Goal: Information Seeking & Learning: Check status

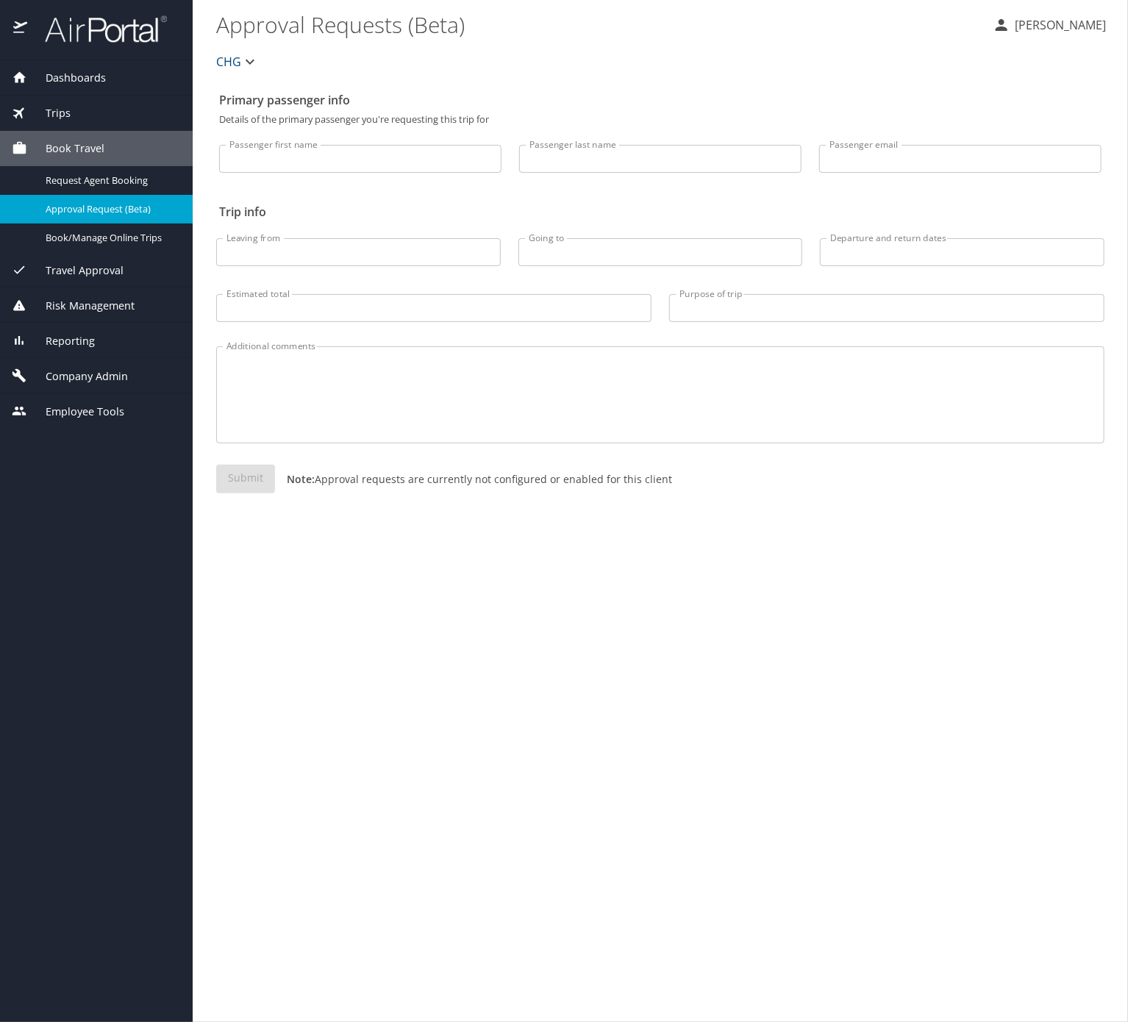
click at [112, 110] on div "Trips" at bounding box center [96, 113] width 169 height 16
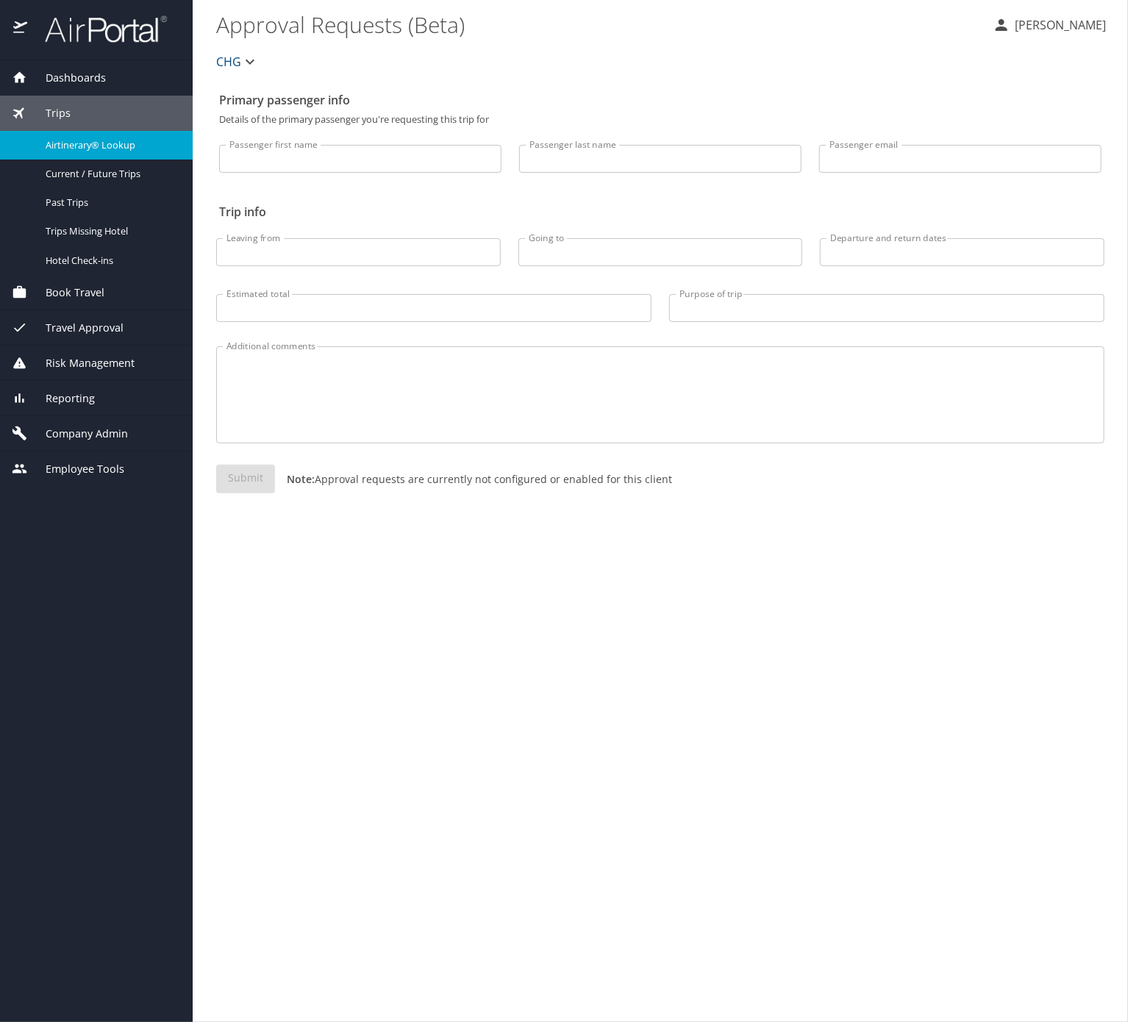
click at [149, 142] on span "Airtinerary® Lookup" at bounding box center [110, 145] width 129 height 14
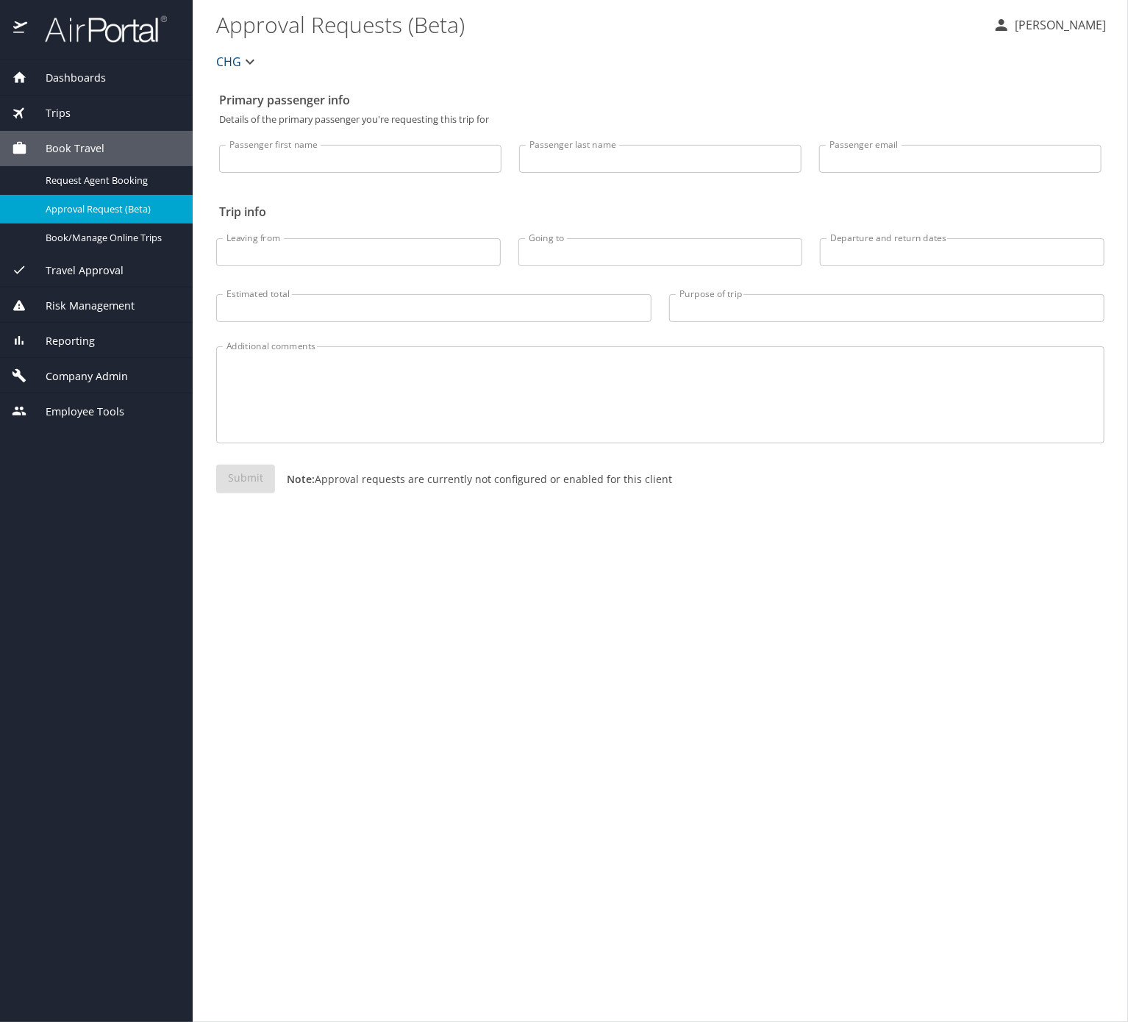
click at [77, 101] on div "Trips" at bounding box center [96, 113] width 193 height 35
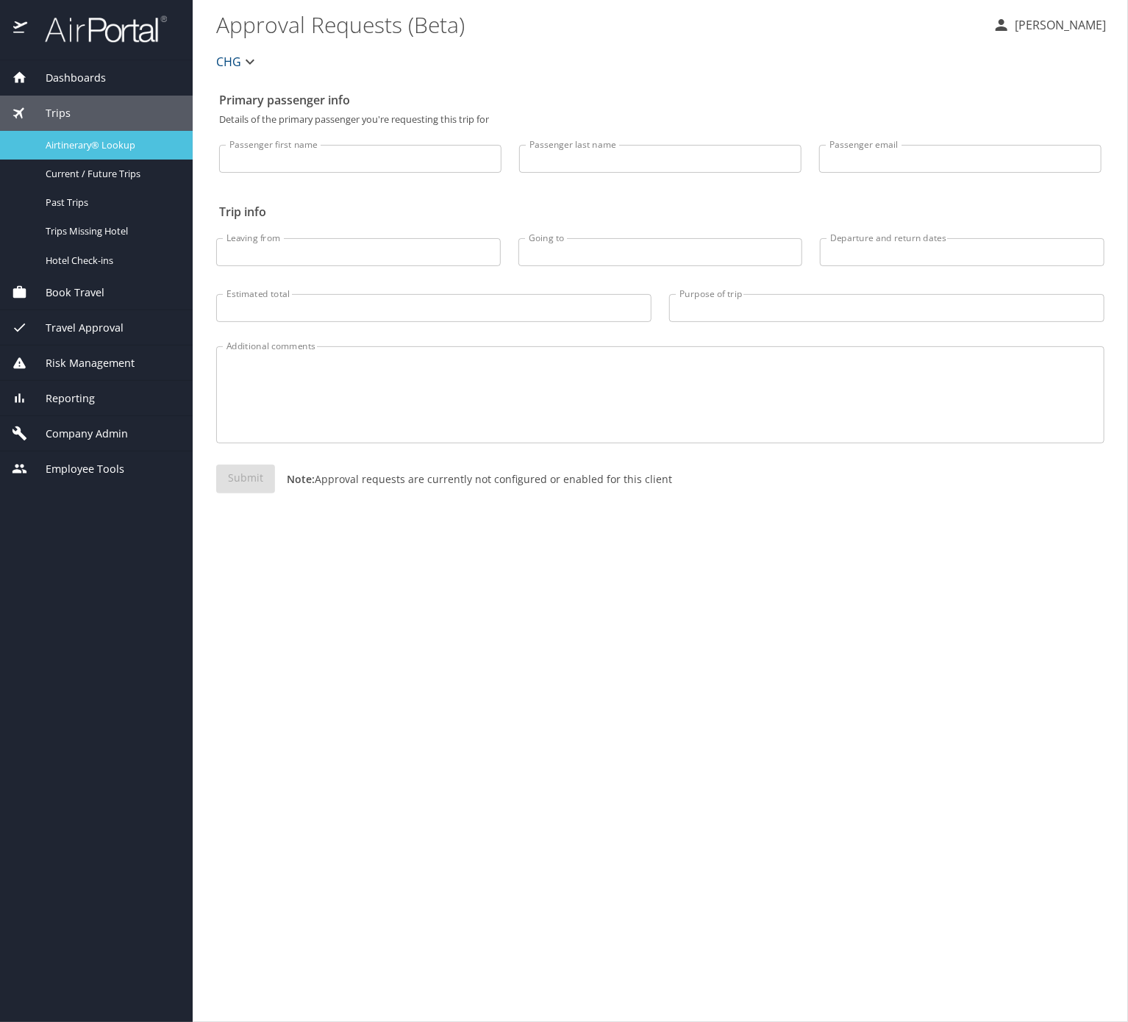
click at [153, 150] on span "Airtinerary® Lookup" at bounding box center [110, 145] width 129 height 14
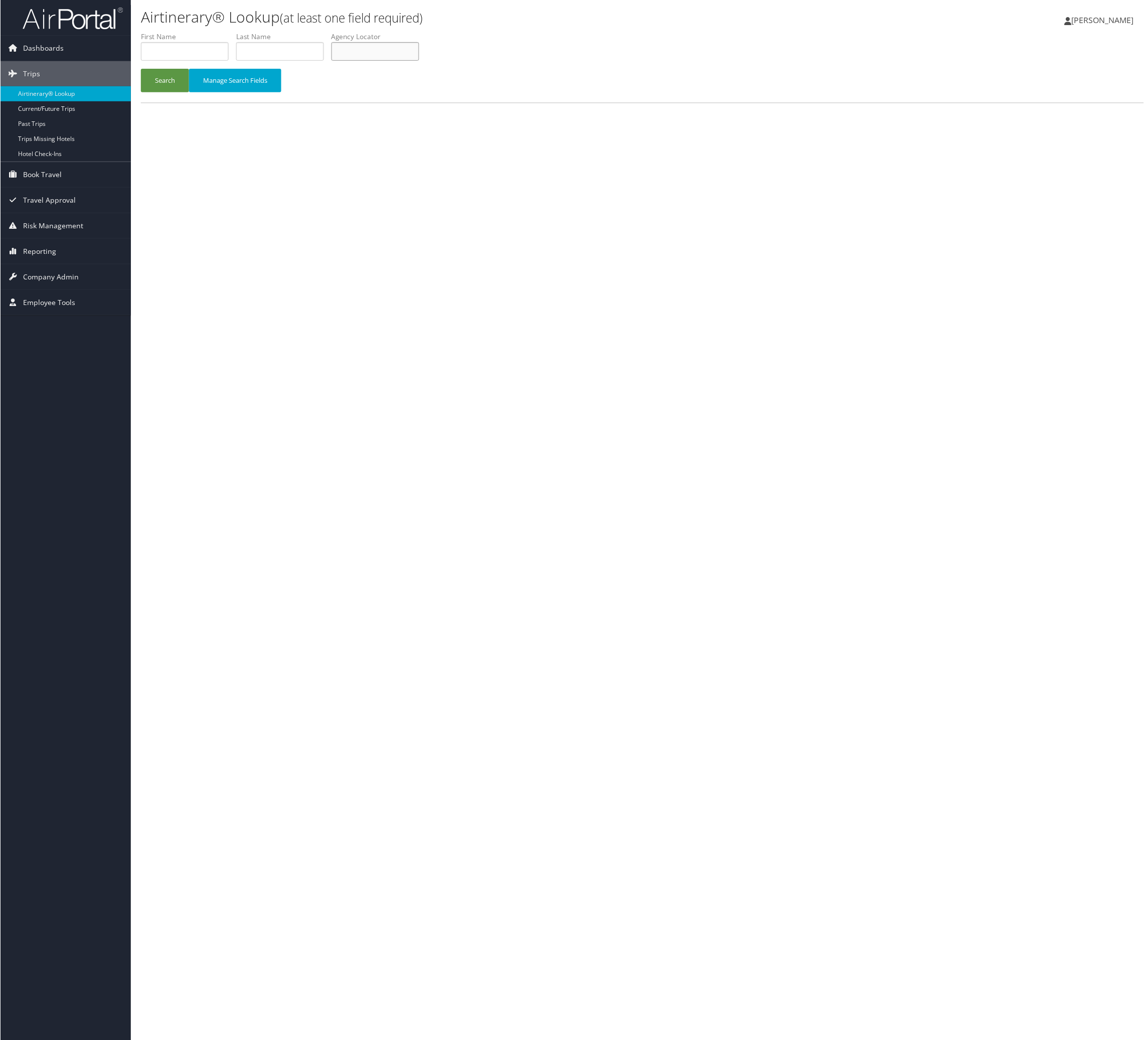
click at [419, 61] on input "text" at bounding box center [374, 51] width 88 height 18
paste input "OLJYCG"
type input "OLJYCG"
click at [178, 92] on button "Search" at bounding box center [164, 81] width 48 height 24
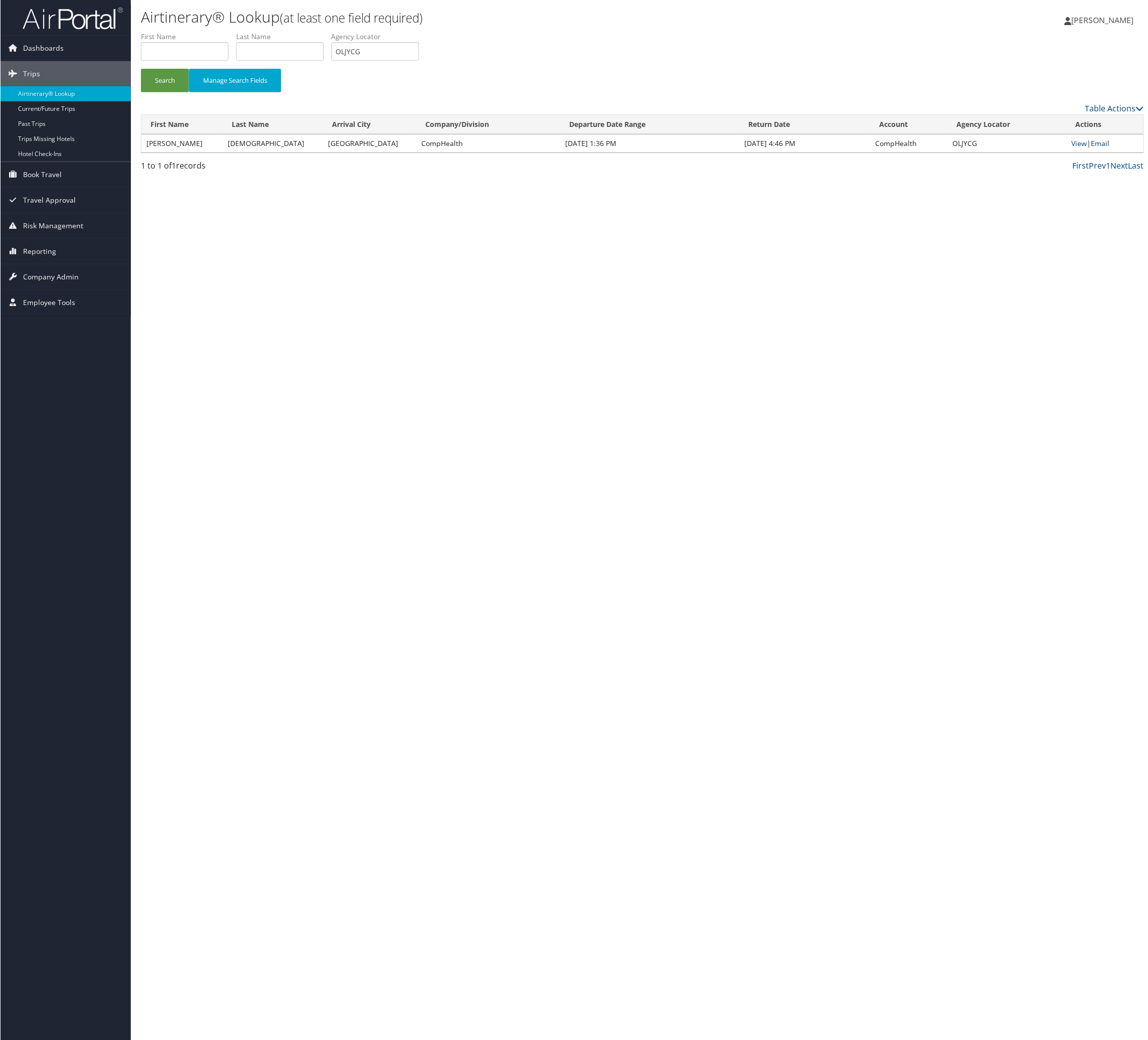
click at [1106, 148] on link "Email" at bounding box center [1100, 143] width 18 height 10
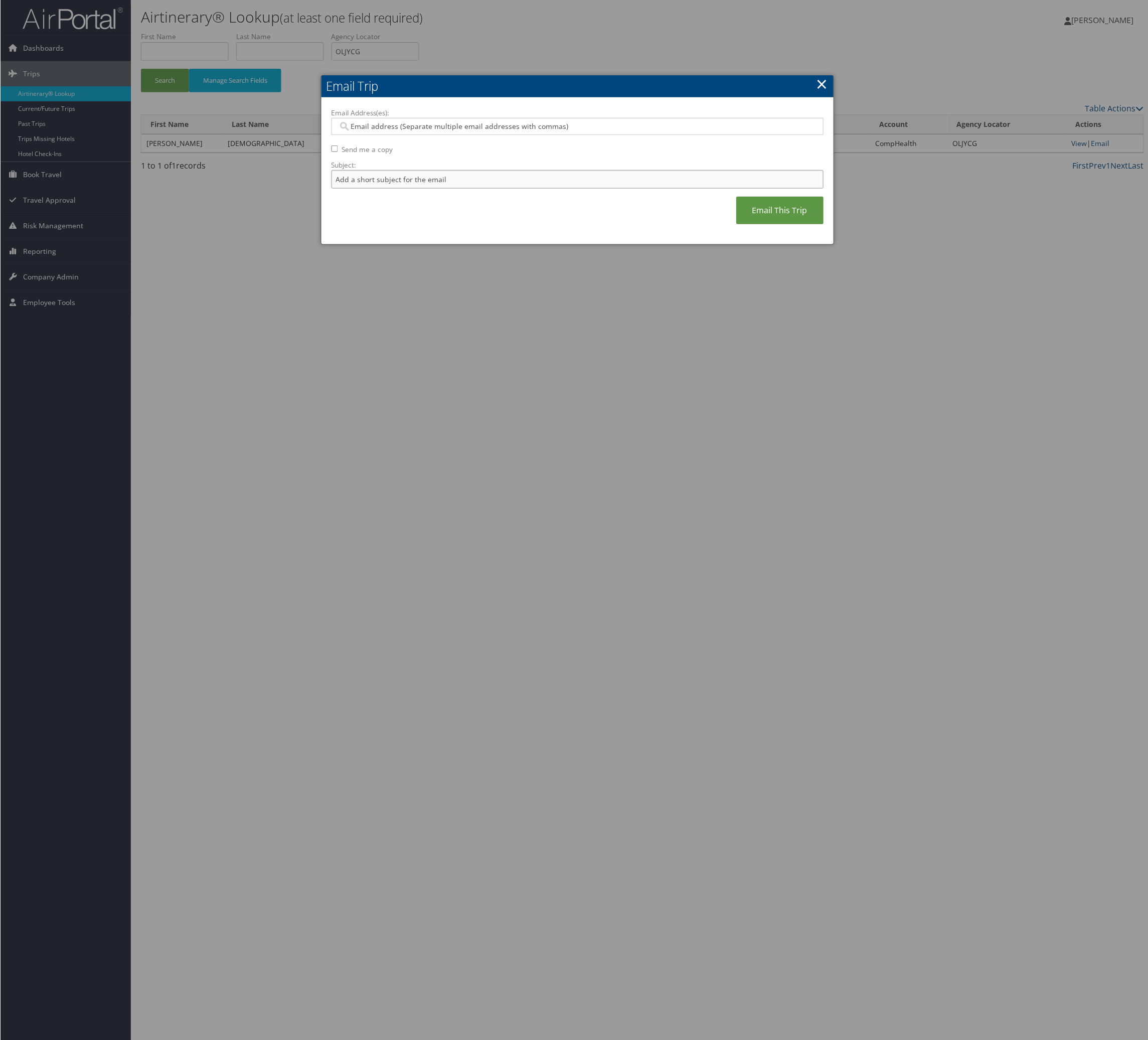
click at [473, 188] on input "Subject:" at bounding box center [577, 179] width 492 height 18
click at [561, 188] on input "Itinerary Change. Please see notes in TR-748126" at bounding box center [577, 179] width 492 height 18
paste input "61178"
type input "Itinerary Change. Please see notes in TR-761178"
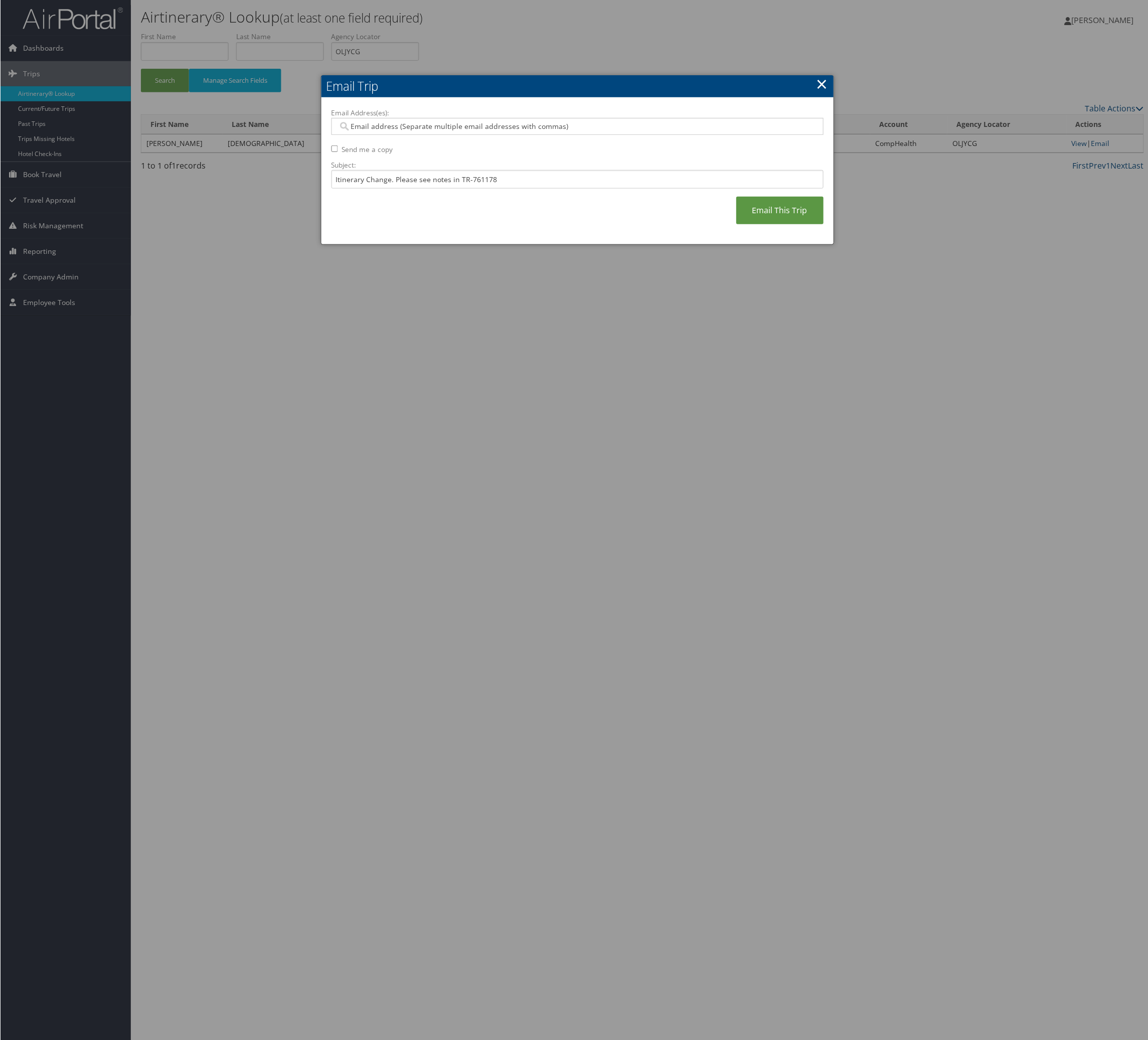
click at [561, 135] on div at bounding box center [577, 126] width 492 height 17
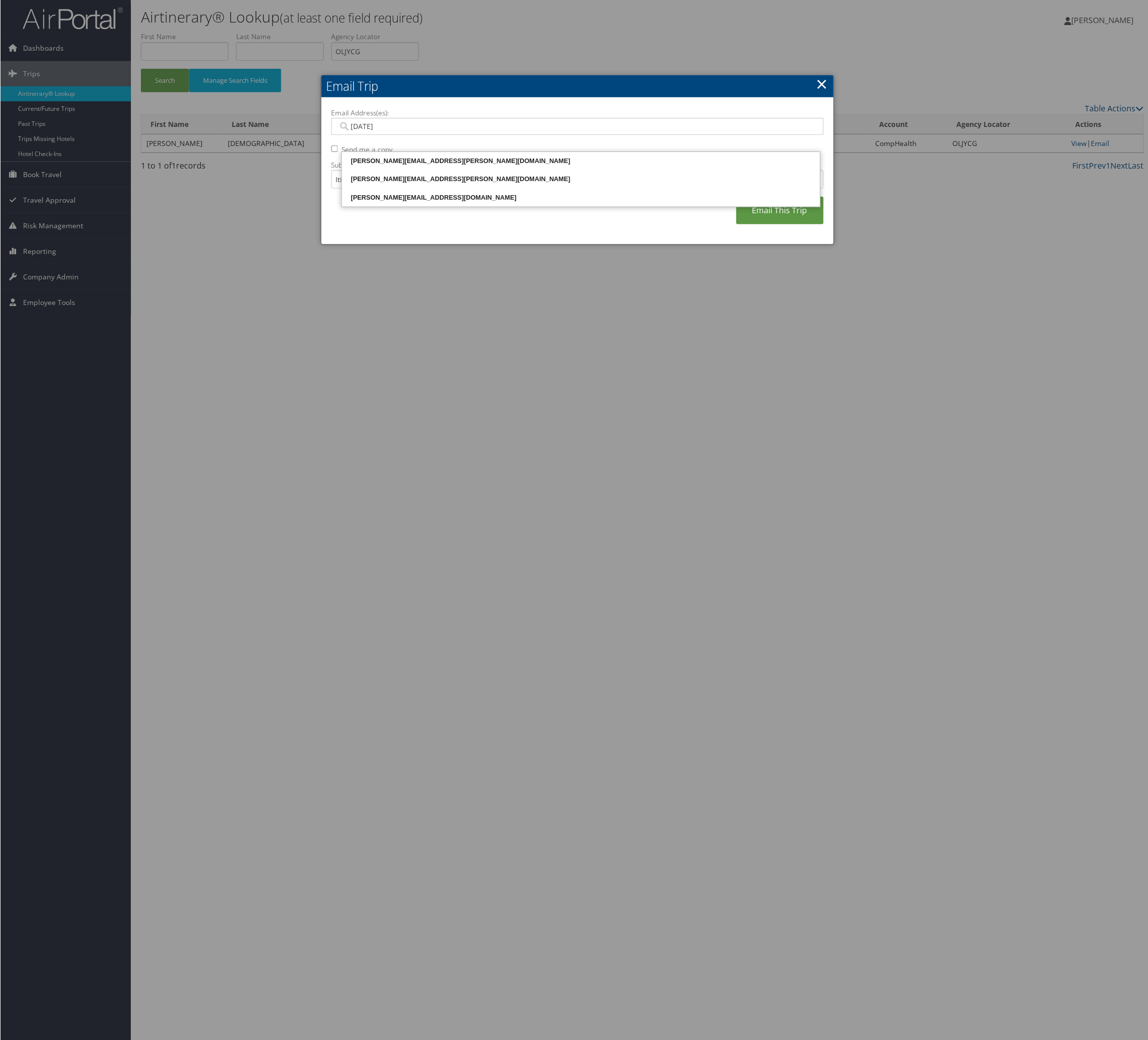
type input "juli"
click at [537, 184] on div "julie.hinkle@comphealth.com" at bounding box center [580, 179] width 475 height 10
type input "julie.hinkle@comphealth.com"
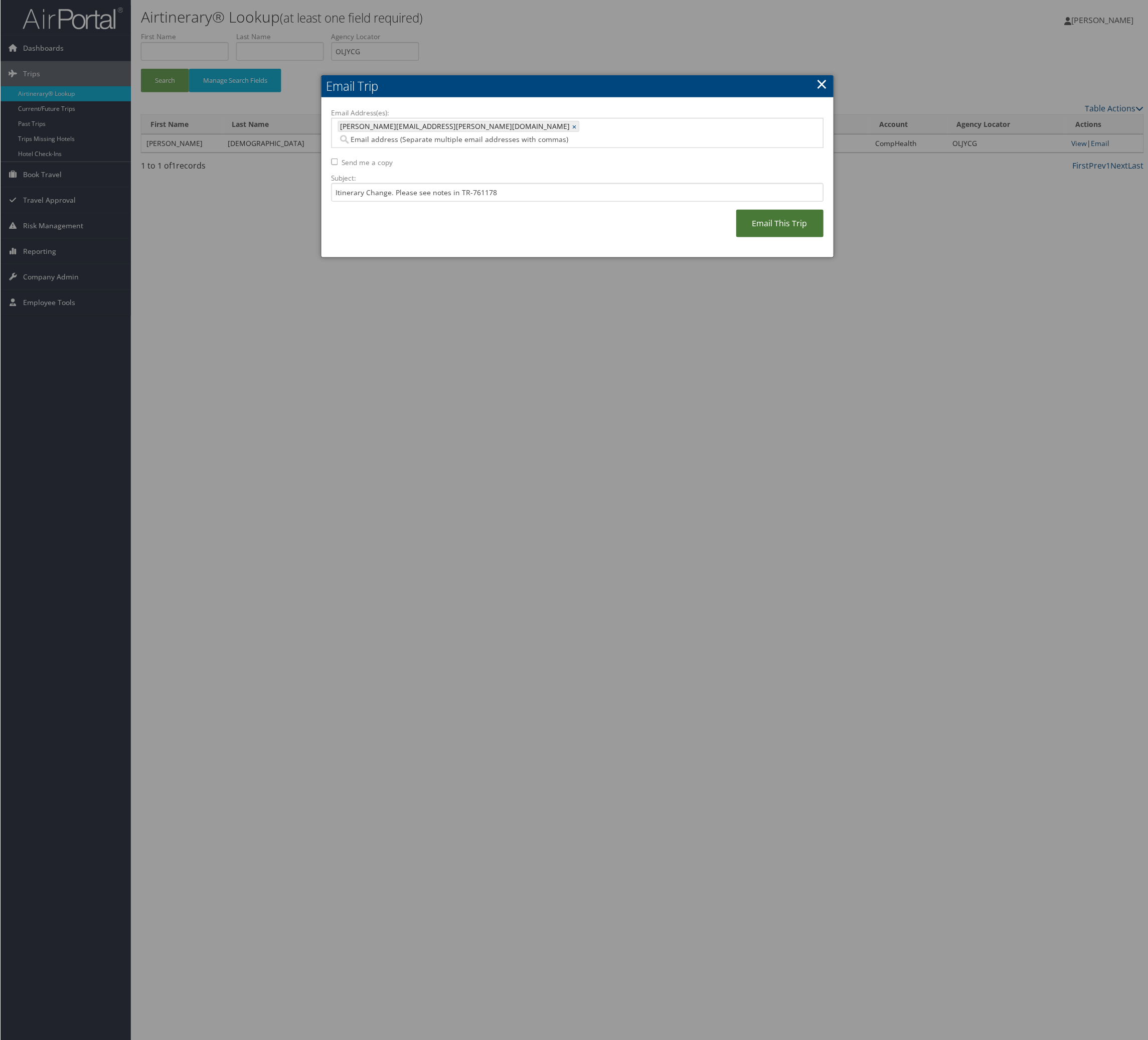
click at [736, 237] on link "Email This Trip" at bounding box center [780, 223] width 87 height 27
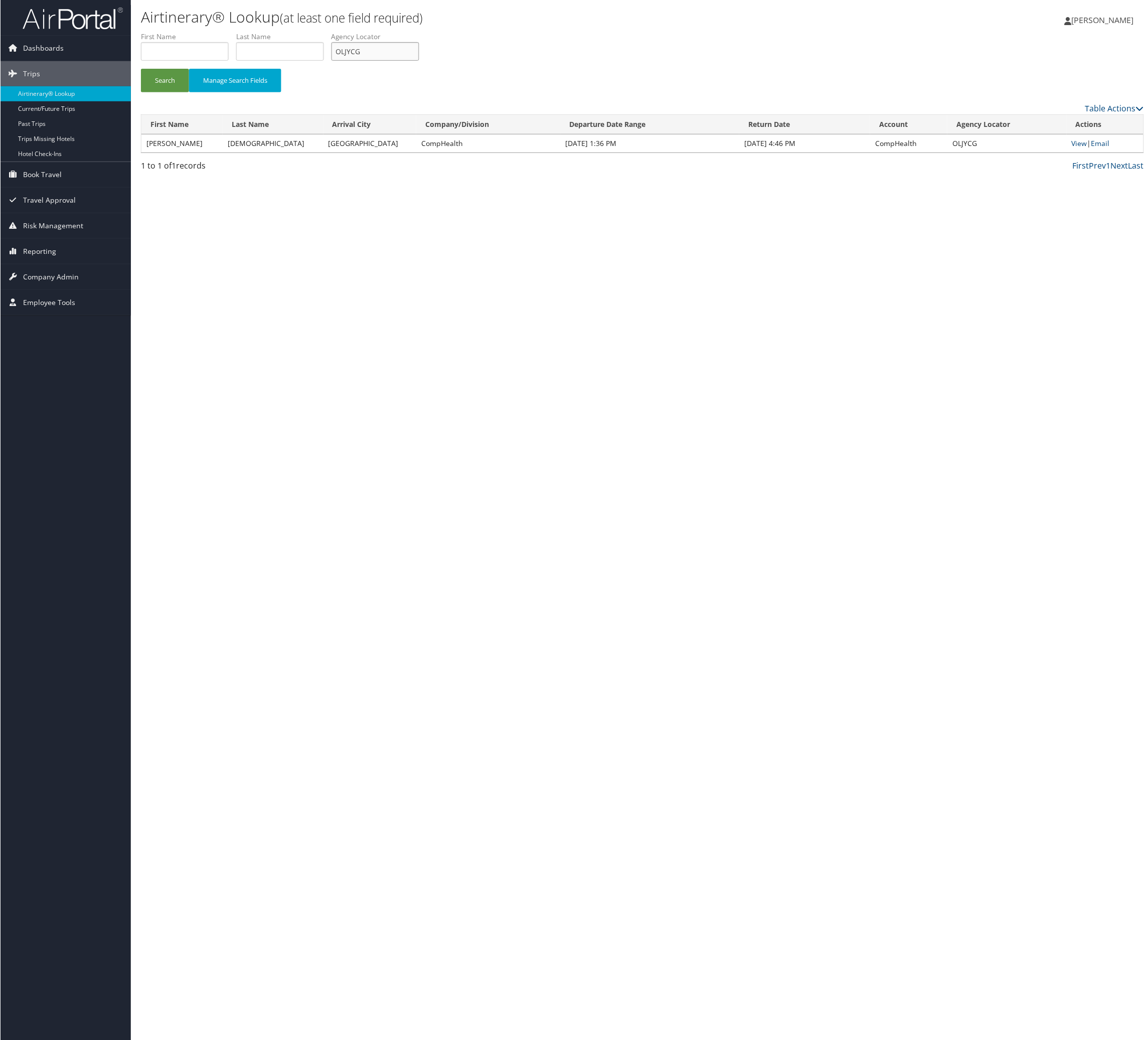
click at [419, 61] on input "OLJYCG" at bounding box center [374, 51] width 88 height 18
paste input "HTQBVU"
type input "HTQBVU"
click at [160, 92] on button "Search" at bounding box center [164, 81] width 48 height 24
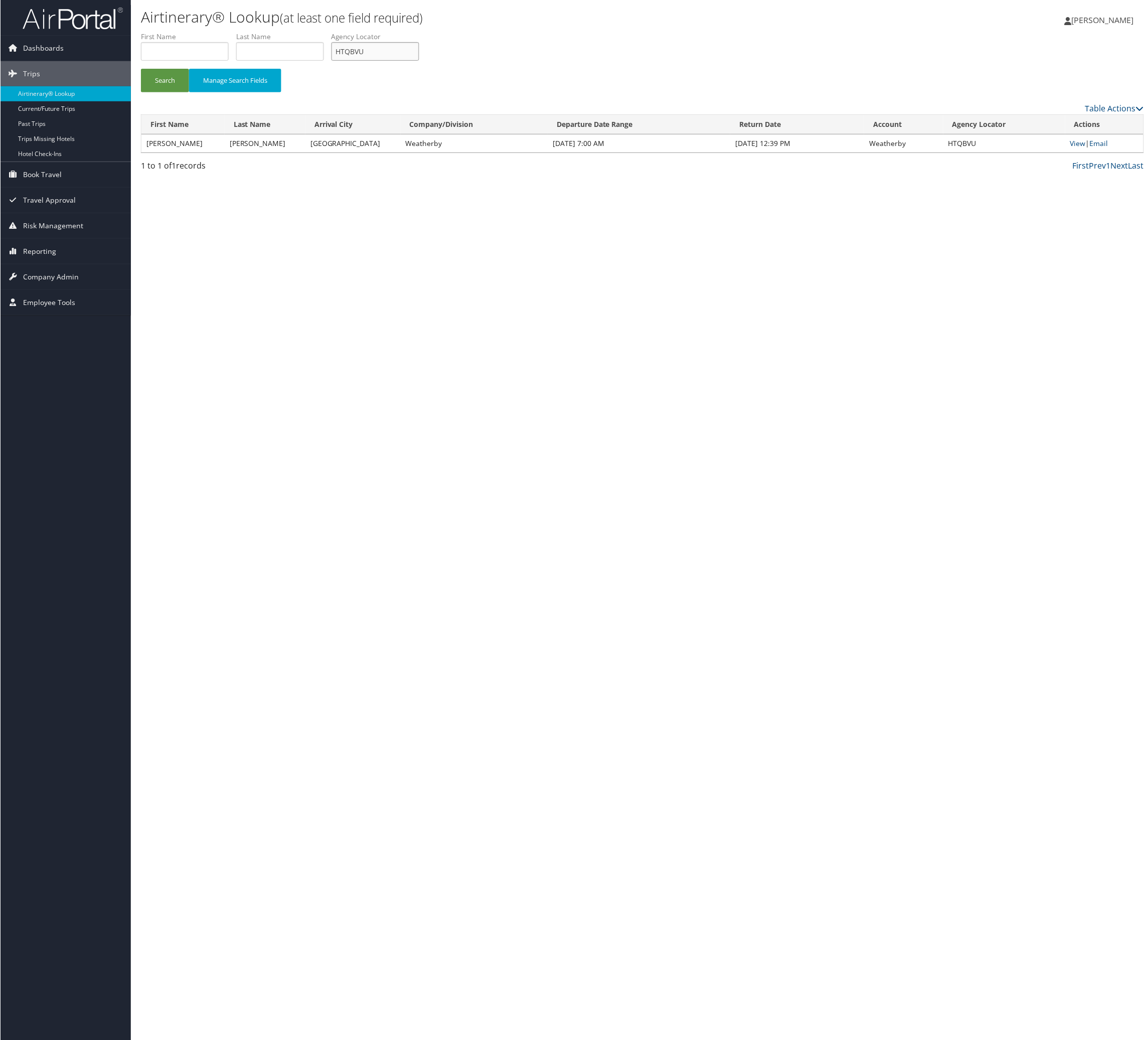
click at [419, 61] on input "HTQBVU" at bounding box center [374, 51] width 88 height 18
click at [1079, 148] on link "View" at bounding box center [1078, 143] width 16 height 10
click at [1093, 148] on link "Email" at bounding box center [1099, 143] width 18 height 10
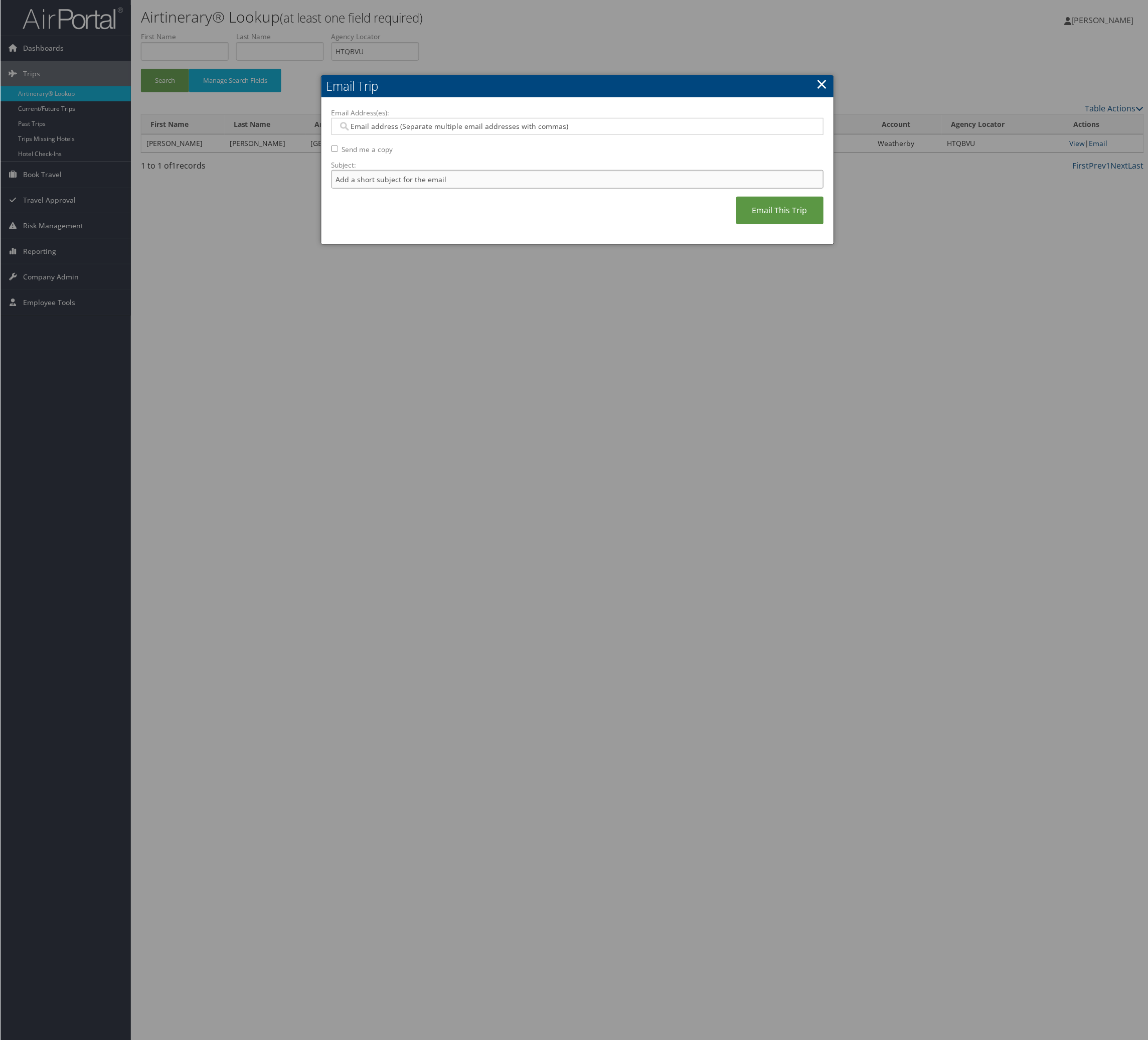
drag, startPoint x: 509, startPoint y: 234, endPoint x: 510, endPoint y: 222, distance: 12.0
click at [510, 188] on input "Subject:" at bounding box center [577, 179] width 492 height 18
click at [567, 188] on input "Itinerary Change. Please see notes in TR-748126" at bounding box center [577, 179] width 492 height 18
paste input "69284"
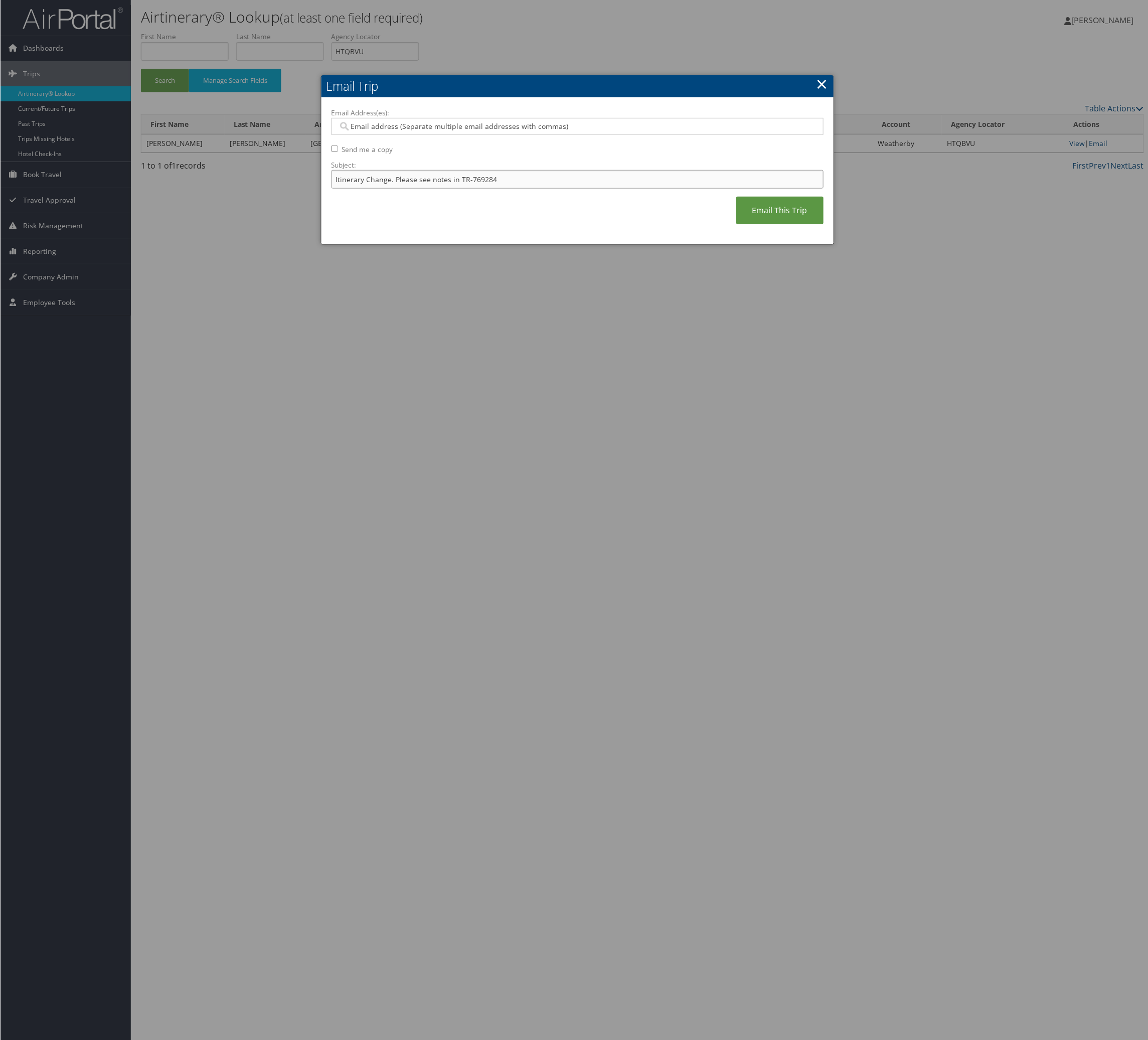
type input "Itinerary Change. Please see notes in TR-769284"
click at [547, 135] on div at bounding box center [577, 126] width 492 height 17
type input "joanna"
click at [540, 156] on div "joanna.king@weatherbyhealthcare.com" at bounding box center [580, 161] width 475 height 15
type input "joanna.king@weatherbyhealthcare.com"
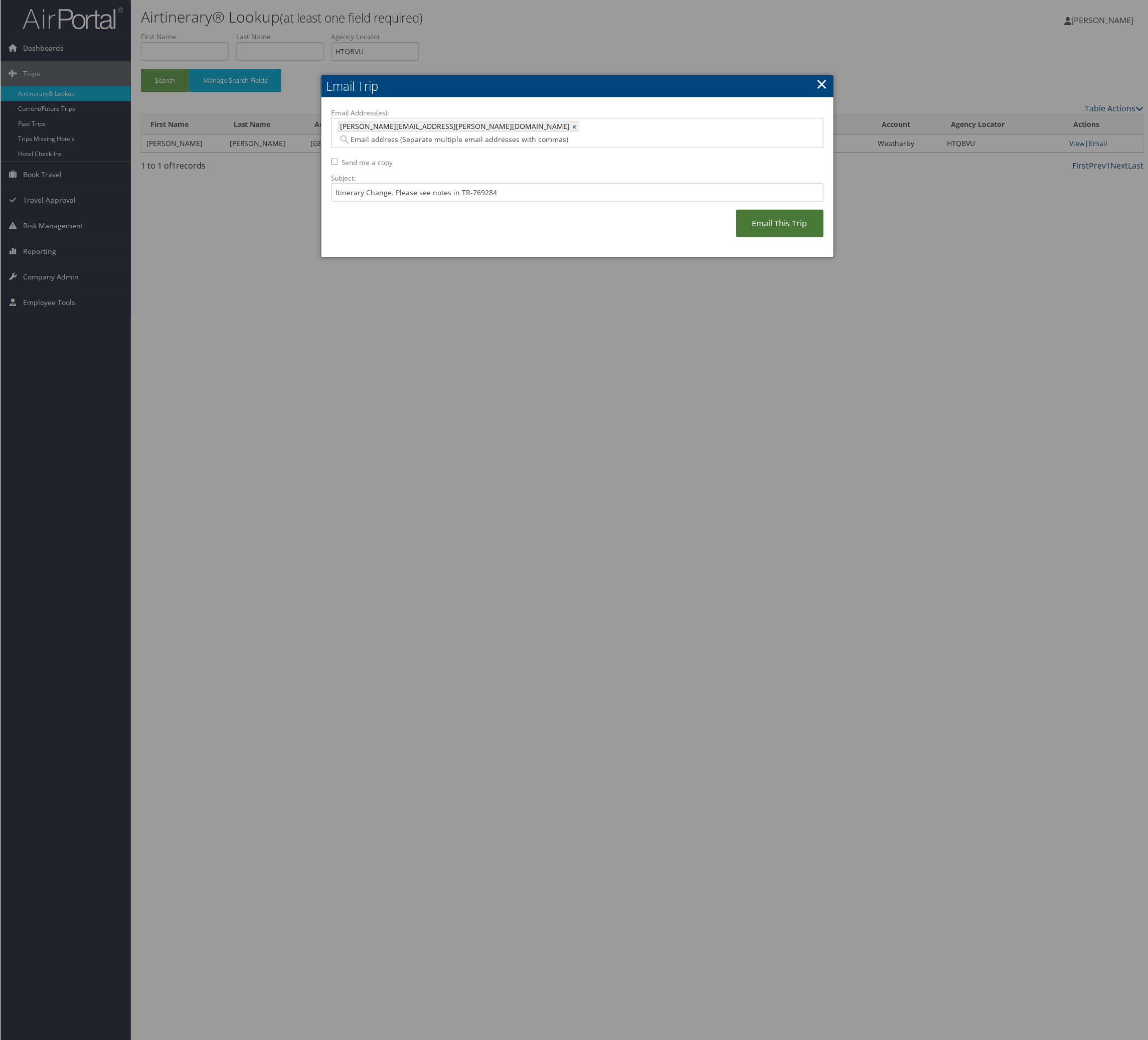
click at [758, 237] on link "Email This Trip" at bounding box center [780, 223] width 87 height 27
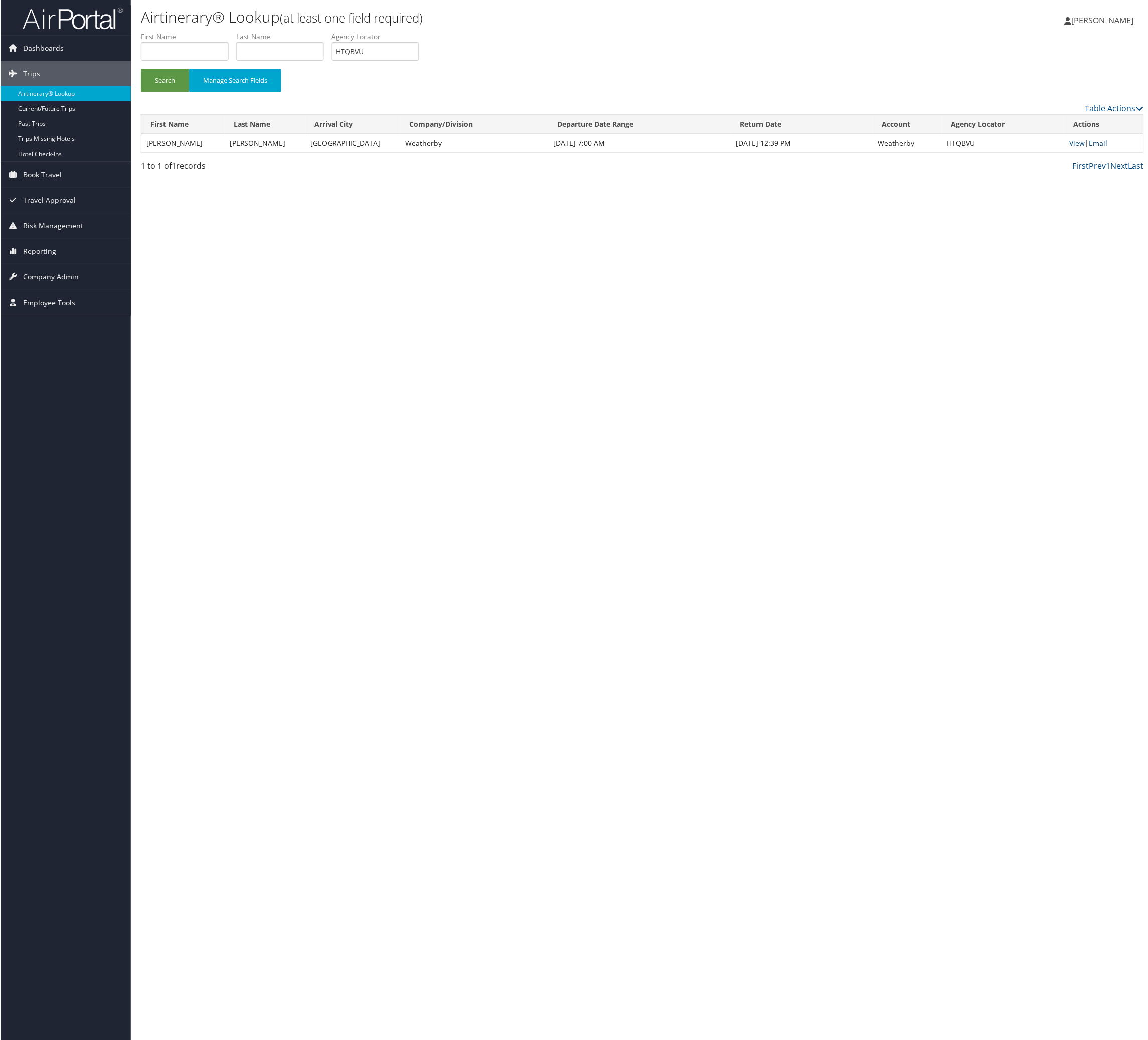
click at [1107, 148] on link "Email" at bounding box center [1098, 143] width 18 height 10
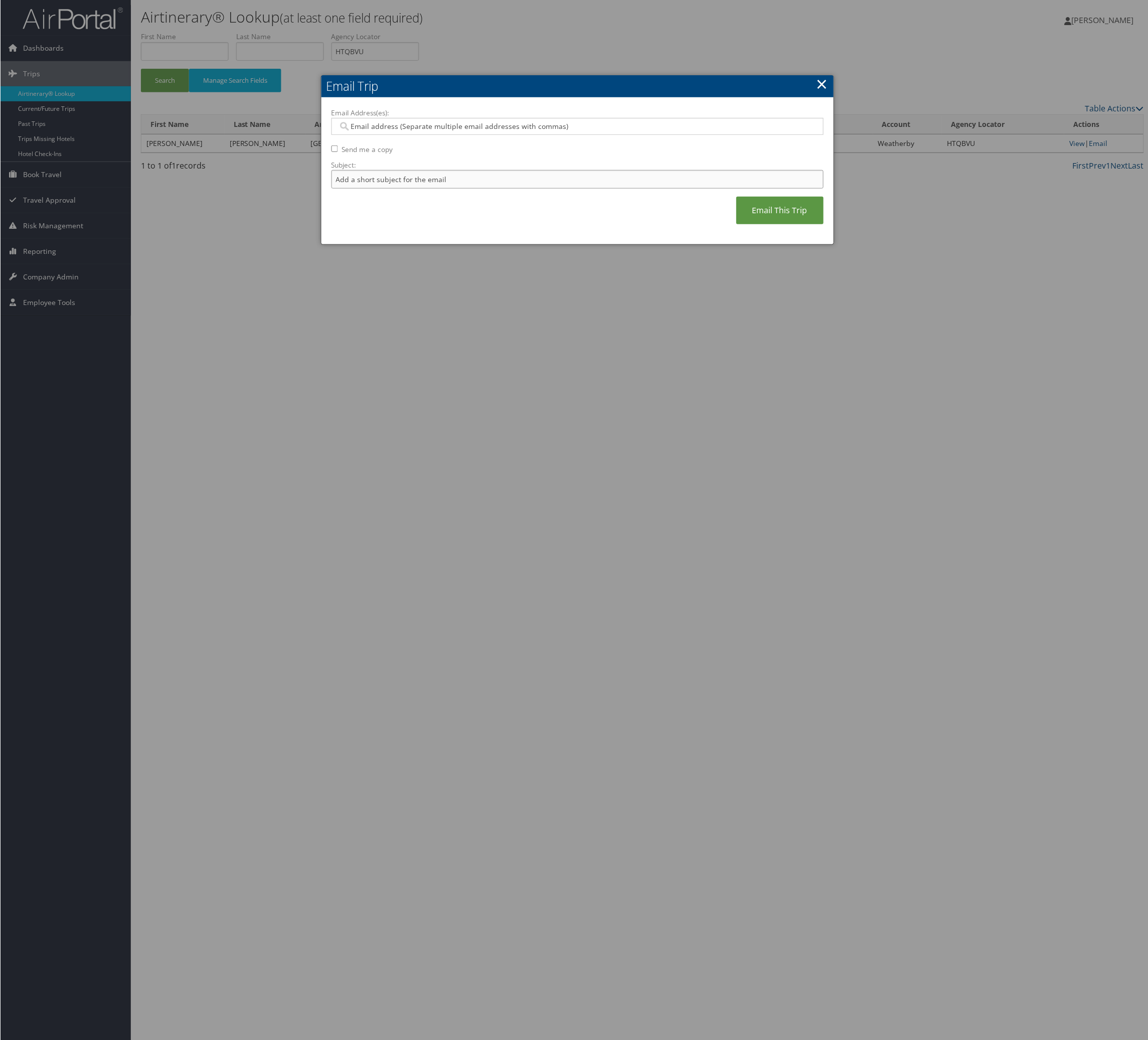
click at [479, 188] on input "Subject:" at bounding box center [577, 179] width 492 height 18
drag, startPoint x: 613, startPoint y: 222, endPoint x: 488, endPoint y: 222, distance: 125.0
click at [488, 188] on input "Itinerary Change. Please see notes in task sent." at bounding box center [577, 179] width 492 height 18
click at [553, 188] on input "Itinerary Change. Please see notes in TR-748126" at bounding box center [577, 179] width 492 height 18
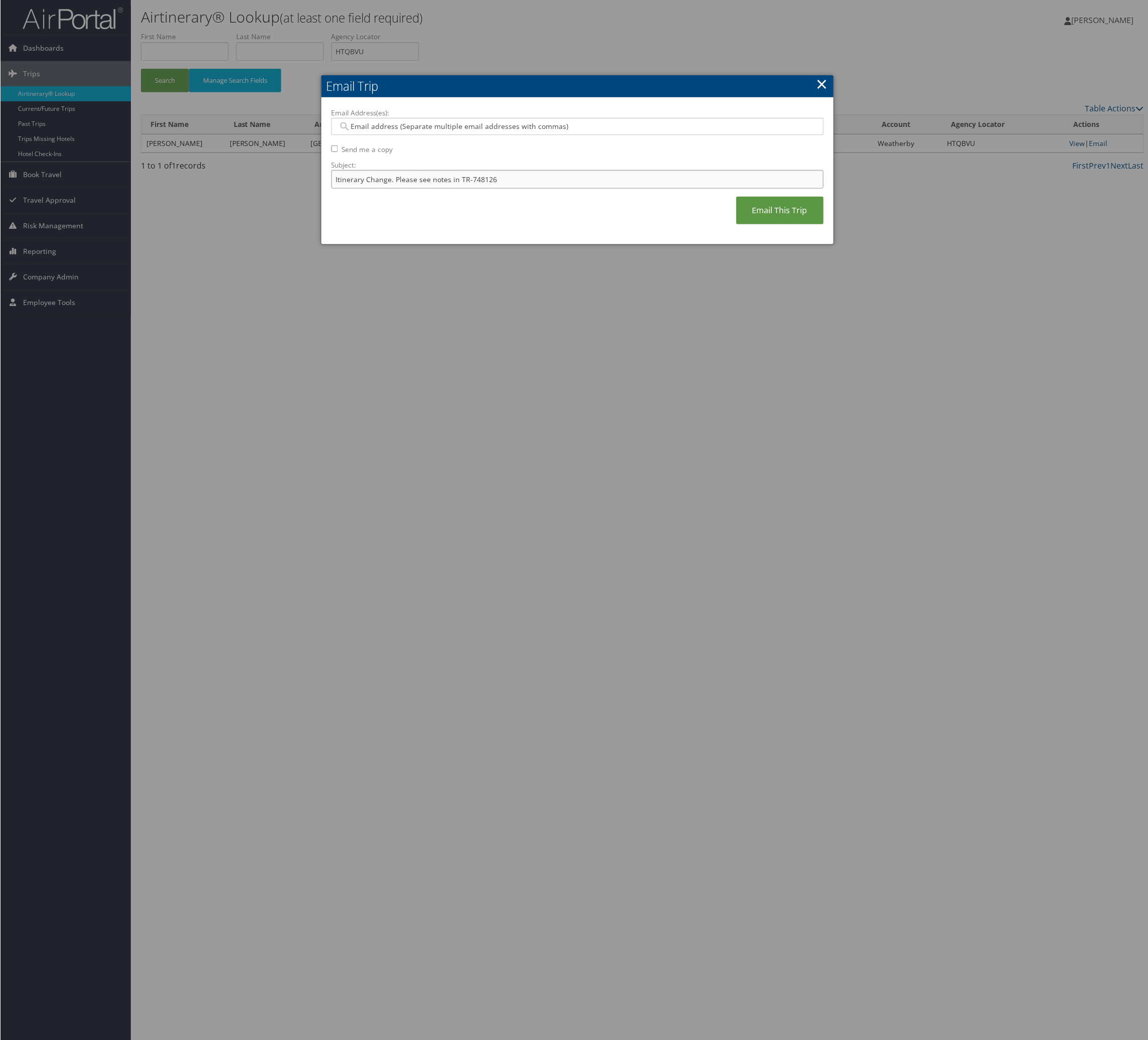
paste input "69284"
type input "Itinerary Change. Please see notes in TR-769284"
click at [522, 118] on label "Email Address(es):" at bounding box center [577, 113] width 492 height 10
click at [522, 132] on input "Email Address(es):" at bounding box center [570, 126] width 465 height 10
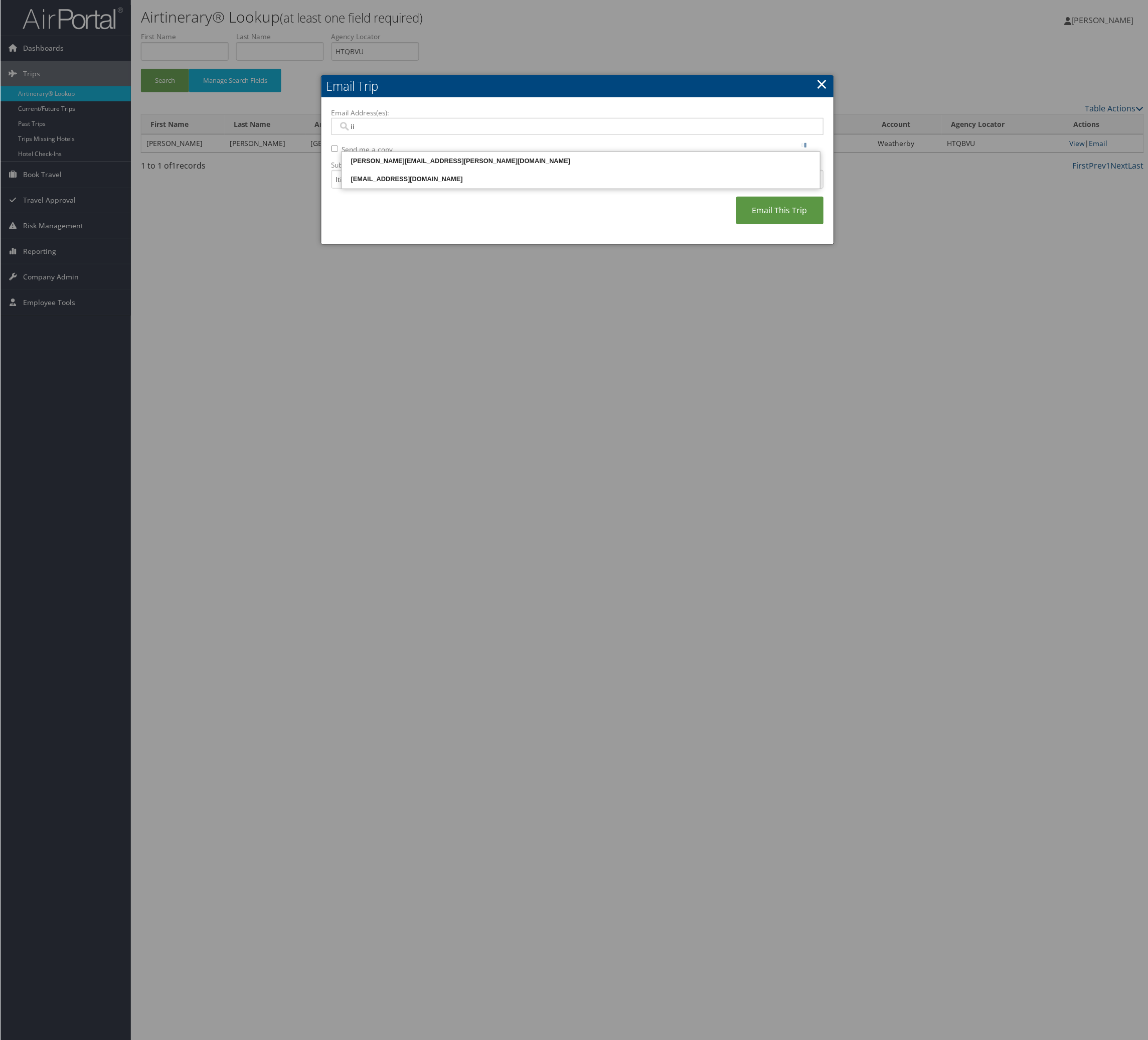
type input "i"
type input "joan"
click at [531, 153] on li "joanna.king@weatherbyhealthcare.com" at bounding box center [580, 161] width 480 height 19
type input "joanna.king@weatherbyhealthcare.com"
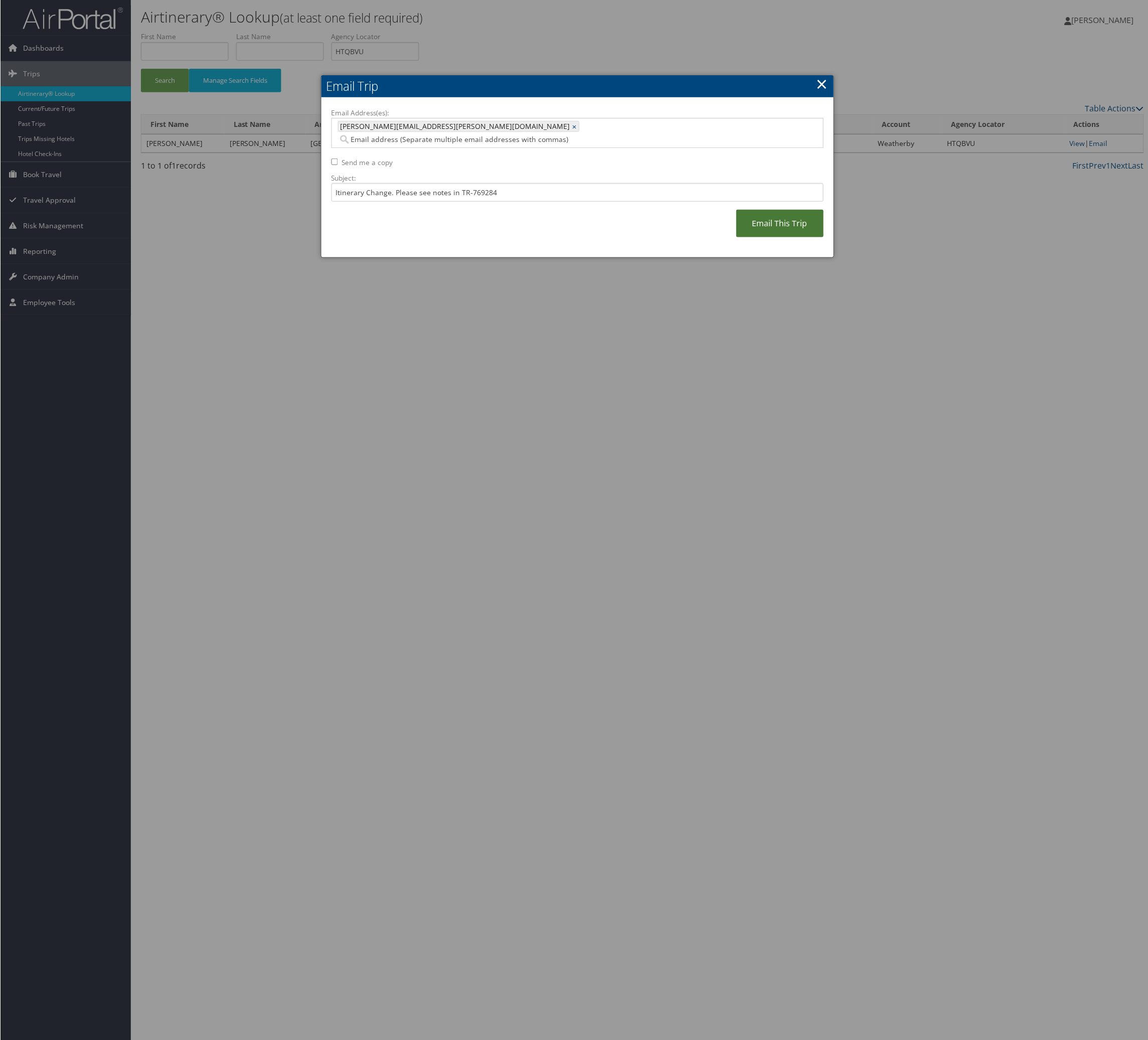
click at [768, 237] on link "Email This Trip" at bounding box center [780, 223] width 87 height 27
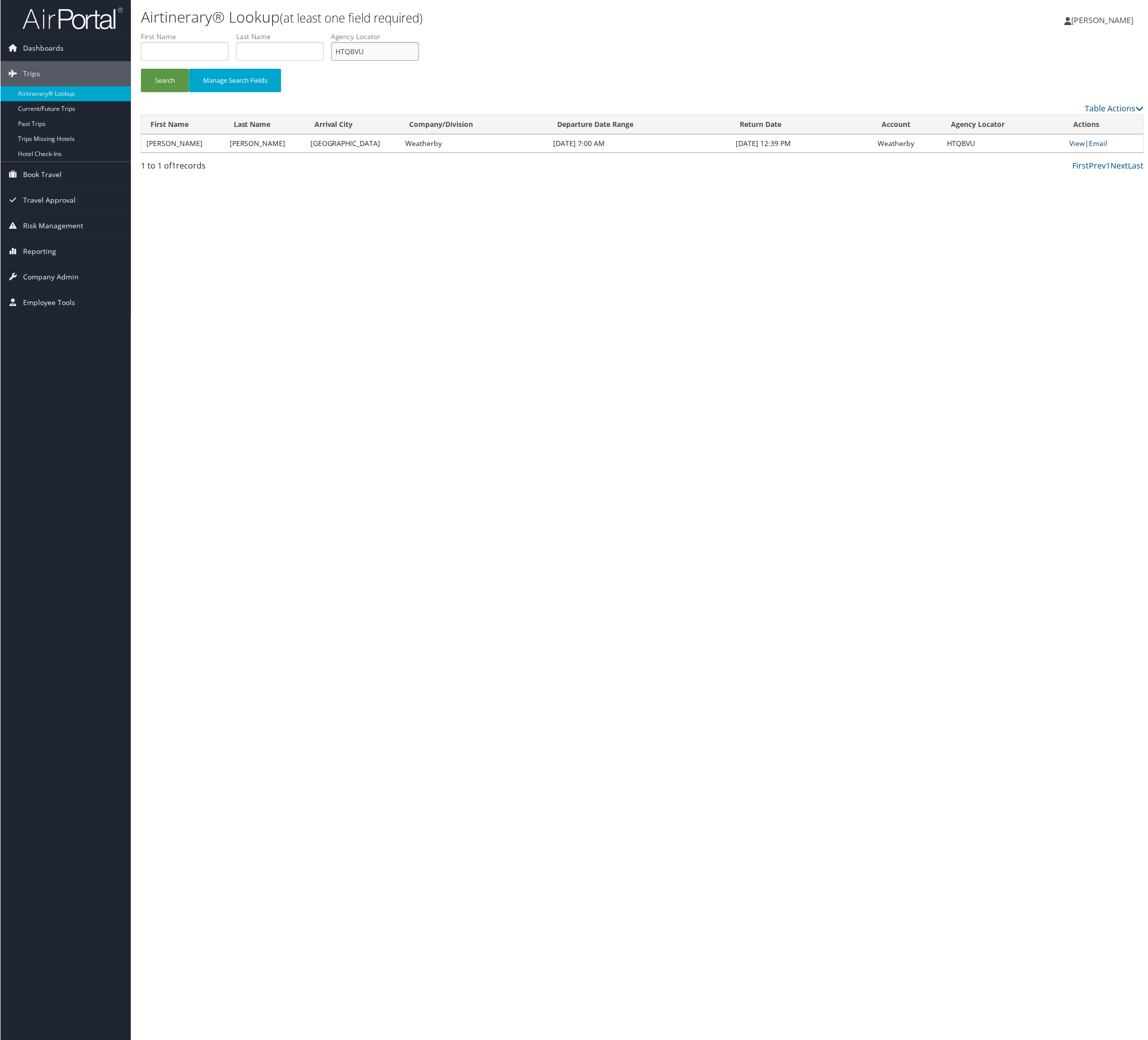
click at [419, 61] on input "HTQBVU" at bounding box center [374, 51] width 88 height 18
paste input "CLHLGC"
type input "CLHLGC"
click at [142, 92] on button "Search" at bounding box center [164, 81] width 48 height 24
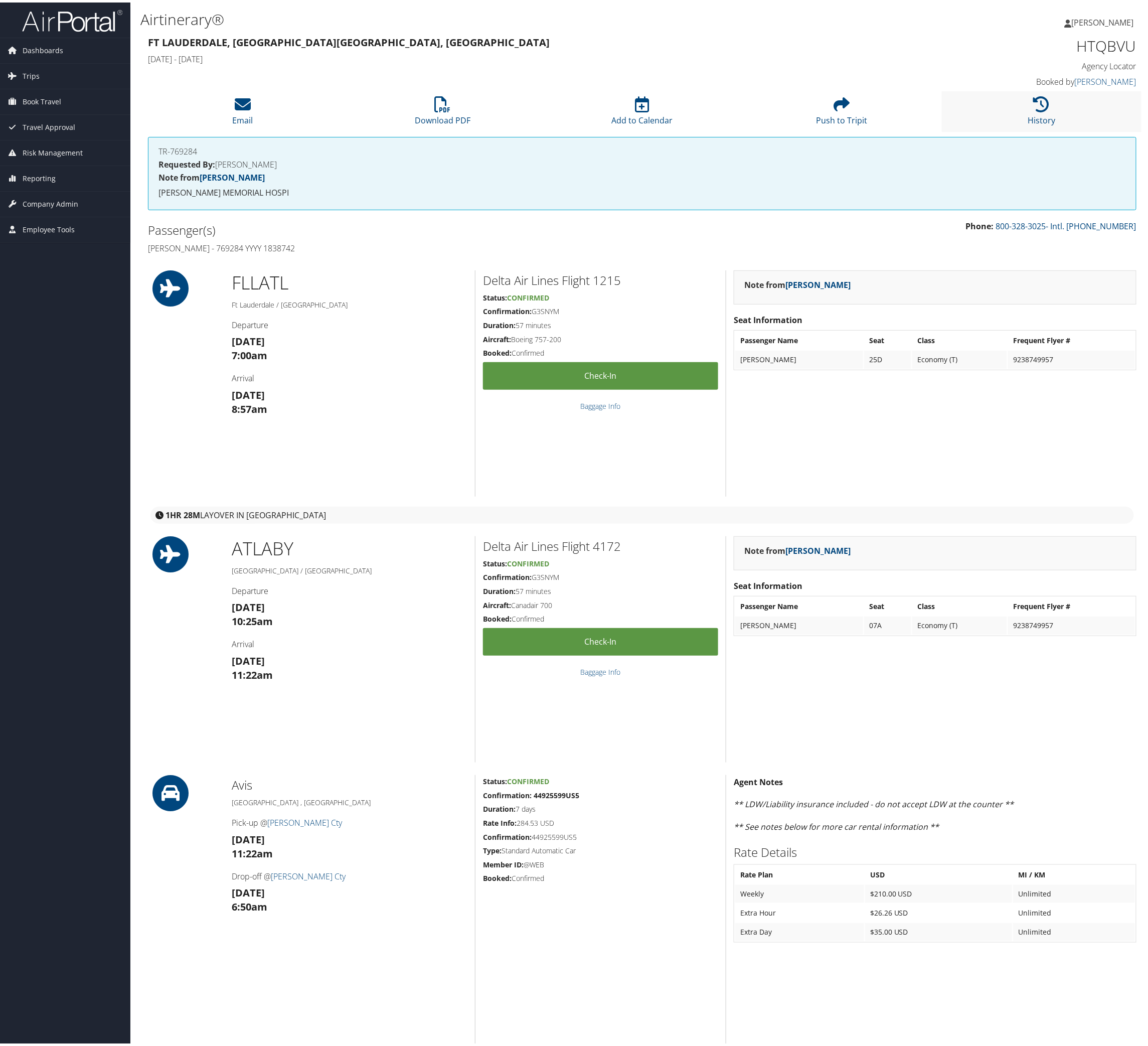
click at [1057, 130] on li "History" at bounding box center [1042, 109] width 200 height 41
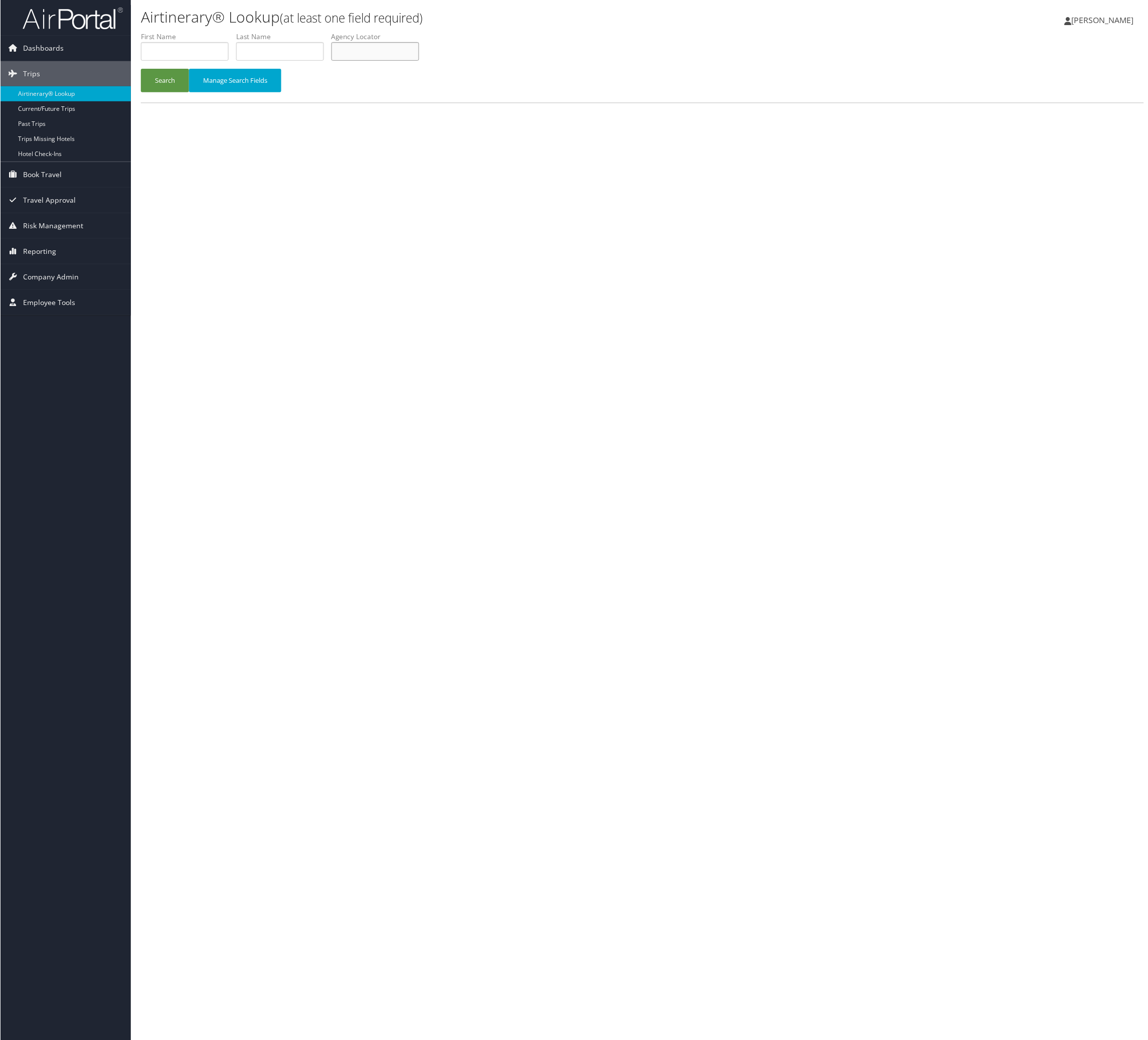
click at [419, 61] on input "text" at bounding box center [374, 51] width 88 height 18
paste input "OLJYCG"
type input "OLJYCG"
click at [188, 92] on button "Search" at bounding box center [164, 81] width 48 height 24
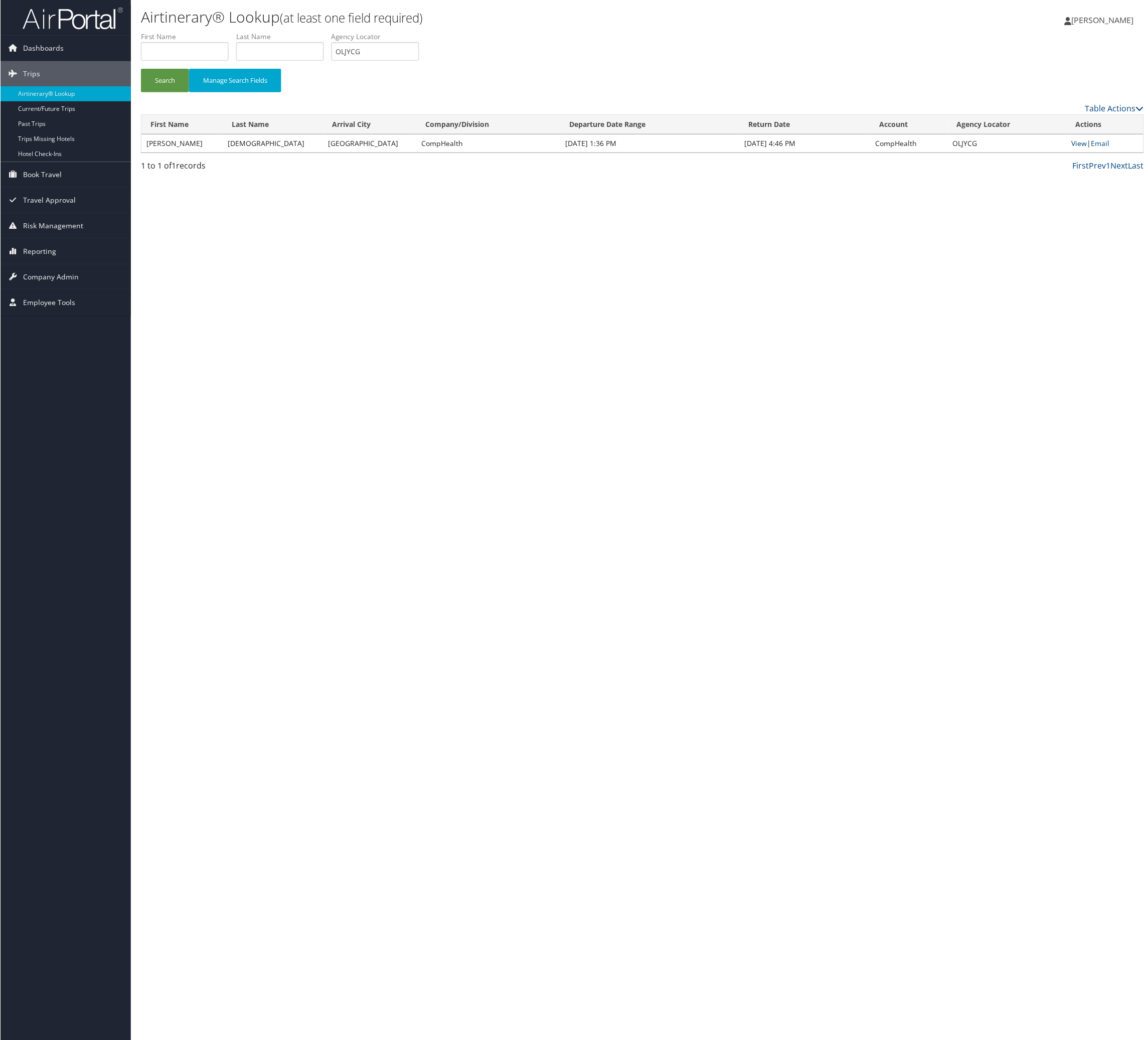
click at [1072, 148] on link "View" at bounding box center [1079, 143] width 16 height 10
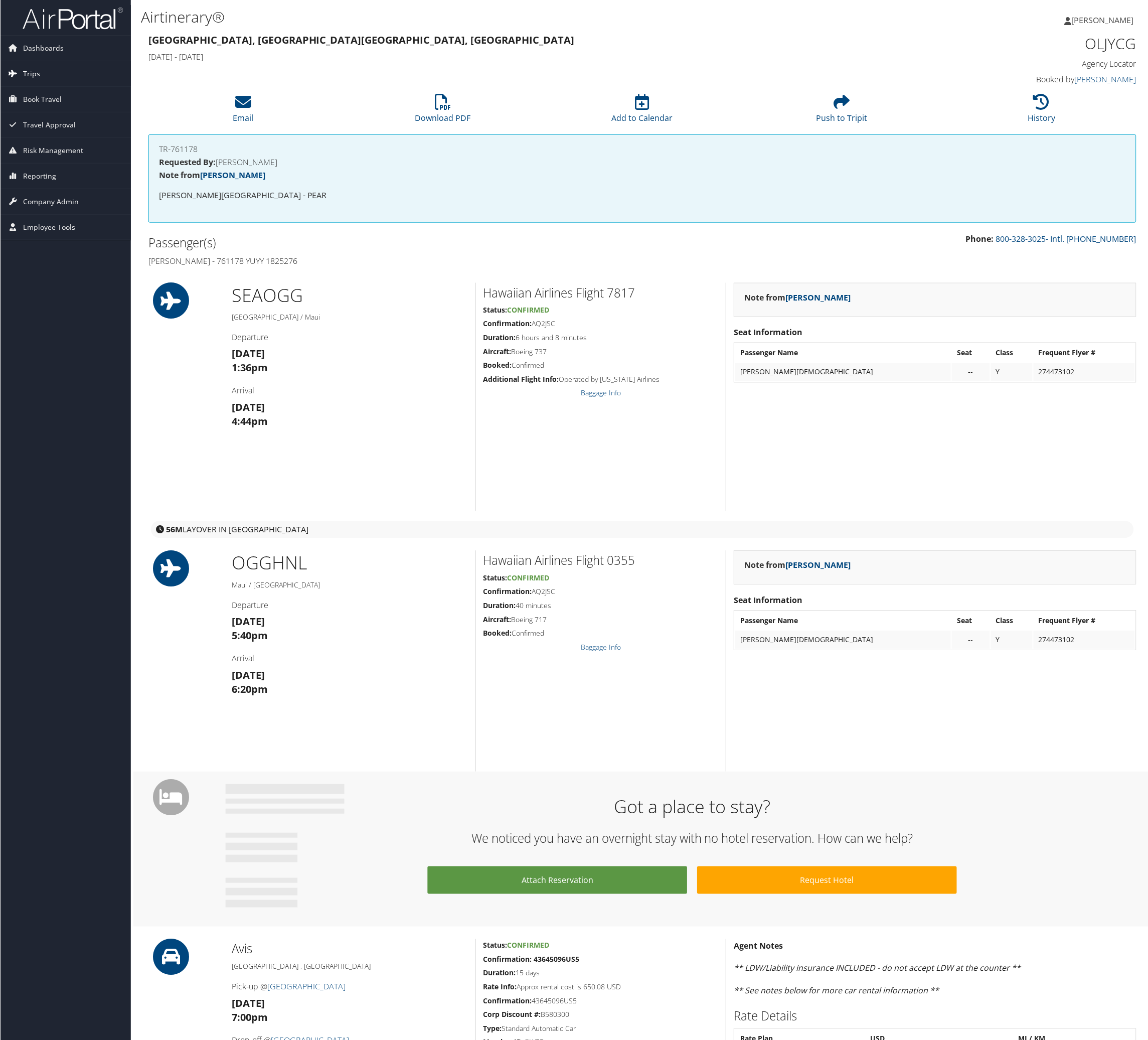
click at [48, 68] on link "Trips" at bounding box center [65, 74] width 130 height 25
click at [70, 94] on link "Airtinerary® Lookup" at bounding box center [65, 93] width 130 height 15
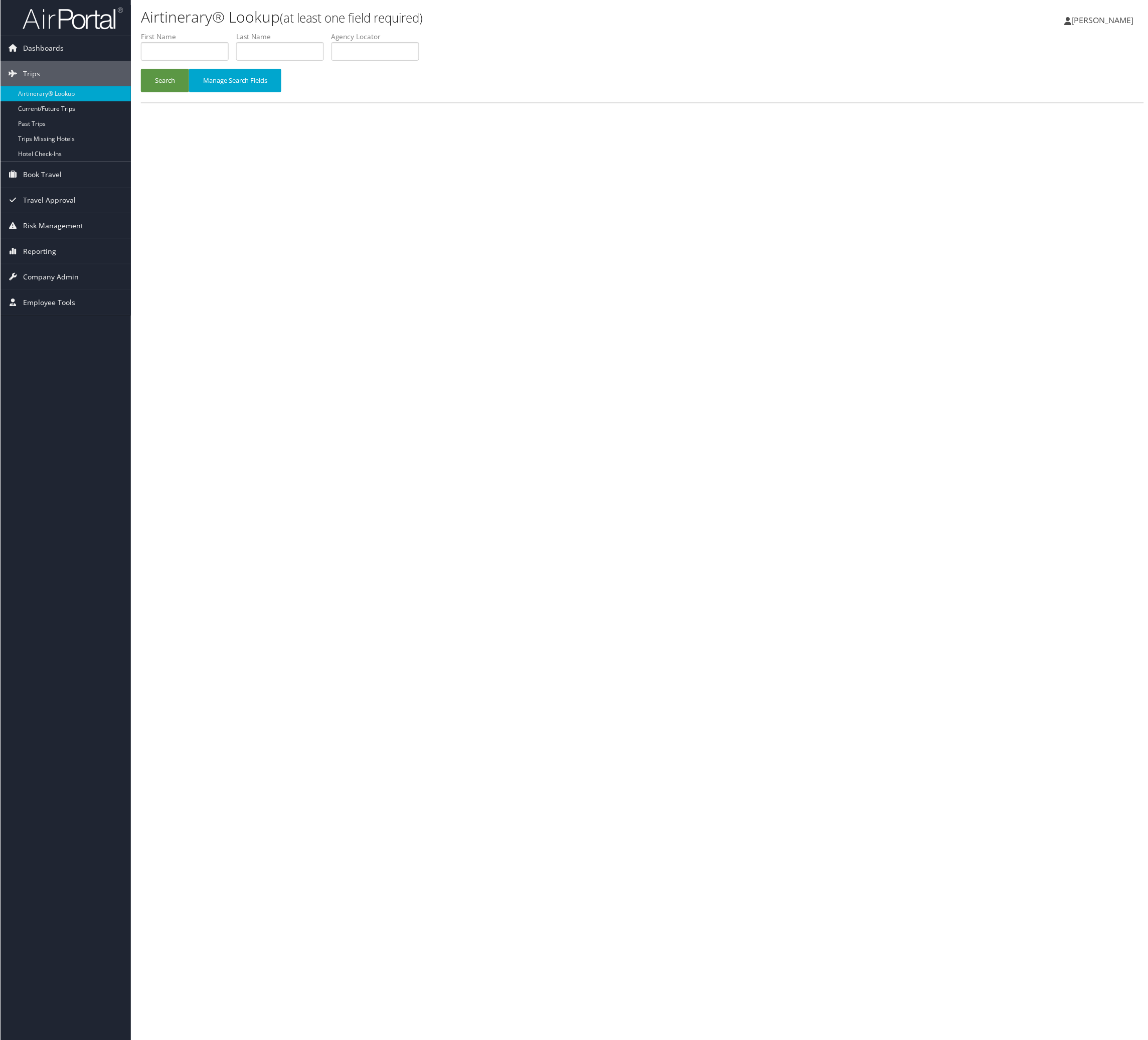
click at [426, 42] on label "Agency Locator" at bounding box center [379, 36] width 95 height 10
click at [419, 61] on input "text" at bounding box center [374, 51] width 88 height 18
paste input "FYBLOF"
drag, startPoint x: 173, startPoint y: 117, endPoint x: 329, endPoint y: 18, distance: 184.8
click at [184, 92] on button "Search" at bounding box center [164, 81] width 48 height 24
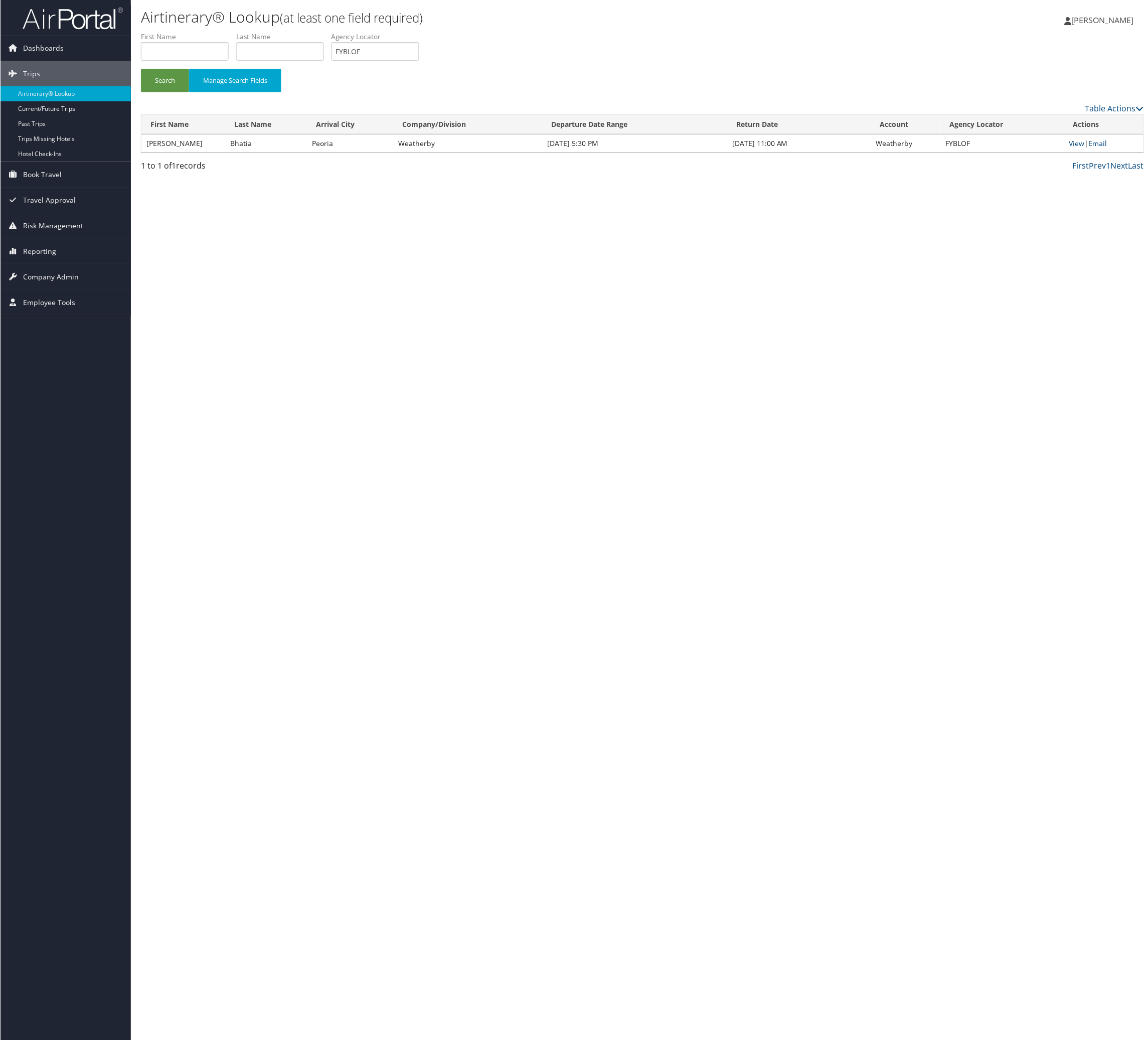
click at [426, 42] on label "Agency Locator" at bounding box center [379, 36] width 95 height 10
click at [419, 61] on input "FYBLOF" at bounding box center [374, 51] width 88 height 18
drag, startPoint x: 507, startPoint y: 76, endPoint x: 362, endPoint y: 93, distance: 146.0
click at [419, 61] on input "FYBLOF" at bounding box center [374, 51] width 88 height 18
paste input "UZPVW"
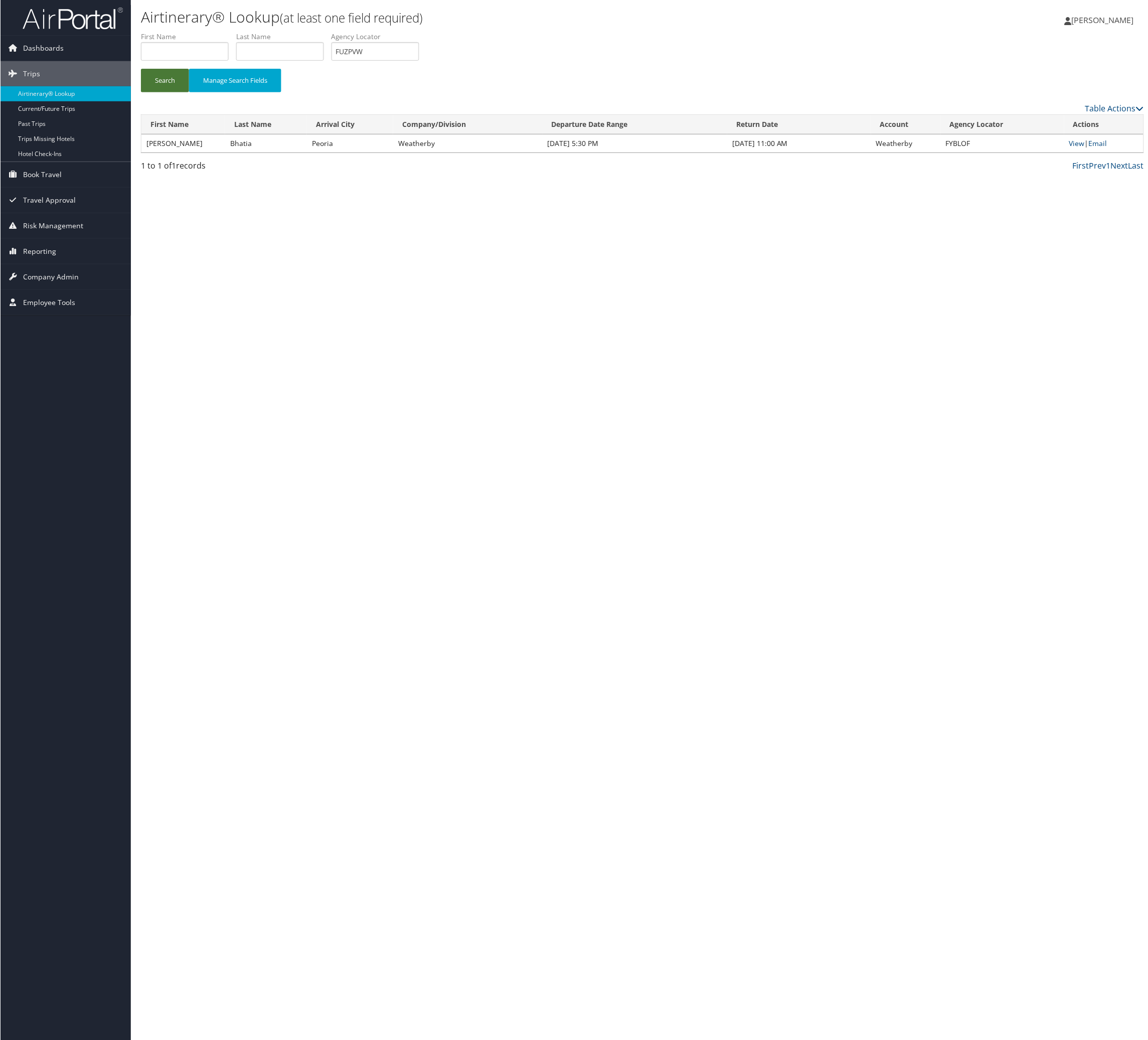
drag, startPoint x: 154, startPoint y: 117, endPoint x: 216, endPoint y: 78, distance: 73.2
click at [155, 92] on button "Search" at bounding box center [164, 81] width 48 height 24
click at [419, 61] on input "FUZPVW" at bounding box center [374, 51] width 88 height 18
paste input "USVLZX"
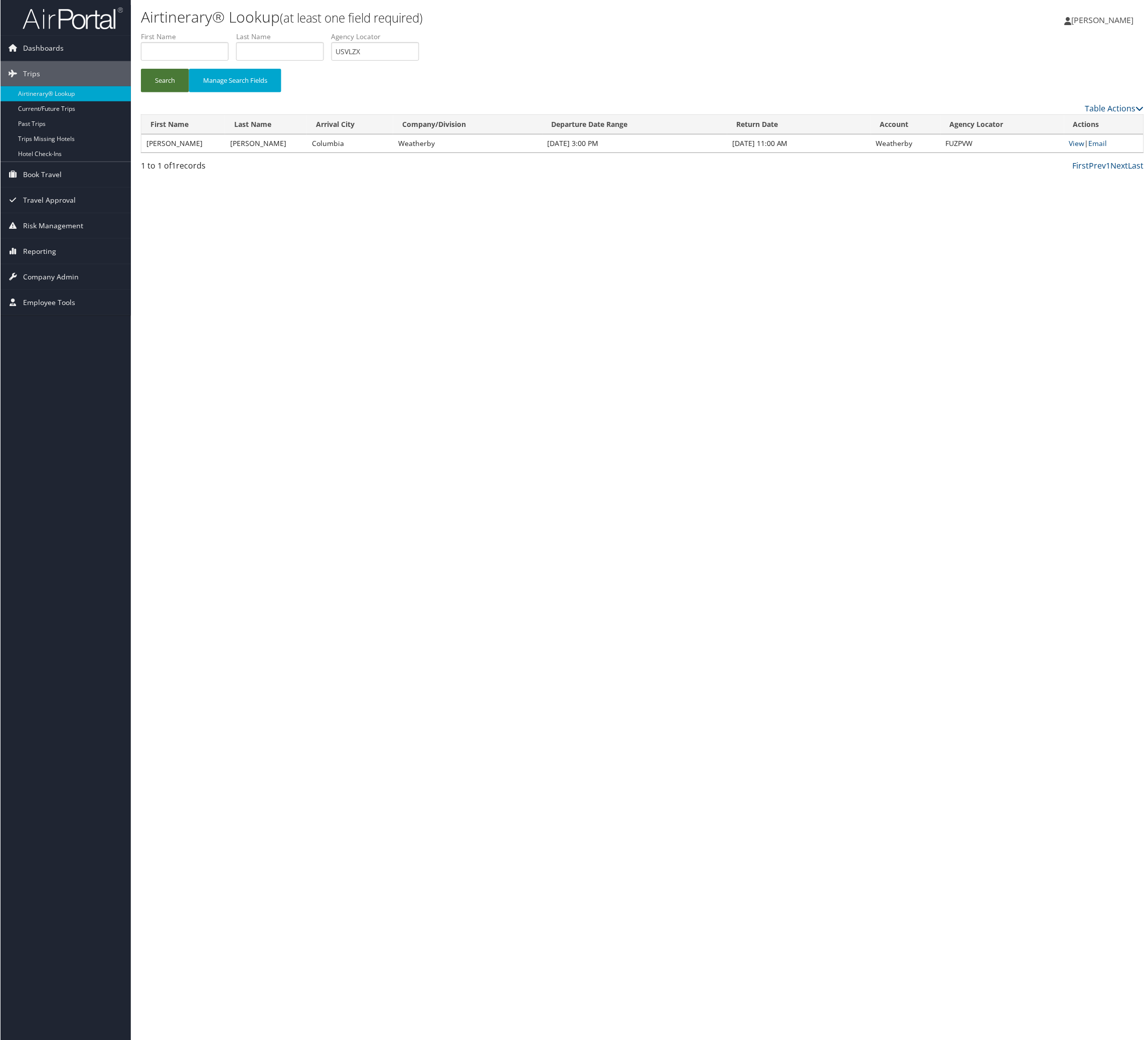
click at [161, 92] on button "Search" at bounding box center [164, 81] width 48 height 24
click at [419, 61] on input "USVLZX" at bounding box center [374, 51] width 88 height 18
paste input "KOODPT"
click at [188, 92] on button "Search" at bounding box center [164, 81] width 48 height 24
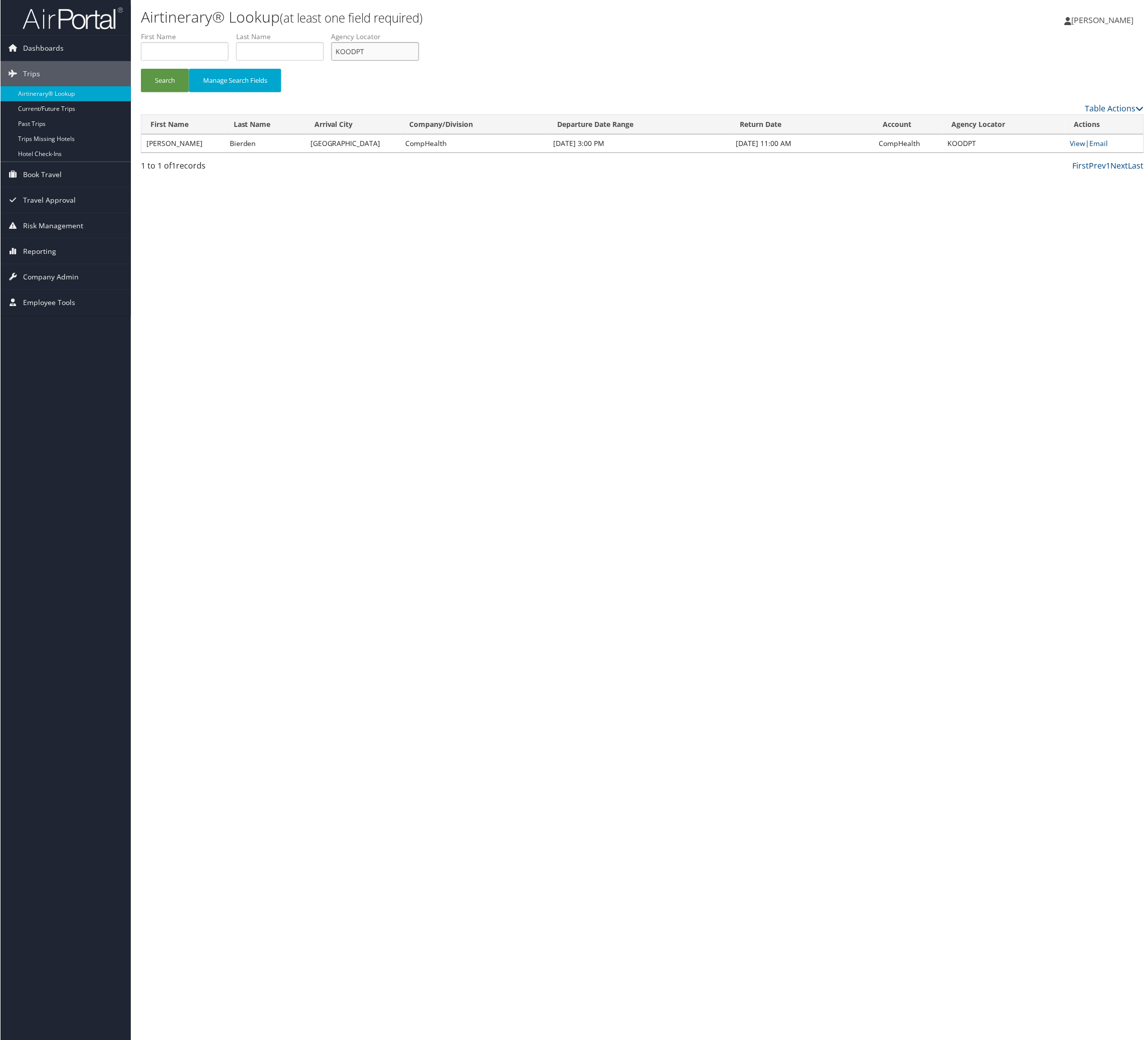
click at [419, 61] on input "KOODPT" at bounding box center [374, 51] width 88 height 18
paste input "FBWOKJ"
click at [419, 61] on input "KOODPT" at bounding box center [374, 51] width 88 height 18
type input "FBWOKJ"
click at [167, 92] on button "Search" at bounding box center [164, 81] width 48 height 24
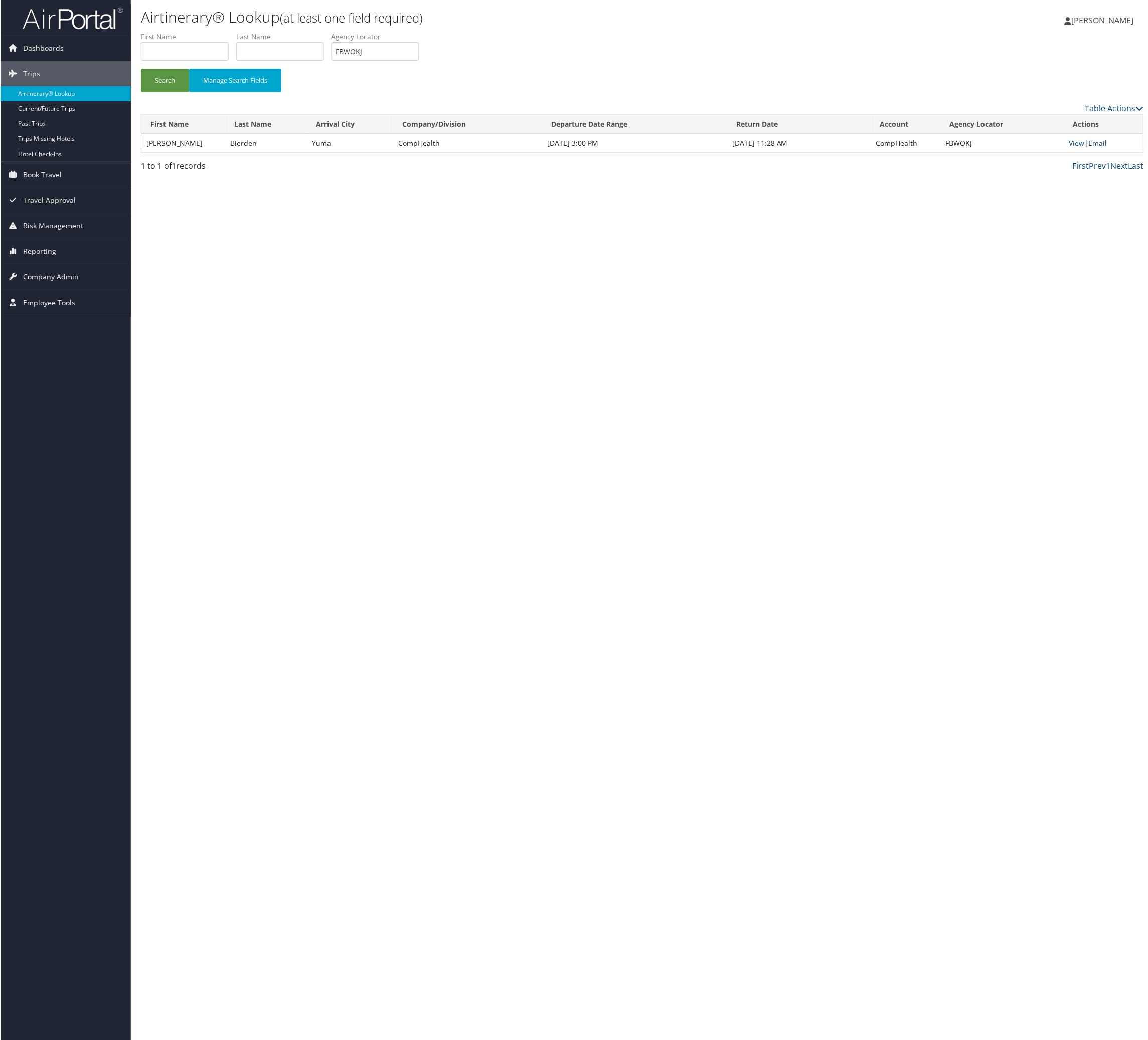
click at [1093, 148] on link "Email" at bounding box center [1098, 143] width 18 height 10
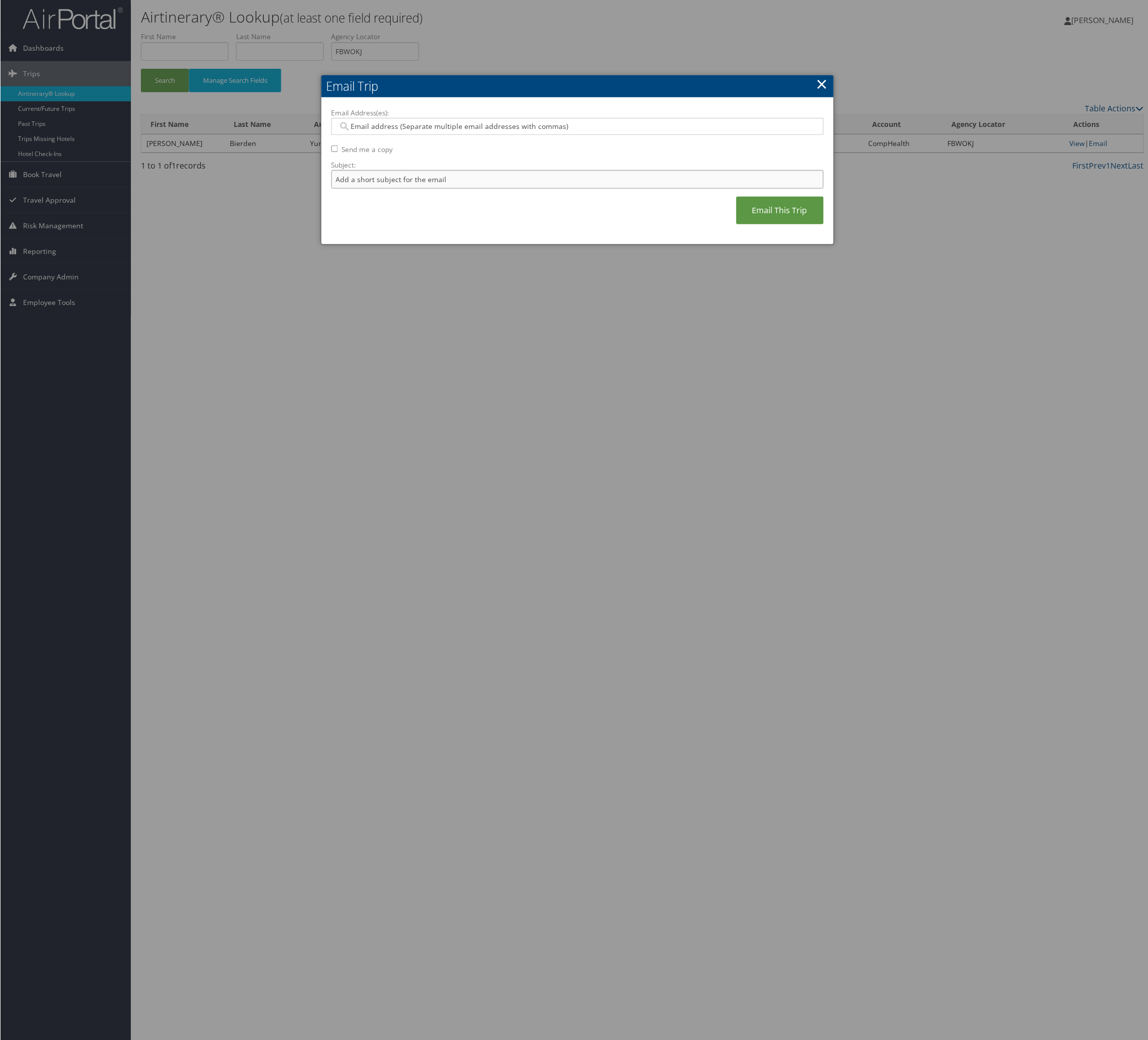
click at [465, 188] on input "Subject:" at bounding box center [577, 179] width 492 height 18
click at [557, 188] on input "Itinerary Change. Please see notes in TR-748126" at bounding box center [577, 179] width 492 height 18
paste input "67461"
type input "Itinerary Change. Please see notes in TR-767461"
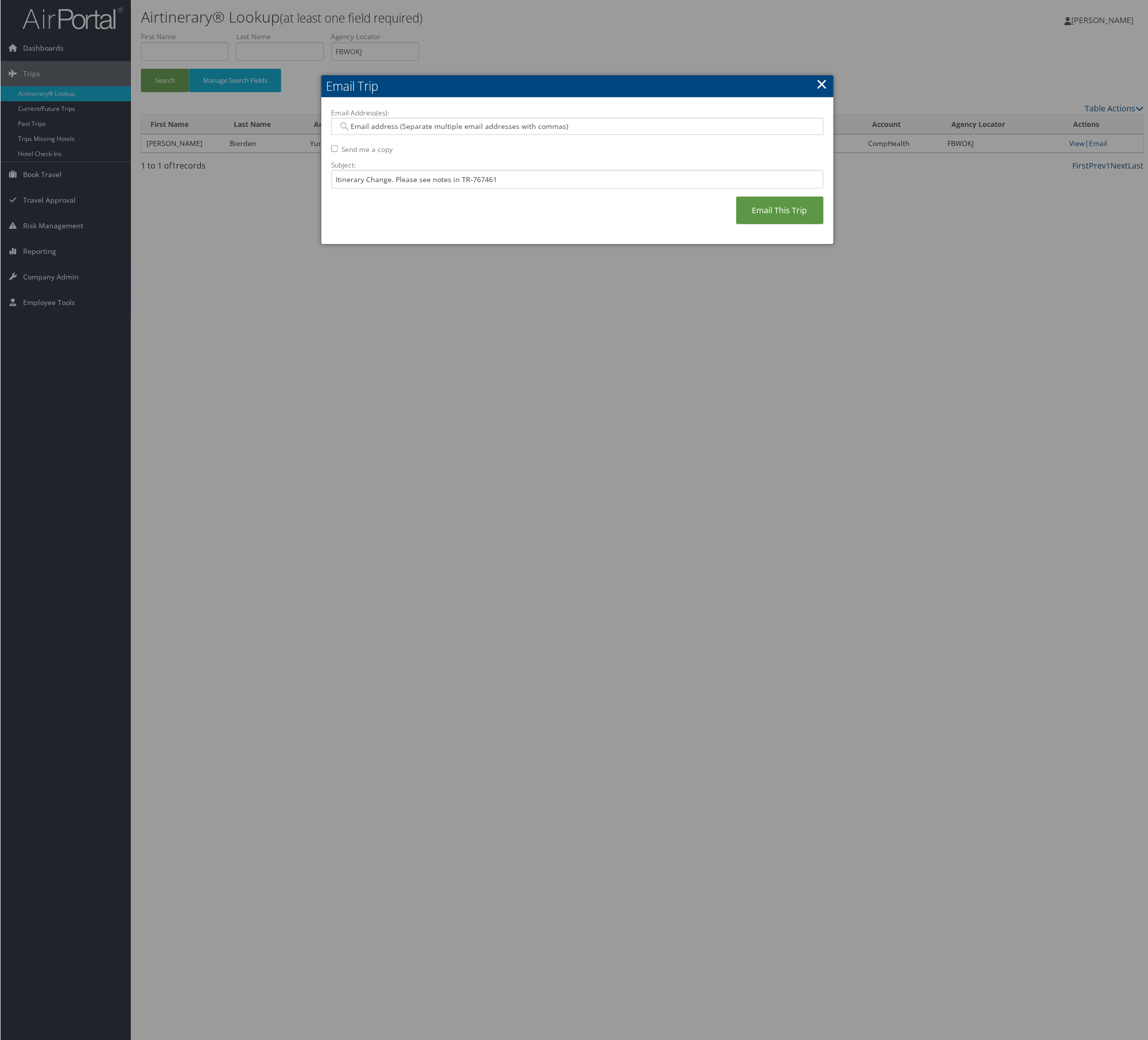
click at [546, 135] on div at bounding box center [577, 126] width 492 height 17
type input "karl"
click at [515, 156] on div "karli.peterson@comphealth.com" at bounding box center [580, 161] width 475 height 15
type input "karli.peterson@comphealth.com"
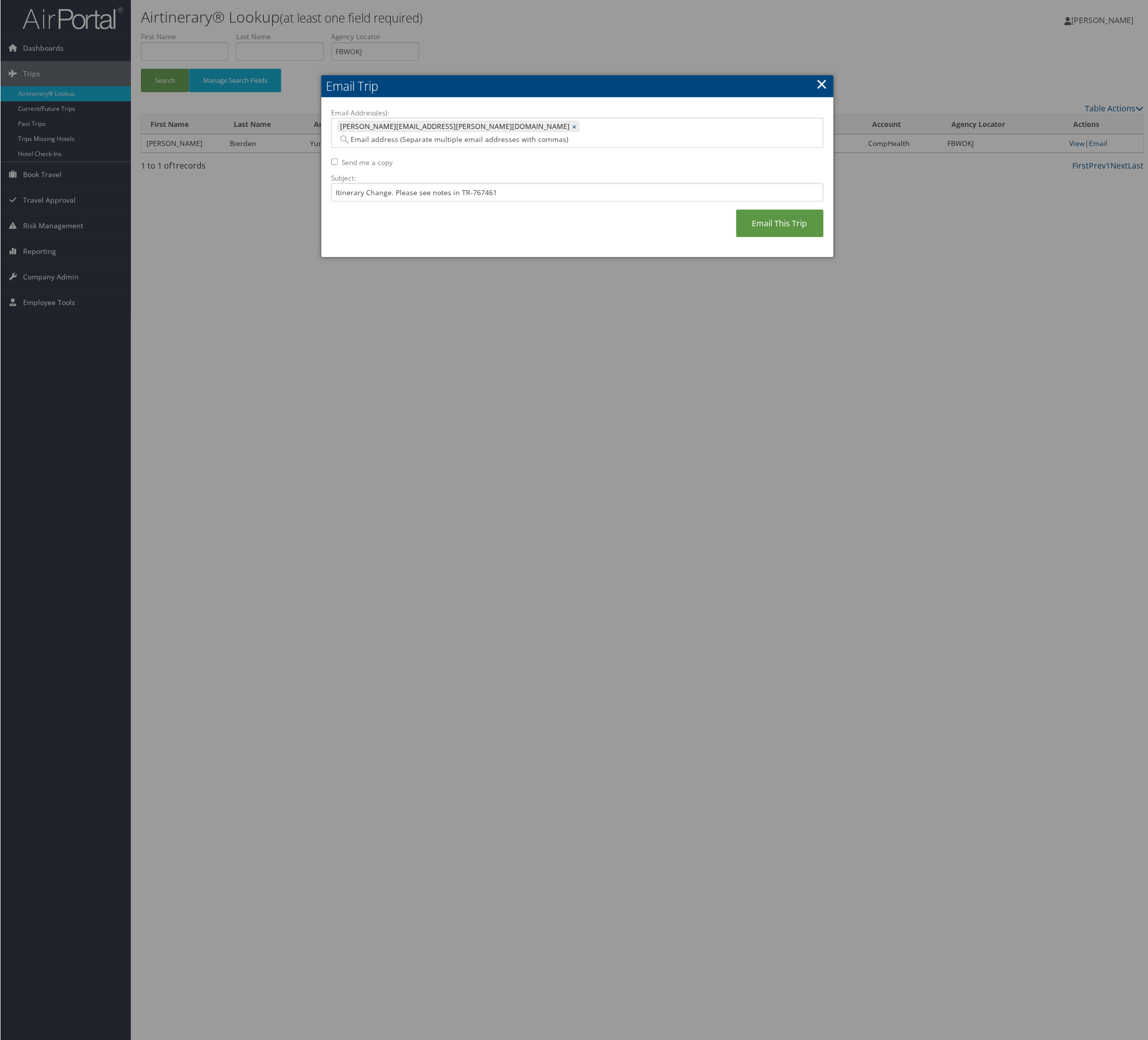
click at [754, 246] on div "Email Address(es): karli.peterson@comphealth.com karli.peterson@comphealth.com …" at bounding box center [577, 177] width 492 height 140
click at [703, 248] on div "Email Address(es): karli.peterson@comphealth.com karli.peterson@comphealth.com …" at bounding box center [577, 177] width 492 height 140
drag, startPoint x: 716, startPoint y: 264, endPoint x: 567, endPoint y: 12, distance: 292.8
click at [736, 237] on link "Email This Trip" at bounding box center [780, 223] width 87 height 27
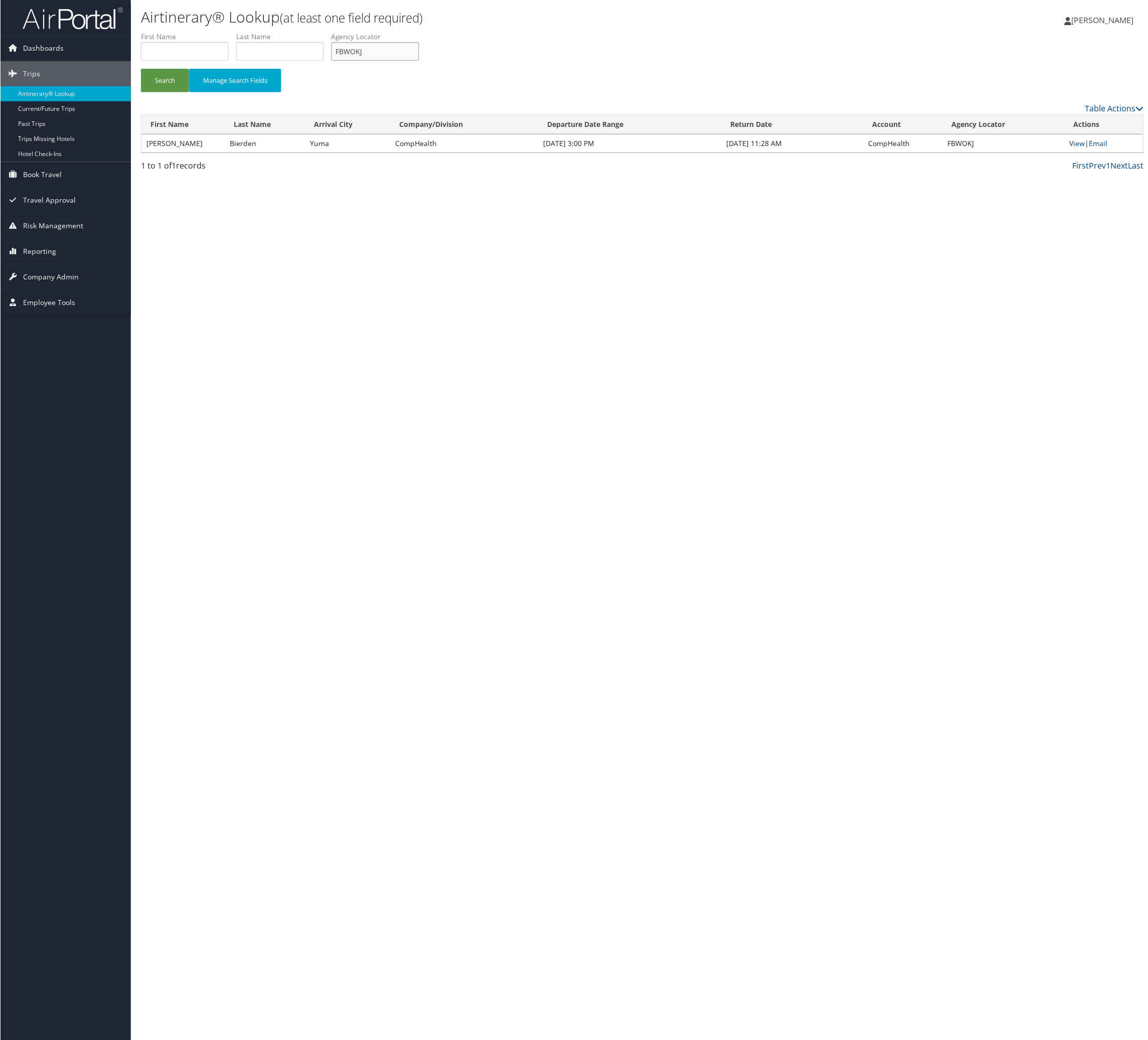
click at [419, 61] on input "FBWOKJ" at bounding box center [374, 51] width 88 height 18
paste input "KOODPT"
type input "KOODPT"
drag, startPoint x: 180, startPoint y: 100, endPoint x: 194, endPoint y: 88, distance: 18.4
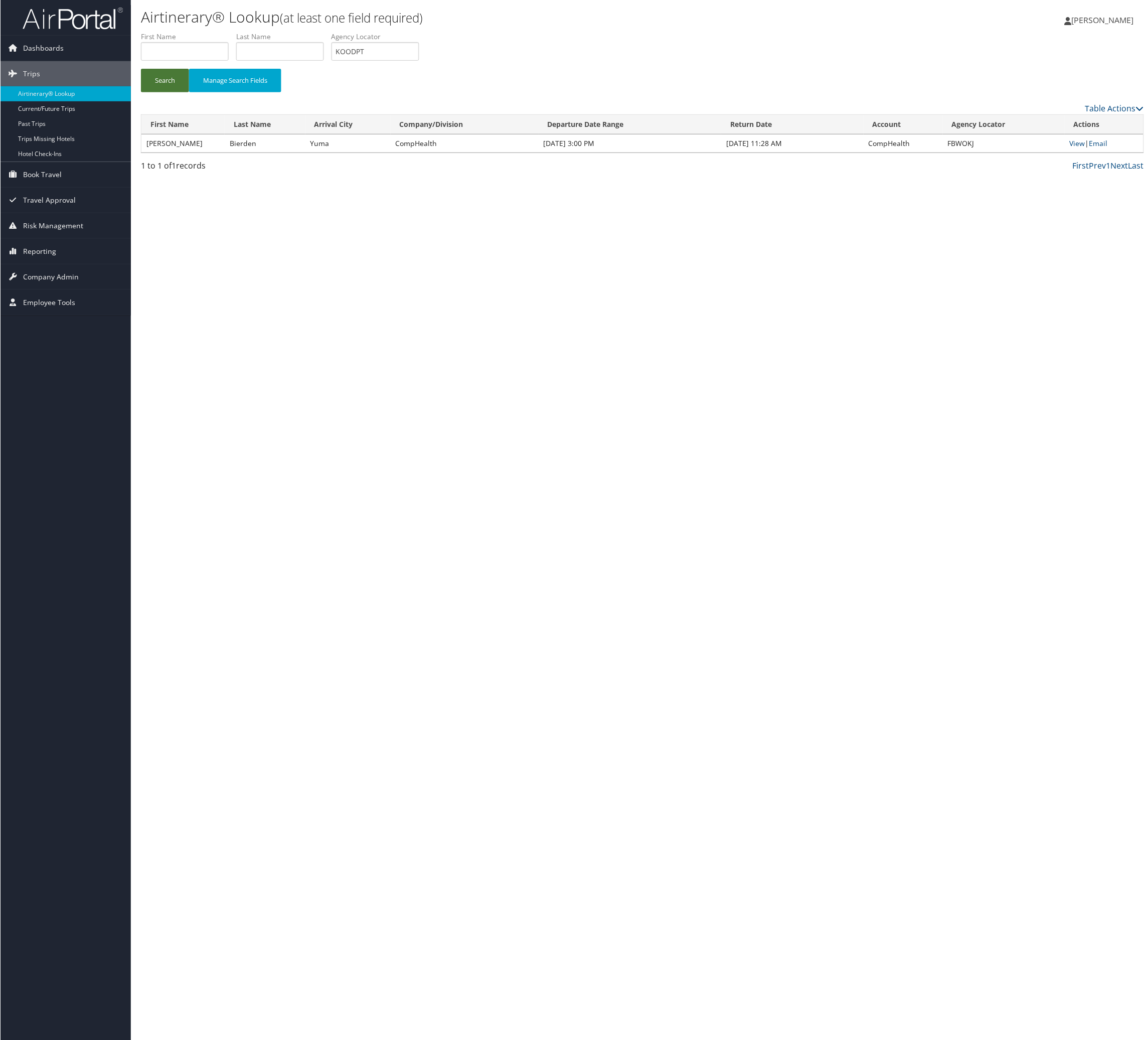
click at [180, 92] on button "Search" at bounding box center [164, 81] width 48 height 24
click at [1109, 148] on link "Email" at bounding box center [1099, 143] width 18 height 10
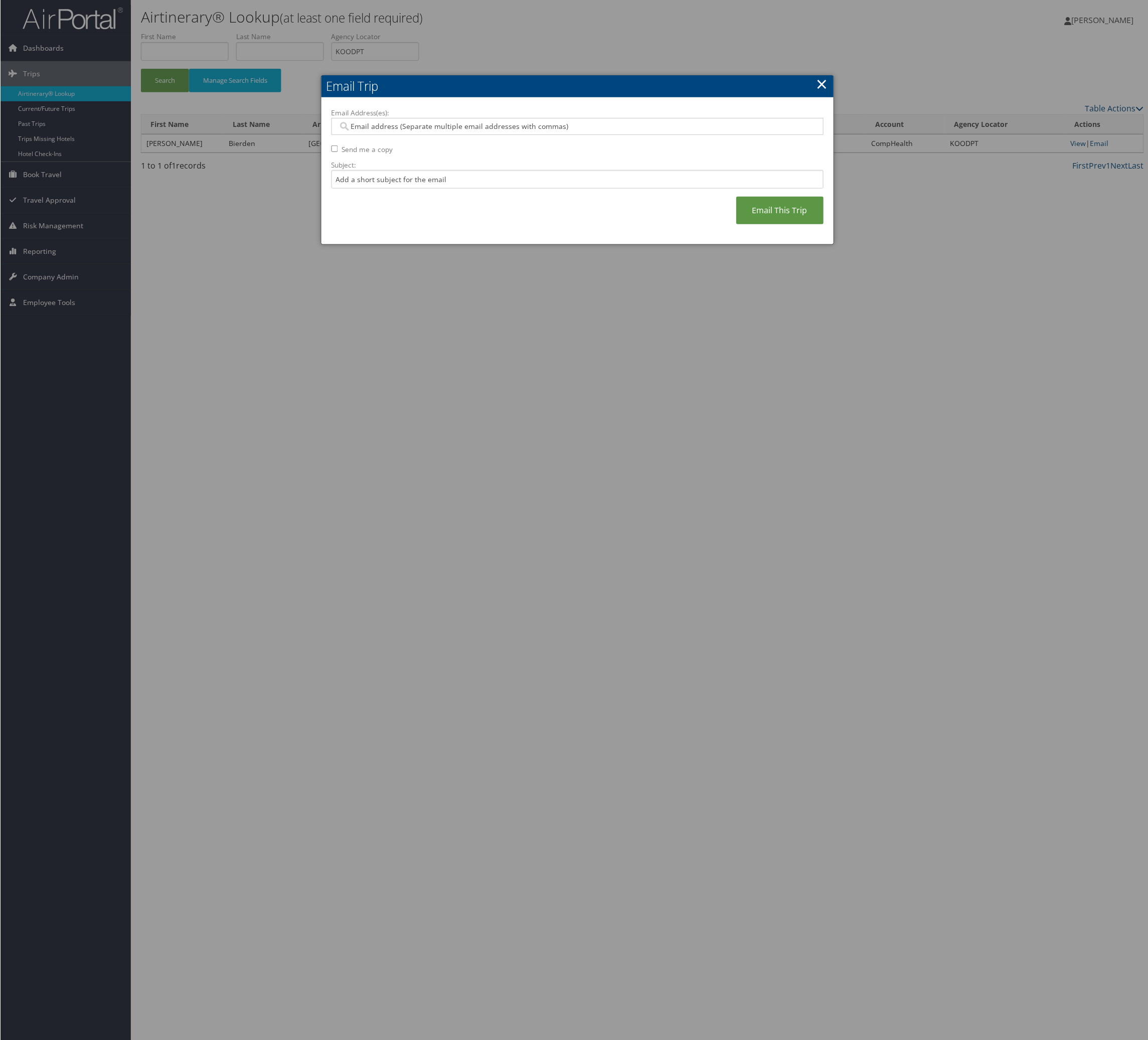
click at [550, 170] on label "Subject:" at bounding box center [577, 165] width 492 height 10
click at [550, 188] on input "Subject:" at bounding box center [577, 179] width 492 height 18
drag, startPoint x: 556, startPoint y: 229, endPoint x: 558, endPoint y: 234, distance: 5.4
click at [556, 188] on input "Subject:" at bounding box center [577, 179] width 492 height 18
click at [564, 188] on input "Itinerary Change. Please see notes in TR-748126" at bounding box center [577, 179] width 492 height 18
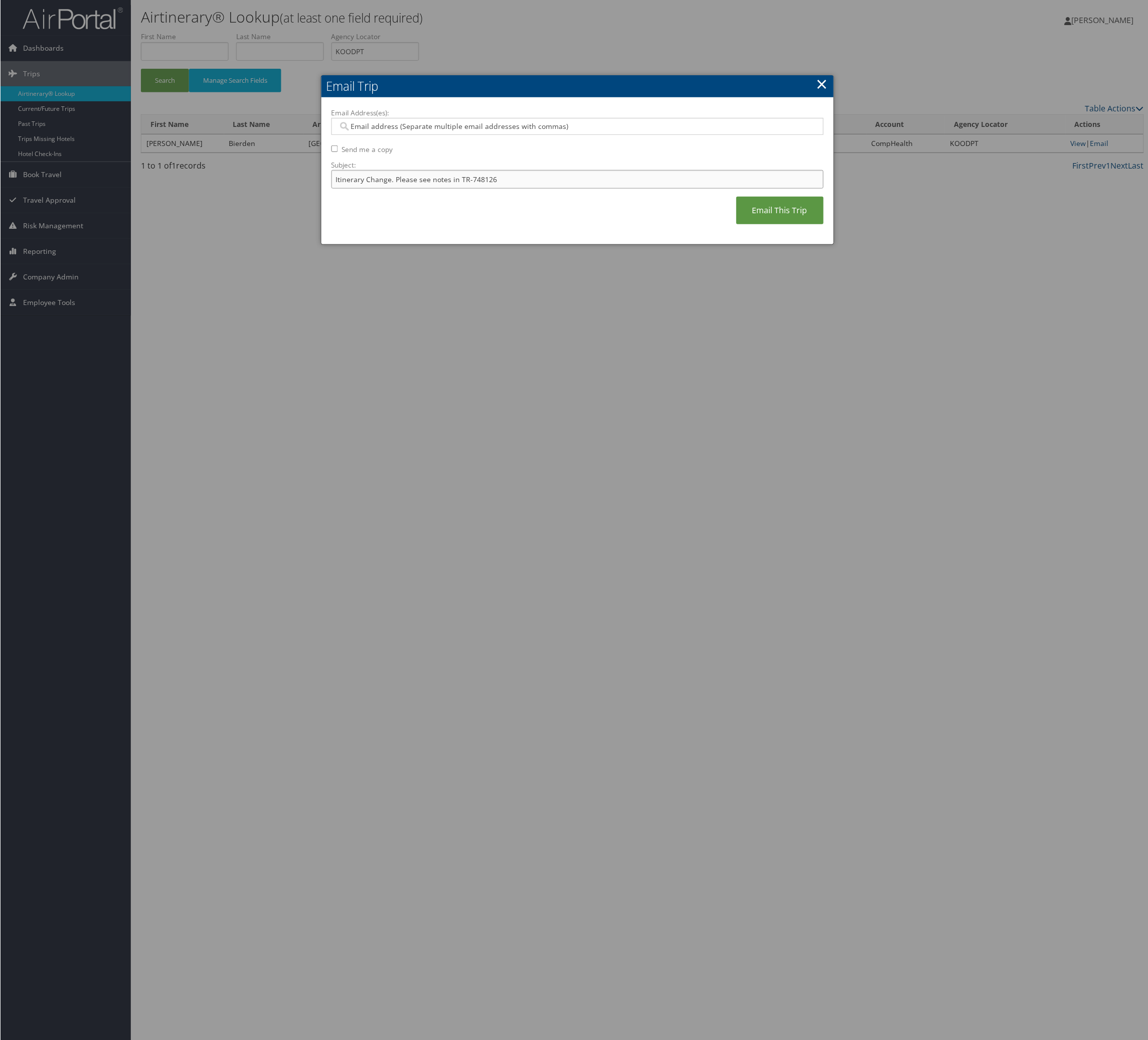
drag, startPoint x: 564, startPoint y: 222, endPoint x: 553, endPoint y: 184, distance: 39.6
click at [564, 188] on input "Itinerary Change. Please see notes in TR-748126" at bounding box center [577, 179] width 492 height 18
paste input "67461"
type input "Itinerary Change. Please see notes in TR-767461"
drag, startPoint x: 538, startPoint y: 160, endPoint x: 540, endPoint y: 139, distance: 21.1
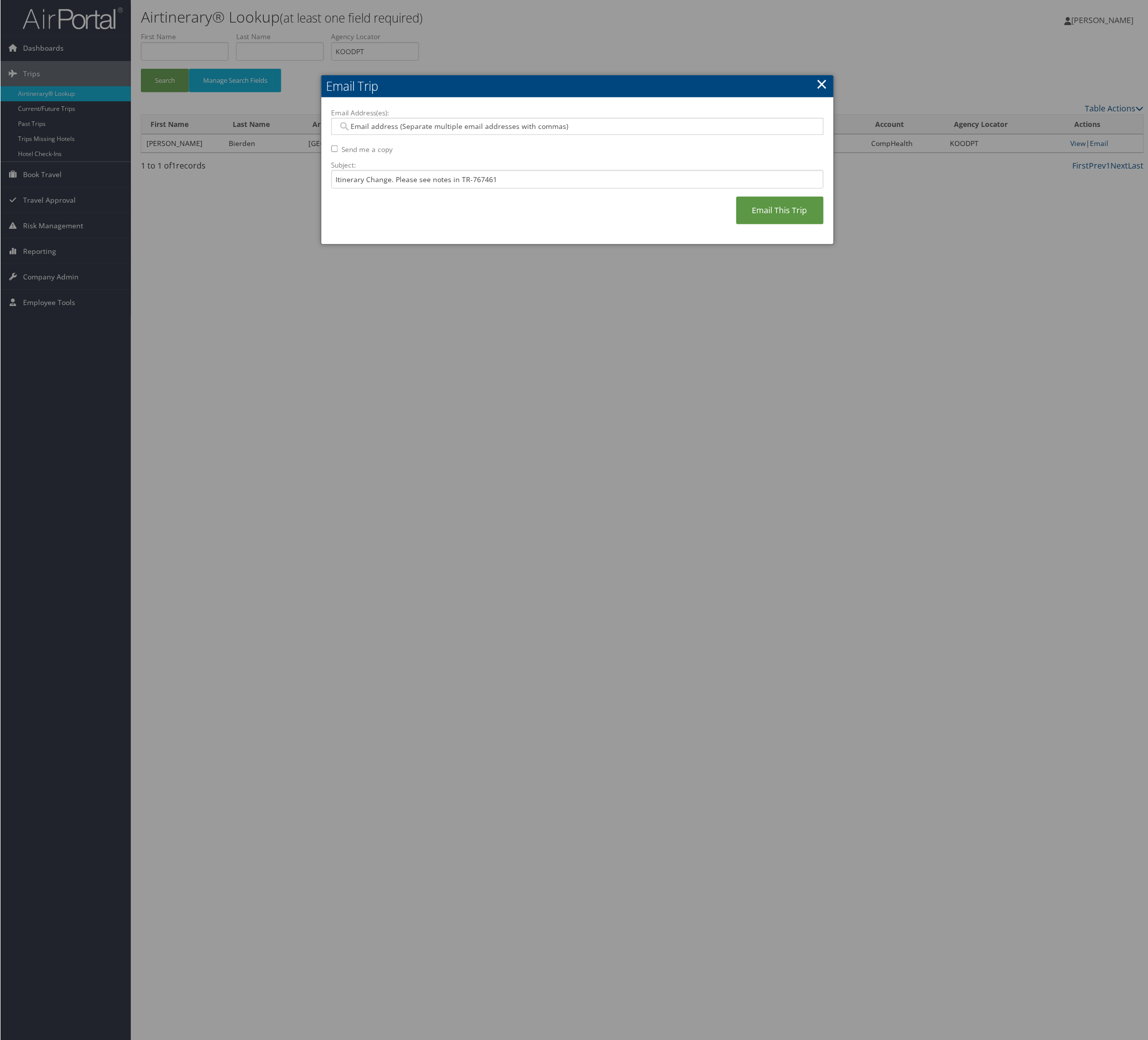
click at [538, 156] on div "Email Address(es): Send me a copy Subject: Itinerary Change. Please see notes i…" at bounding box center [577, 171] width 492 height 127
click at [540, 135] on div at bounding box center [577, 126] width 492 height 17
type input "karli"
click at [493, 166] on div "karli.peterson@comphealth.com" at bounding box center [580, 161] width 475 height 10
type input "karli.peterson@comphealth.com"
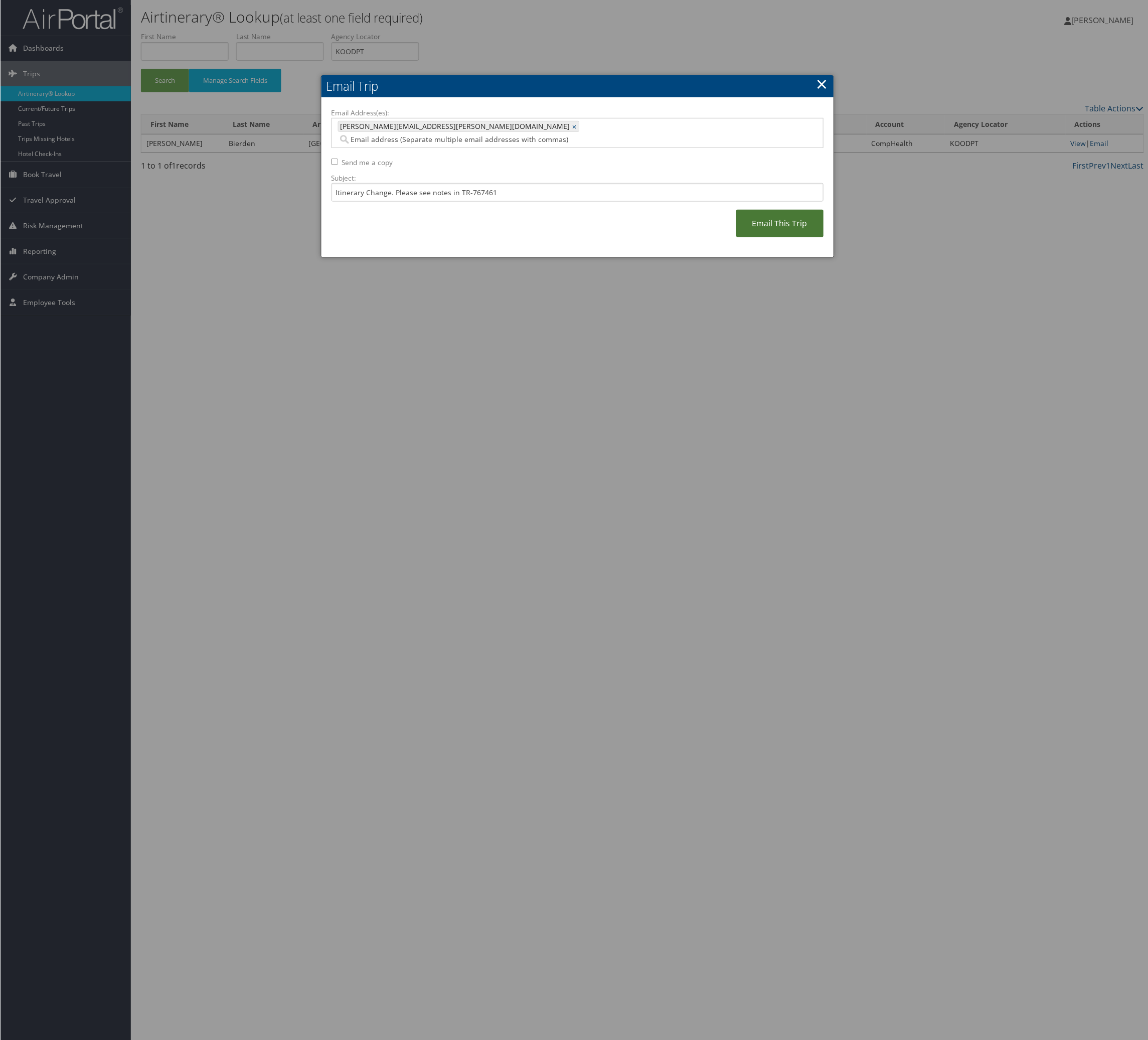
click at [739, 237] on link "Email This Trip" at bounding box center [780, 223] width 87 height 27
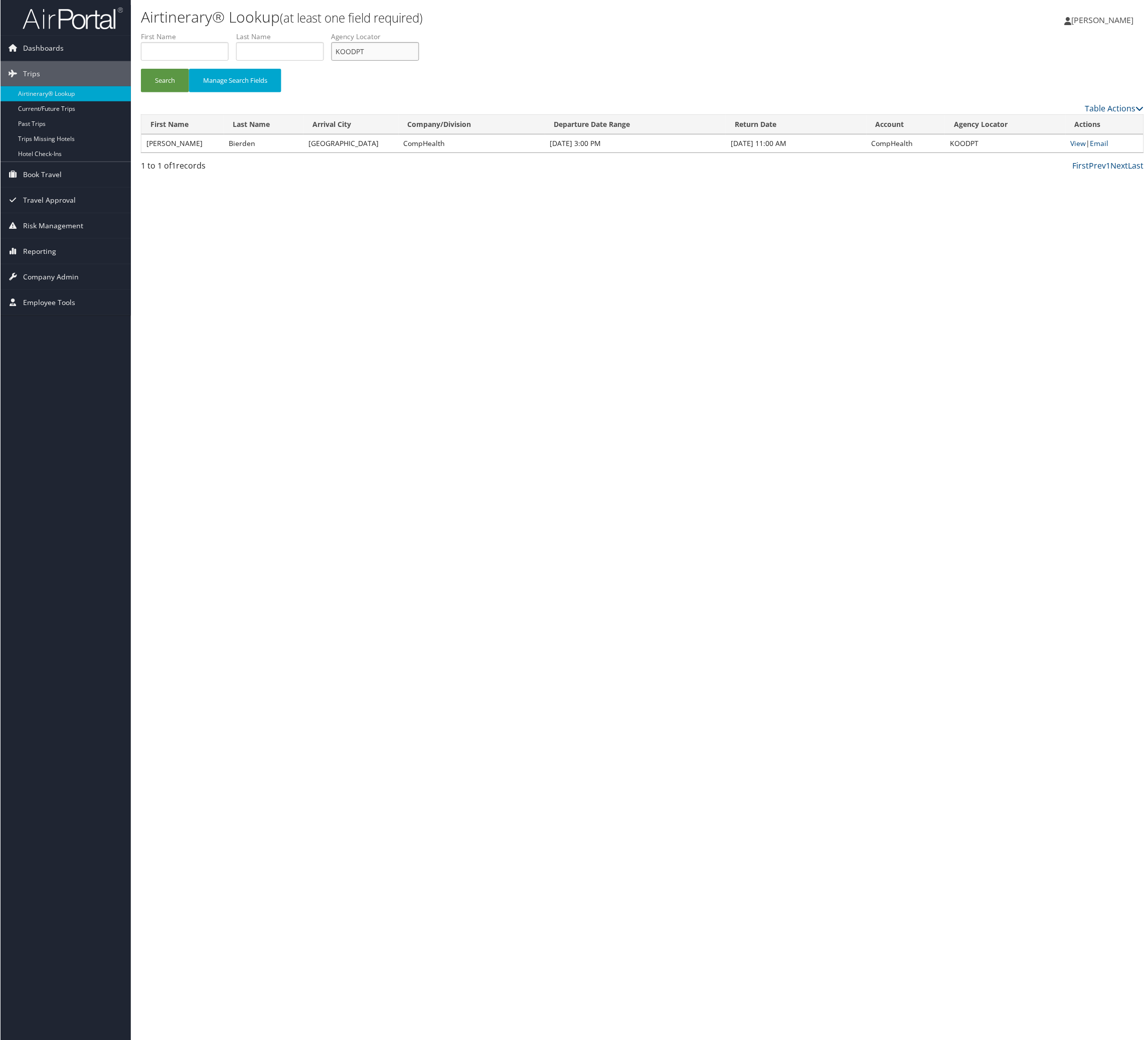
click at [419, 61] on input "KOODPT" at bounding box center [374, 51] width 88 height 18
click at [1109, 148] on link "Email" at bounding box center [1099, 143] width 18 height 10
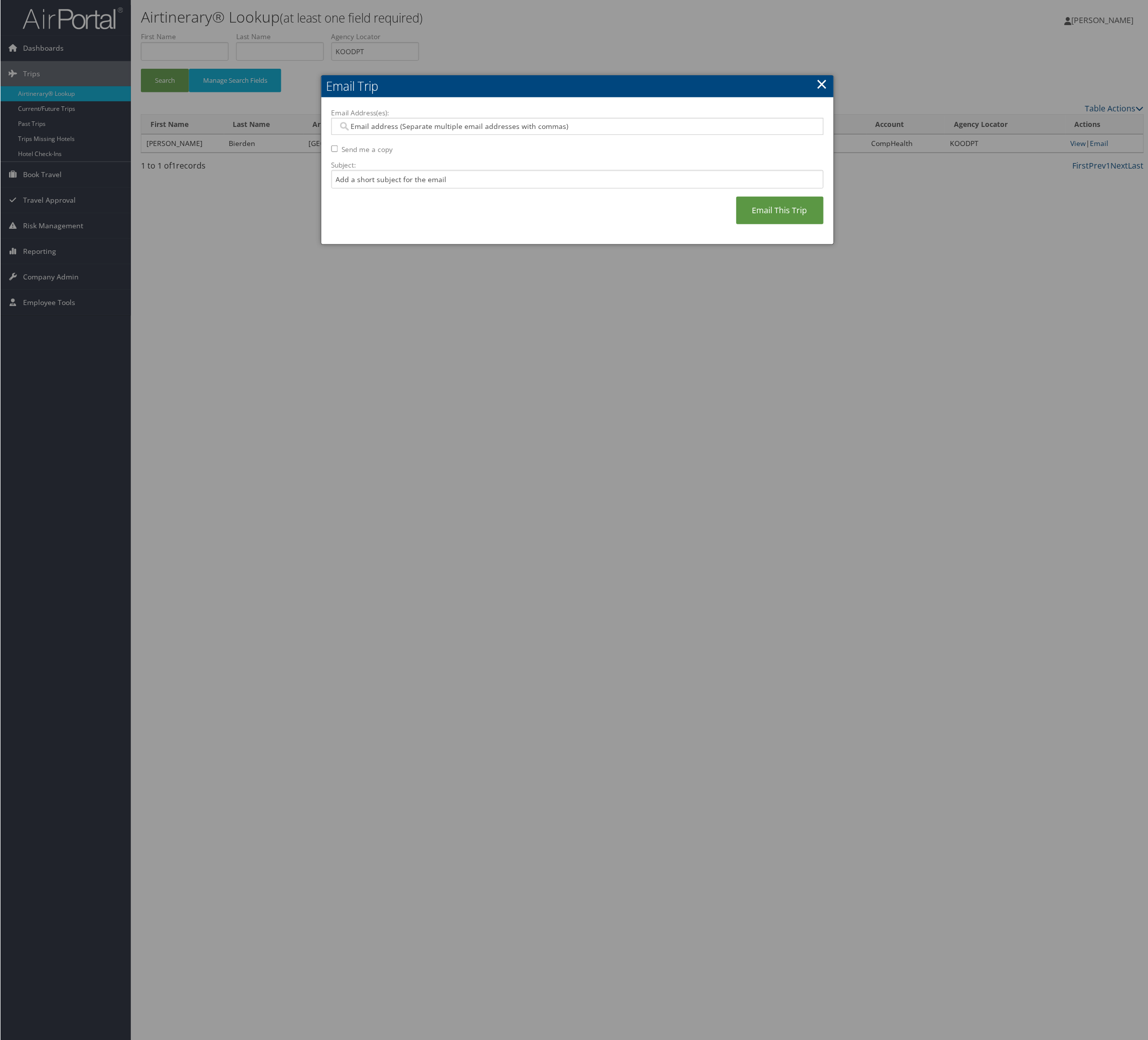
click at [416, 132] on input "Email Address(es):" at bounding box center [570, 126] width 465 height 10
click at [816, 84] on link "×" at bounding box center [822, 83] width 12 height 20
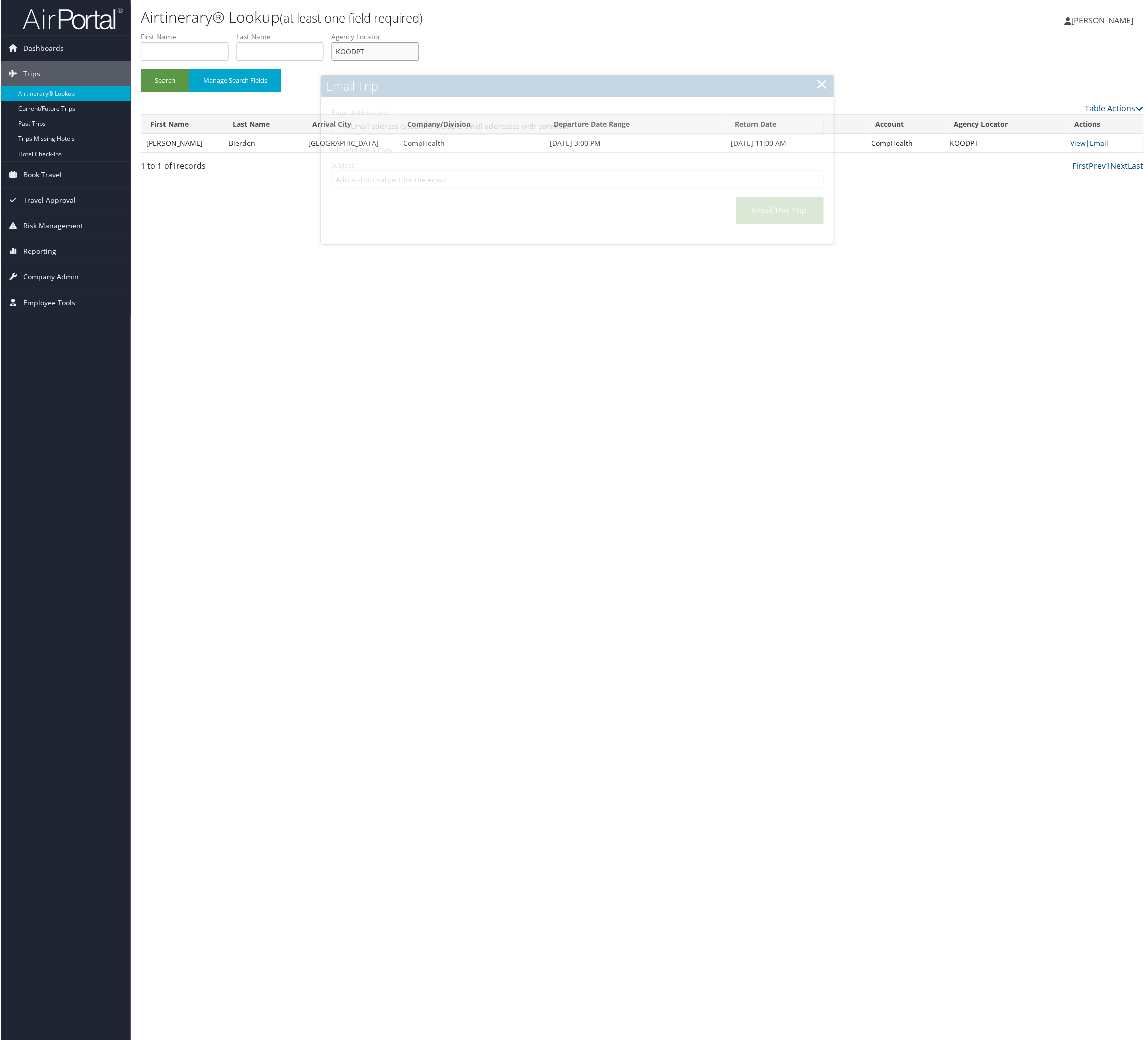
click at [419, 61] on input "KOODPT" at bounding box center [374, 51] width 88 height 18
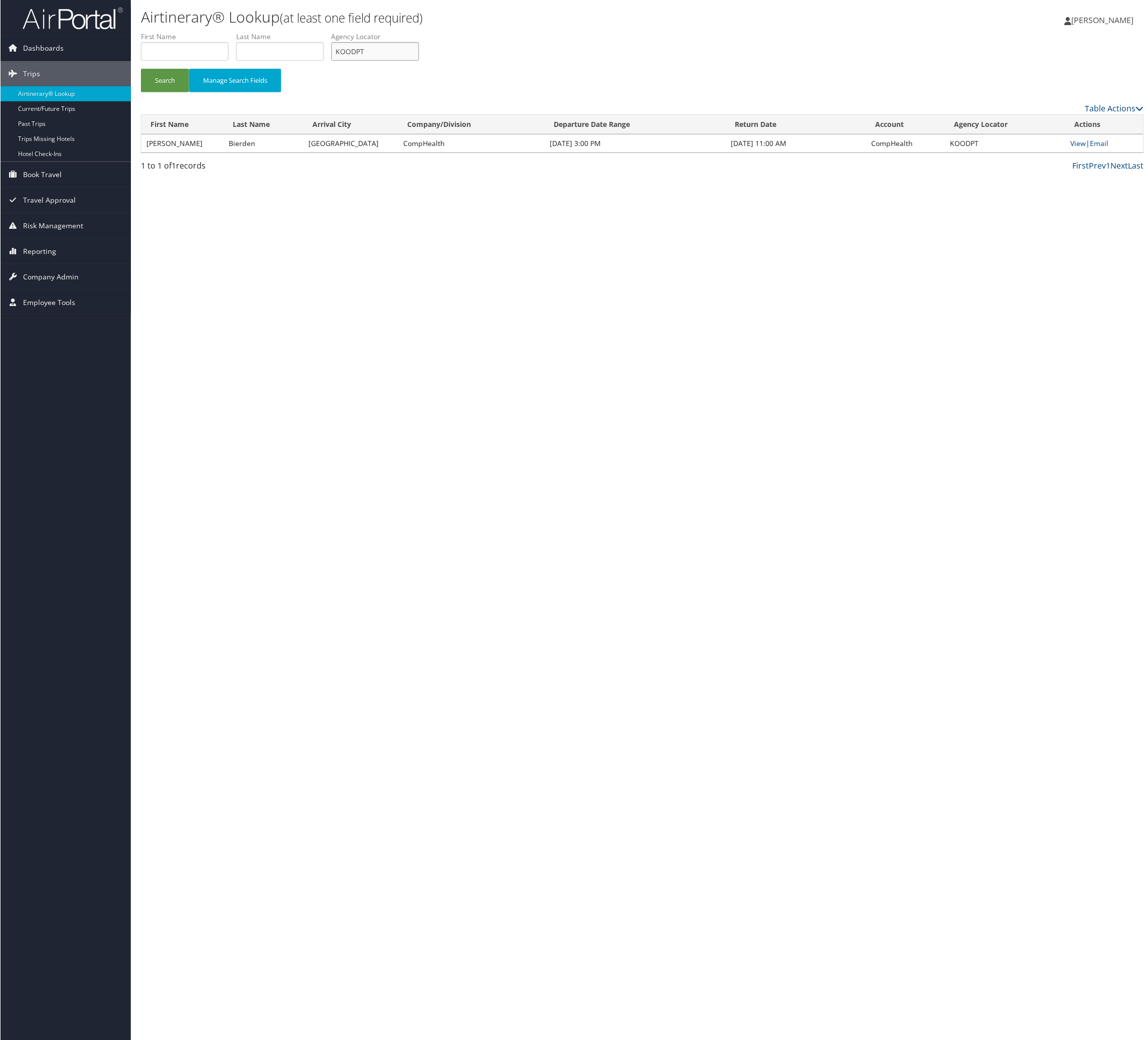
click at [419, 61] on input "KOODPT" at bounding box center [374, 51] width 88 height 18
paste input "MRBEOH"
click at [188, 92] on button "Search" at bounding box center [164, 81] width 48 height 24
click at [419, 61] on input "MRBEOH" at bounding box center [374, 51] width 88 height 18
drag, startPoint x: 505, startPoint y: 76, endPoint x: 345, endPoint y: 114, distance: 164.5
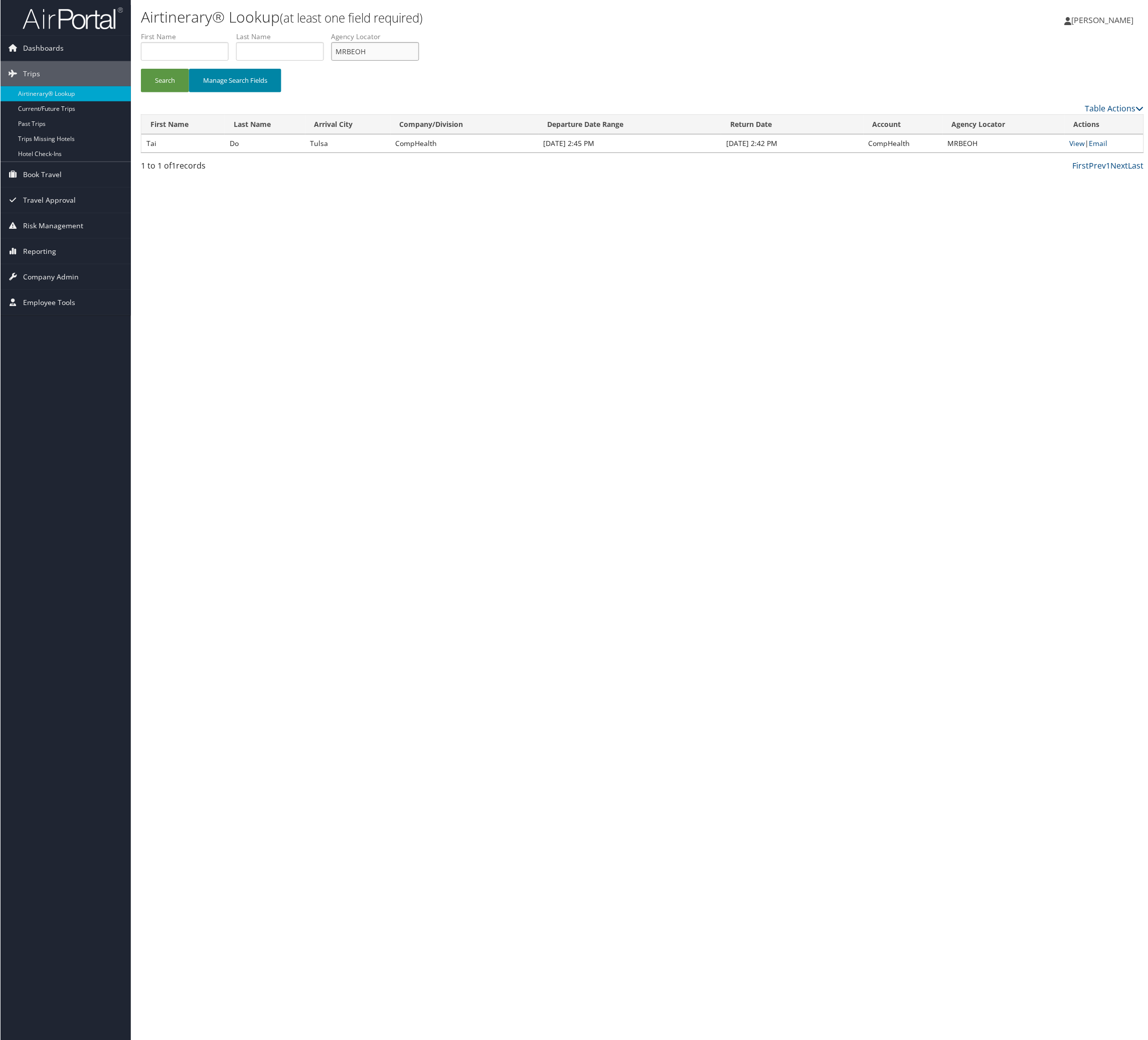
click at [419, 61] on input "MRBEOH" at bounding box center [374, 51] width 88 height 18
paste input "DHQANY"
click at [156, 92] on button "Search" at bounding box center [164, 81] width 48 height 24
click at [419, 61] on input "DHQANY" at bounding box center [374, 51] width 88 height 18
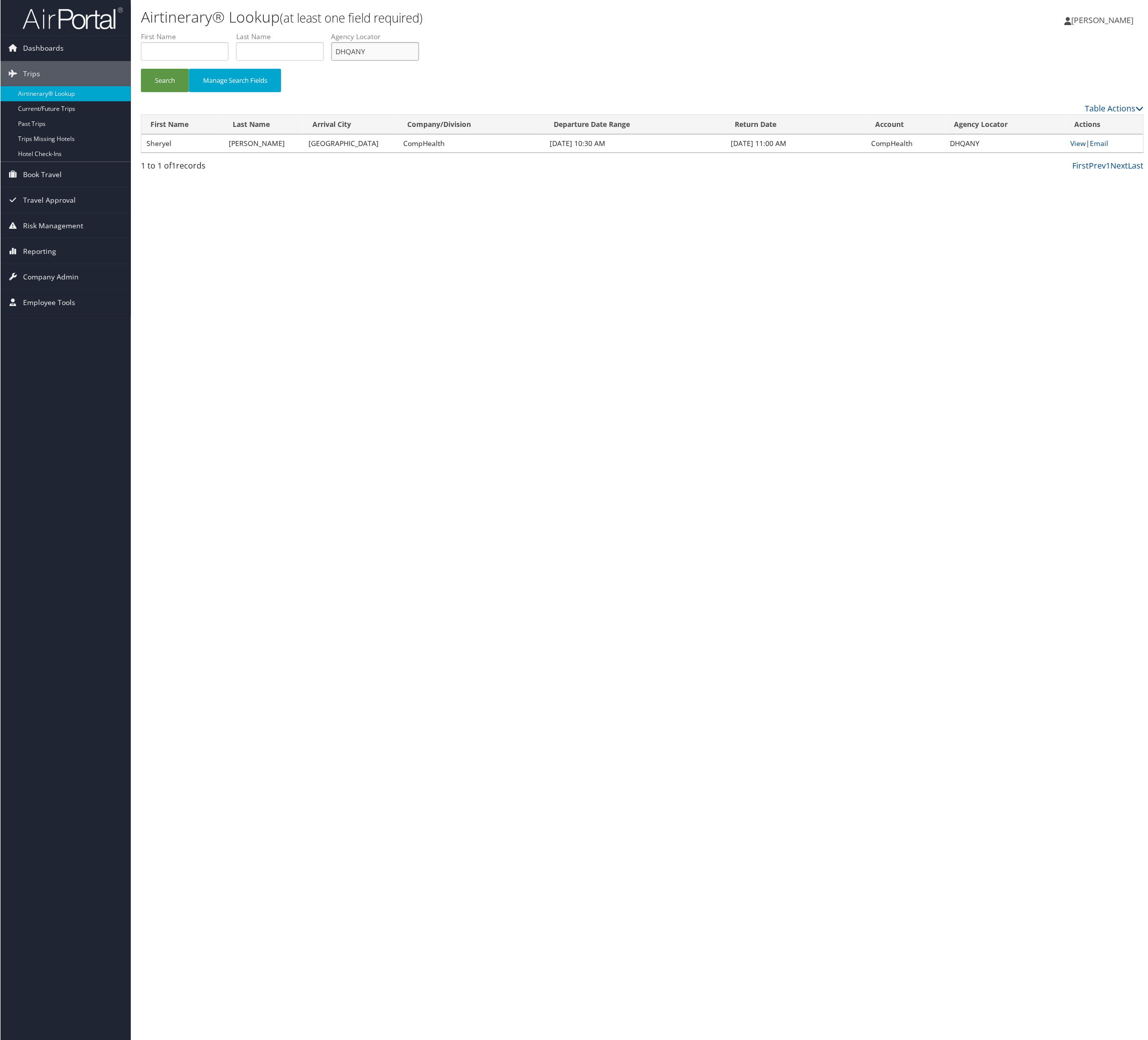
paste input "ONRBKM"
click at [161, 92] on button "Search" at bounding box center [164, 81] width 48 height 24
click at [426, 42] on label "Agency Locator" at bounding box center [379, 36] width 95 height 10
click at [426, 68] on li "Agency Locator ONRBKM" at bounding box center [379, 50] width 95 height 37
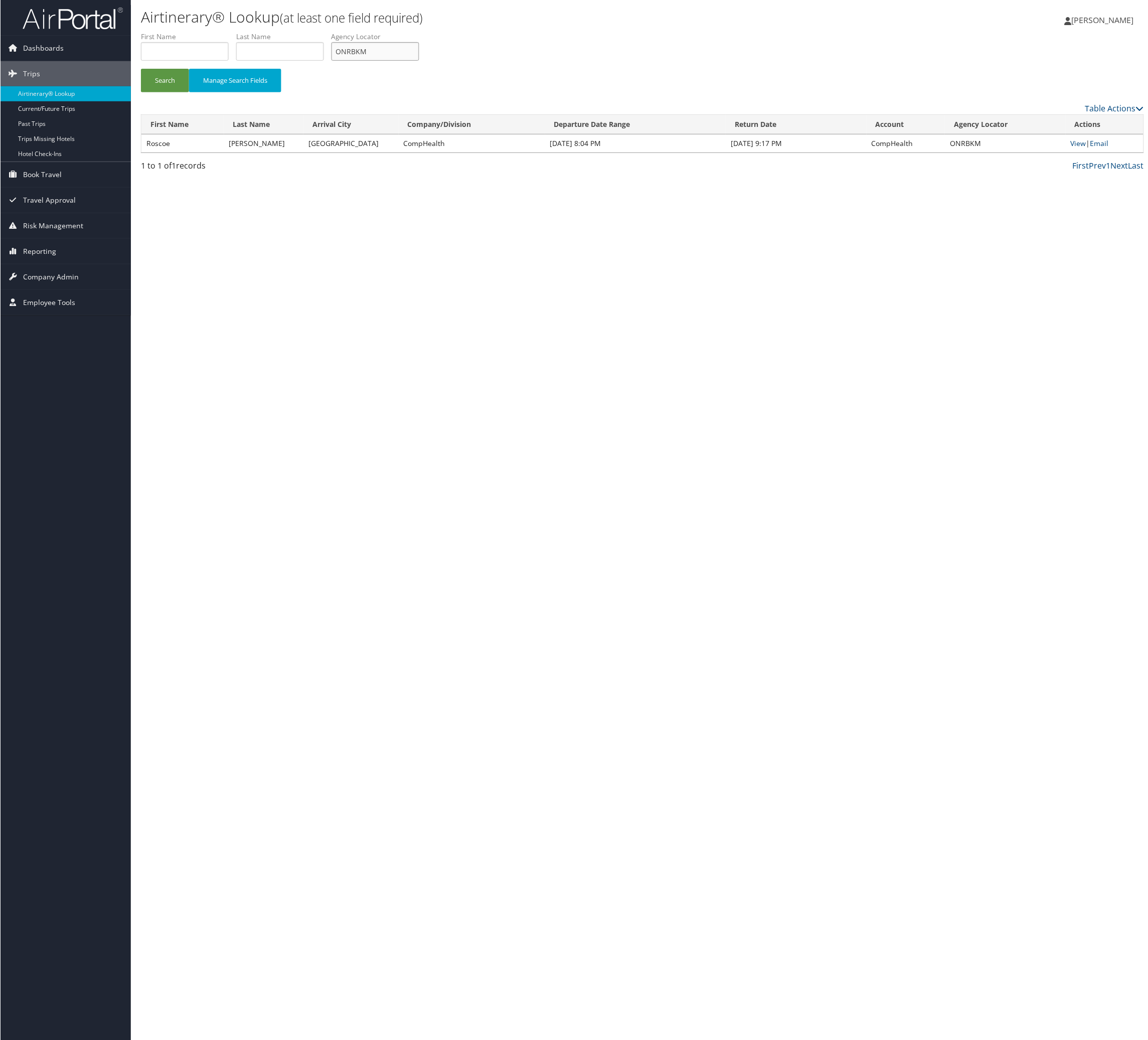
click at [419, 61] on input "ONRBKM" at bounding box center [374, 51] width 88 height 18
drag, startPoint x: 511, startPoint y: 81, endPoint x: 164, endPoint y: 198, distance: 366.2
click at [419, 61] on input "ONRBKM" at bounding box center [374, 51] width 88 height 18
paste input "SGABIF"
click at [154, 92] on button "Search" at bounding box center [164, 81] width 48 height 24
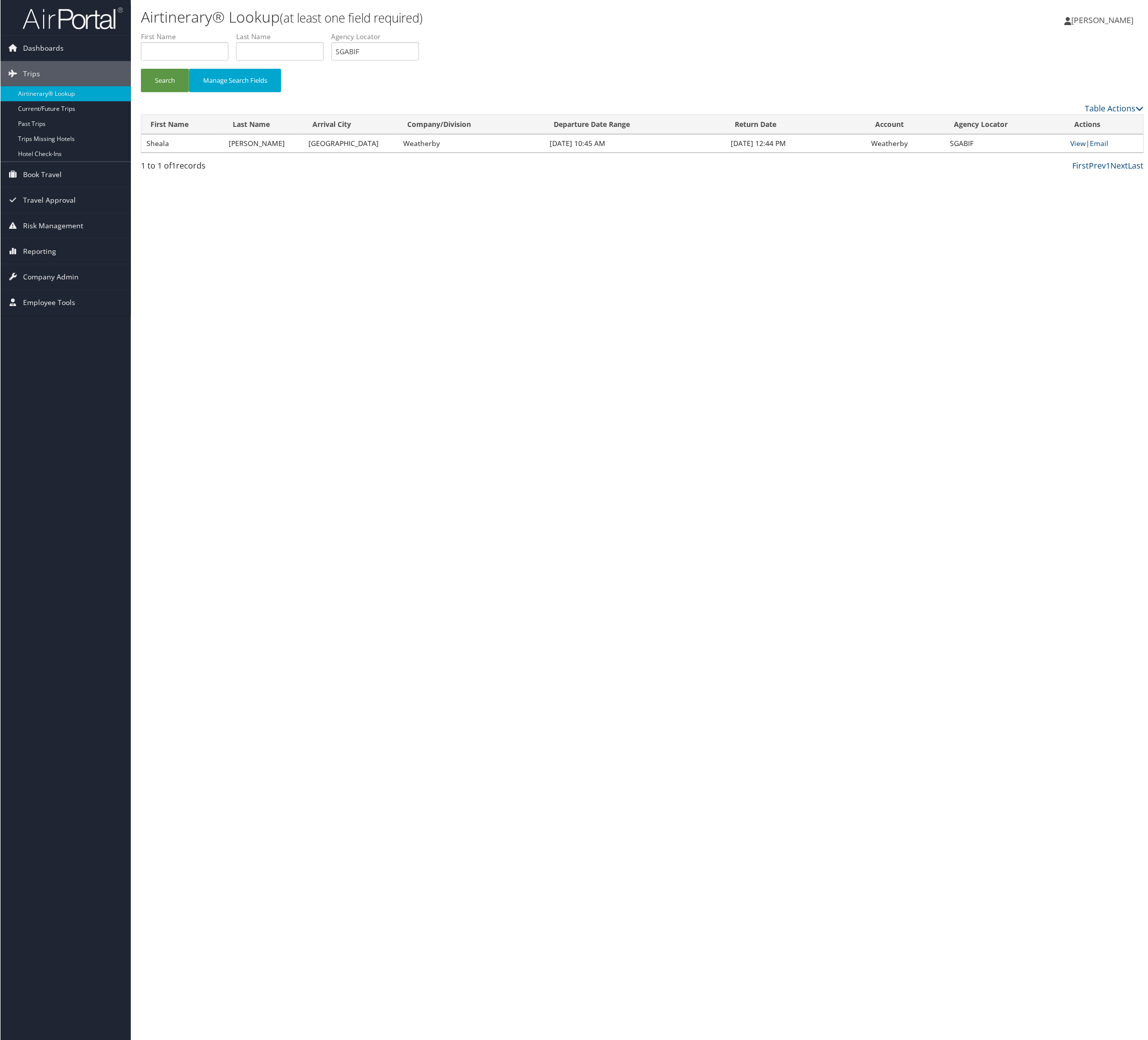
drag, startPoint x: 480, startPoint y: 46, endPoint x: 479, endPoint y: 64, distance: 18.0
click at [426, 42] on label "Agency Locator" at bounding box center [379, 36] width 95 height 10
click at [419, 61] on input "SGABIF" at bounding box center [374, 51] width 88 height 18
paste input "CPKWZH"
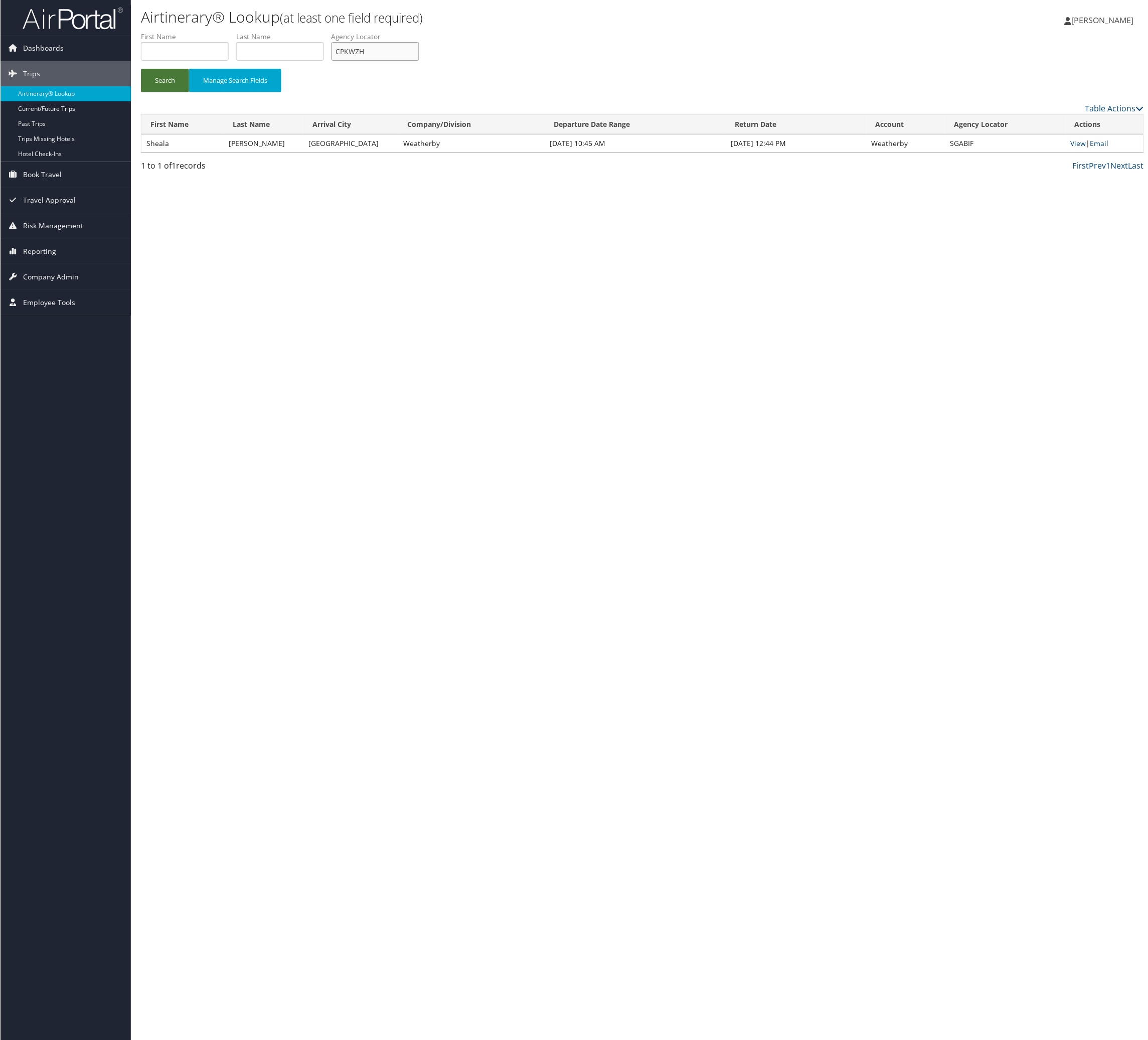
type input "CPKWZH"
click at [188, 92] on button "Search" at bounding box center [164, 81] width 48 height 24
click at [72, 268] on span "Company Admin" at bounding box center [50, 276] width 56 height 25
click at [68, 256] on link "Reporting" at bounding box center [65, 251] width 130 height 25
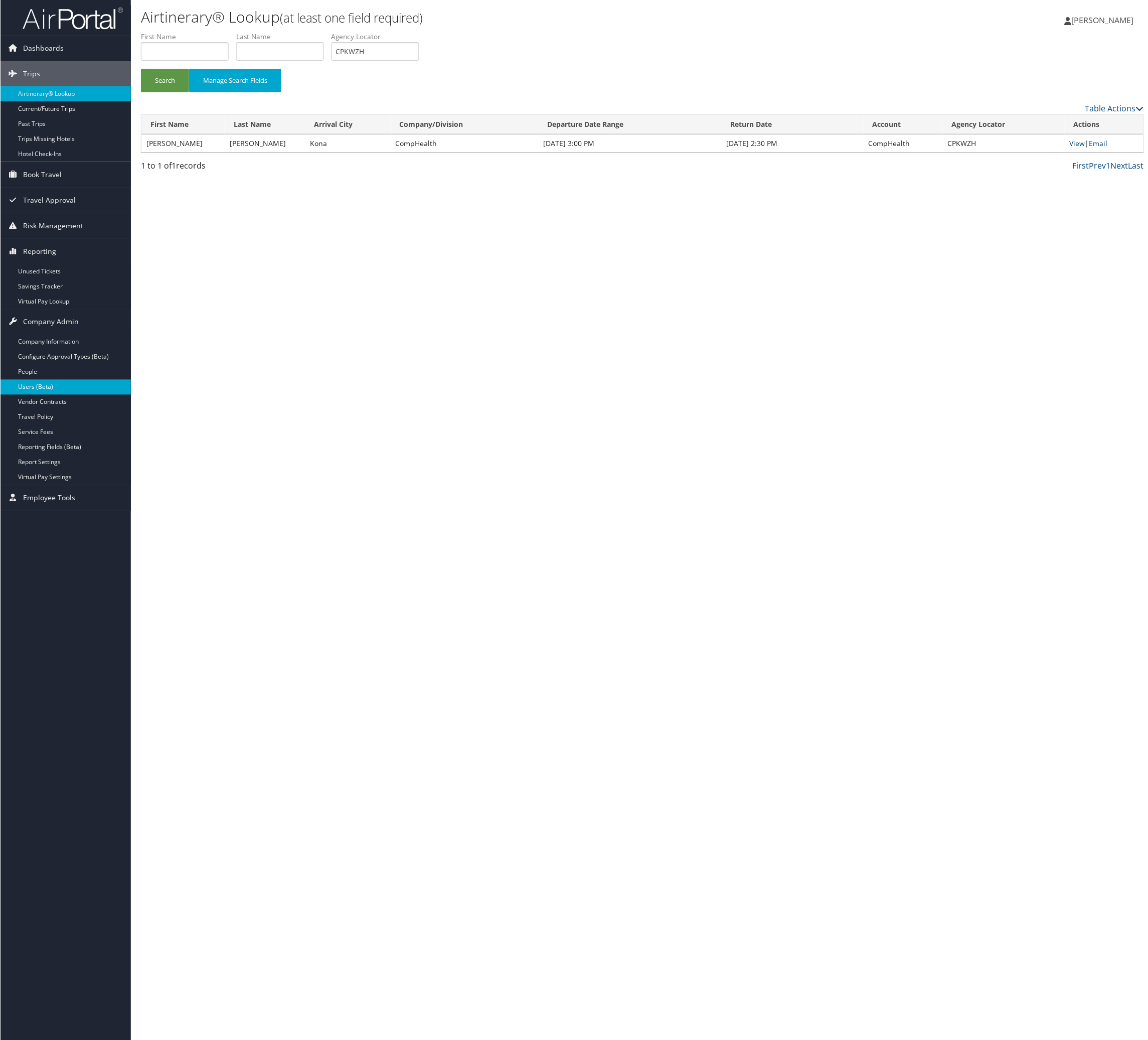
click at [59, 388] on link "Users (Beta)" at bounding box center [65, 388] width 130 height 15
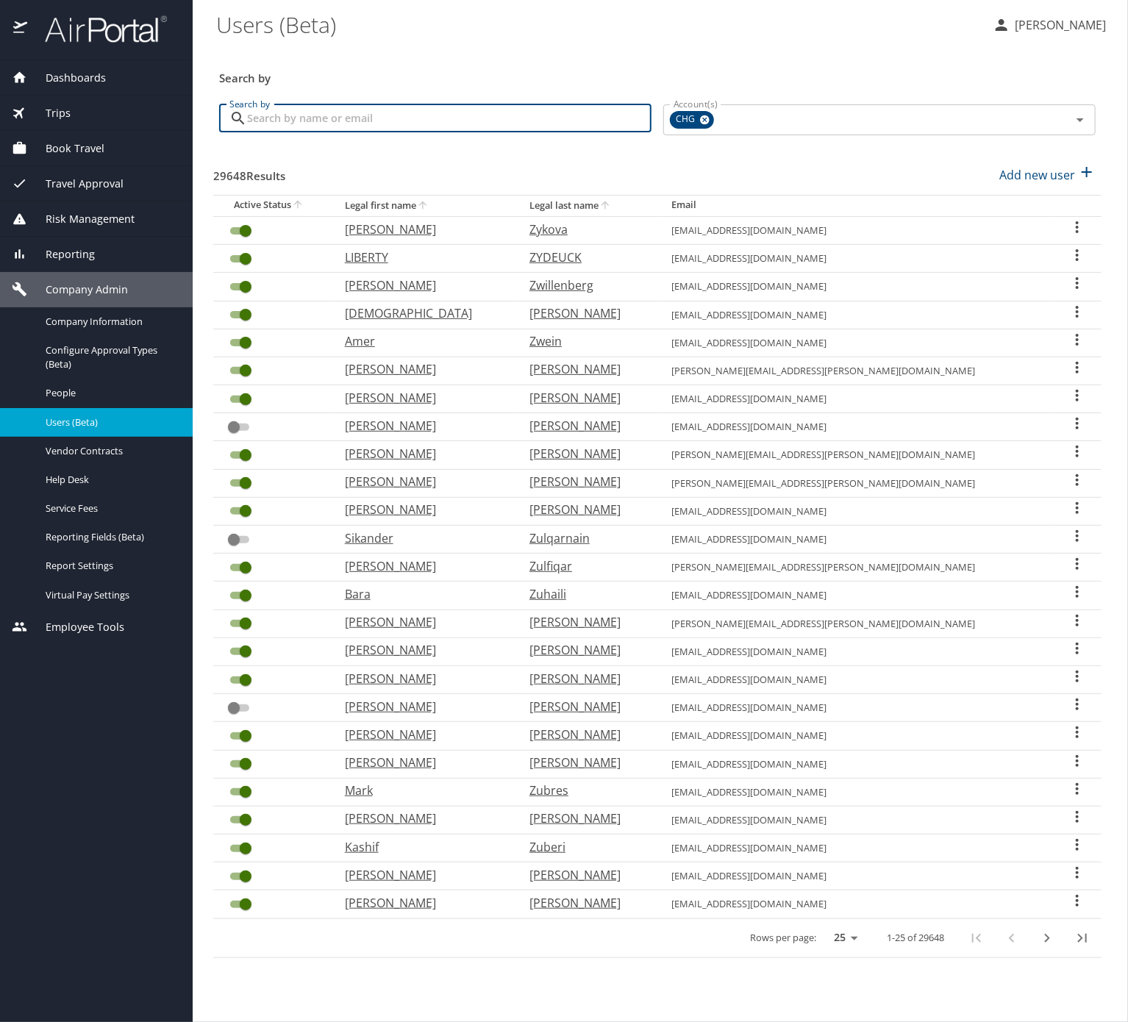
click at [501, 126] on input "Search by" at bounding box center [449, 118] width 404 height 28
paste input "[EMAIL_ADDRESS][DOMAIN_NAME]"
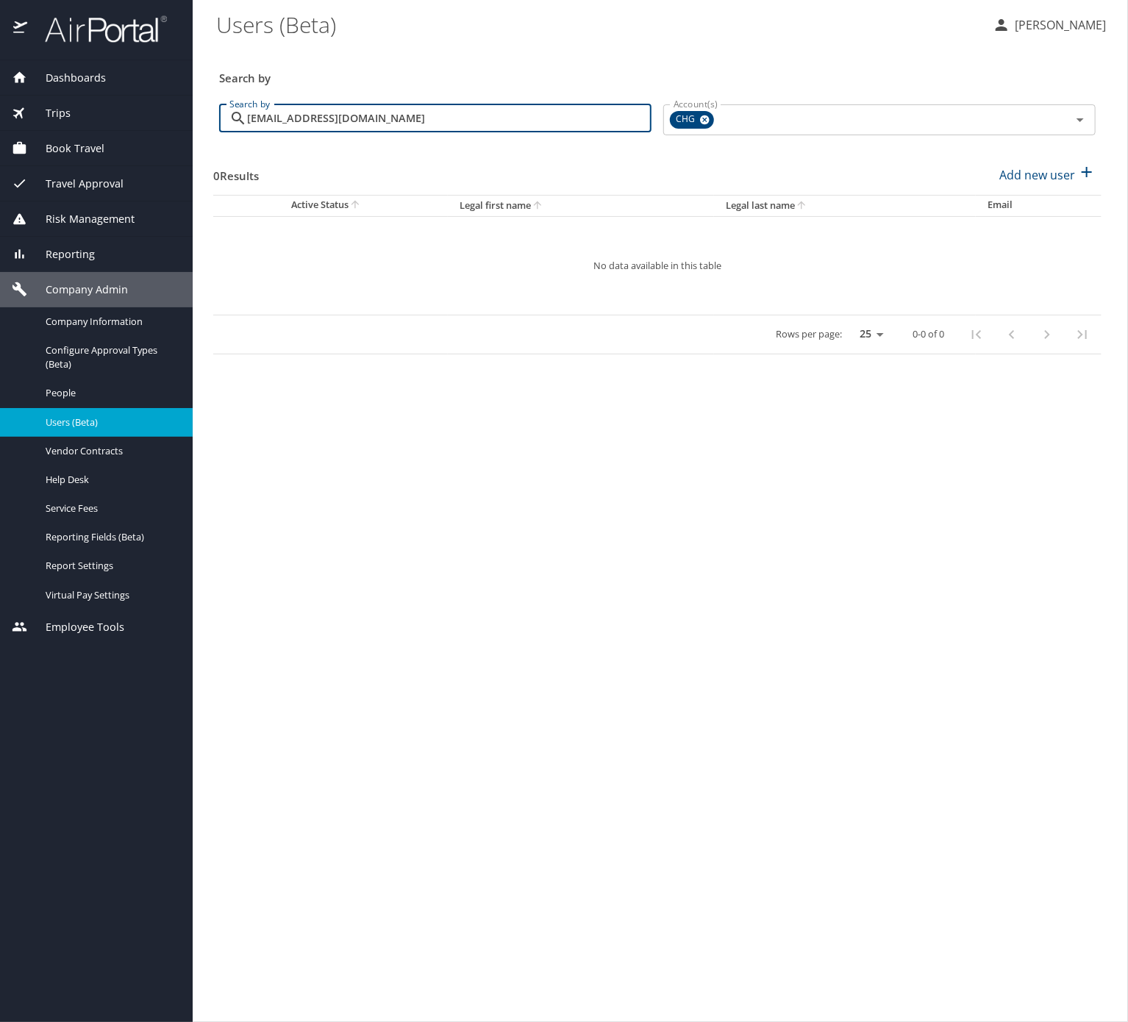
type input "[EMAIL_ADDRESS][DOMAIN_NAME]"
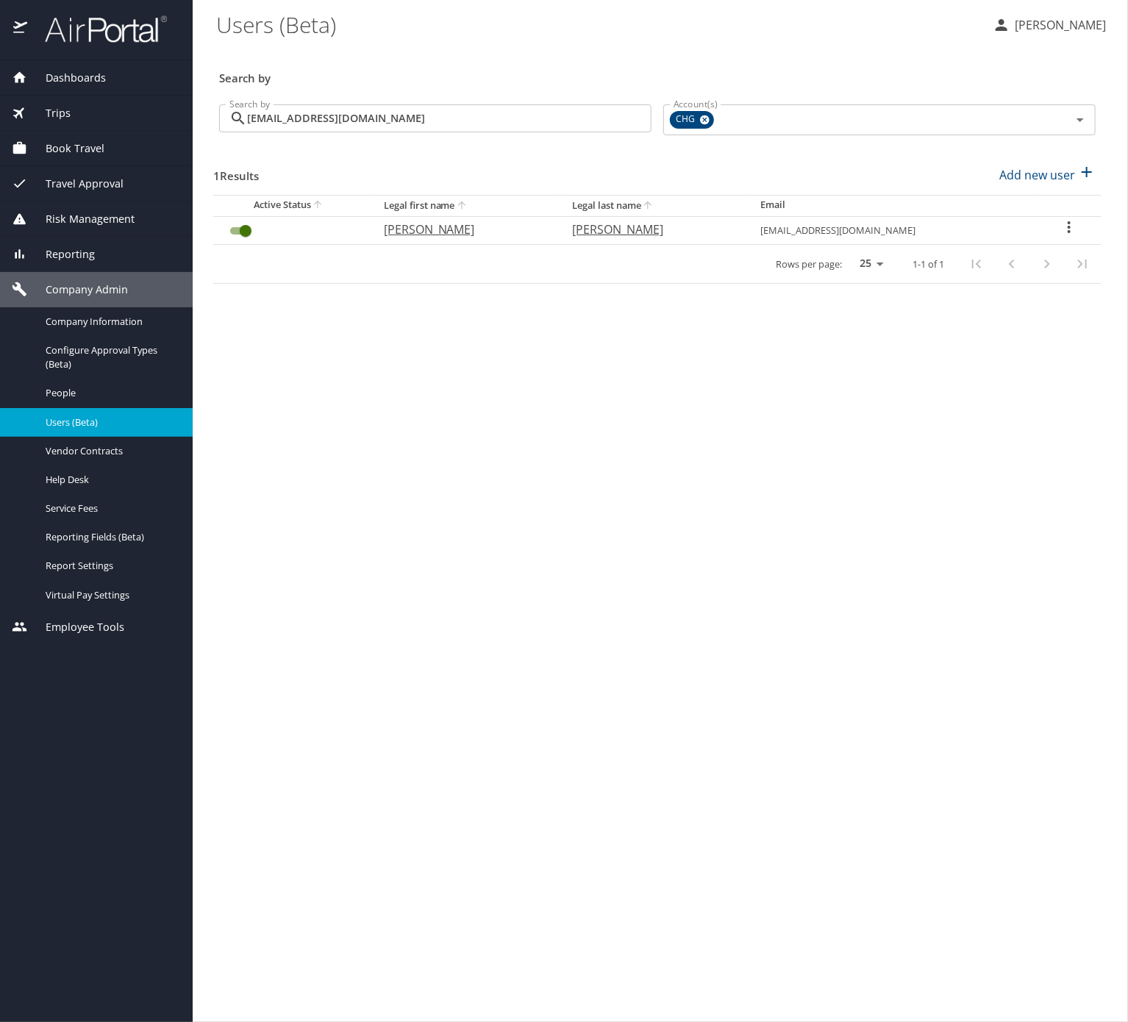
click at [446, 238] on p "Randy" at bounding box center [463, 230] width 159 height 18
select select "US"
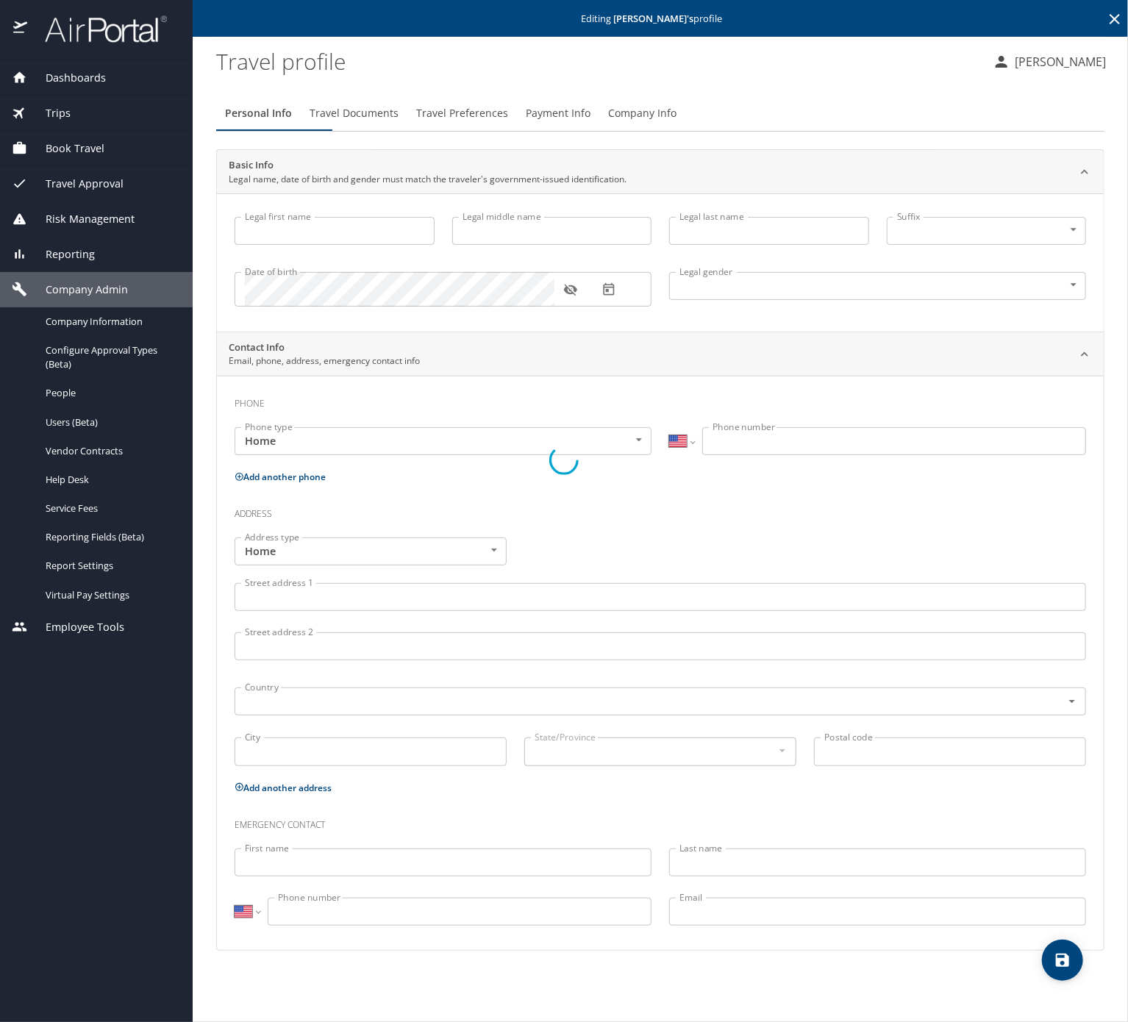
type input "Randy"
type input "Folker"
type input "Male"
select select "US"
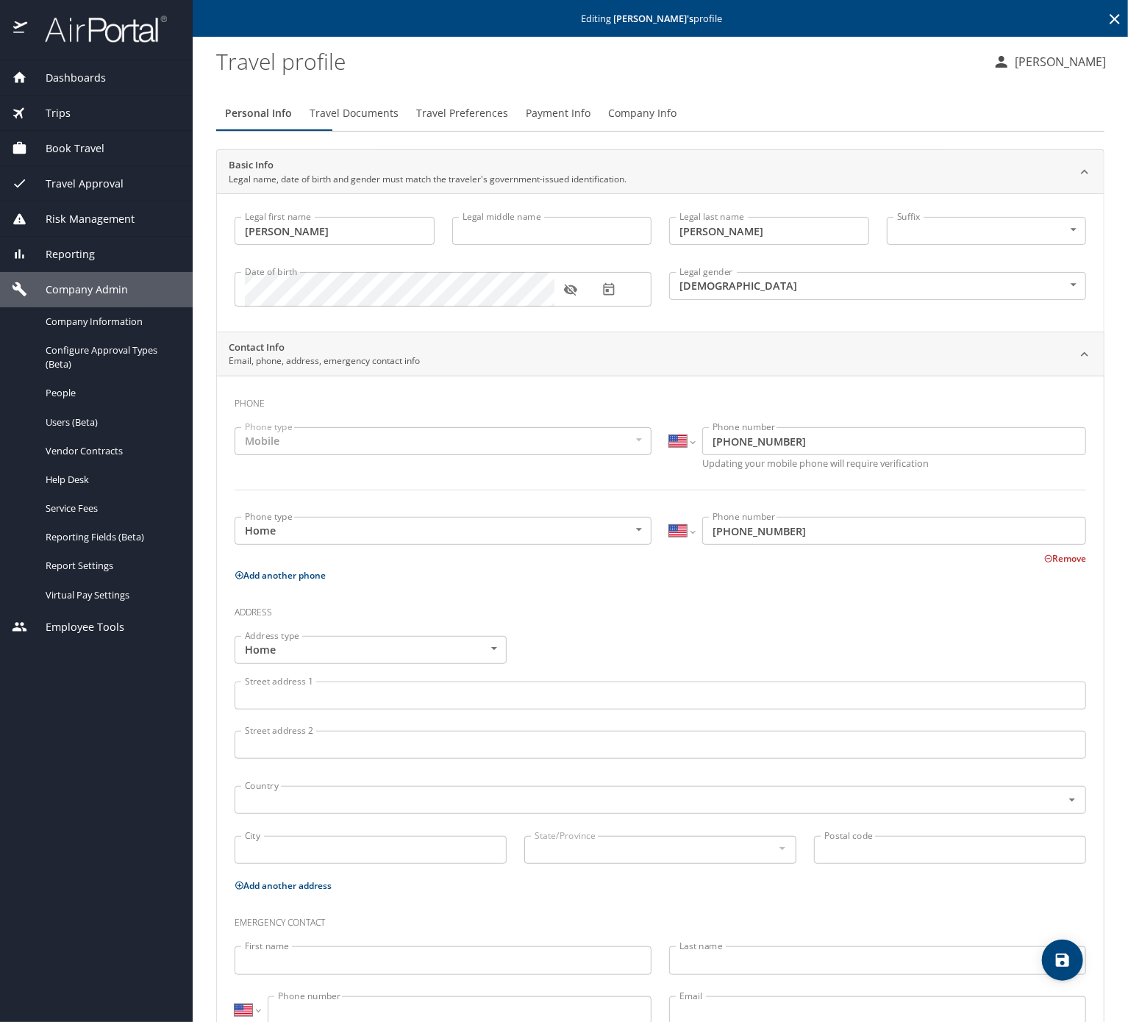
click at [676, 123] on span "Company Info" at bounding box center [642, 113] width 68 height 18
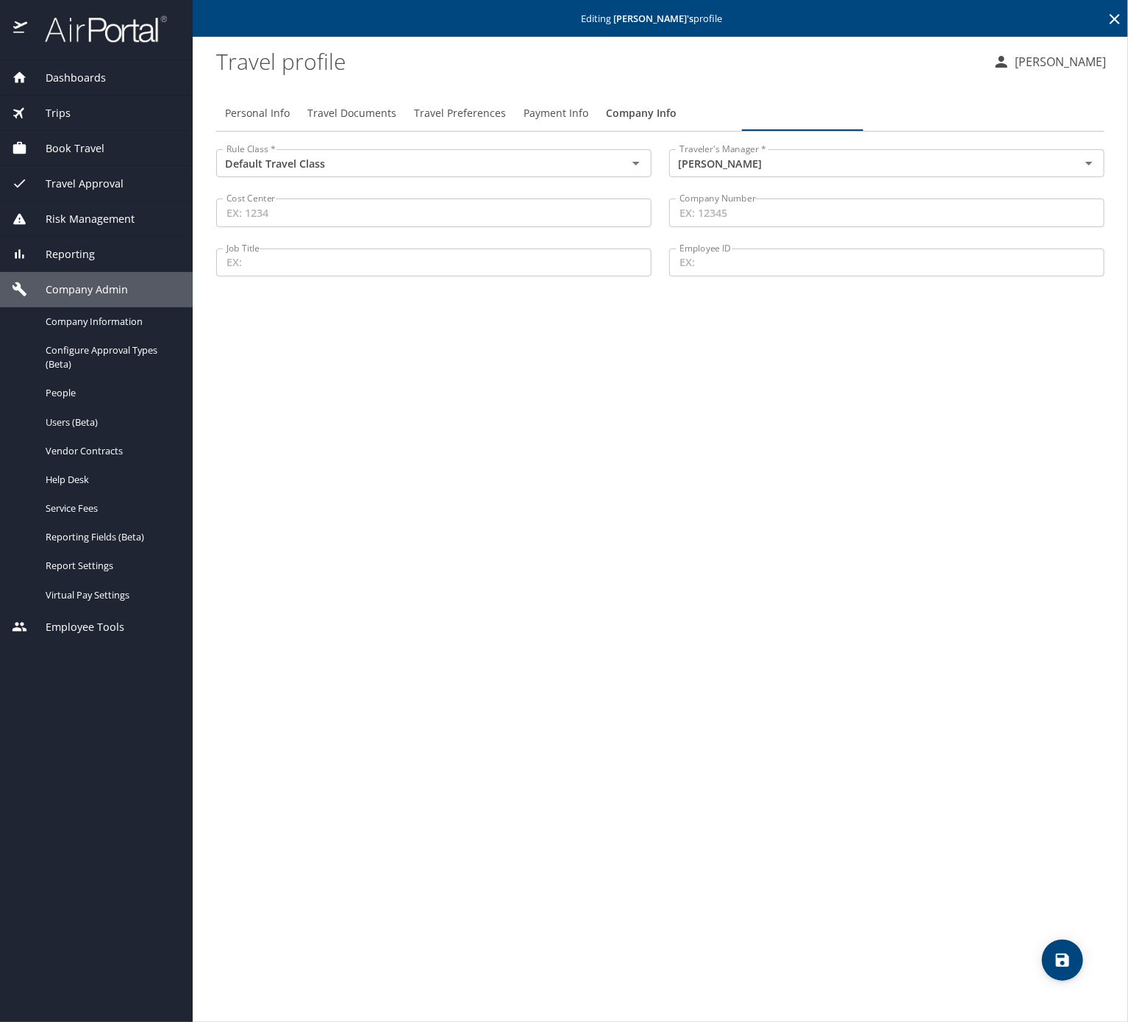
click at [130, 113] on div "Trips" at bounding box center [96, 113] width 169 height 16
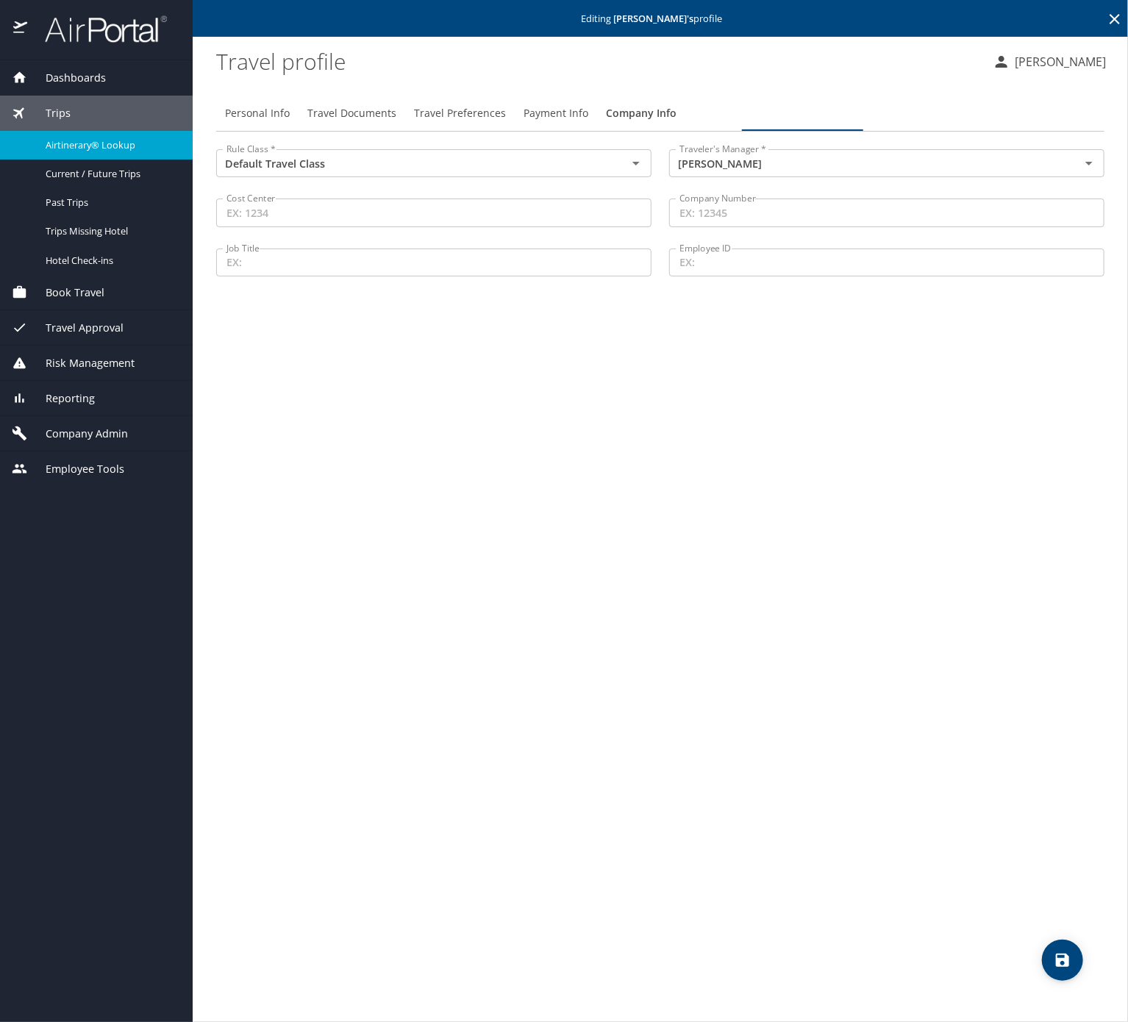
click at [151, 140] on span "Airtinerary® Lookup" at bounding box center [110, 145] width 129 height 14
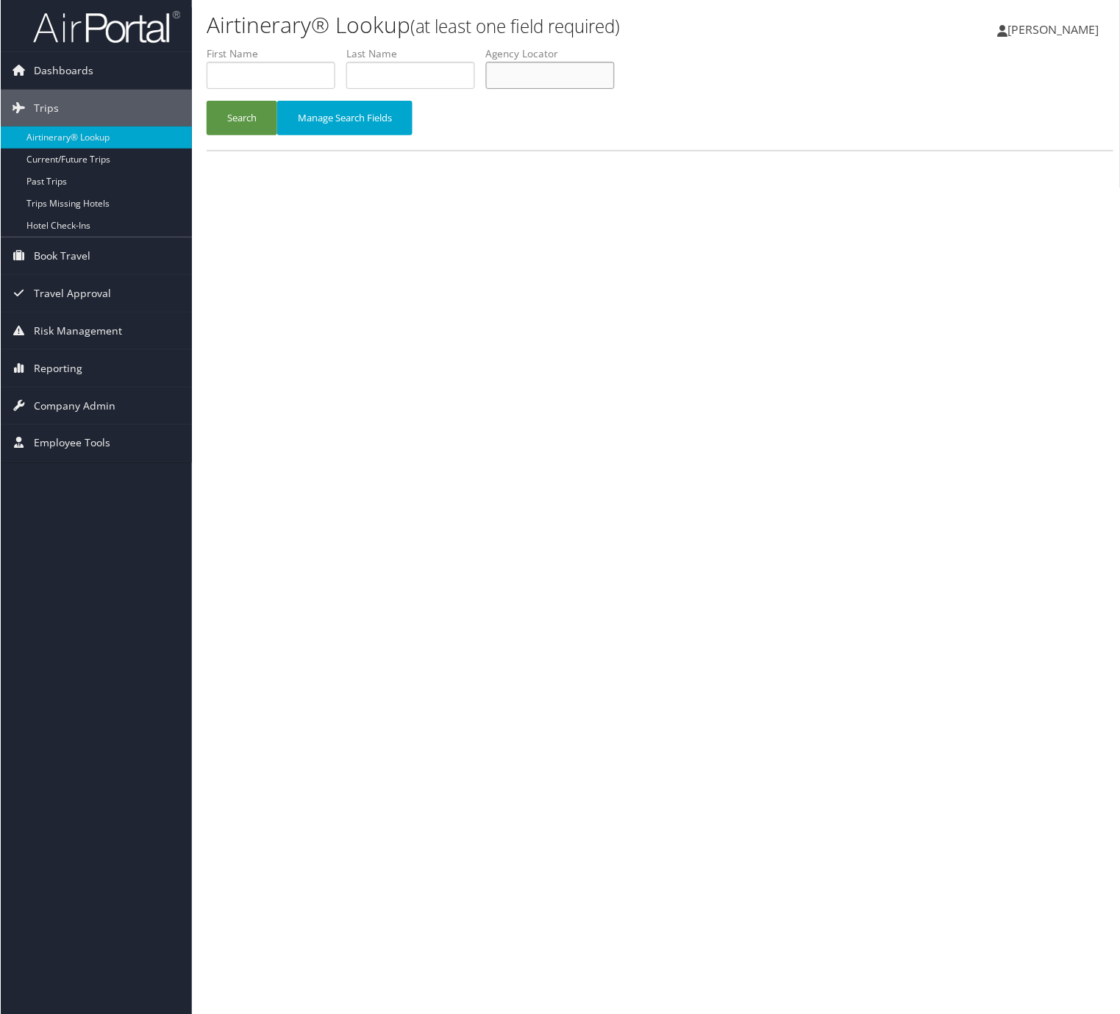
click at [500, 89] on input "text" at bounding box center [549, 75] width 129 height 27
paste input "[EMAIL_ADDRESS][DOMAIN_NAME]"
click at [206, 101] on button "Search" at bounding box center [241, 118] width 71 height 35
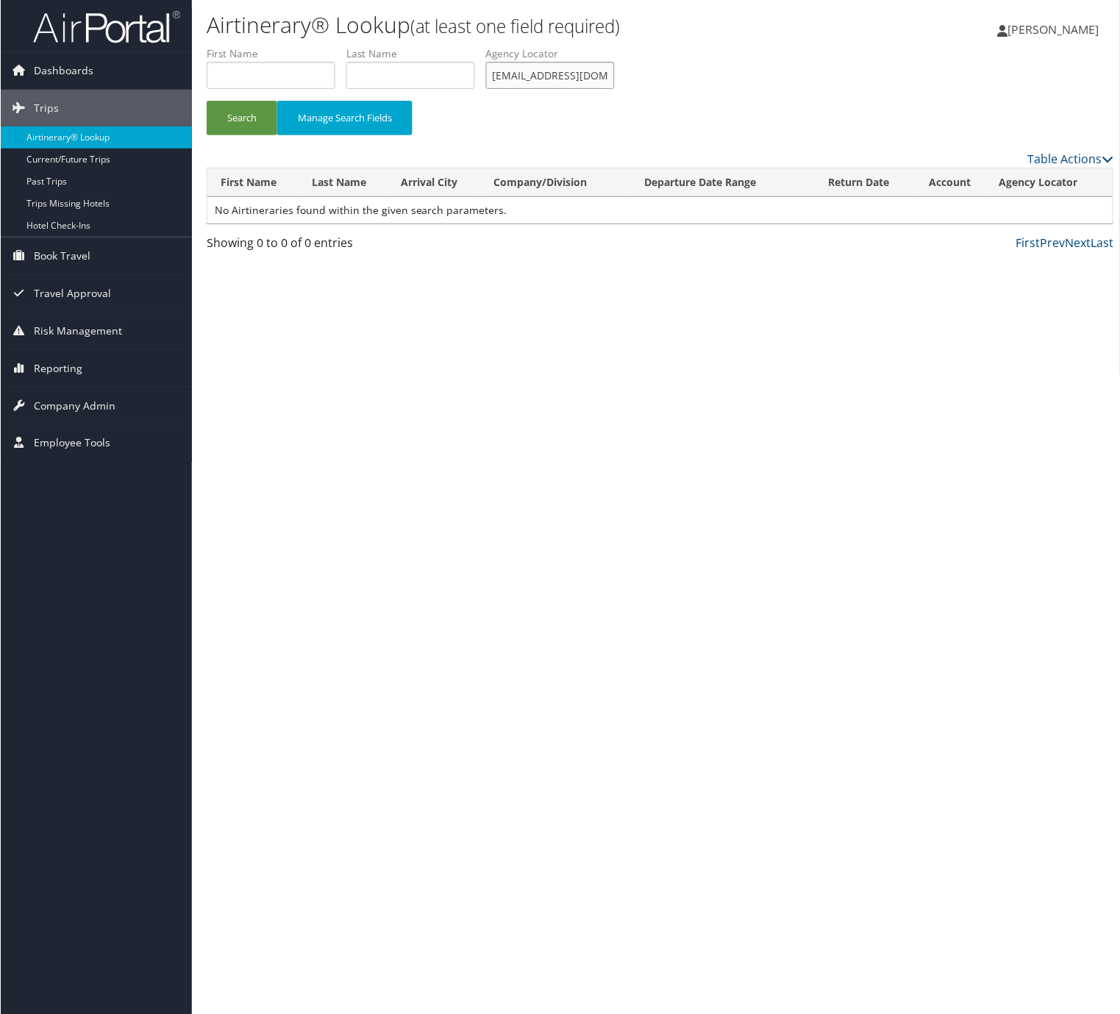
drag, startPoint x: 618, startPoint y: 152, endPoint x: 381, endPoint y: 101, distance: 242.8
click at [382, 101] on div "Airtinerary® Lookup (at least one field required) [PERSON_NAME] [PERSON_NAME] M…" at bounding box center [659, 511] width 937 height 1022
paste input "CPKWZH"
type input "CPKWZH"
click at [206, 101] on button "Search" at bounding box center [241, 118] width 71 height 35
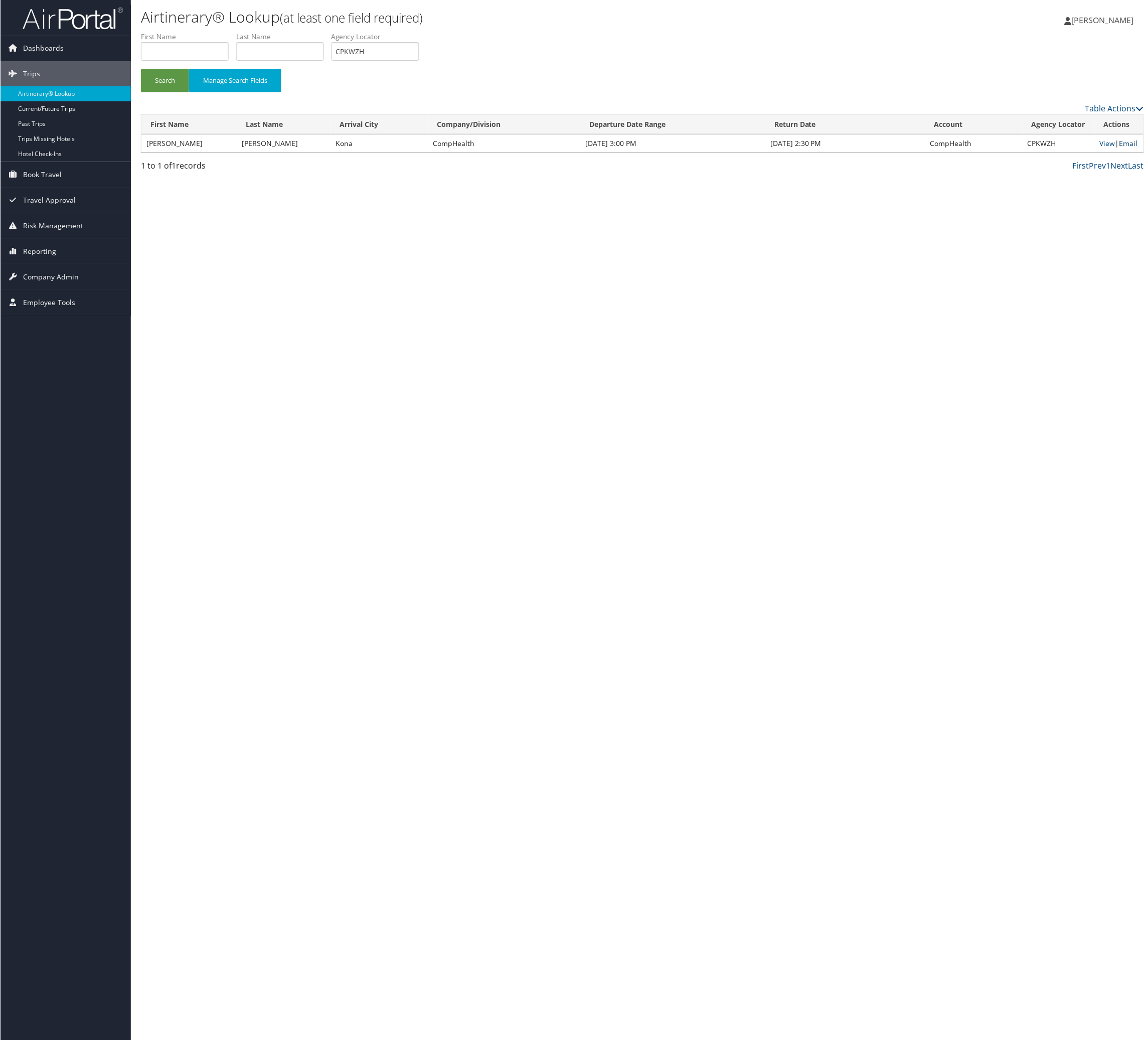
click at [763, 148] on link "Email" at bounding box center [1128, 143] width 18 height 10
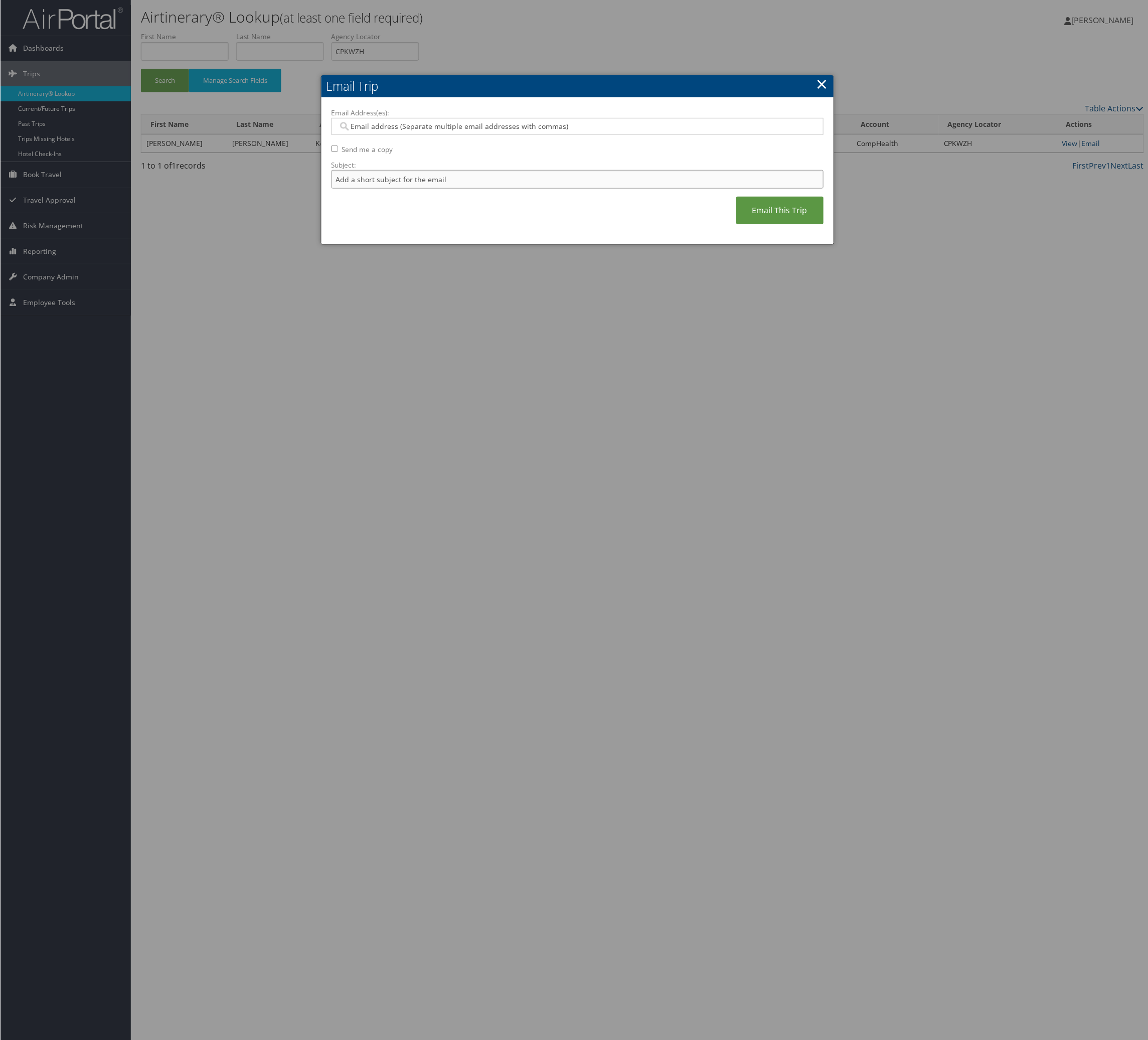
click at [490, 188] on input "Subject:" at bounding box center [577, 179] width 492 height 18
click at [548, 188] on input "Itinerary Change. Please see notes in TR-748126" at bounding box center [577, 179] width 492 height 18
paste input "60792"
type input "Itinerary Change. Please see notes in TR-760792"
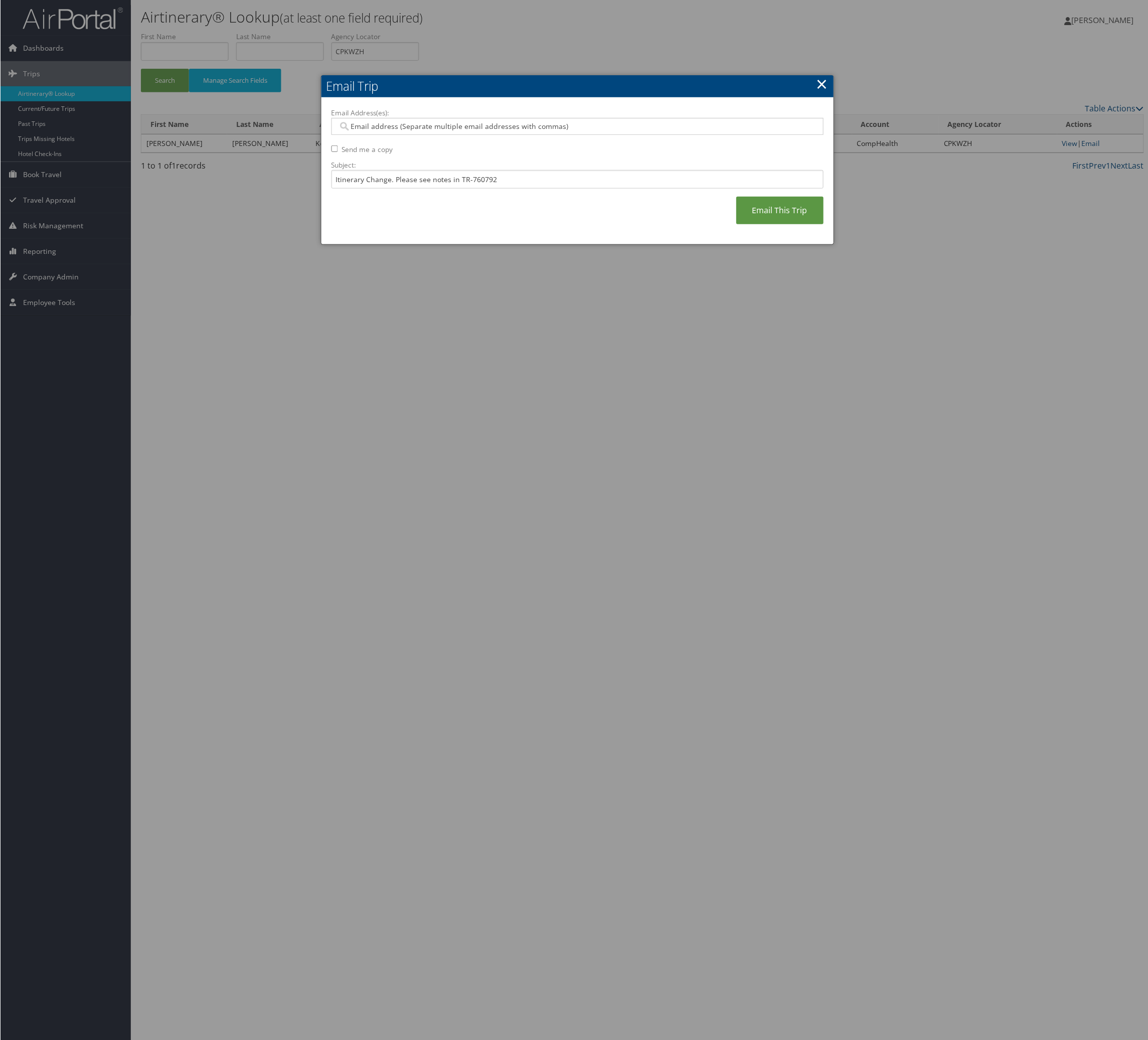
click at [520, 132] on input "Email Address(es):" at bounding box center [570, 126] width 465 height 10
type input "bry"
click at [521, 171] on li "[EMAIL_ADDRESS][PERSON_NAME][DOMAIN_NAME]" at bounding box center [580, 161] width 480 height 19
type input "[EMAIL_ADDRESS][PERSON_NAME][DOMAIN_NAME]"
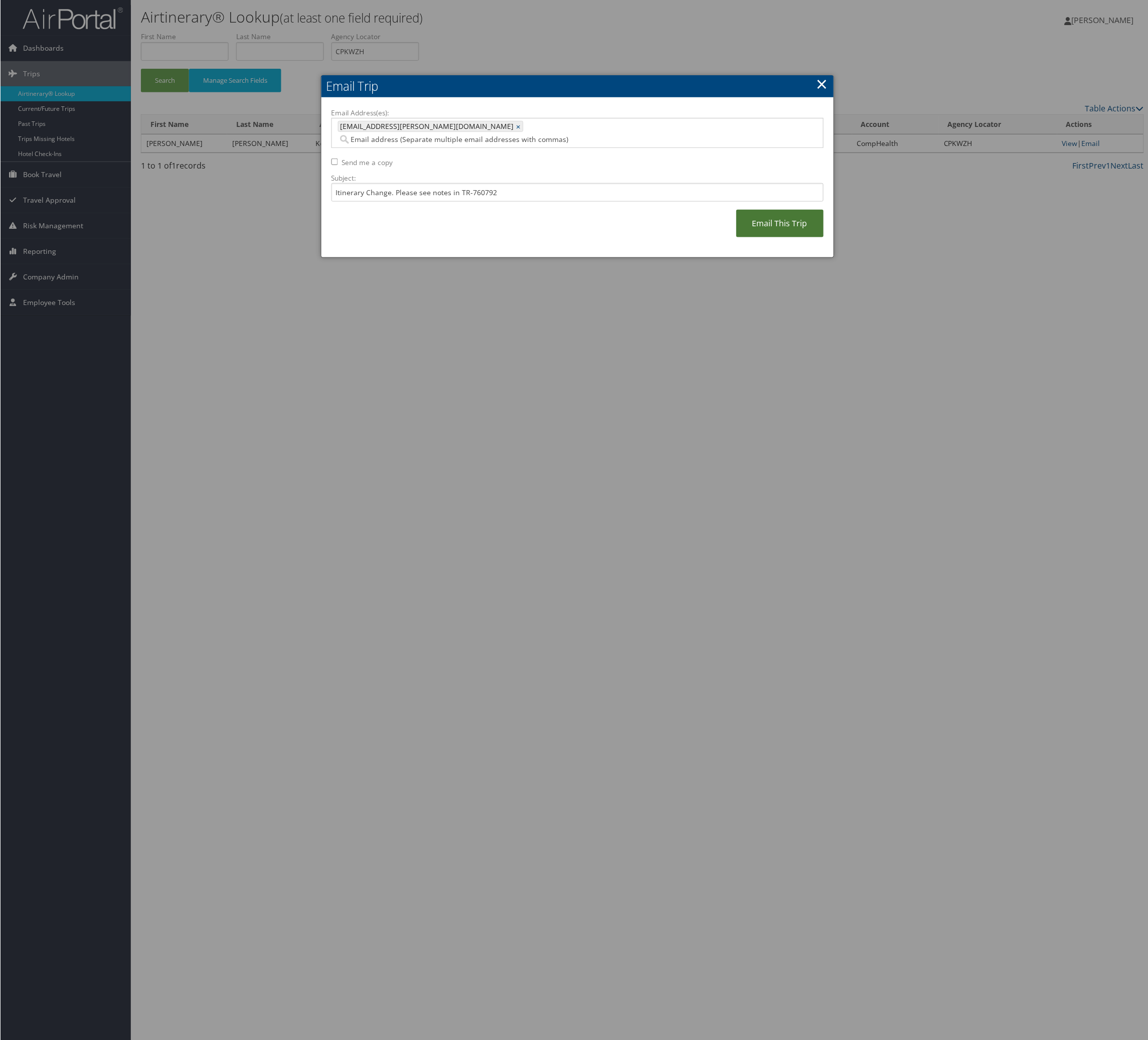
click at [736, 237] on link "Email This Trip" at bounding box center [780, 223] width 87 height 27
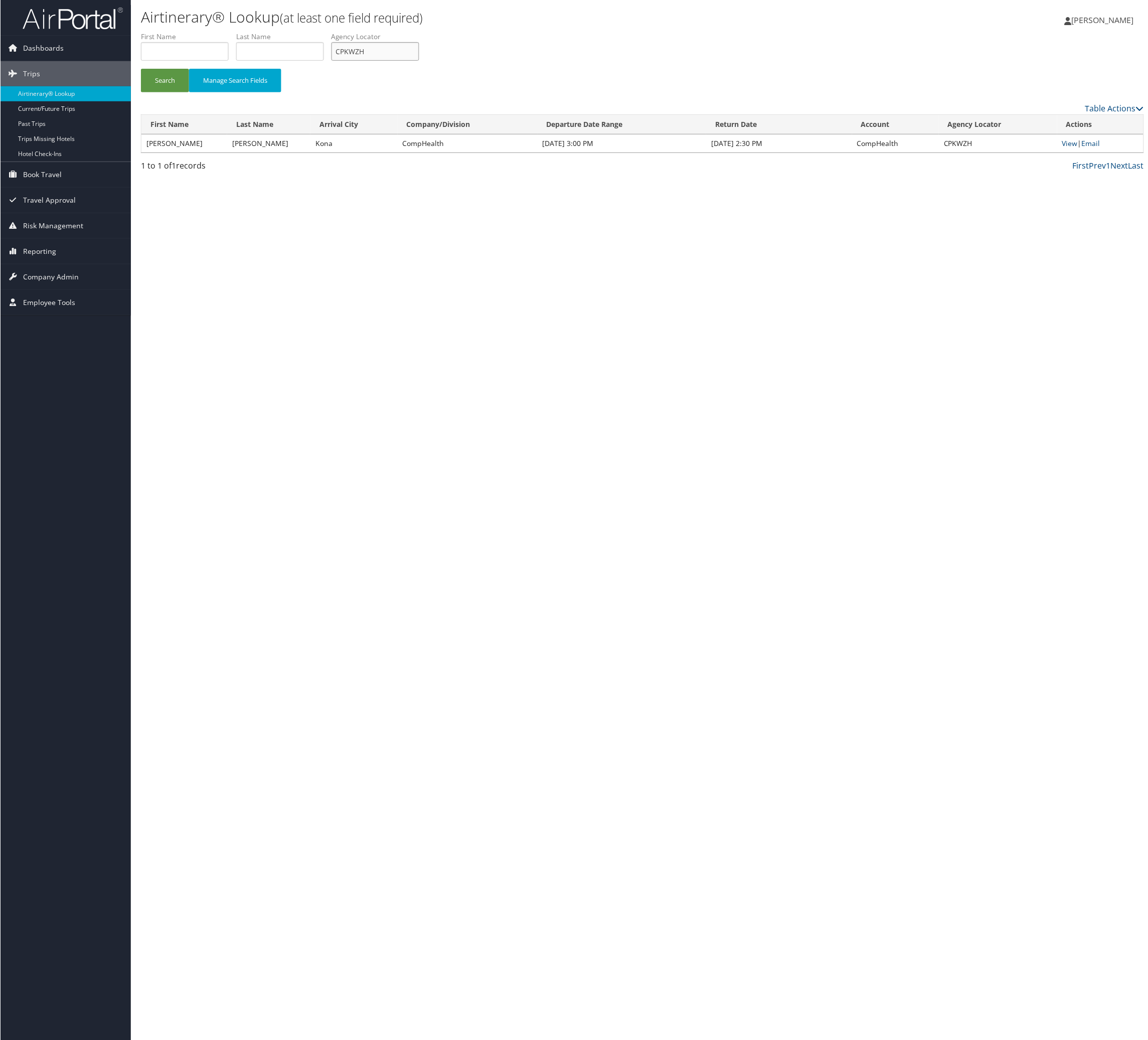
click at [419, 61] on input "CPKWZH" at bounding box center [374, 51] width 88 height 18
paste input "HPFQRP"
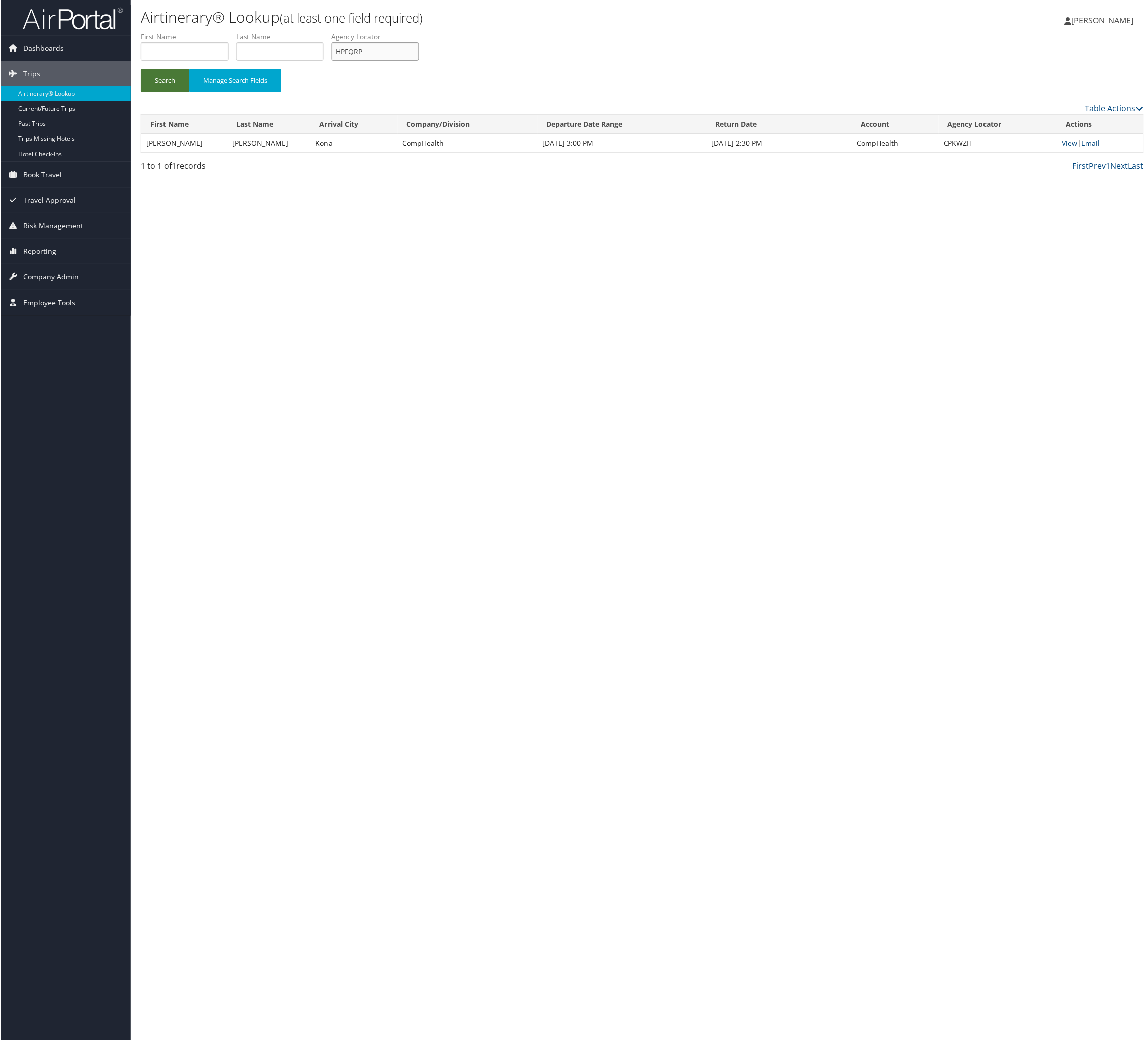
type input "HPFQRP"
click at [179, 92] on button "Search" at bounding box center [164, 81] width 48 height 24
click at [763, 148] on link "Email" at bounding box center [1091, 143] width 18 height 10
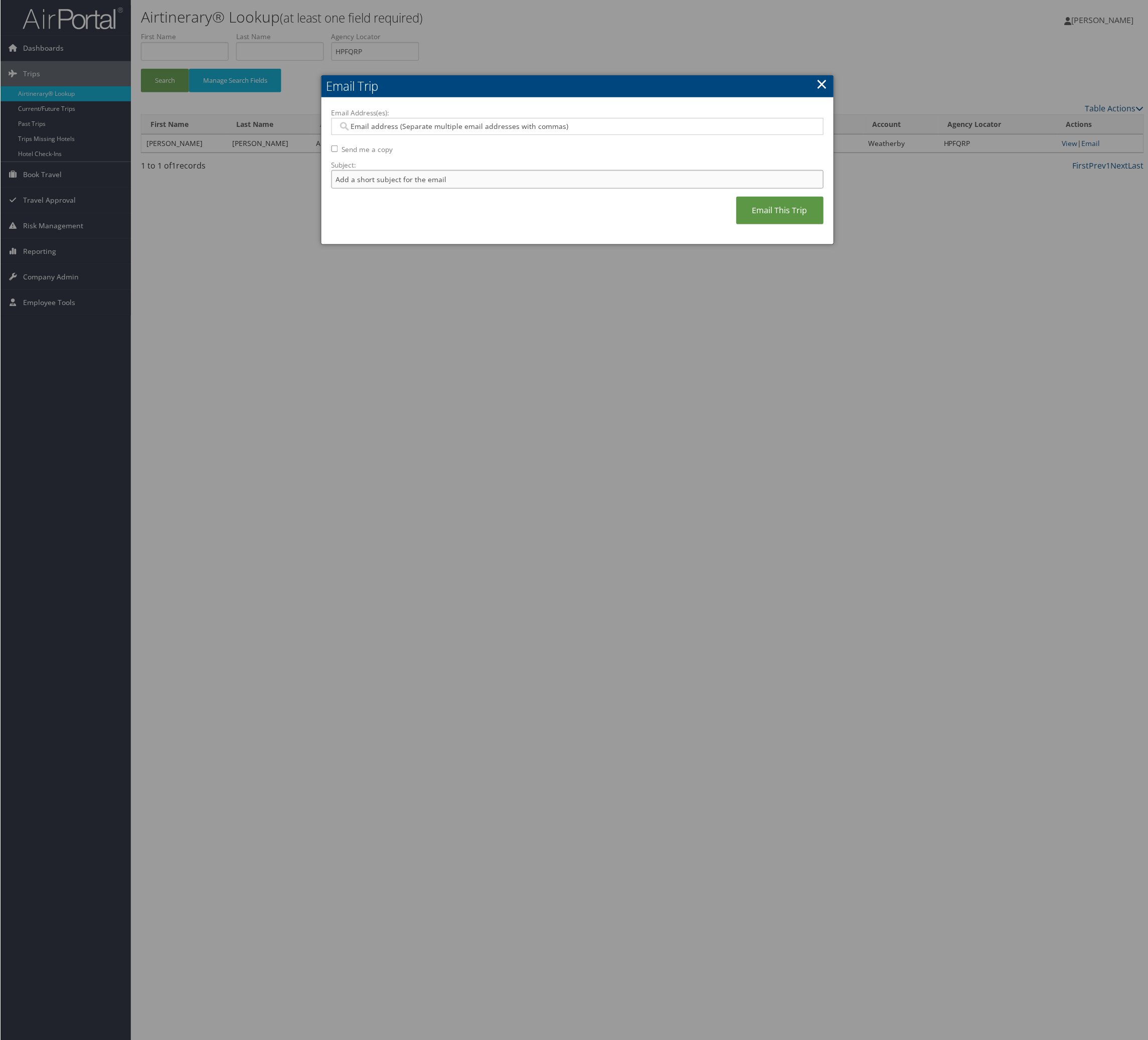
click at [426, 188] on input "Subject:" at bounding box center [577, 179] width 492 height 18
click at [576, 170] on label "Subject:" at bounding box center [577, 165] width 492 height 10
click at [576, 188] on input "Itinerary Change. Please see notes in TR-748126" at bounding box center [577, 179] width 492 height 18
click at [575, 188] on input "Itinerary Change. Please see notes in TR-748126" at bounding box center [577, 179] width 492 height 18
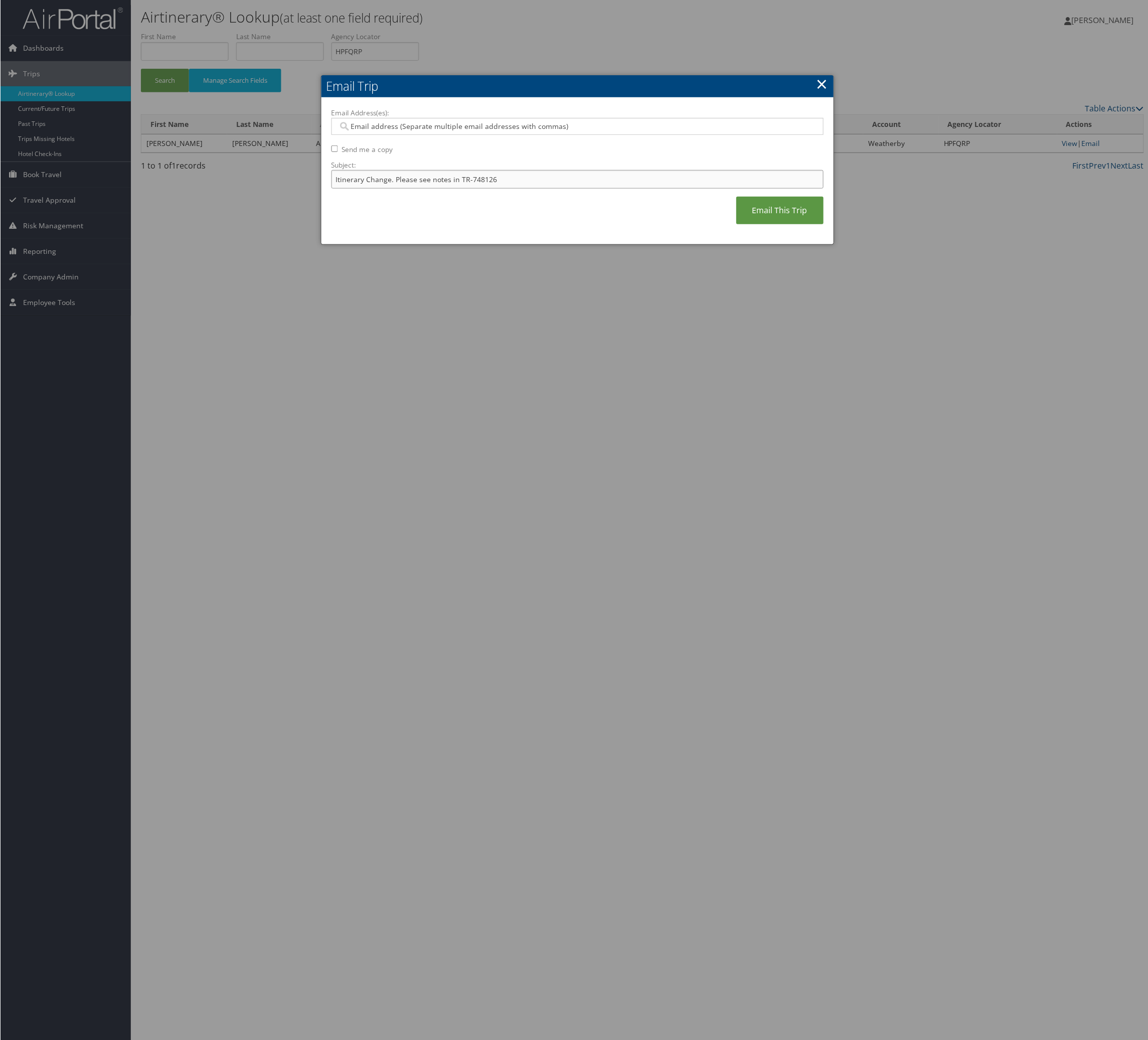
paste input "62075"
type input "Itinerary Change. Please see notes in TR-762075"
click at [576, 118] on label "Email Address(es):" at bounding box center [577, 113] width 492 height 10
click at [576, 132] on input "Email Address(es):" at bounding box center [570, 126] width 465 height 10
type input "ta"
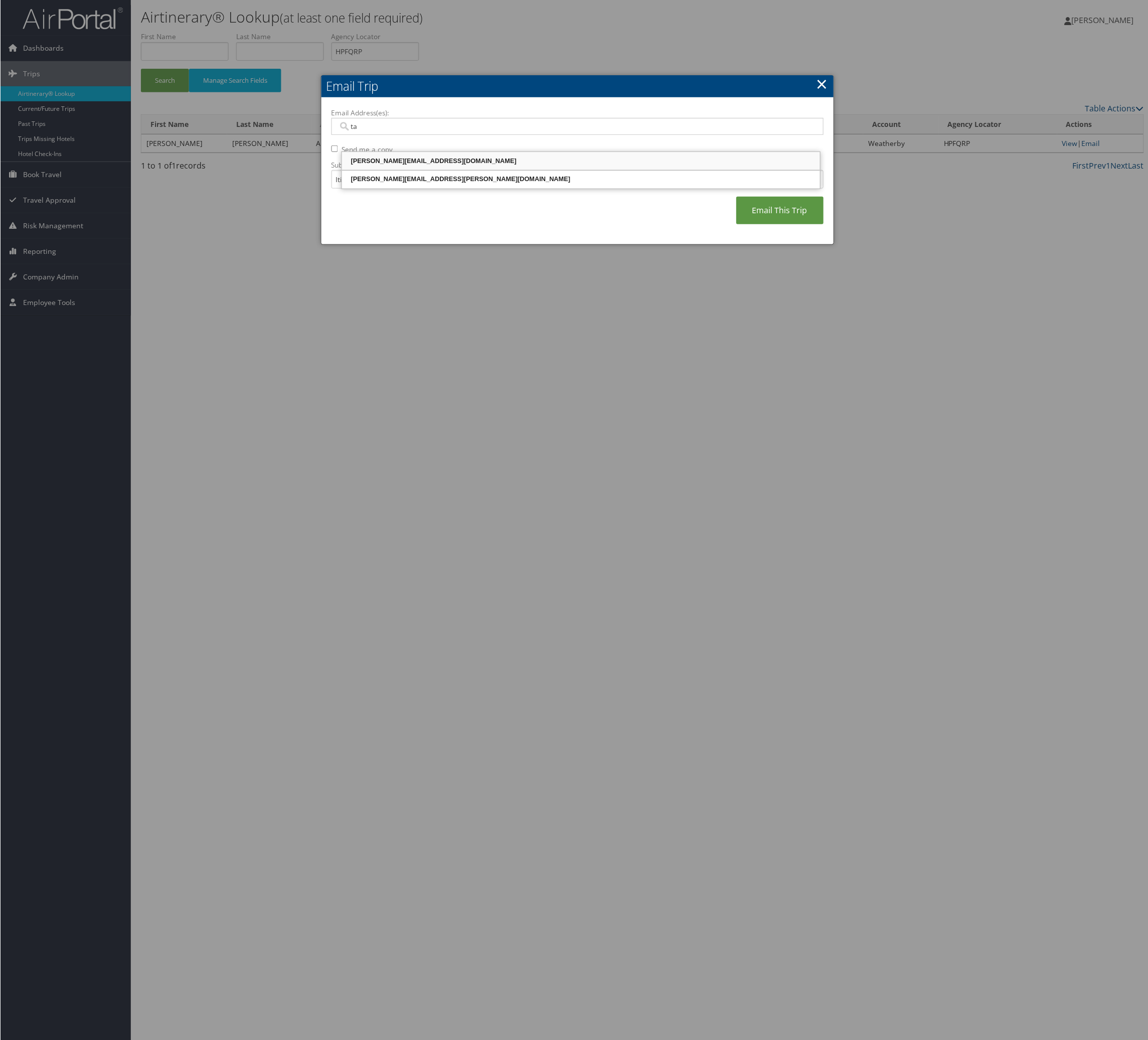
click at [547, 158] on div "tania.staneva@weatherbyhealthcare.com" at bounding box center [580, 161] width 475 height 10
type input "tania.staneva@weatherbyhealthcare.com"
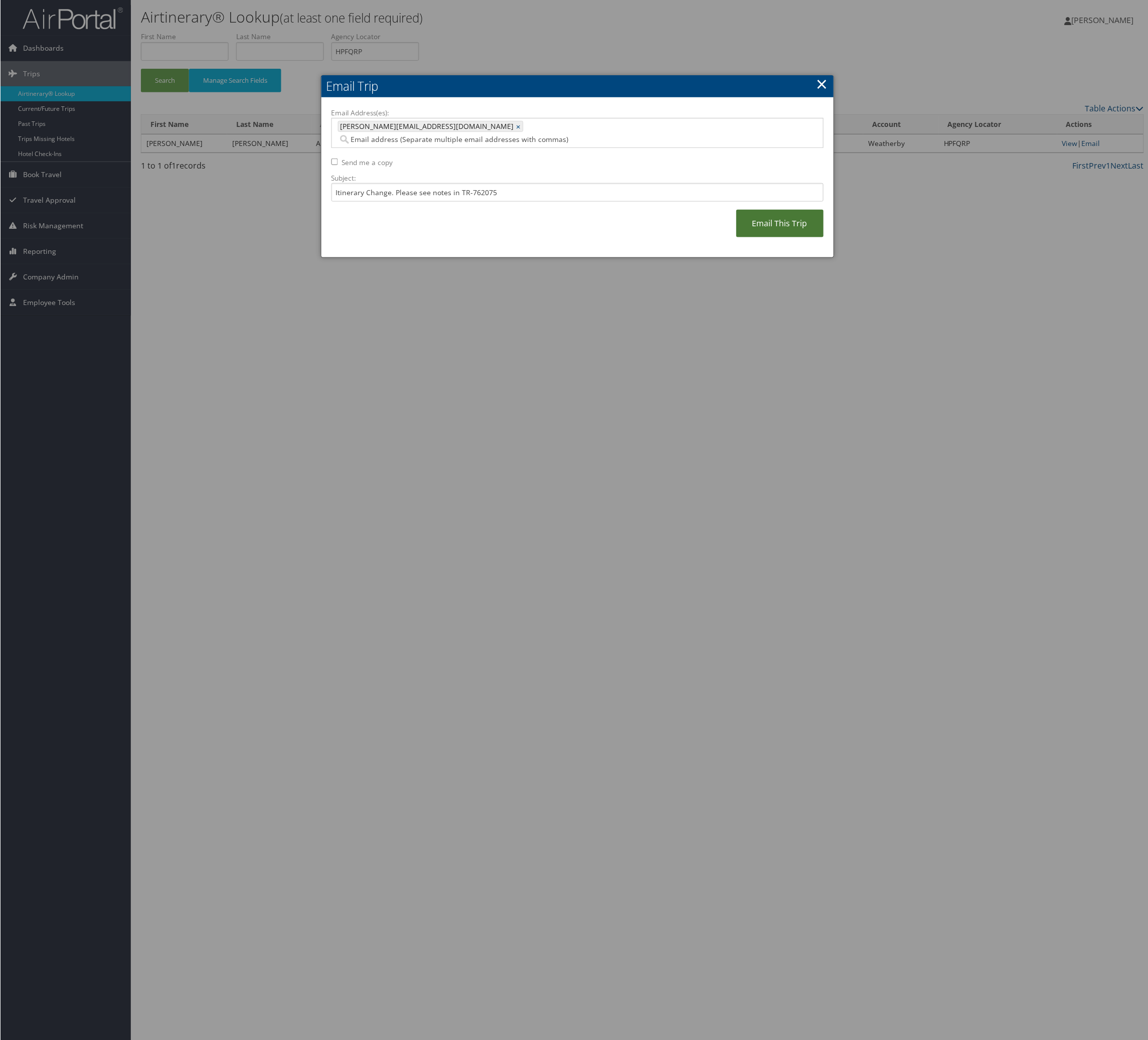
click at [736, 237] on link "Email This Trip" at bounding box center [780, 223] width 87 height 27
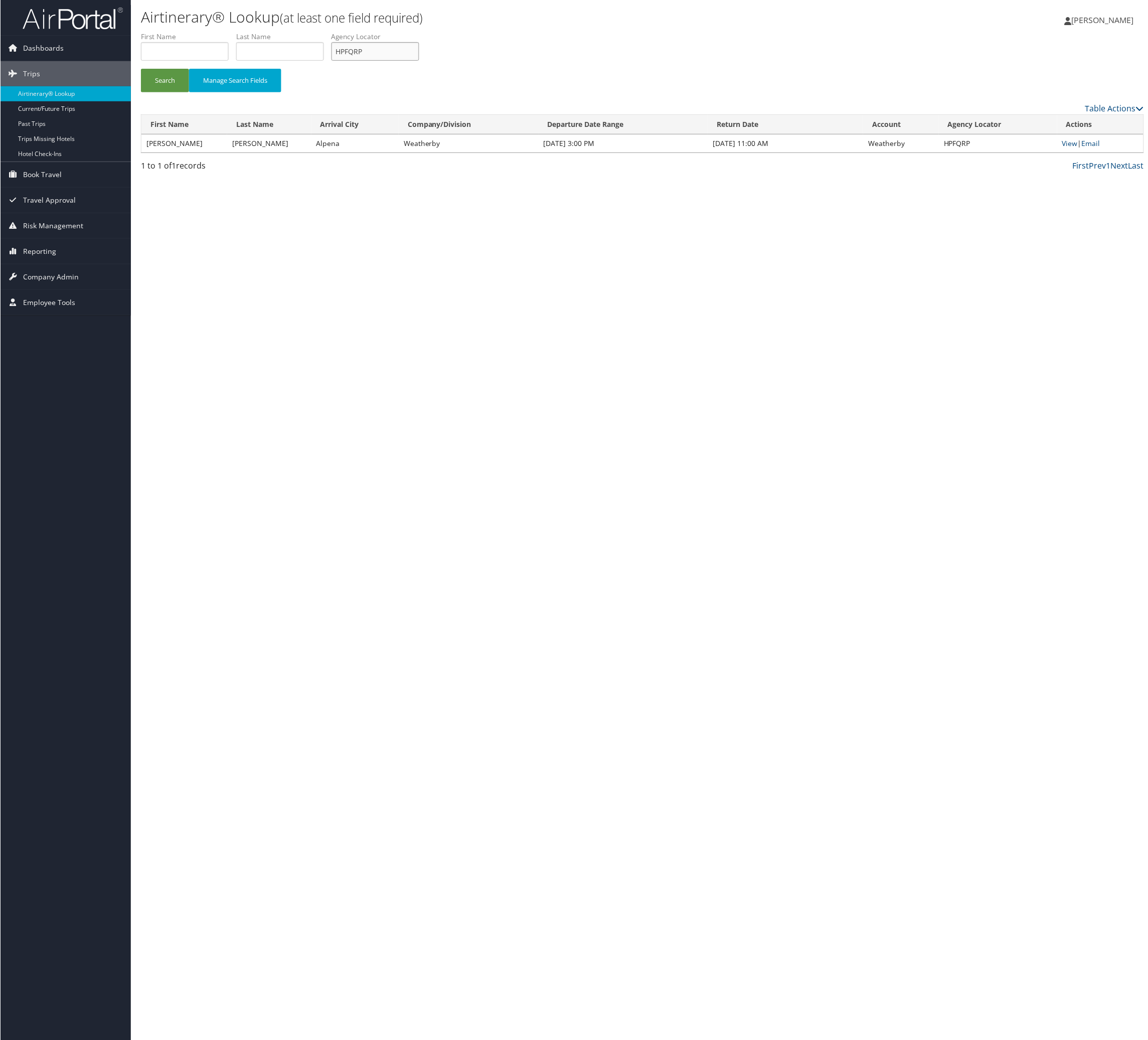
click at [419, 61] on input "HPFQRP" at bounding box center [374, 51] width 88 height 18
paste input "CQSZTM"
type input "CQSZTM"
click at [141, 69] on button "Search" at bounding box center [164, 81] width 48 height 24
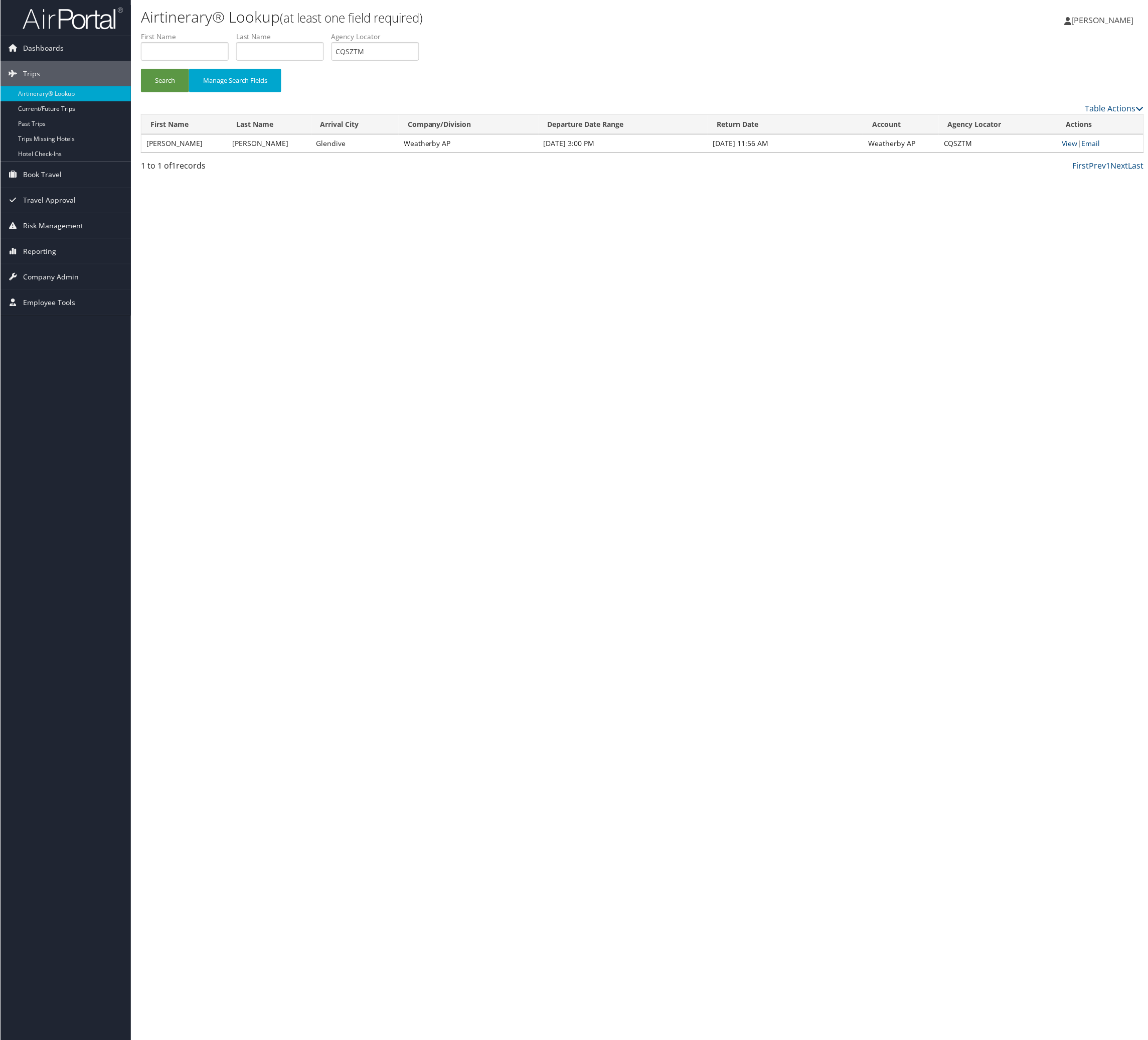
click at [763, 153] on td "View | Email" at bounding box center [1100, 143] width 86 height 18
click at [763, 148] on link "Email" at bounding box center [1091, 143] width 18 height 10
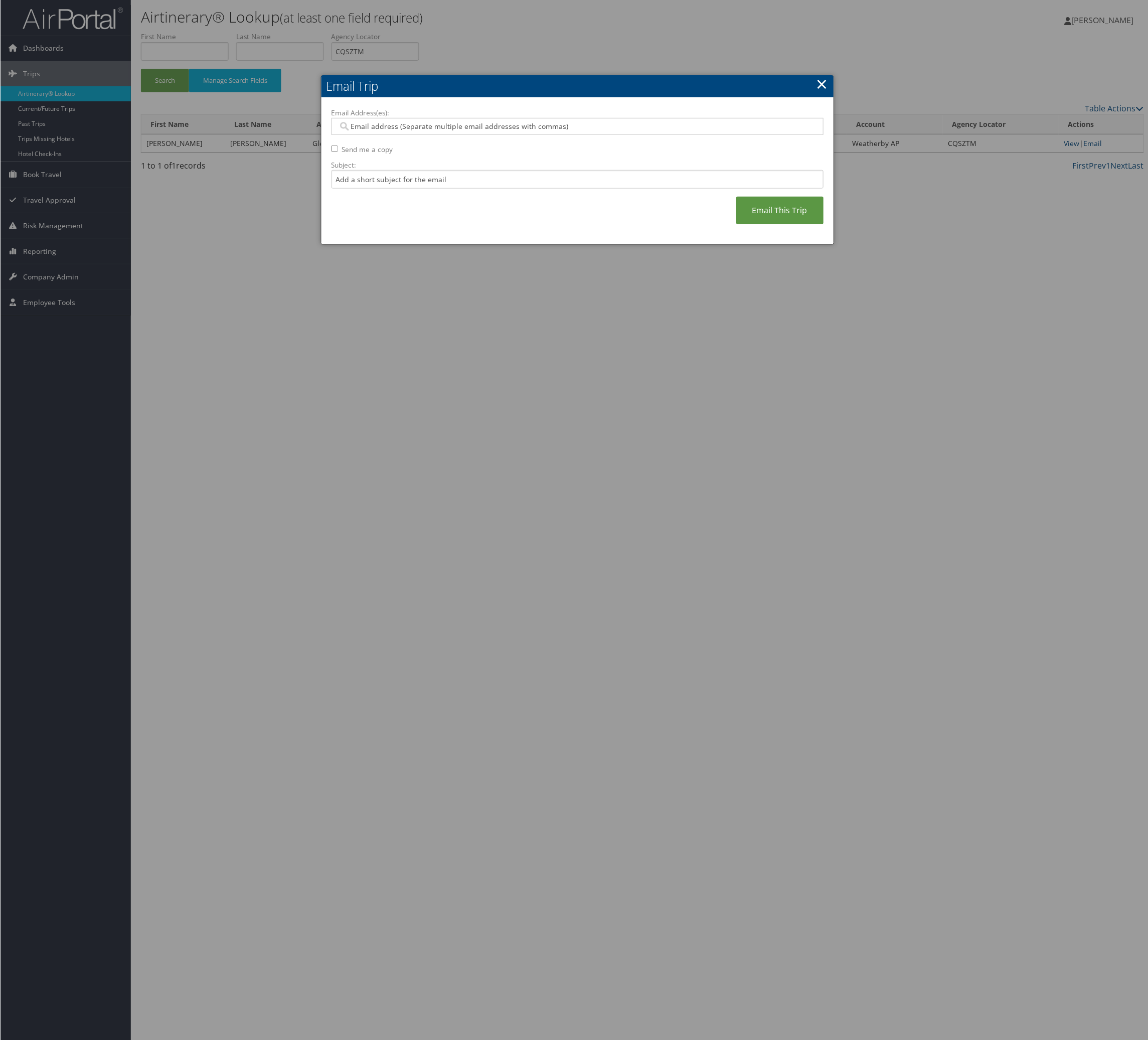
click at [490, 118] on label "Email Address(es):" at bounding box center [577, 113] width 492 height 10
click at [490, 132] on input "Email Address(es):" at bounding box center [570, 126] width 465 height 10
click at [492, 132] on input "Email Address(es):" at bounding box center [570, 126] width 465 height 10
type input "n"
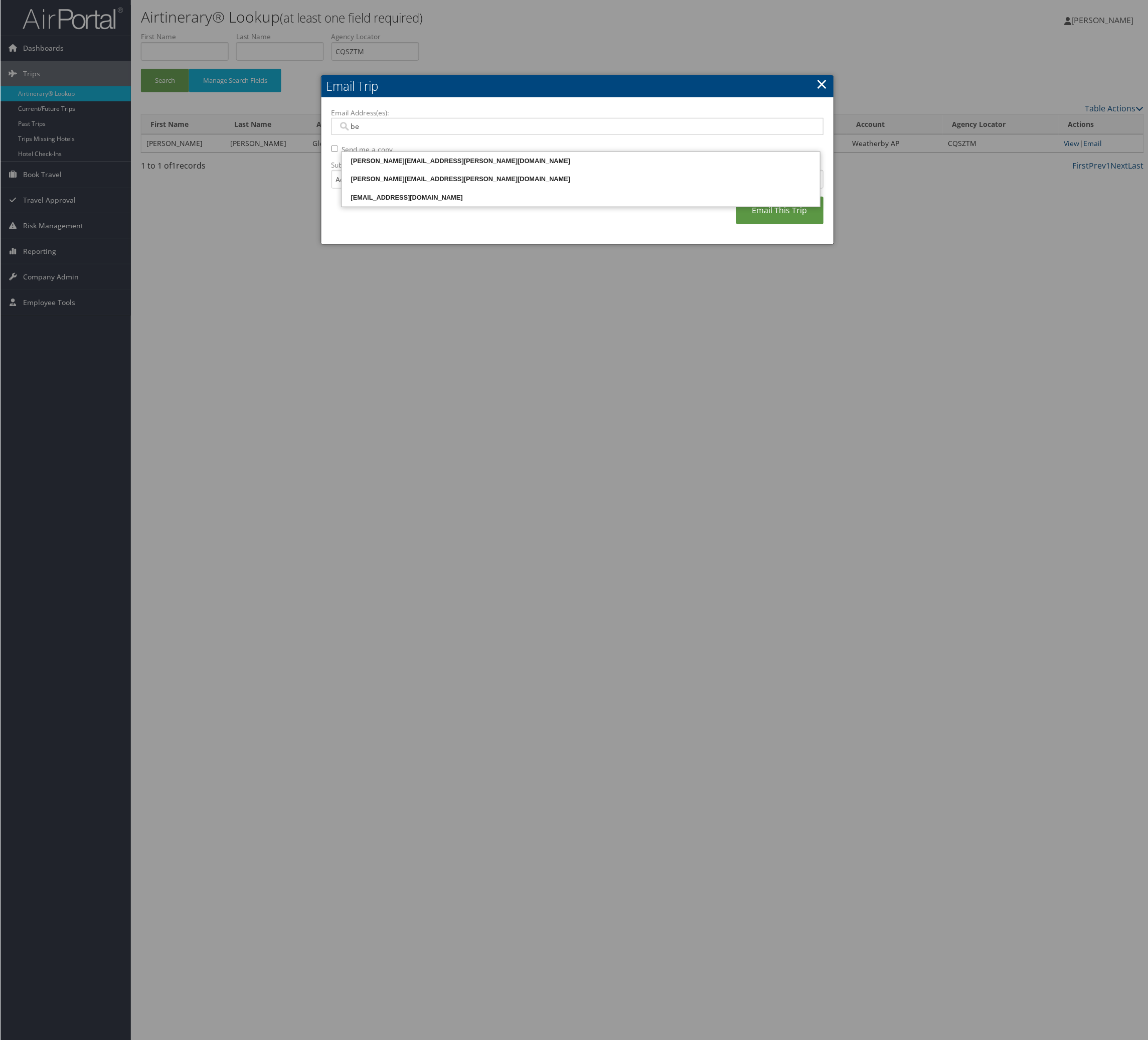
type input "bea"
click at [474, 160] on div "beatriz.mendoza-paddyfoote@weatherbyhealthcare.com" at bounding box center [580, 161] width 475 height 10
type input "beatriz.mendoza-paddyfoote@weatherbyhealthcare.com"
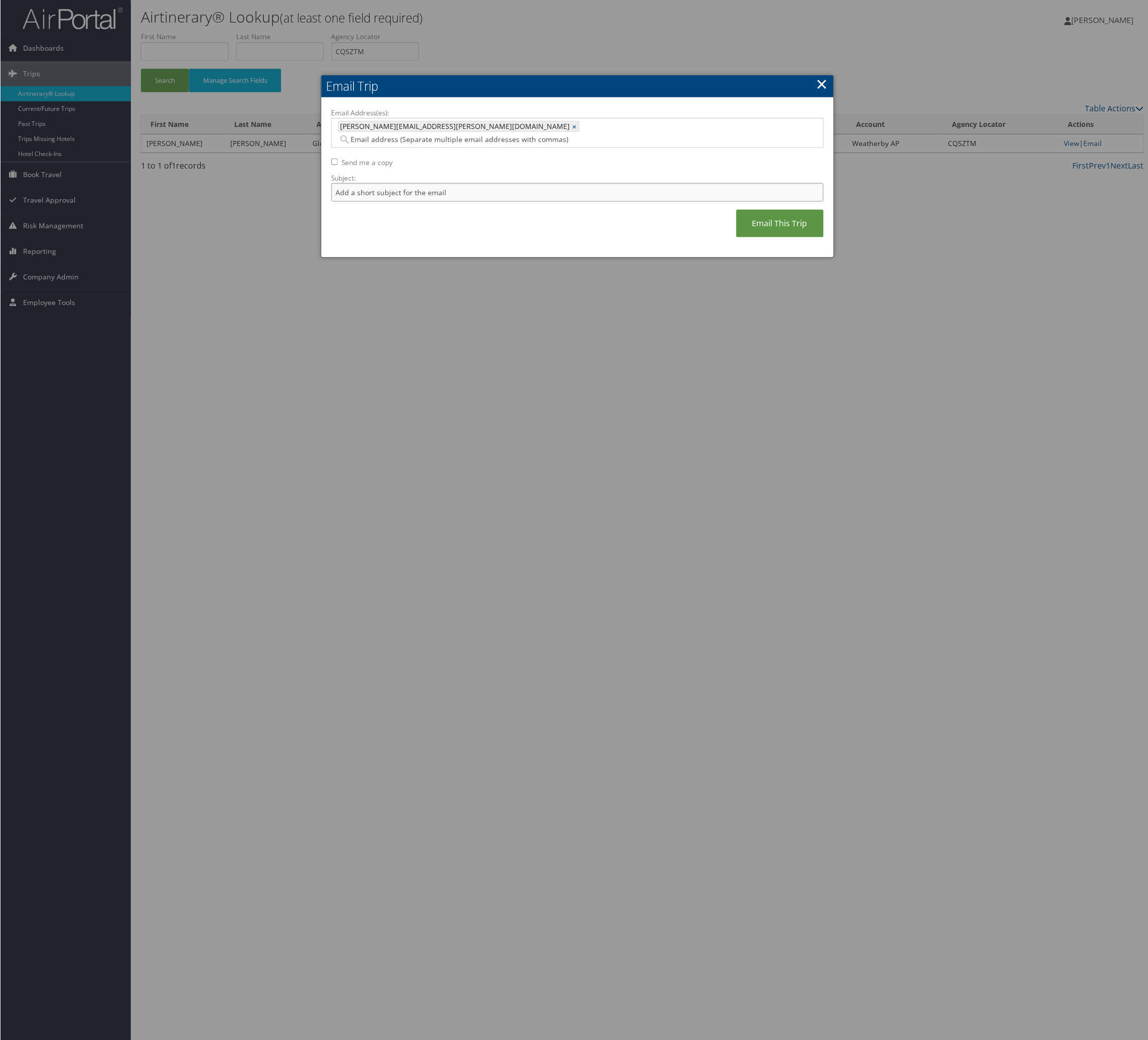
click at [450, 202] on input "Subject:" at bounding box center [577, 192] width 492 height 18
click at [559, 202] on input "Itinerary Change. Please see notes in TR-748126" at bounding box center [577, 192] width 492 height 18
paste input "66848"
type input "Itinerary Change. Please see notes in TR-766848"
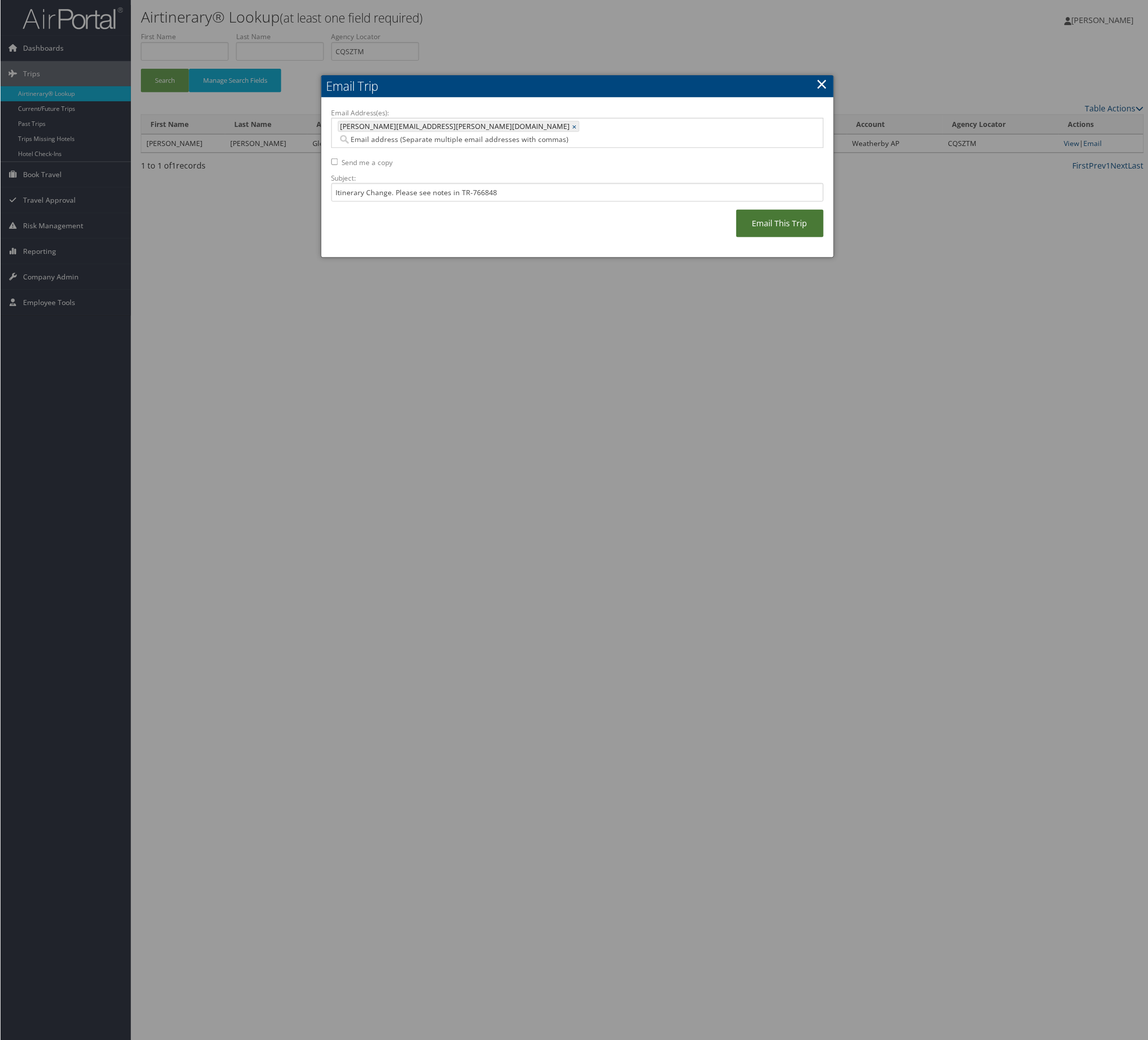
click at [748, 237] on link "Email This Trip" at bounding box center [780, 223] width 87 height 27
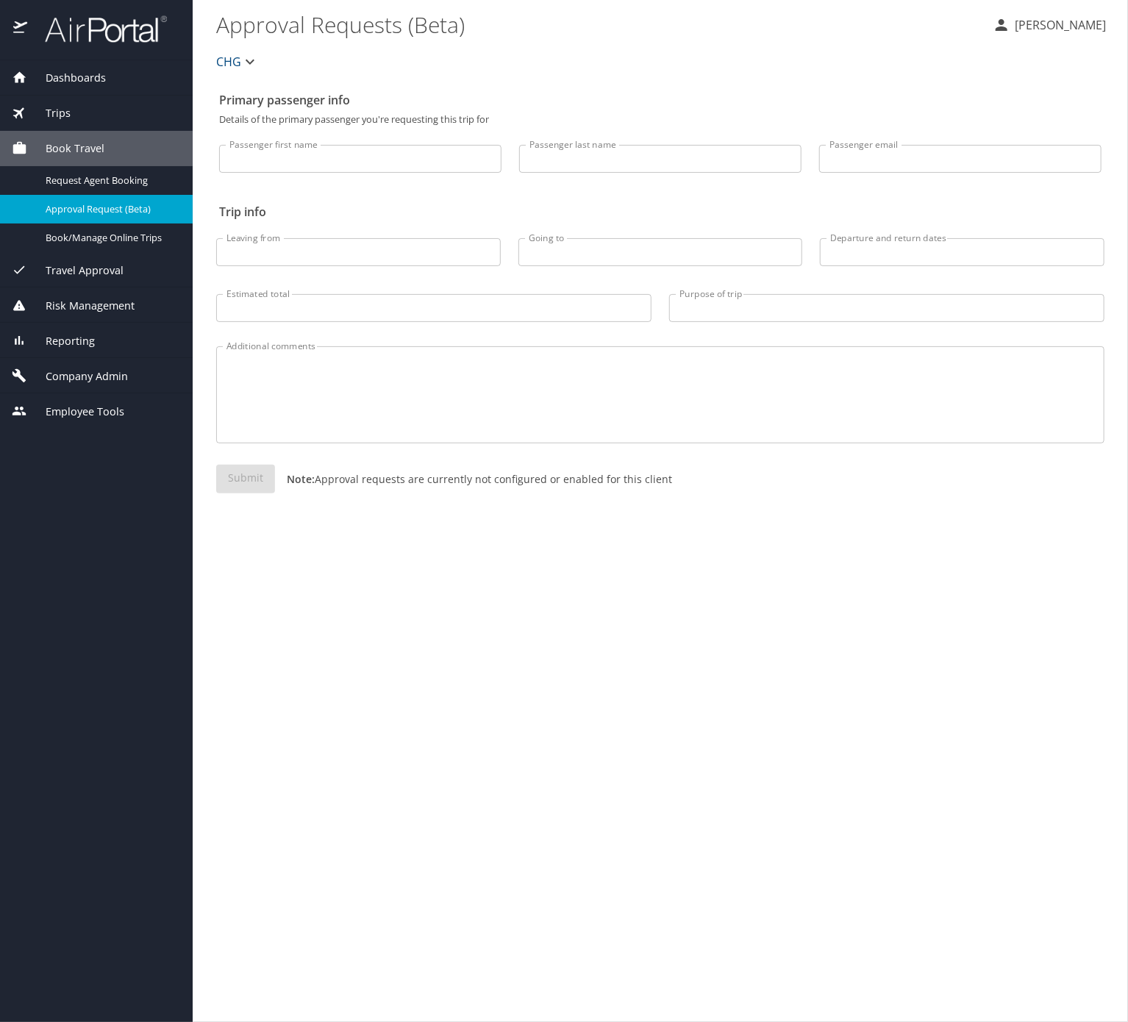
click at [121, 314] on span "Risk Management" at bounding box center [80, 306] width 107 height 16
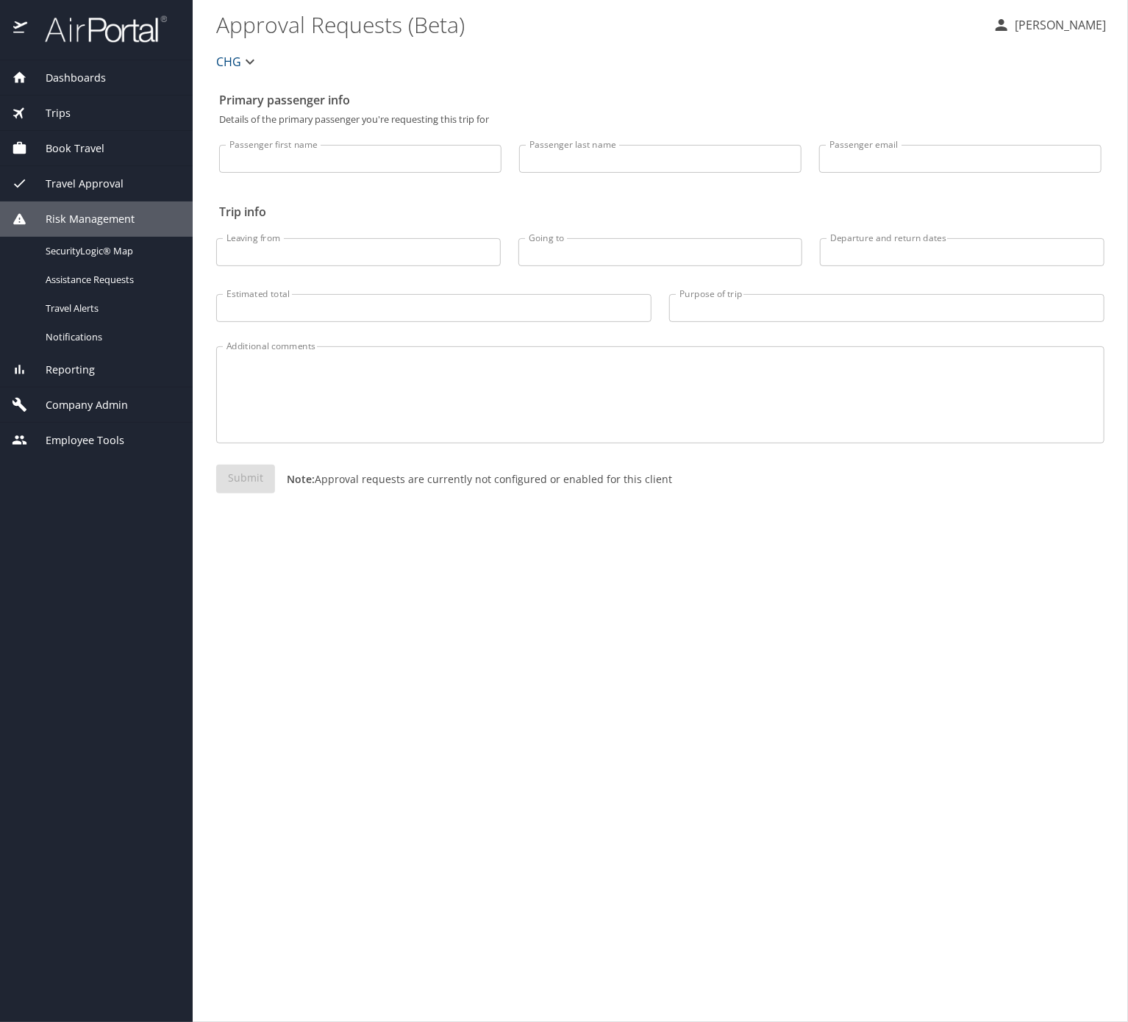
click at [95, 378] on span "Reporting" at bounding box center [61, 370] width 68 height 16
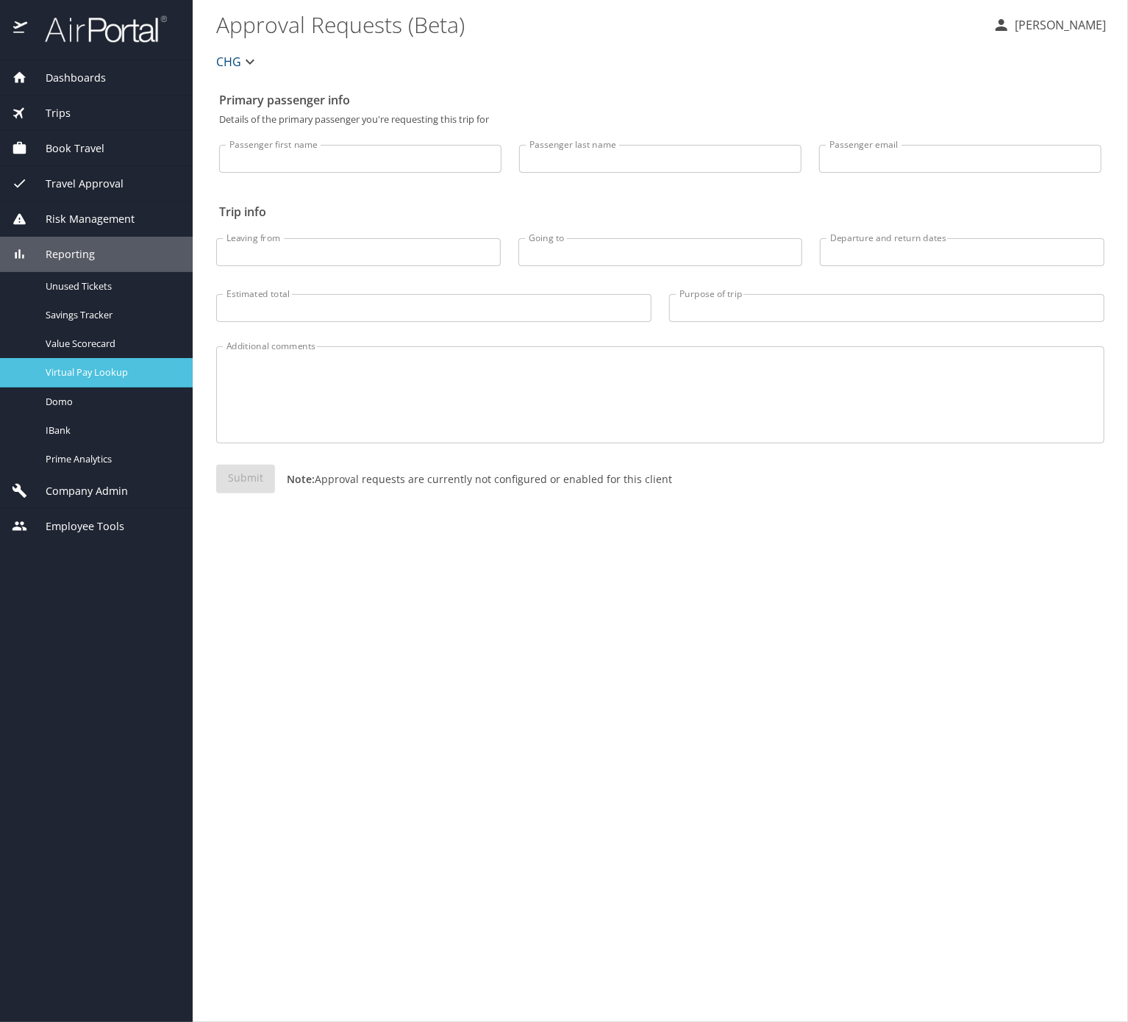
click at [129, 379] on span "Virtual Pay Lookup" at bounding box center [110, 372] width 129 height 14
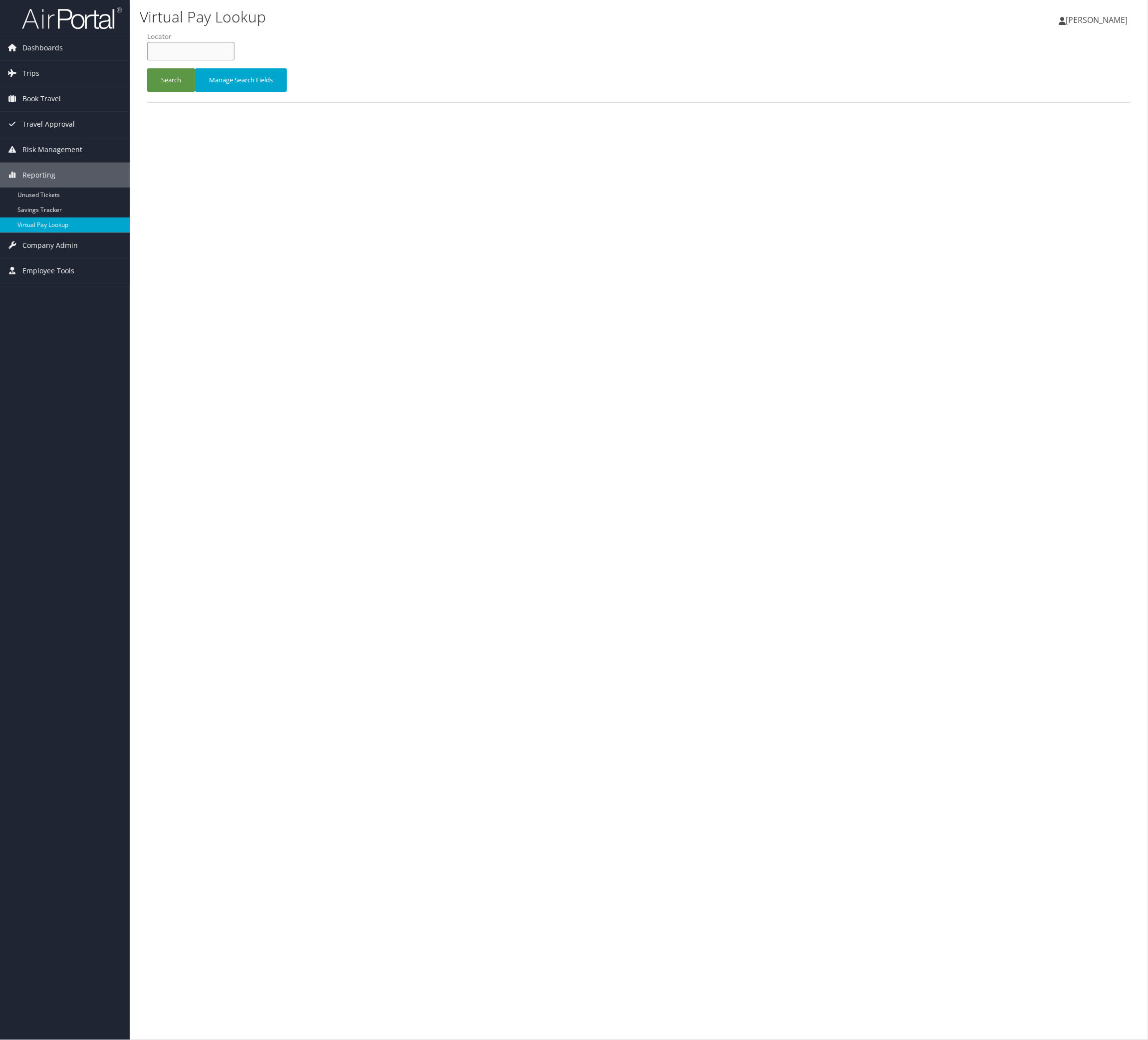
click at [235, 60] on input "text" at bounding box center [191, 51] width 88 height 18
paste input "DWURLI"
type input "DWURLI"
click at [178, 92] on button "Search" at bounding box center [171, 80] width 48 height 24
paste input "DWURLI"
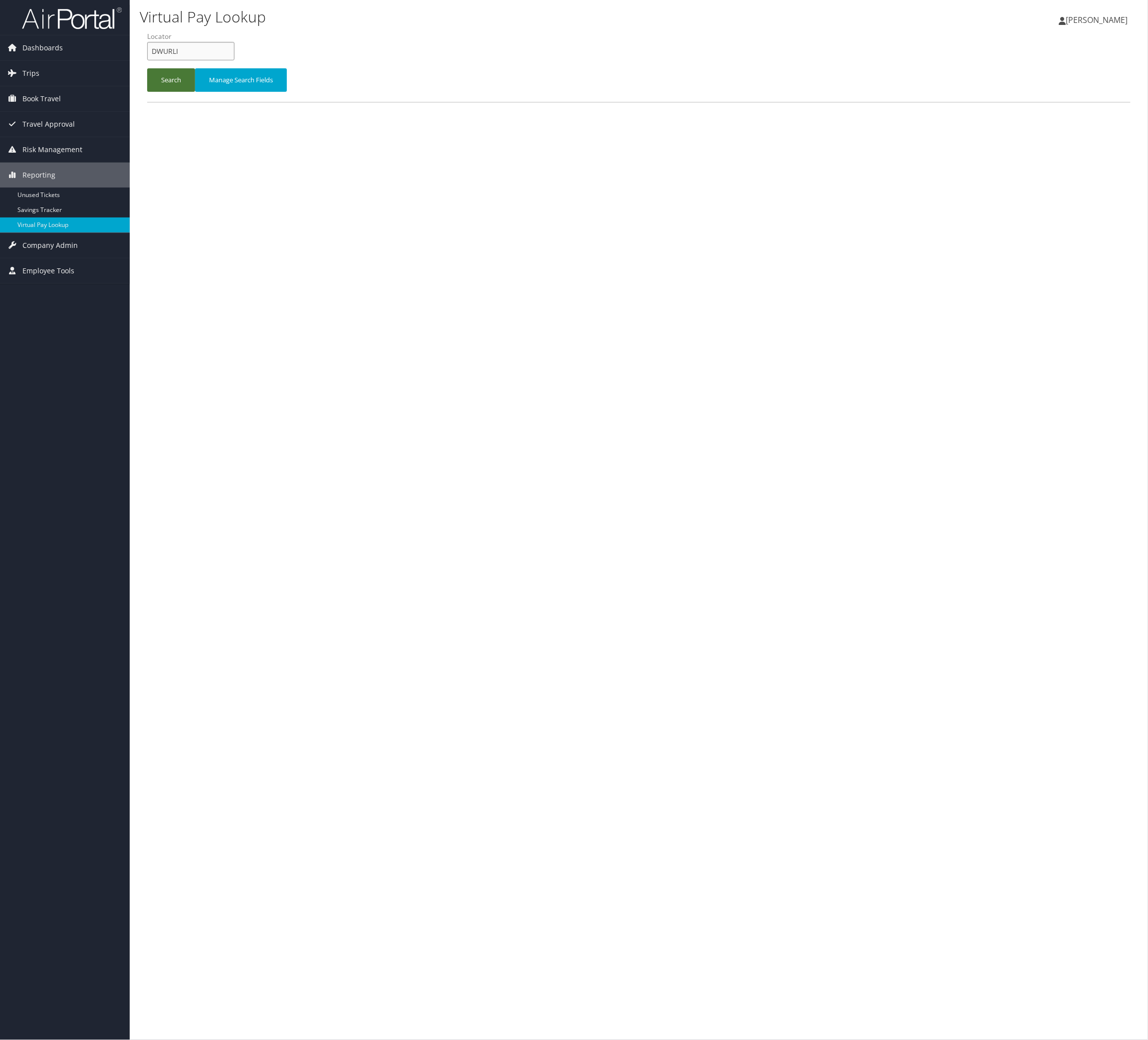
type input "DWURLI"
click at [189, 92] on button "Search" at bounding box center [171, 80] width 48 height 24
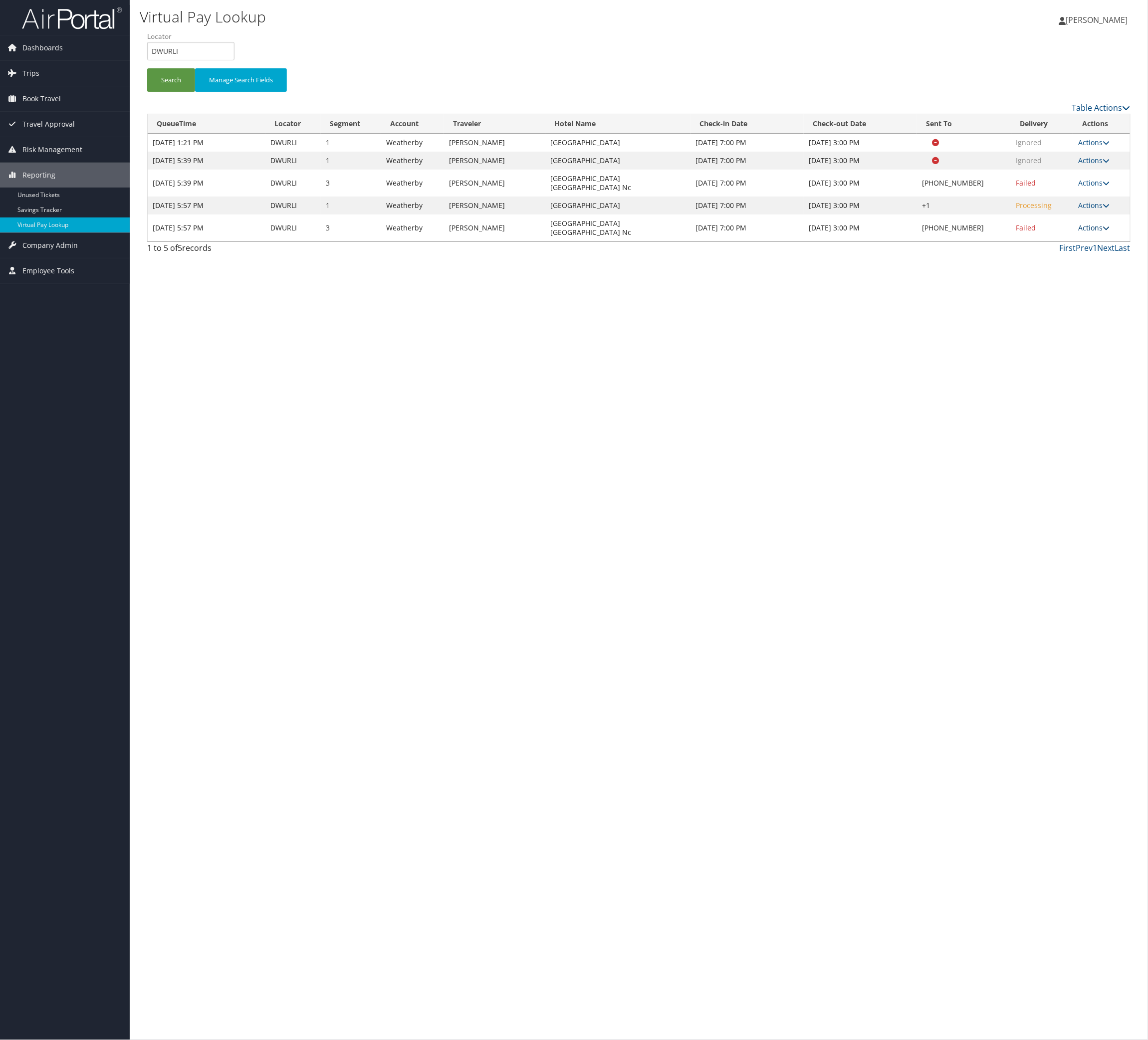
click at [1103, 233] on link "Actions" at bounding box center [1094, 228] width 31 height 9
click at [771, 449] on div "Virtual Pay Lookup [PERSON_NAME] [PERSON_NAME] My Settings Travel Agency Contac…" at bounding box center [638, 520] width 1018 height 1040
click at [1115, 254] on link "Last" at bounding box center [1122, 248] width 16 height 11
click at [1109, 231] on icon at bounding box center [1106, 228] width 7 height 7
click at [1067, 363] on link "Logs" at bounding box center [1025, 354] width 85 height 17
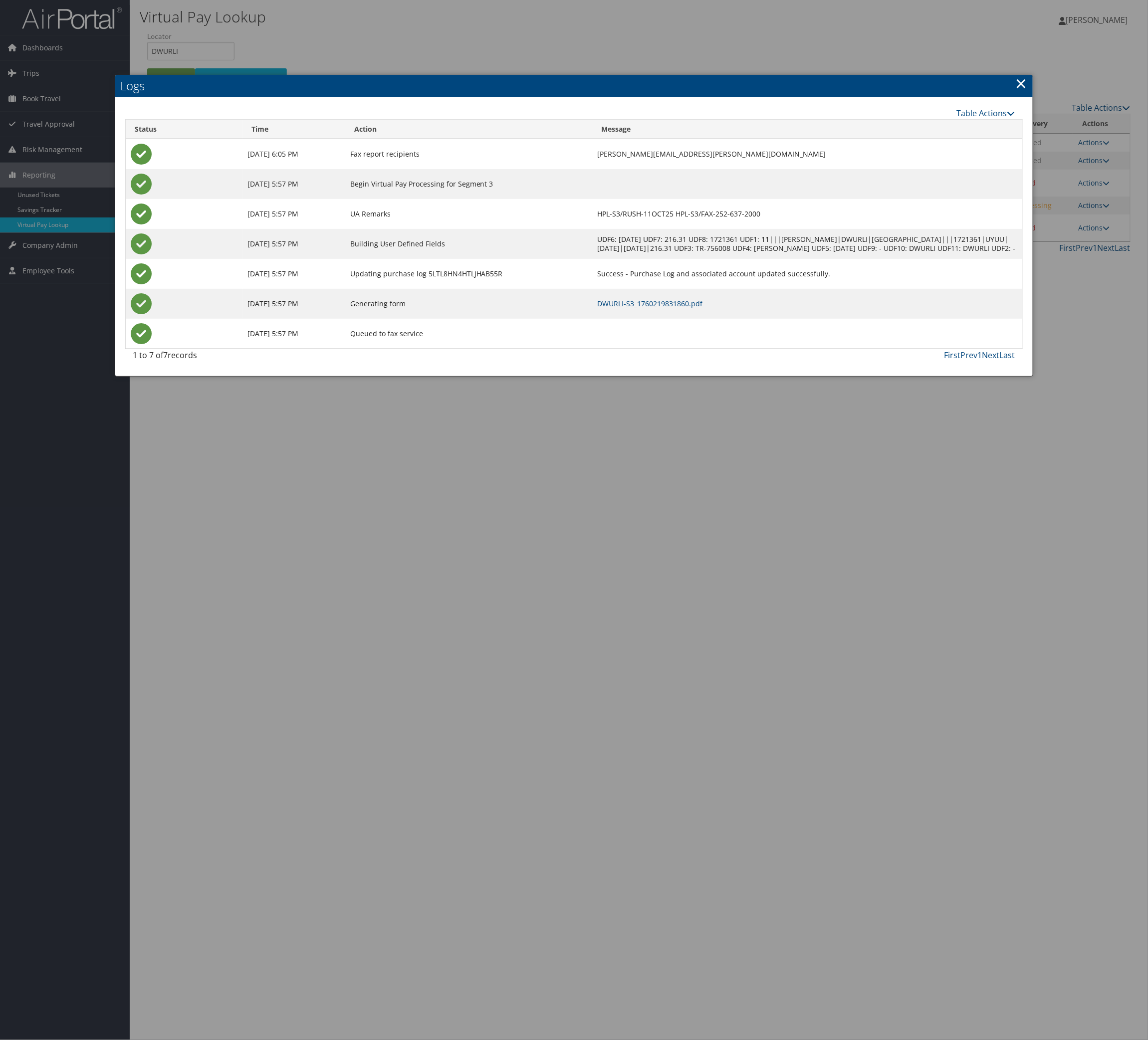
click at [1018, 92] on link "×" at bounding box center [1021, 83] width 12 height 20
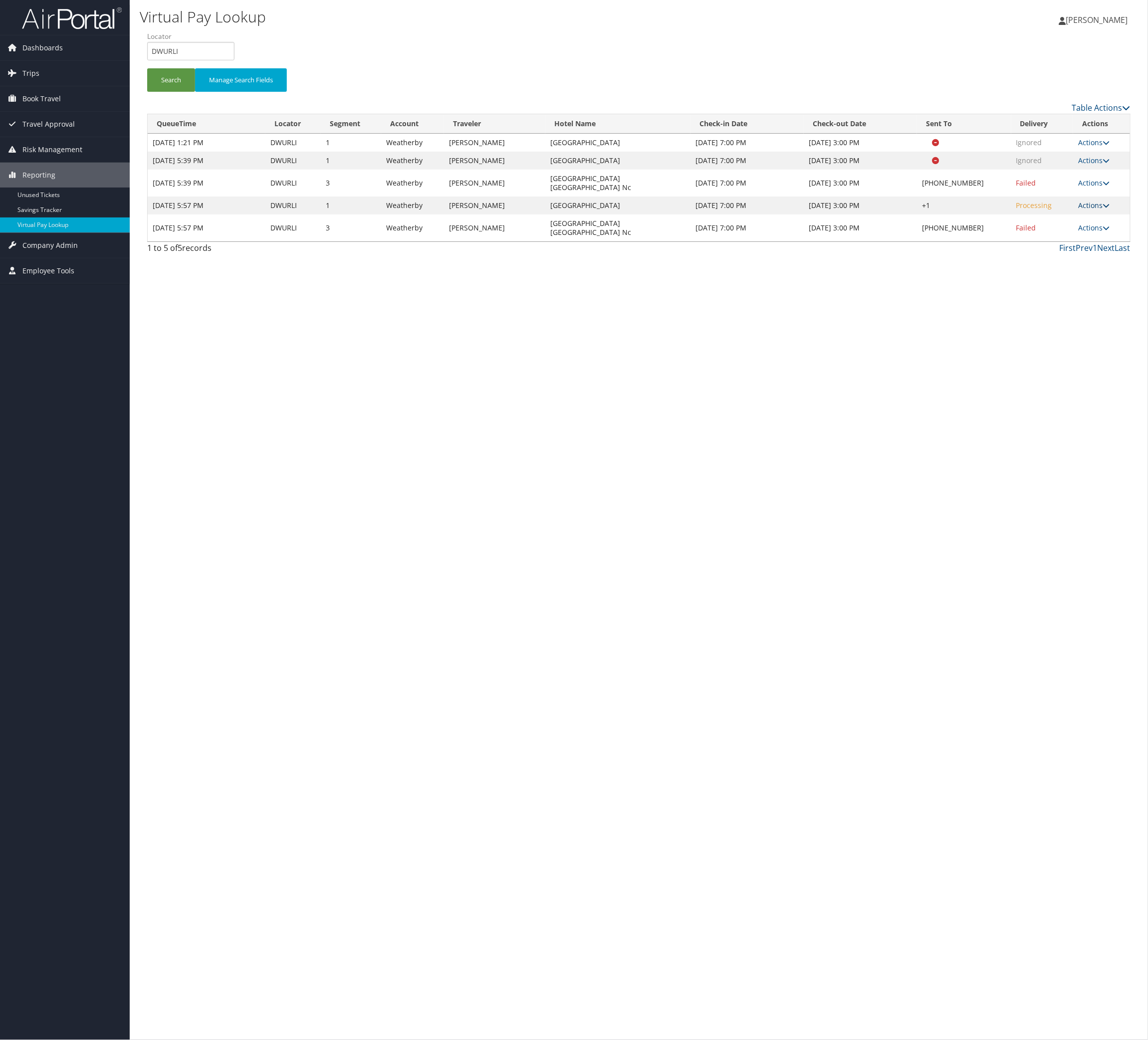
click at [1078, 210] on link "Actions" at bounding box center [1094, 206] width 31 height 9
click at [1052, 323] on link "Logs" at bounding box center [1025, 314] width 85 height 17
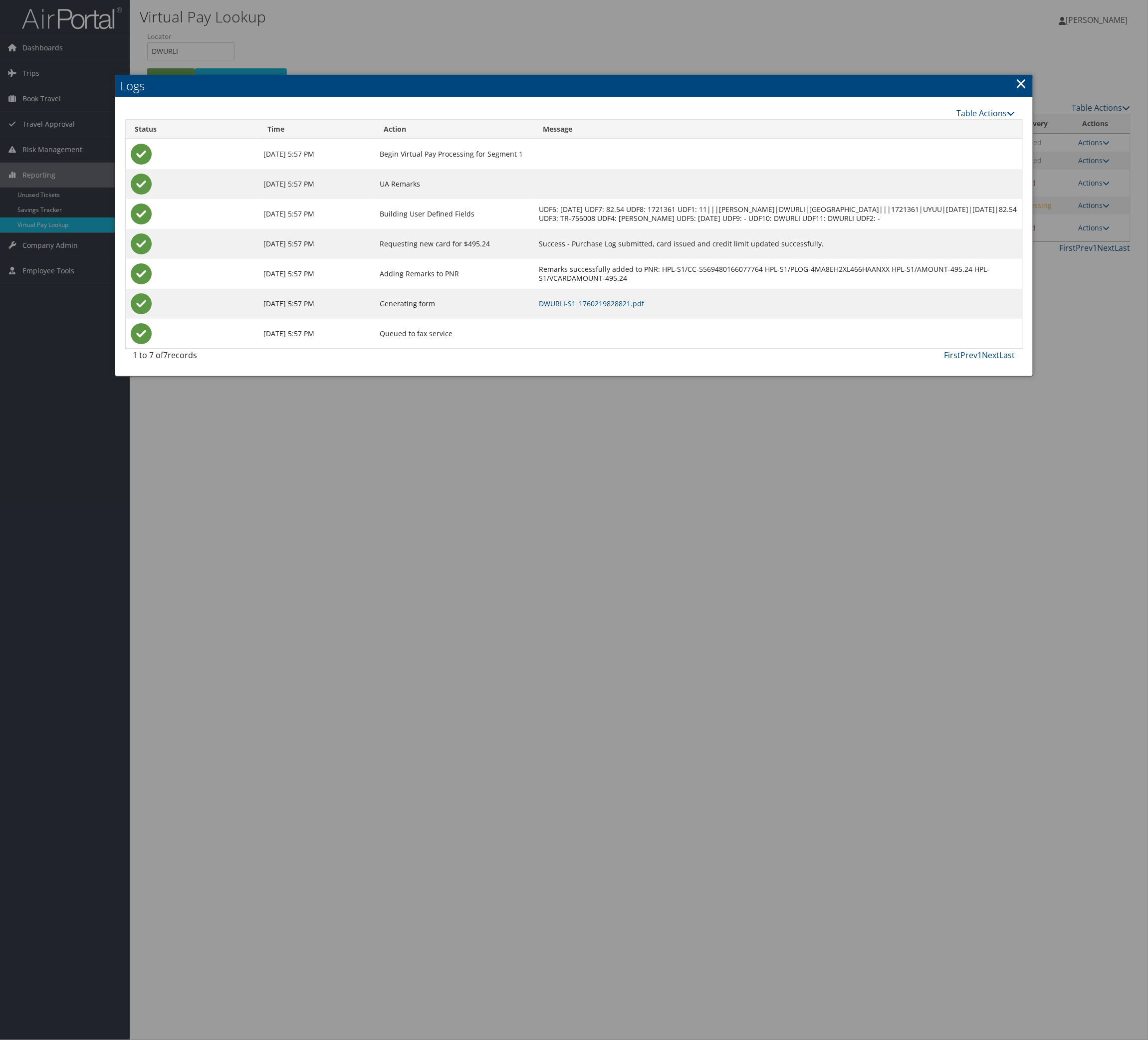
click at [677, 319] on td "DWURLI-S1_1760219828821.pdf" at bounding box center [778, 304] width 488 height 30
click at [645, 308] on link "DWURLI-S1_1760219828821.pdf" at bounding box center [592, 303] width 105 height 9
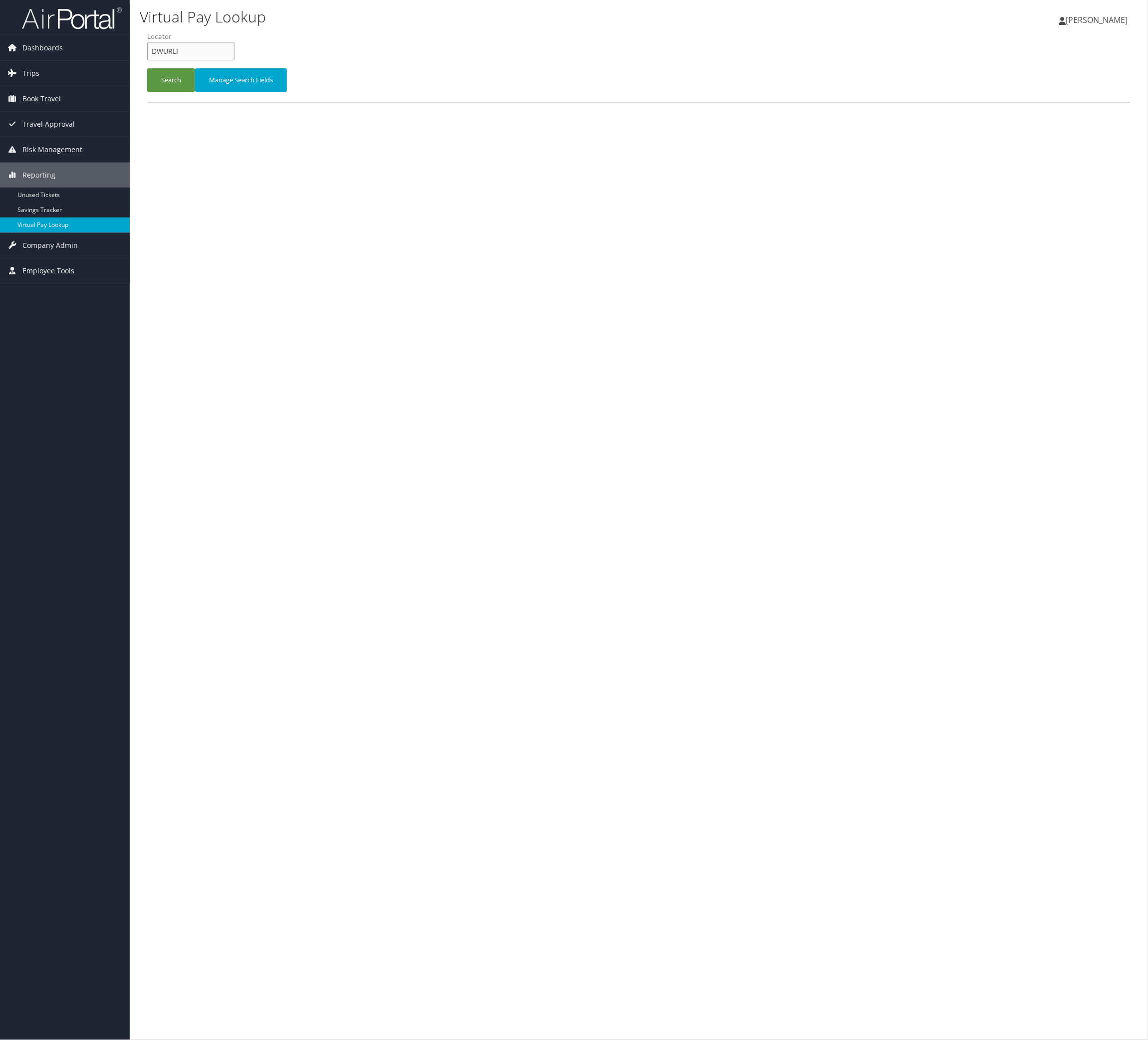
click at [235, 60] on input "DWURLI" at bounding box center [191, 51] width 88 height 18
paste input "HWFFZS"
click at [185, 92] on button "Search" at bounding box center [171, 80] width 48 height 24
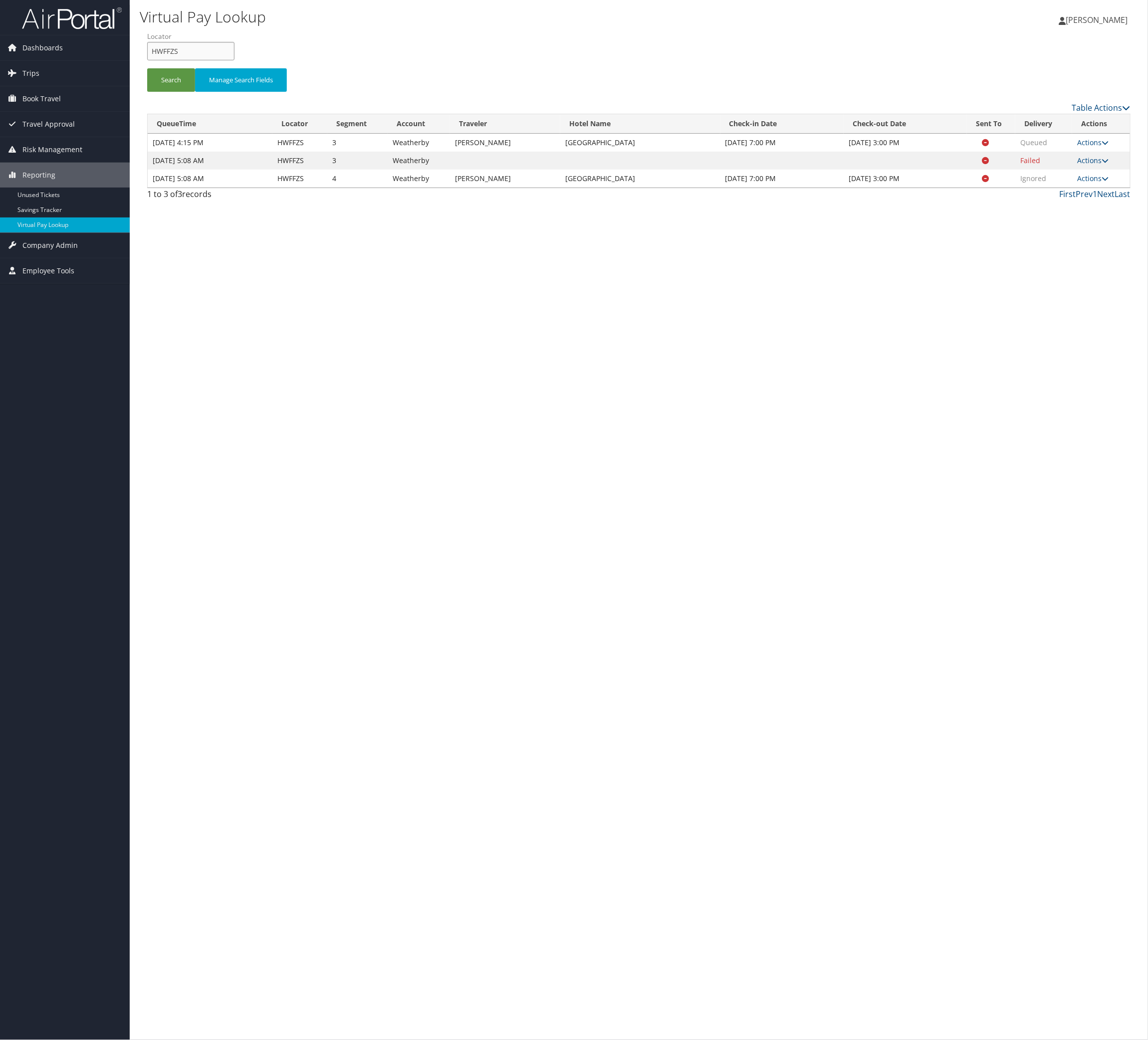
click at [208, 60] on input "HWFFZS" at bounding box center [191, 51] width 88 height 18
paste input "GHJCWU"
click at [166, 92] on button "Search" at bounding box center [171, 80] width 48 height 24
click at [235, 60] on input "GHJCWU" at bounding box center [191, 51] width 88 height 18
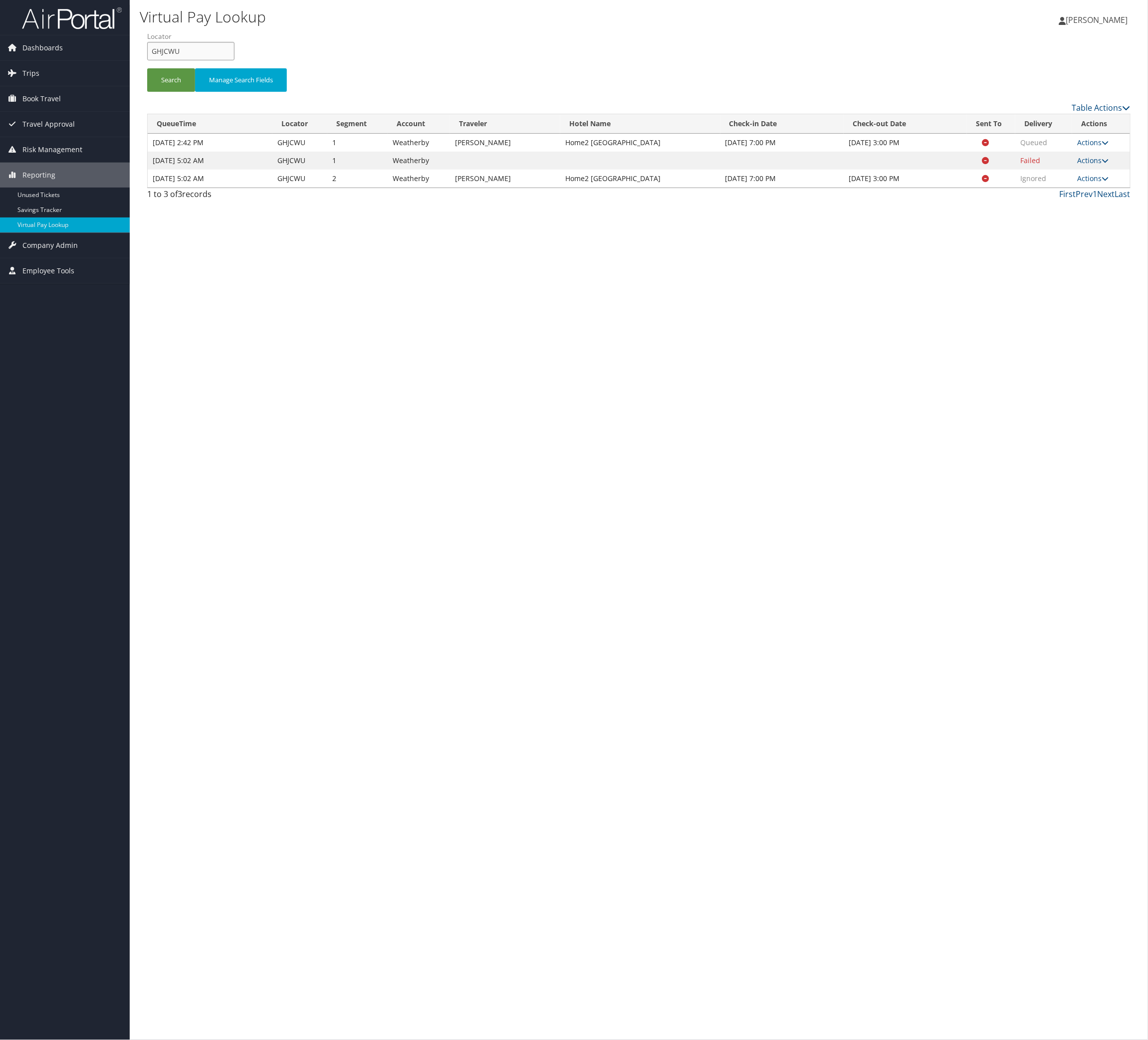
click at [235, 60] on input "GHJCWU" at bounding box center [191, 51] width 88 height 18
paste input "ITHEFP"
type input "ITHEFP"
click at [195, 92] on button "Search" at bounding box center [171, 80] width 48 height 24
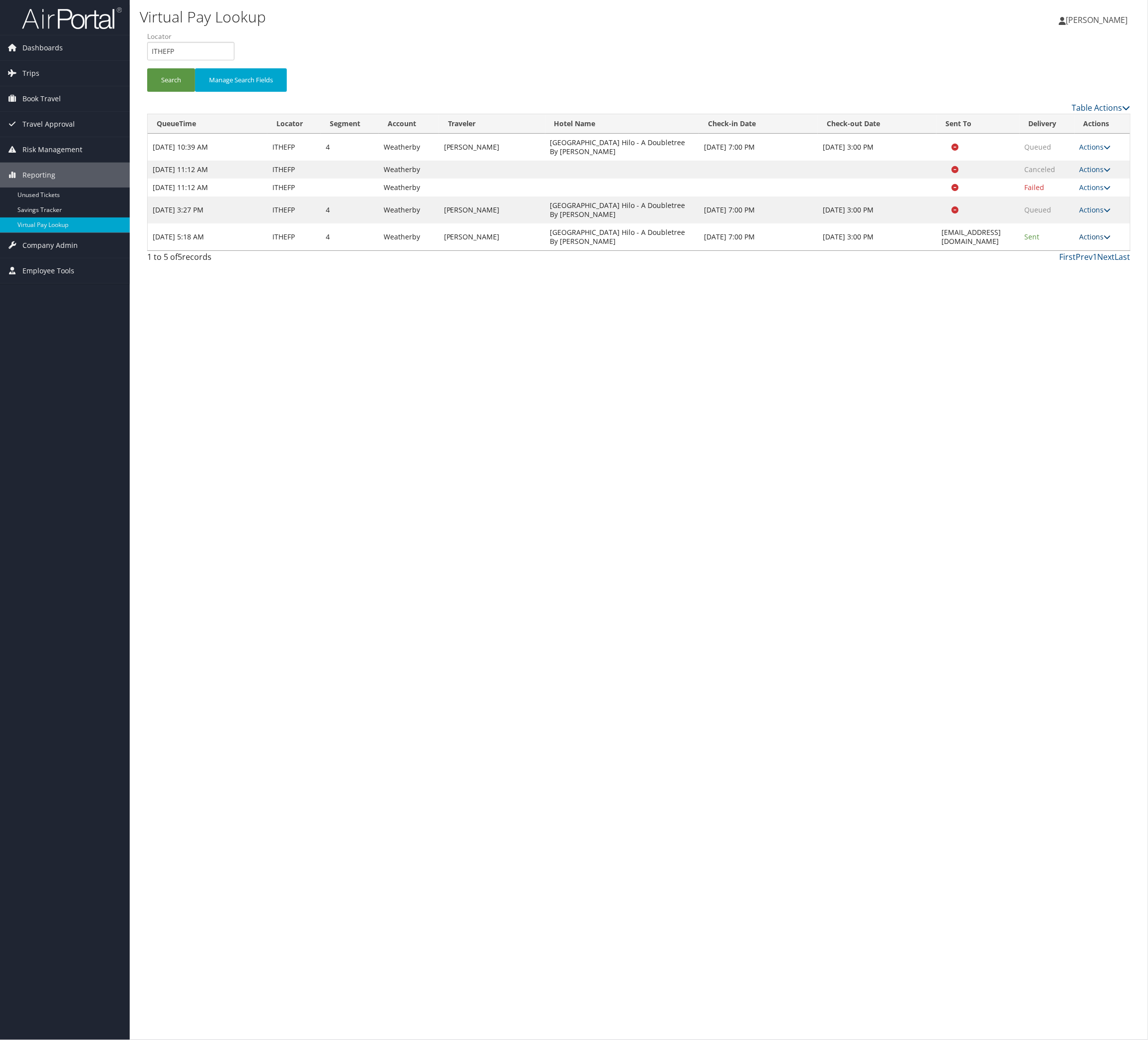
drag, startPoint x: 1079, startPoint y: 400, endPoint x: 1083, endPoint y: 410, distance: 10.8
click at [1079, 250] on td "Actions Resend Logs View Itinerary" at bounding box center [1103, 237] width 56 height 27
click at [1084, 242] on link "Actions" at bounding box center [1095, 237] width 31 height 9
click at [1058, 417] on link "Logs" at bounding box center [1040, 408] width 63 height 17
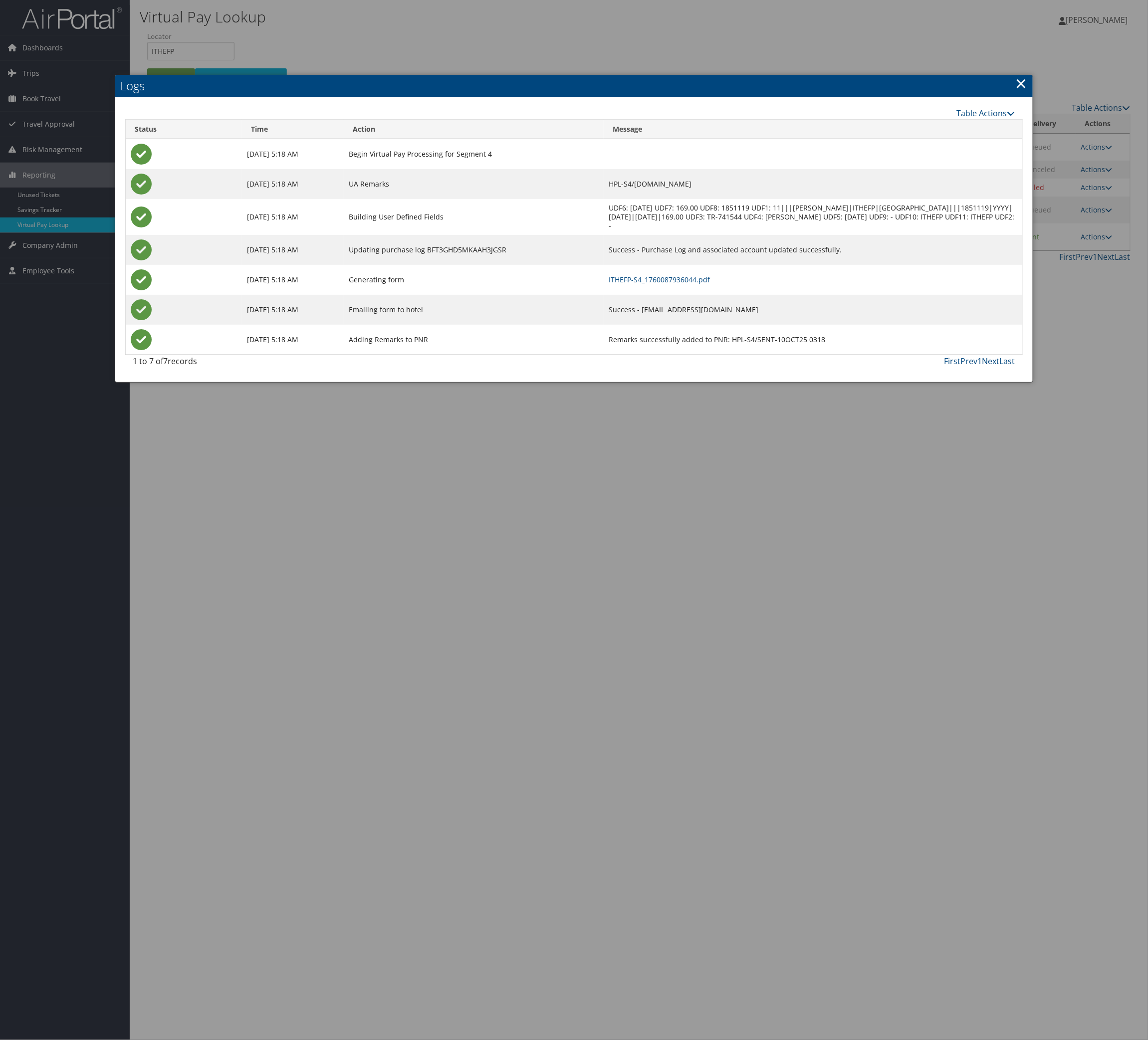
click at [742, 295] on td "ITHEFP-S4_1760087936044.pdf" at bounding box center [813, 280] width 419 height 30
click at [710, 284] on link "ITHEFP-S4_1760087936044.pdf" at bounding box center [659, 280] width 101 height 9
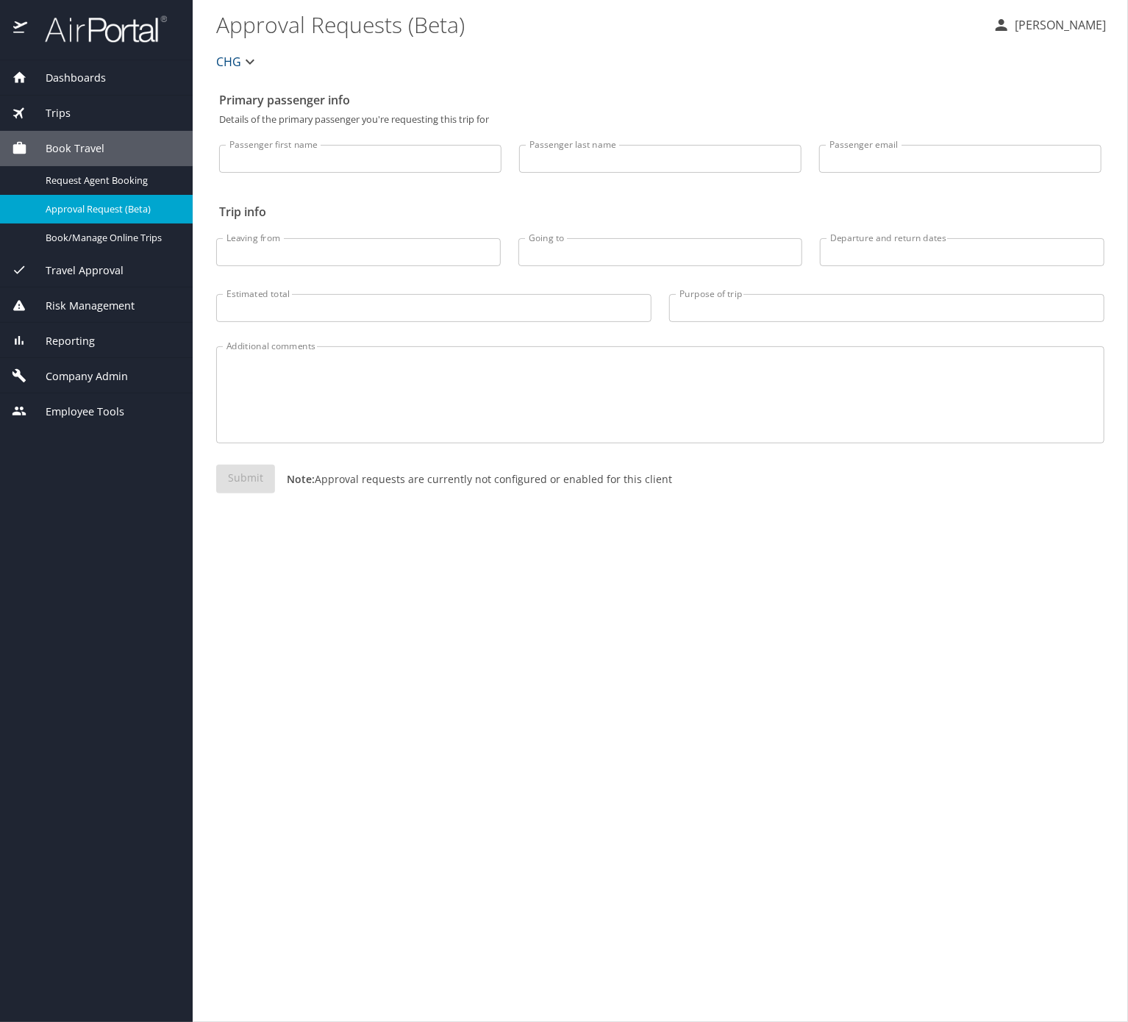
click at [114, 118] on div "Trips" at bounding box center [96, 113] width 169 height 16
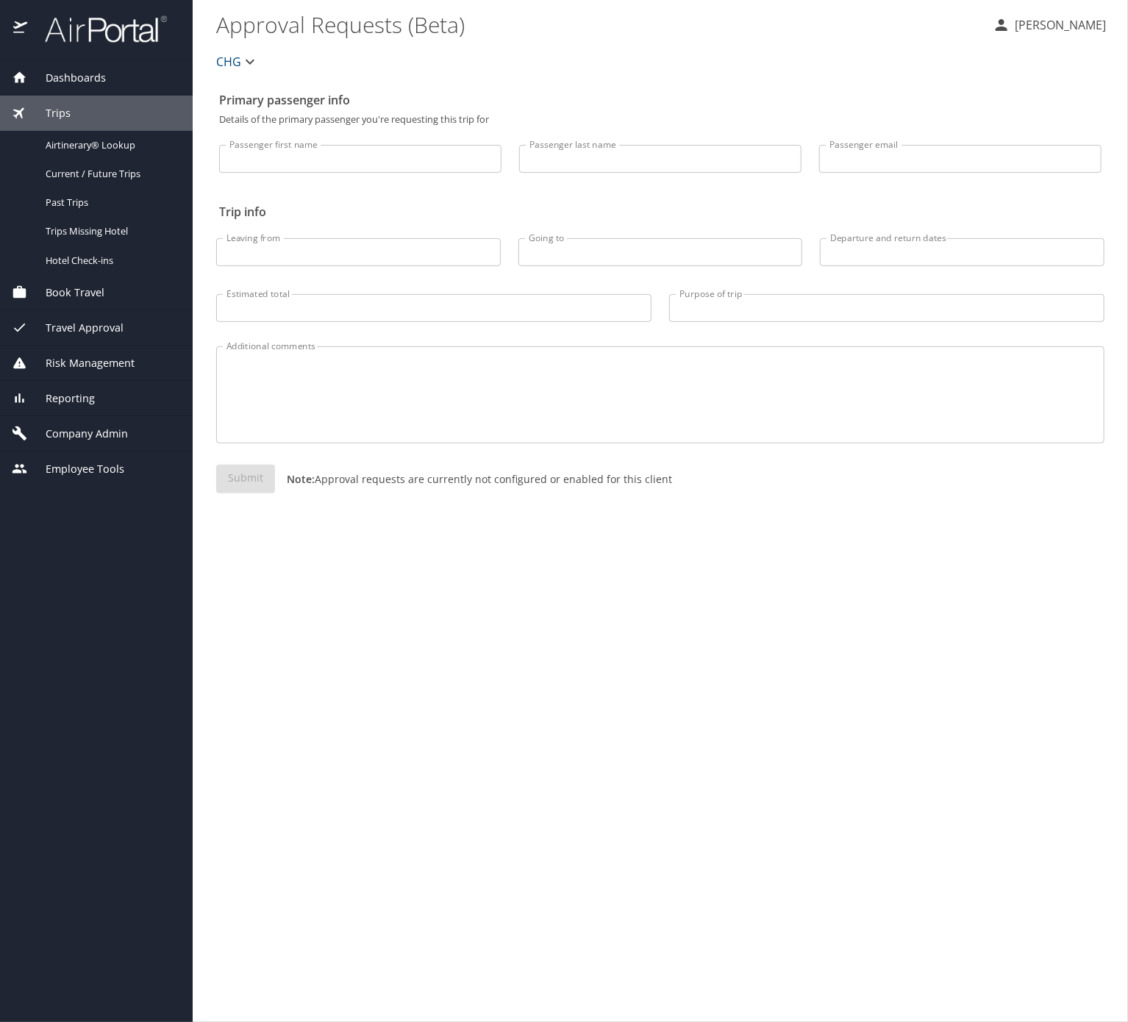
click at [130, 416] on div "Reporting" at bounding box center [96, 398] width 193 height 35
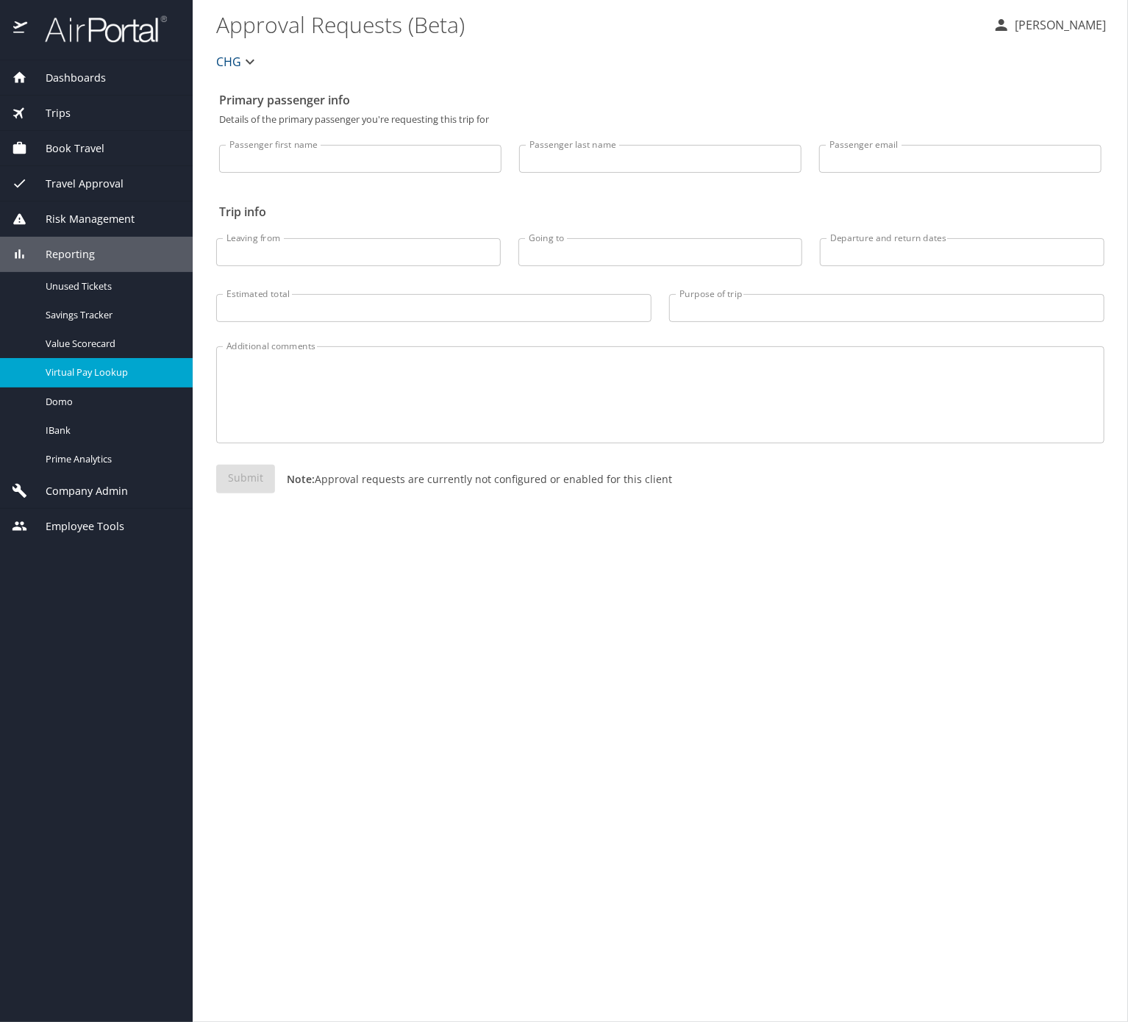
click at [155, 379] on span "Virtual Pay Lookup" at bounding box center [110, 372] width 129 height 14
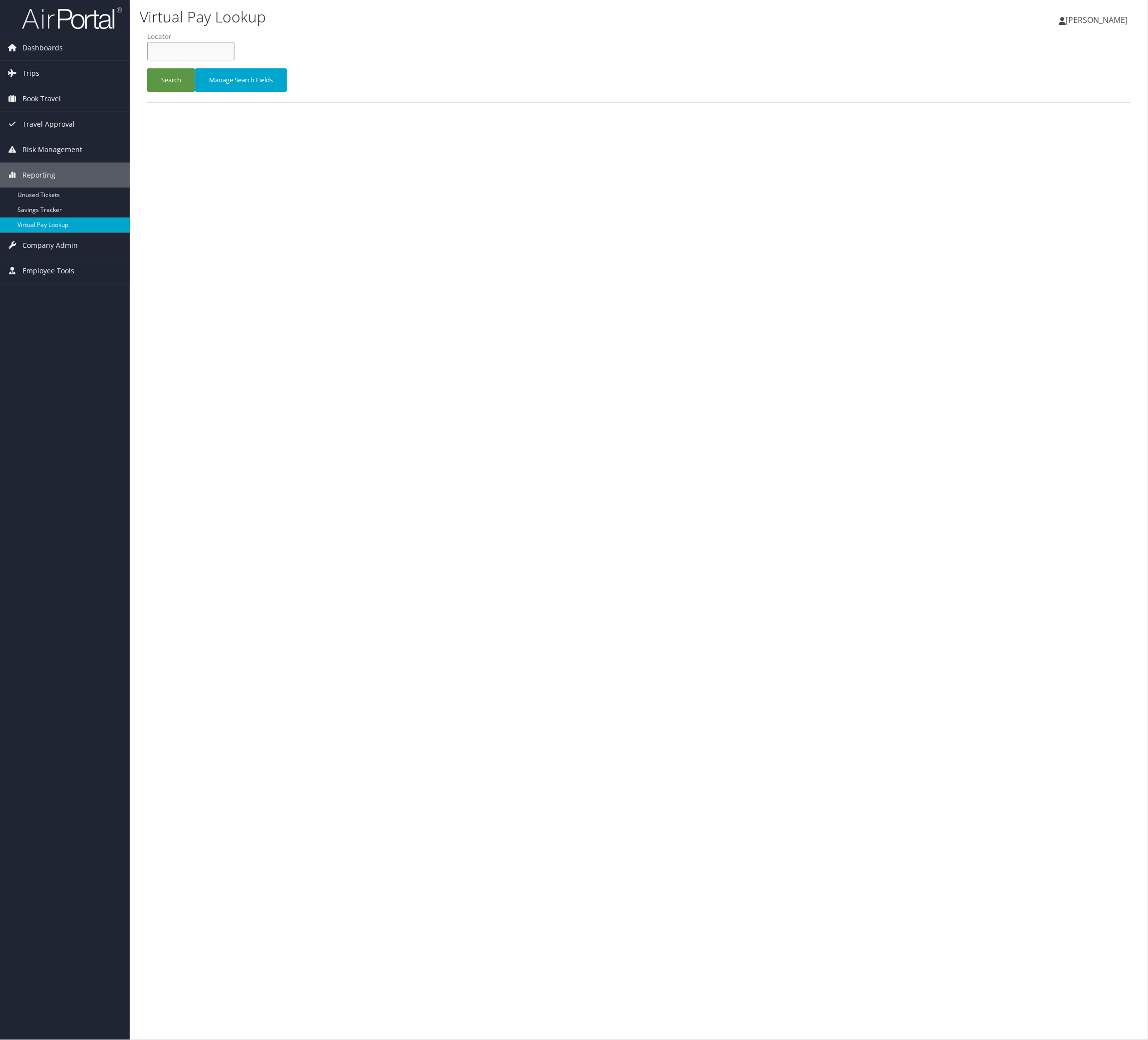
click at [221, 60] on input "text" at bounding box center [191, 51] width 88 height 18
paste input "LLEGGN"
click at [147, 69] on button "Search" at bounding box center [171, 80] width 48 height 24
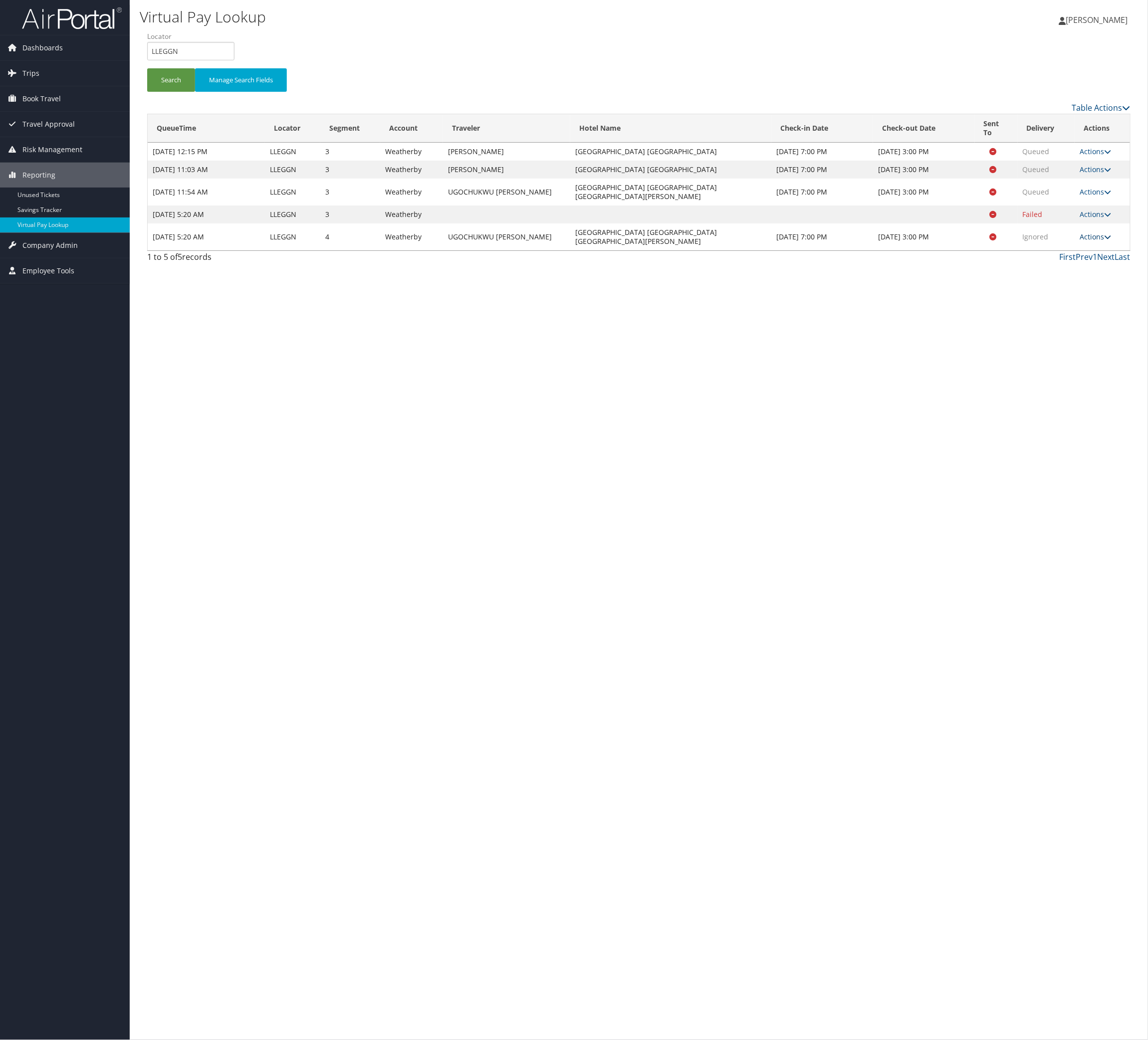
click at [1082, 242] on link "Actions" at bounding box center [1095, 237] width 31 height 9
click at [1066, 383] on link "Logs" at bounding box center [1034, 374] width 63 height 17
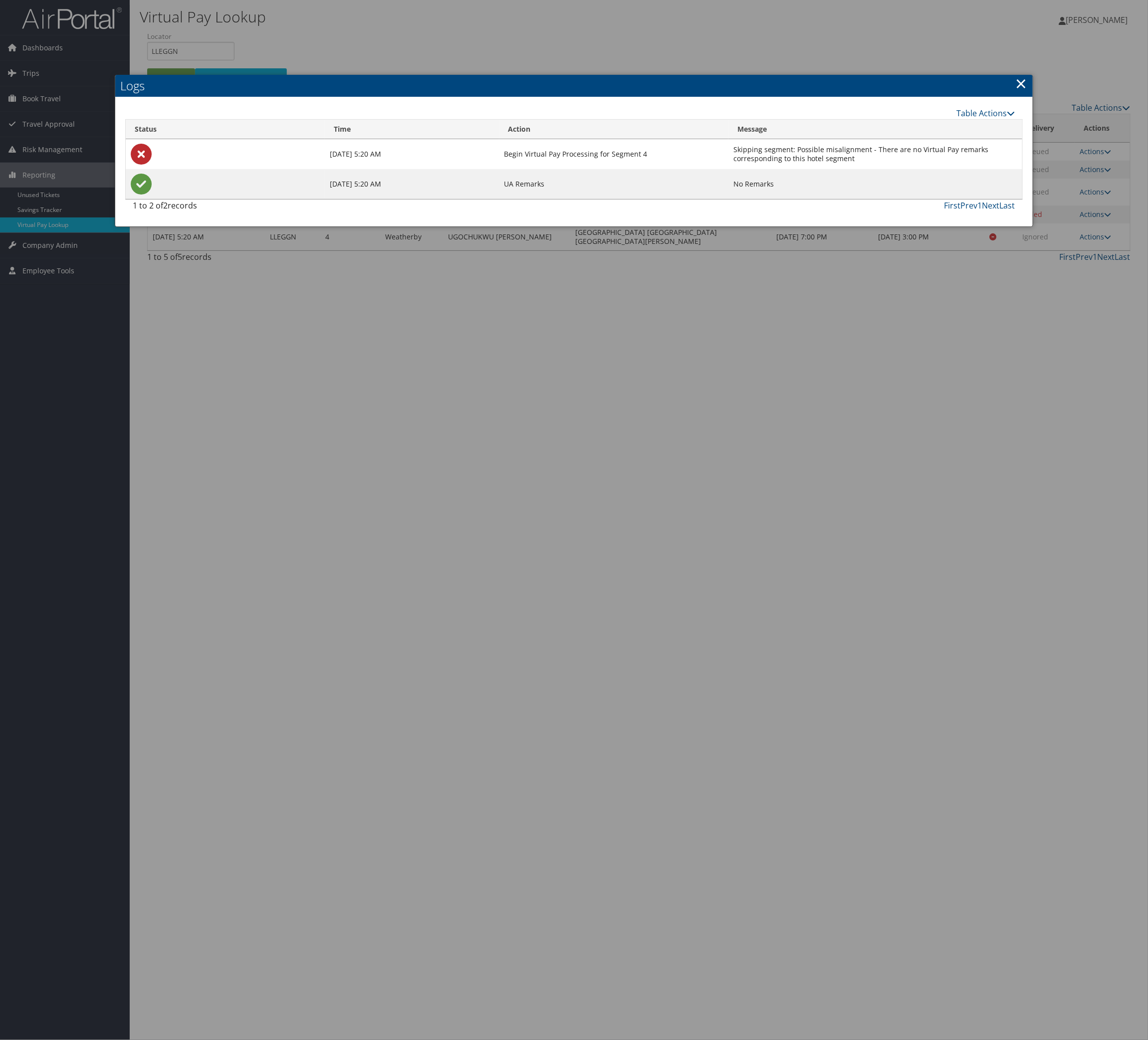
click at [1016, 75] on link "×" at bounding box center [1021, 83] width 12 height 20
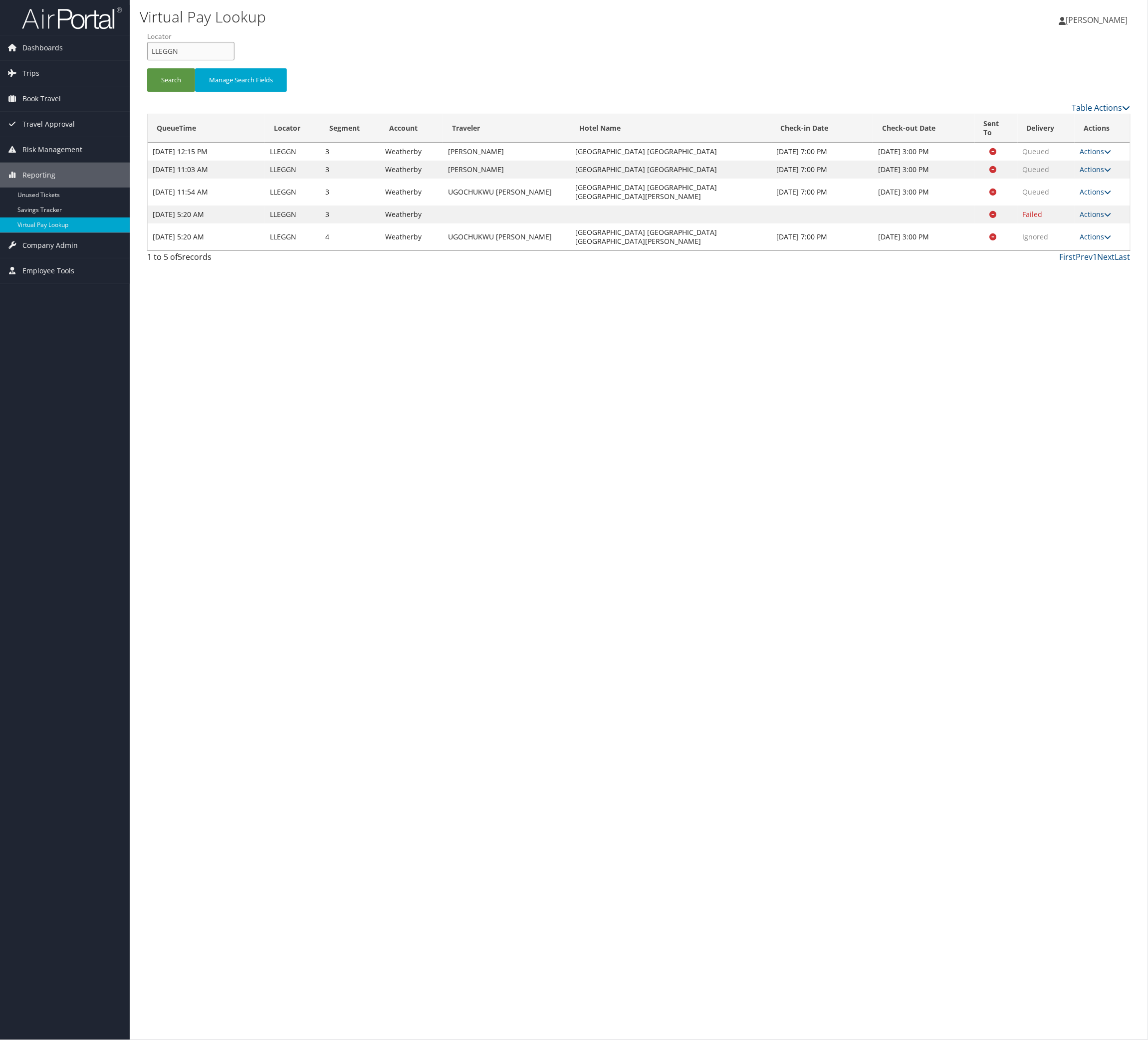
click at [218, 60] on input "LLEGGN" at bounding box center [191, 51] width 88 height 18
paste input "ITHEFP"
click at [218, 60] on input "LLEGGN" at bounding box center [191, 51] width 88 height 18
click at [195, 92] on button "Search" at bounding box center [171, 80] width 48 height 24
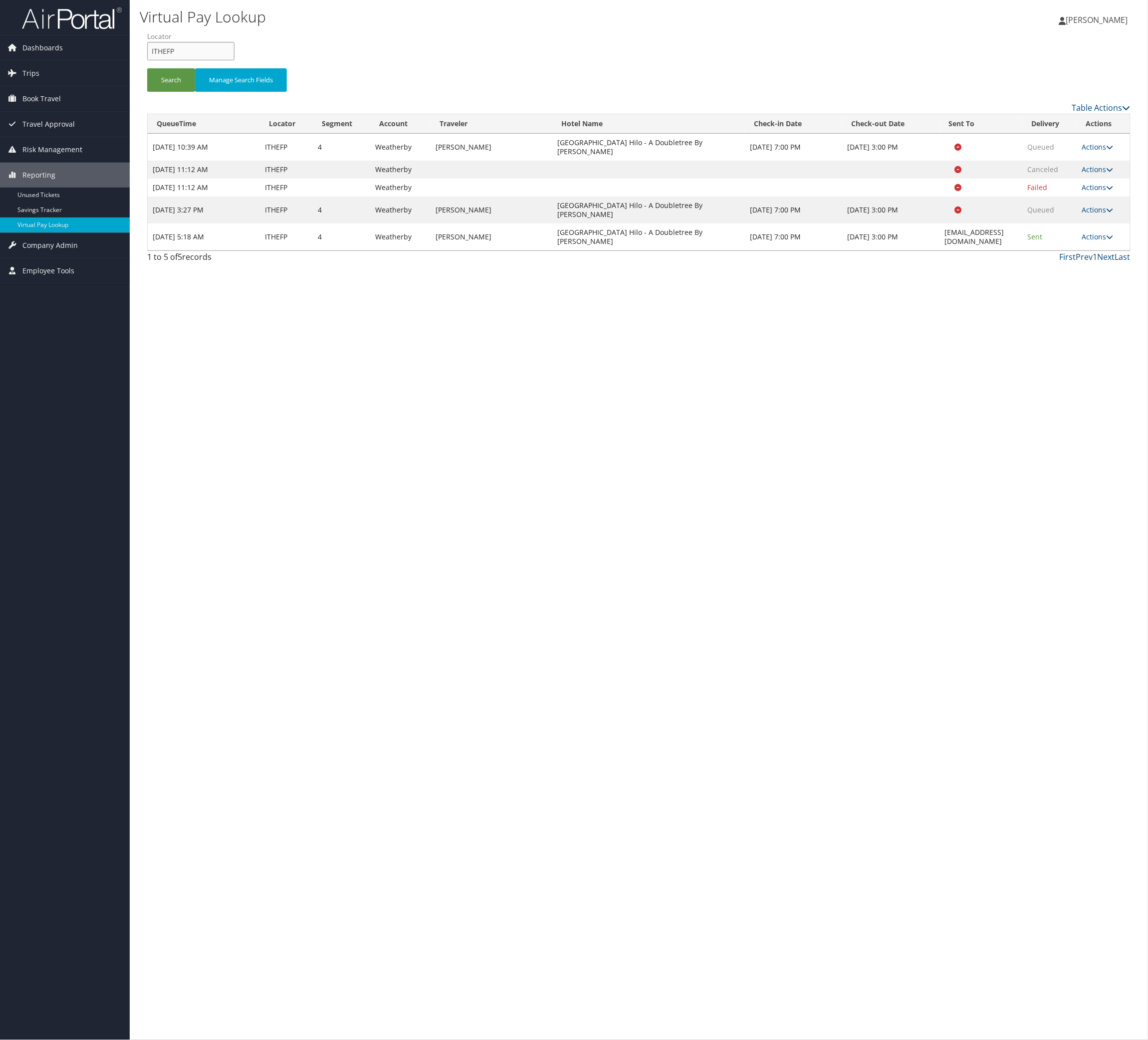
click at [235, 60] on input "ITHEFP" at bounding box center [191, 51] width 88 height 18
paste input "CXOIHK"
click at [212, 68] on li "Locator CXOIHK" at bounding box center [195, 50] width 95 height 37
click at [195, 92] on button "Search" at bounding box center [171, 80] width 48 height 24
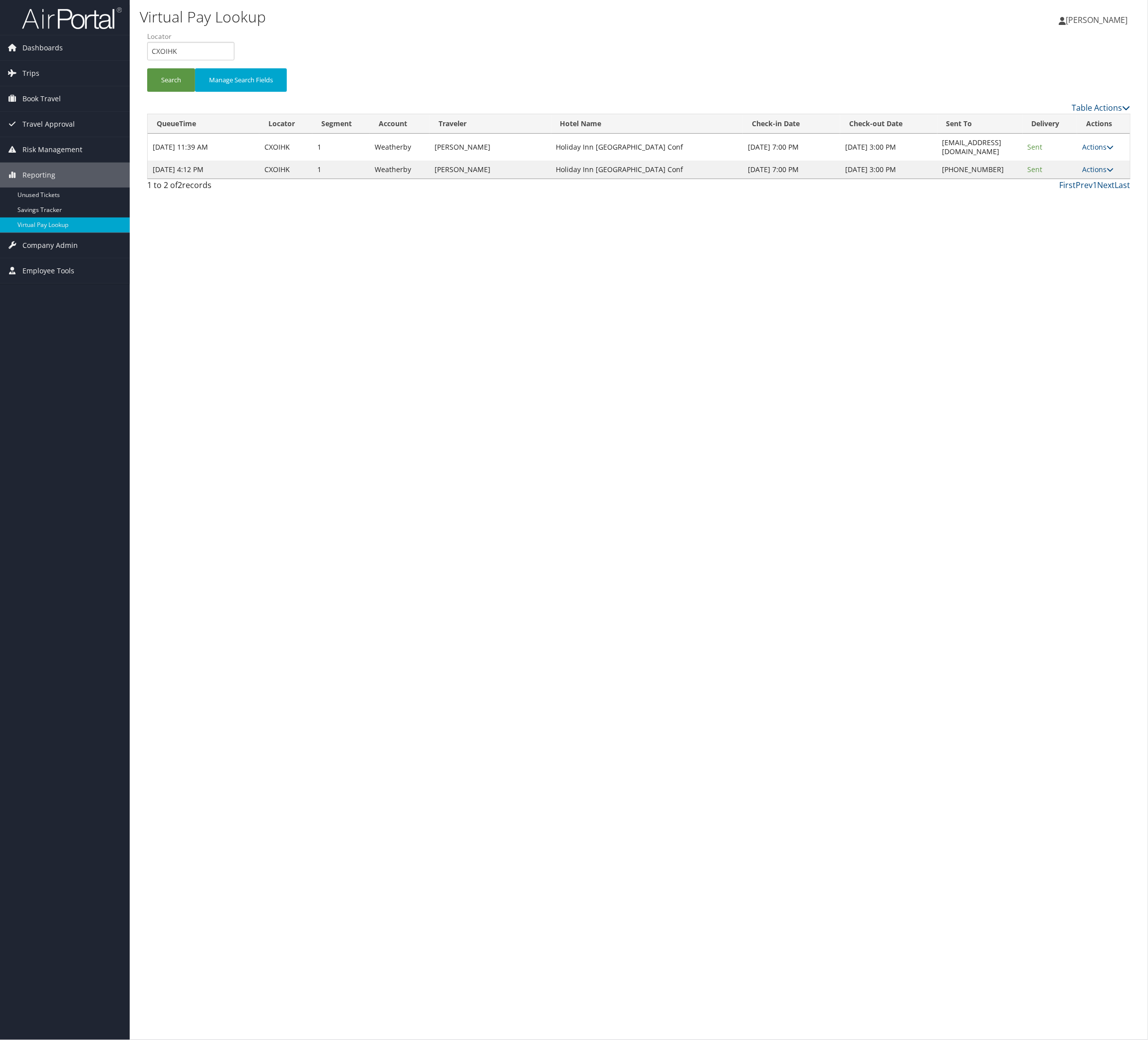
click at [215, 31] on div "Virtual Pay Lookup" at bounding box center [472, 18] width 666 height 26
click at [208, 60] on input "CXOIHK" at bounding box center [191, 51] width 88 height 18
drag, startPoint x: 208, startPoint y: 82, endPoint x: 184, endPoint y: 110, distance: 36.9
click at [208, 60] on input "CXOIHK" at bounding box center [191, 51] width 88 height 18
paste input "NHBWHJ"
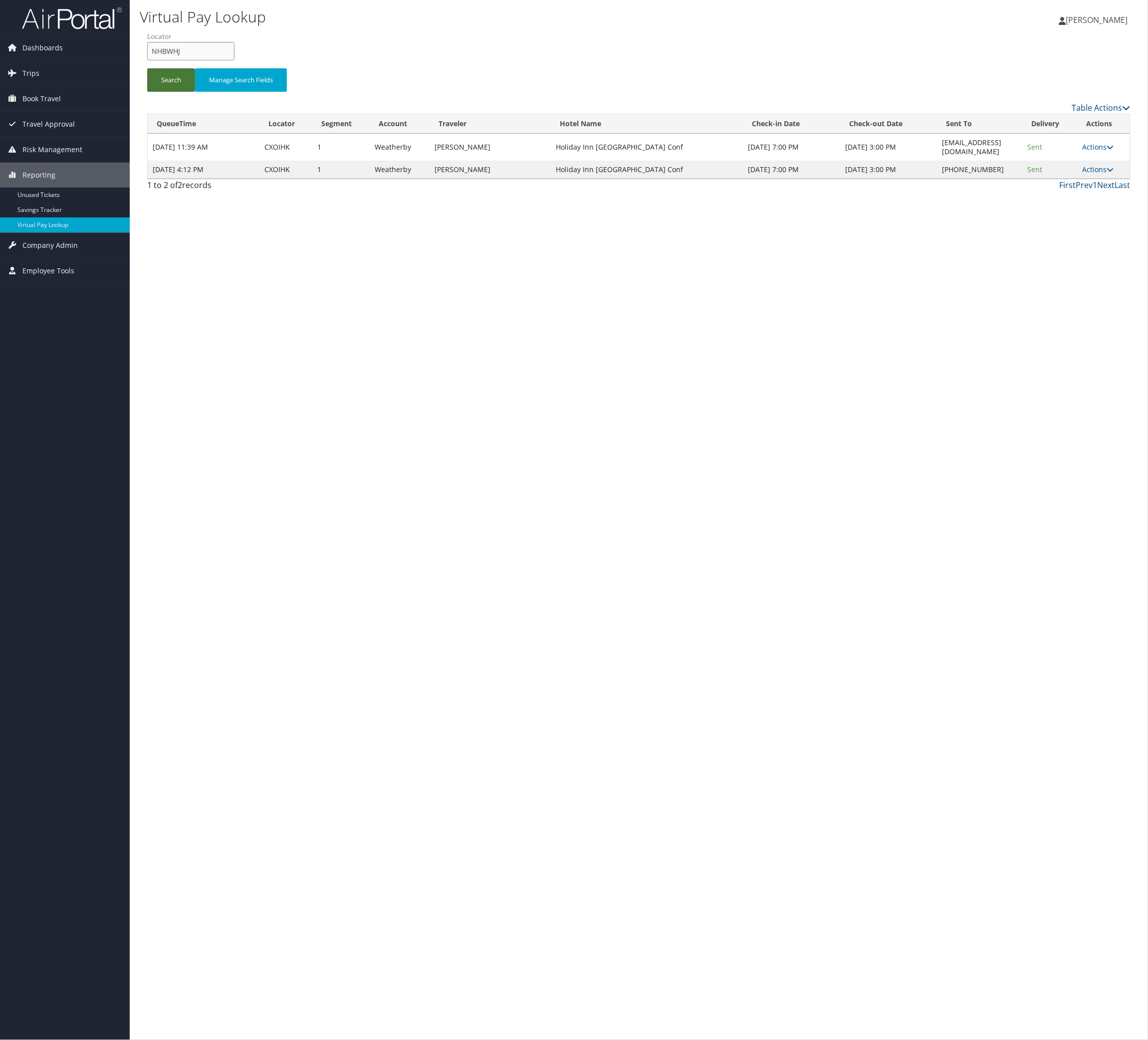
type input "NHBWHJ"
click at [183, 92] on button "Search" at bounding box center [171, 80] width 48 height 24
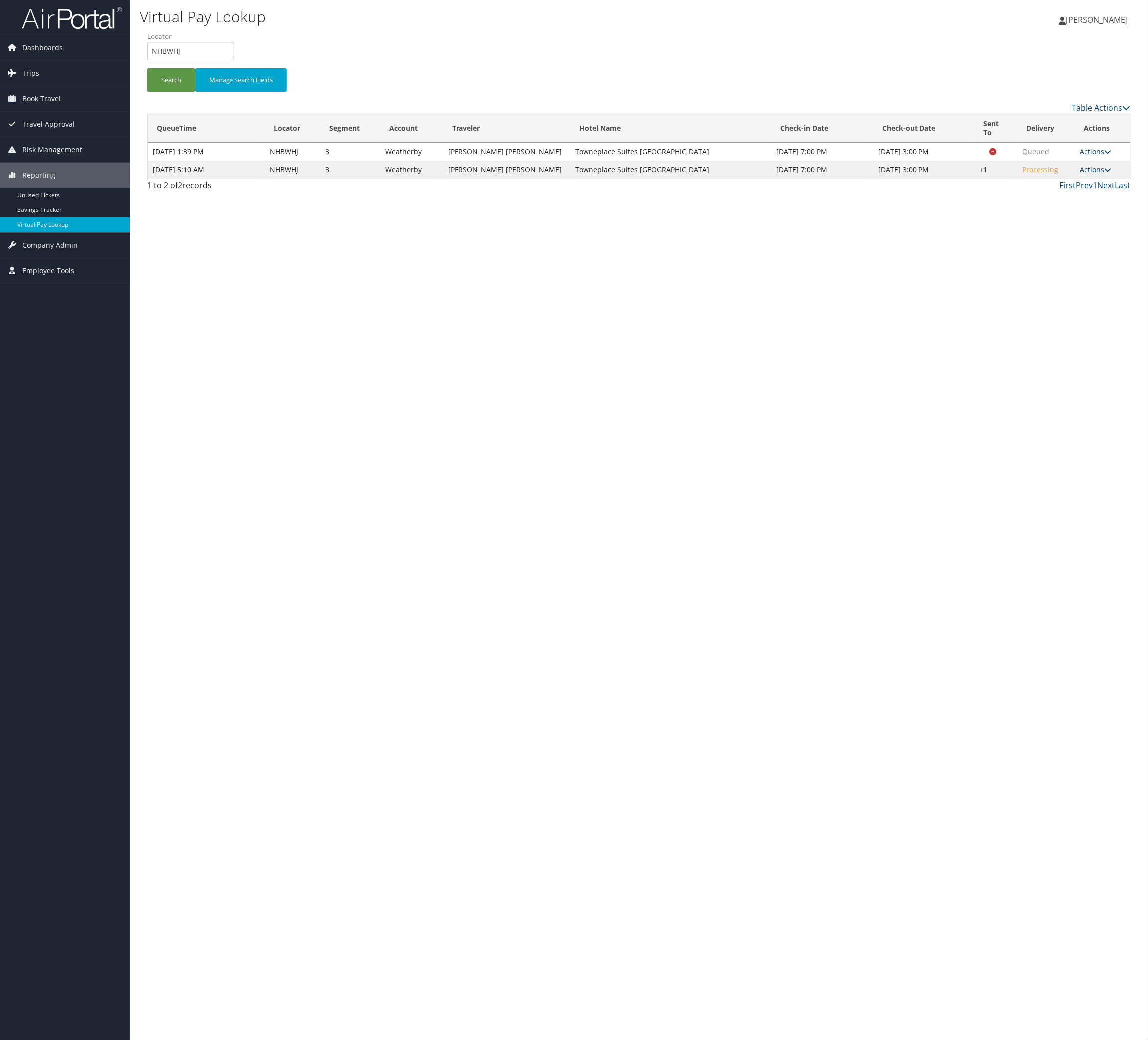
click at [1079, 174] on link "Actions" at bounding box center [1095, 170] width 31 height 9
click at [1056, 262] on link "Logs" at bounding box center [1014, 253] width 85 height 17
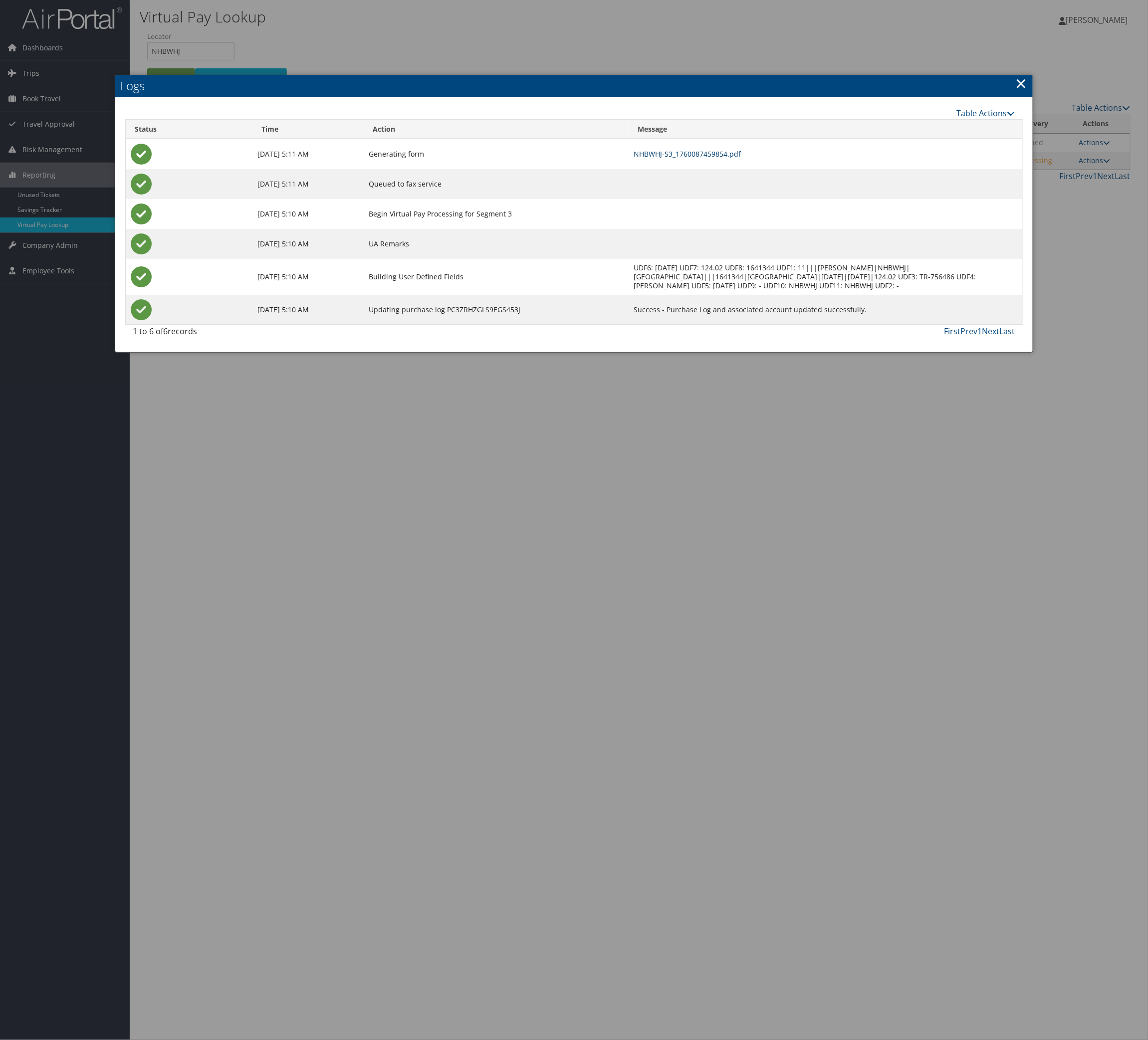
click at [729, 159] on link "NHBWHJ-S3_1760087459854.pdf" at bounding box center [687, 154] width 107 height 9
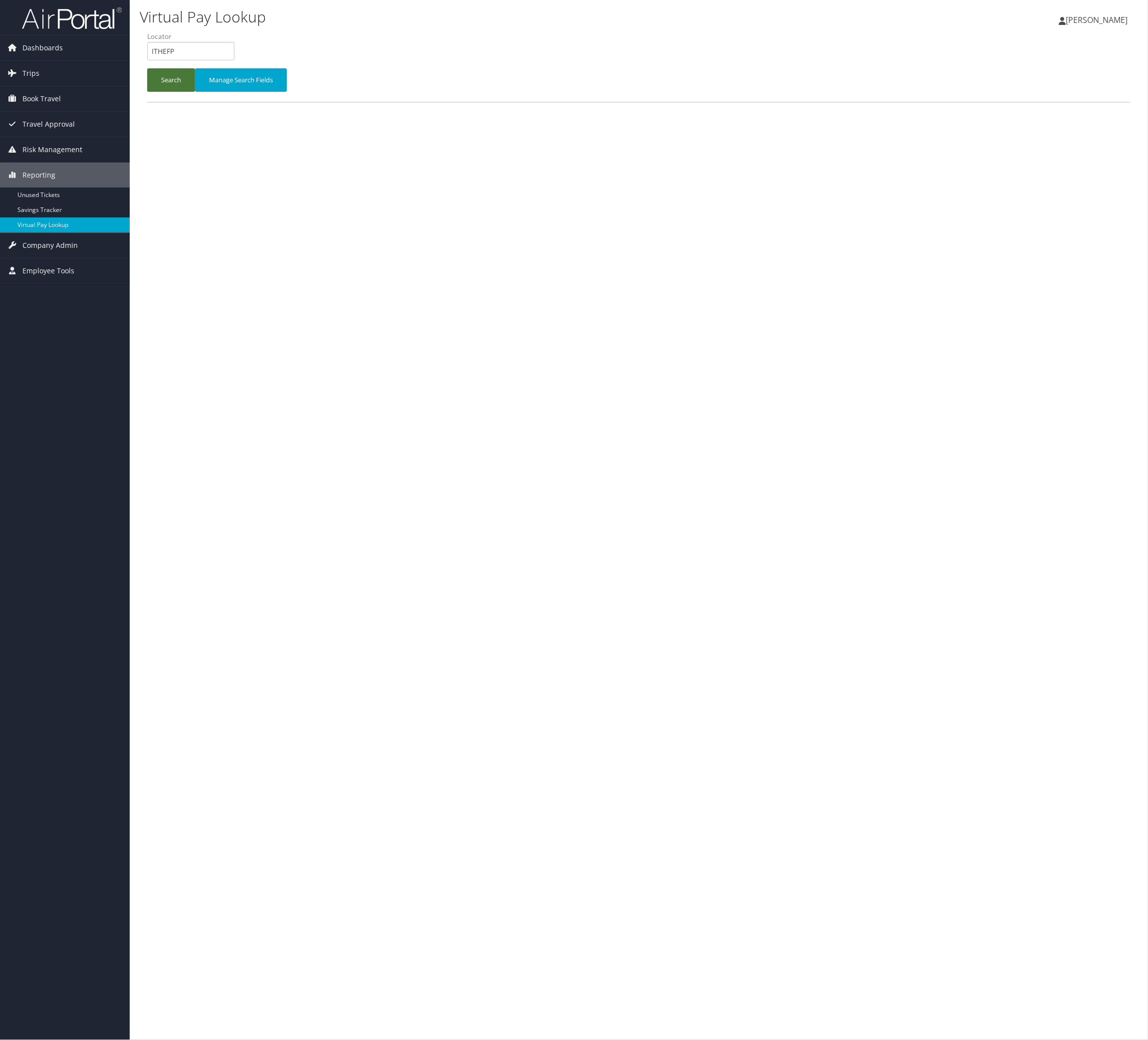
click at [183, 92] on button "Search" at bounding box center [171, 80] width 48 height 24
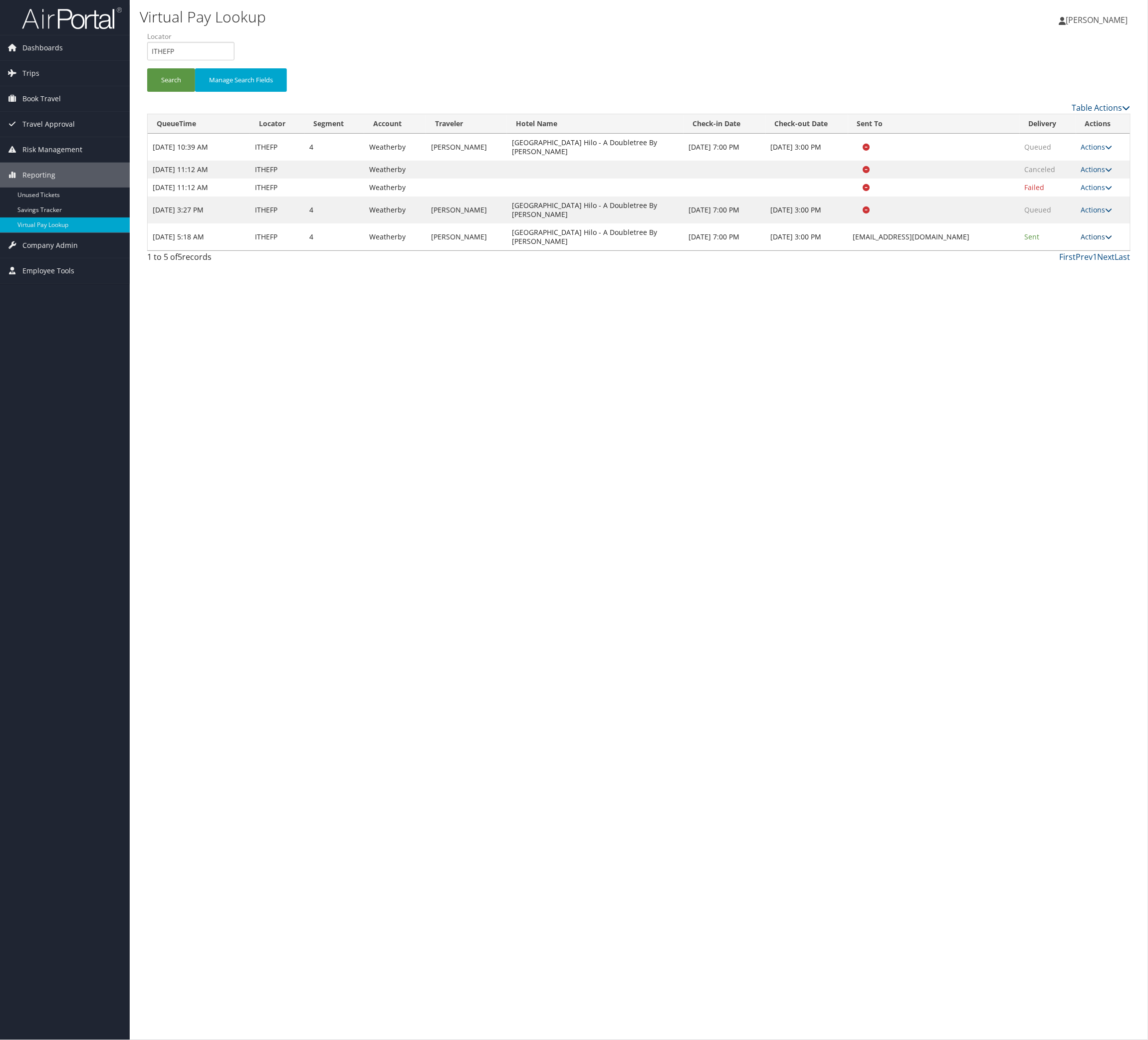
click at [1105, 240] on icon at bounding box center [1109, 237] width 7 height 7
click at [1062, 417] on link "Logs" at bounding box center [1035, 408] width 63 height 17
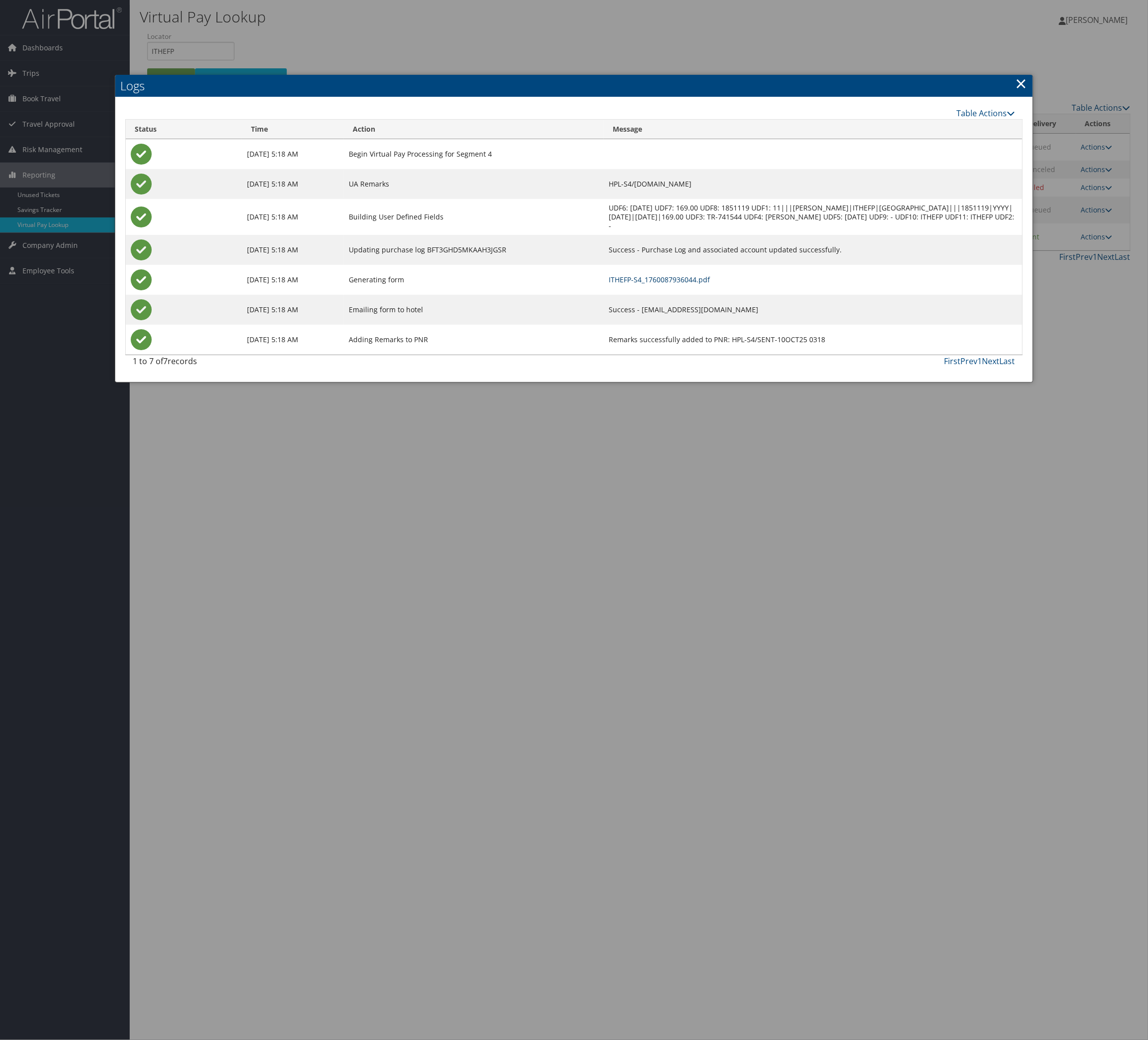
click at [696, 284] on link "ITHEFP-S4_1760087936044.pdf" at bounding box center [659, 280] width 101 height 9
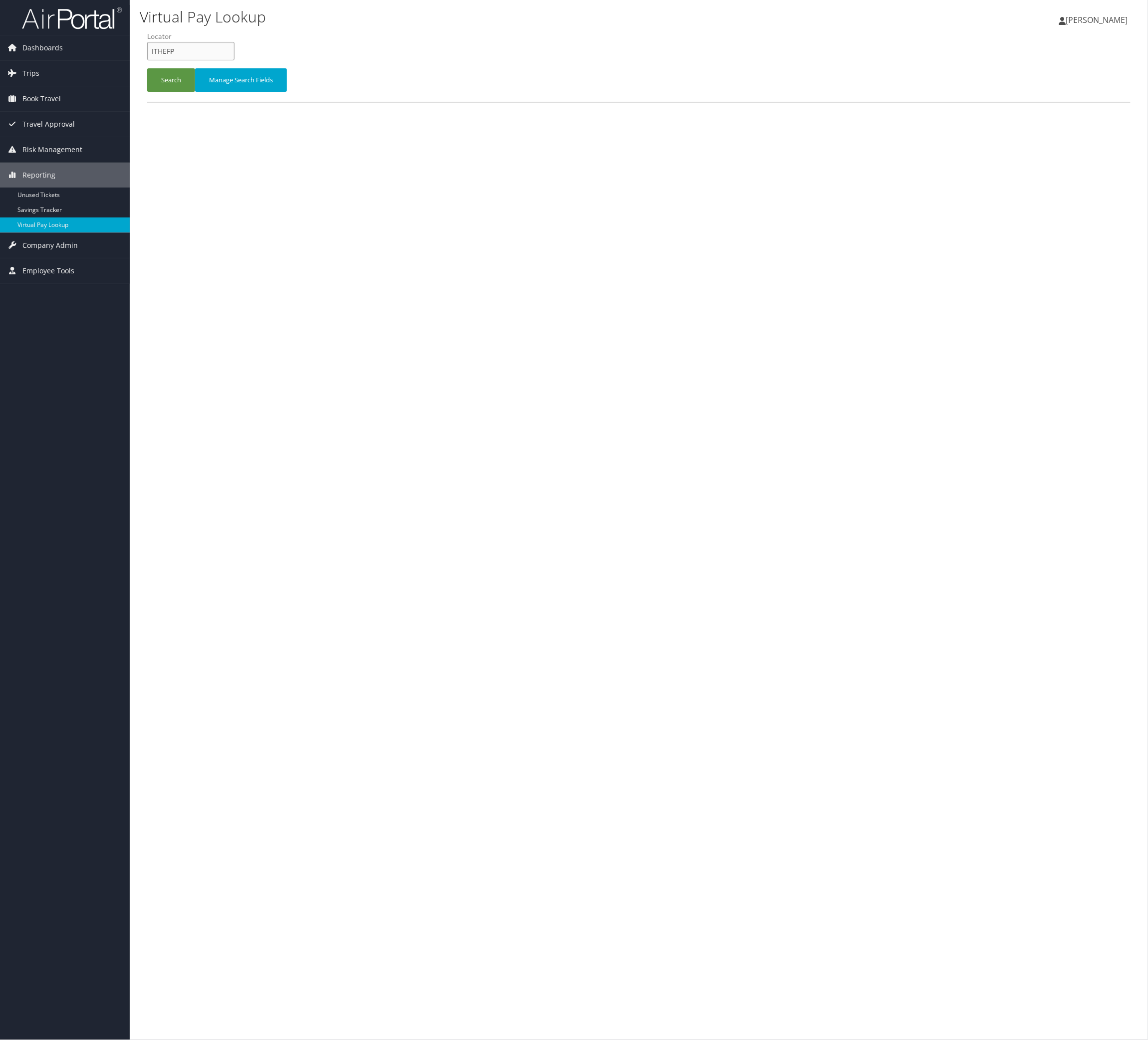
click at [235, 60] on input "ITHEFP" at bounding box center [191, 51] width 88 height 18
paste input "OFLIAH"
type input "OFLIAH"
click at [195, 92] on button "Search" at bounding box center [171, 80] width 48 height 24
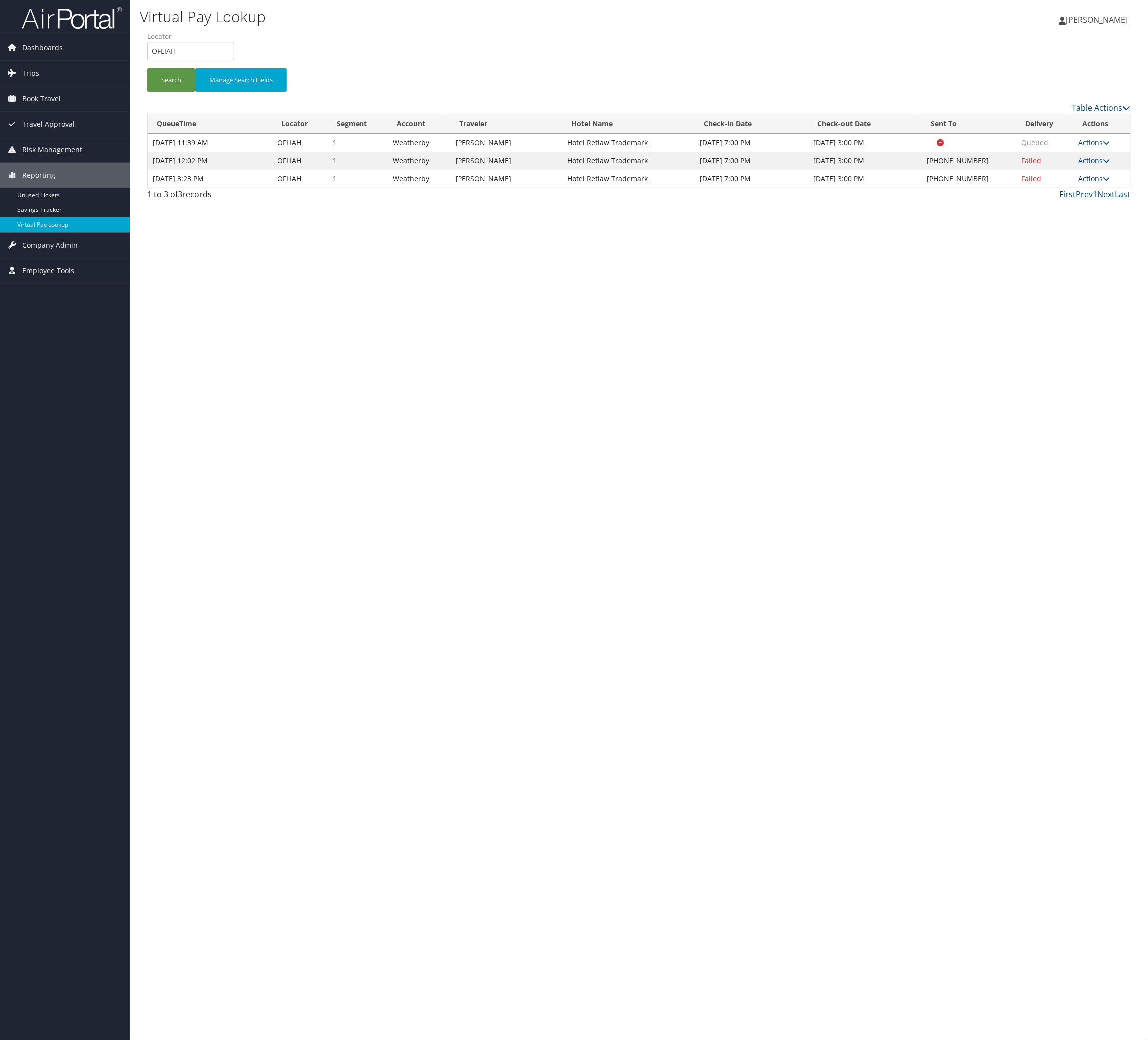
click at [1103, 183] on link "Actions" at bounding box center [1094, 178] width 31 height 9
click at [1067, 282] on link "Logs" at bounding box center [1025, 273] width 85 height 17
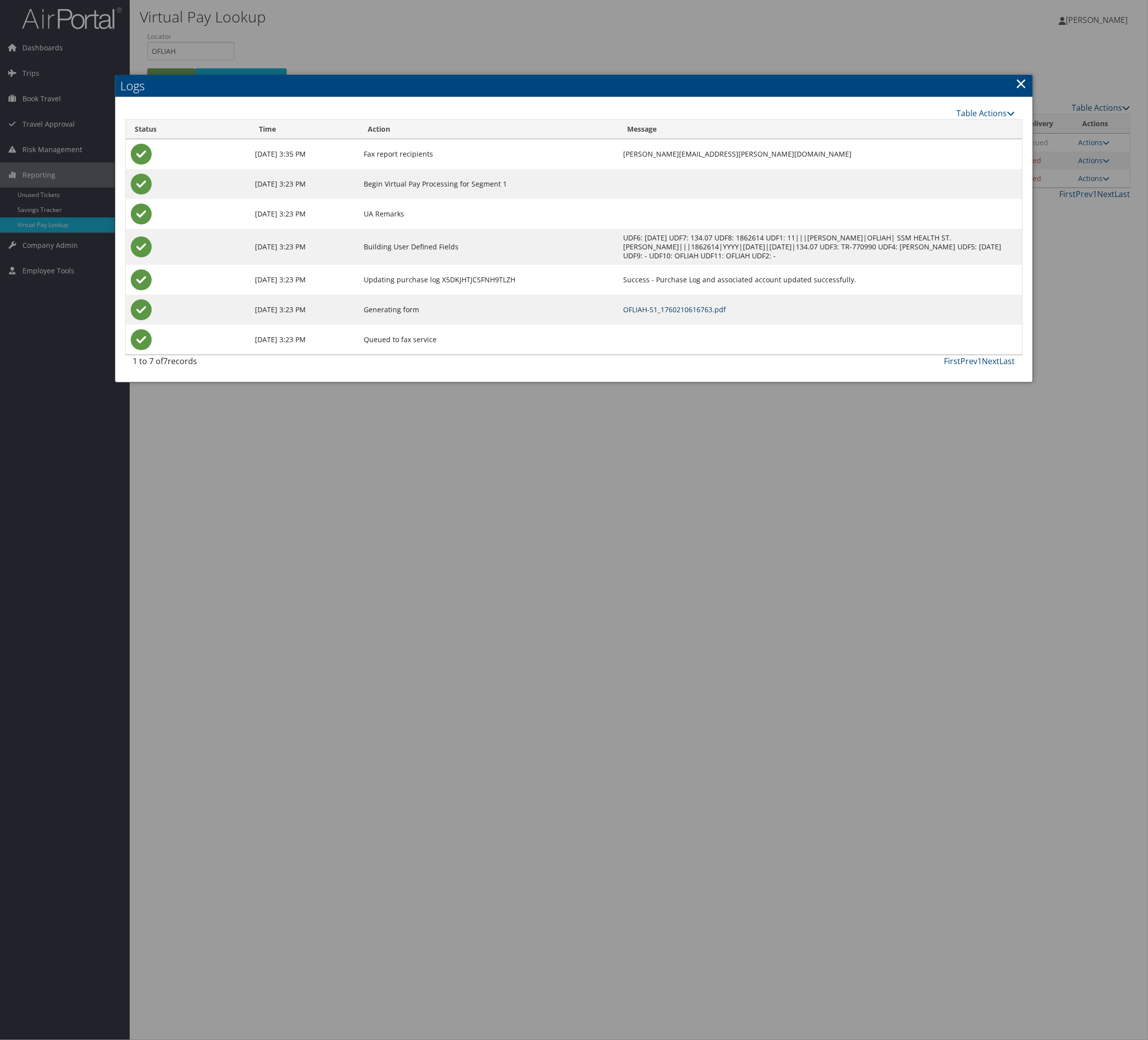
click at [691, 314] on link "OFLIAH-S1_1760210616763.pdf" at bounding box center [674, 309] width 102 height 9
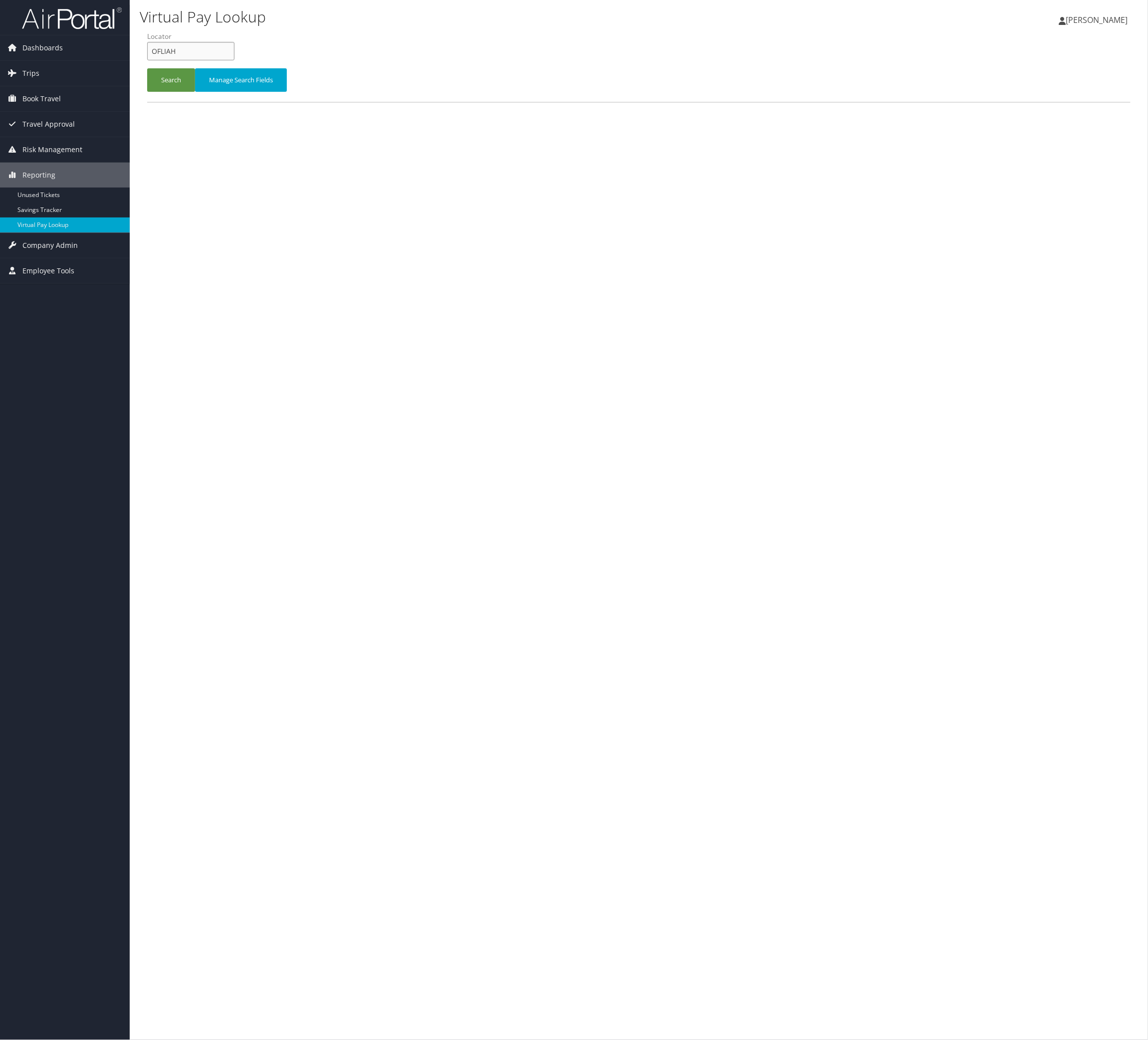
click at [235, 60] on input "OFLIAH" at bounding box center [191, 51] width 88 height 18
paste input "LQBBSI"
click at [195, 92] on button "Search" at bounding box center [171, 80] width 48 height 24
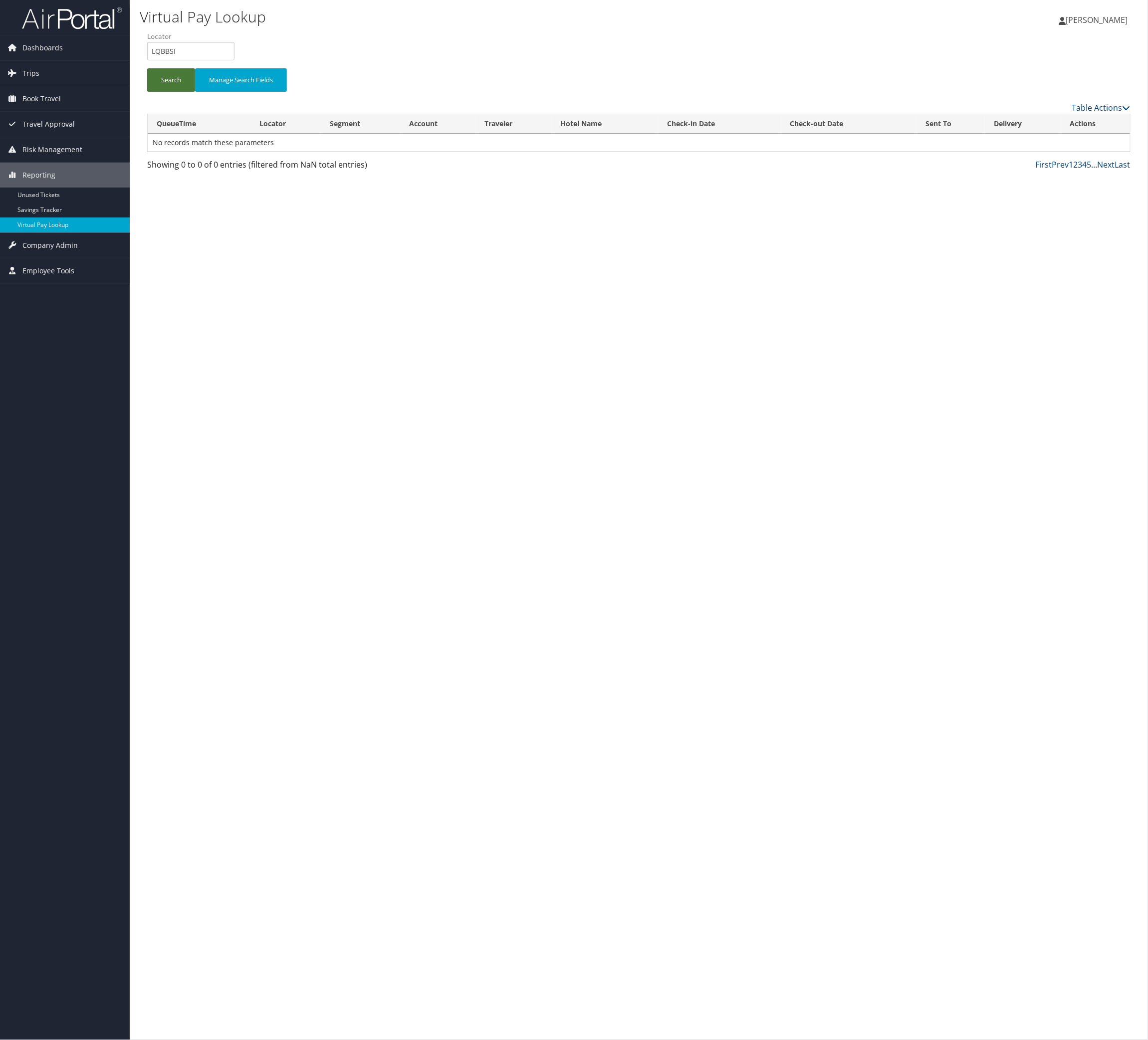
click at [195, 92] on button "Search" at bounding box center [171, 80] width 48 height 24
click at [202, 60] on input "LQBBSI" at bounding box center [191, 51] width 88 height 18
paste input "GFGKMO"
type input "GFGKMO"
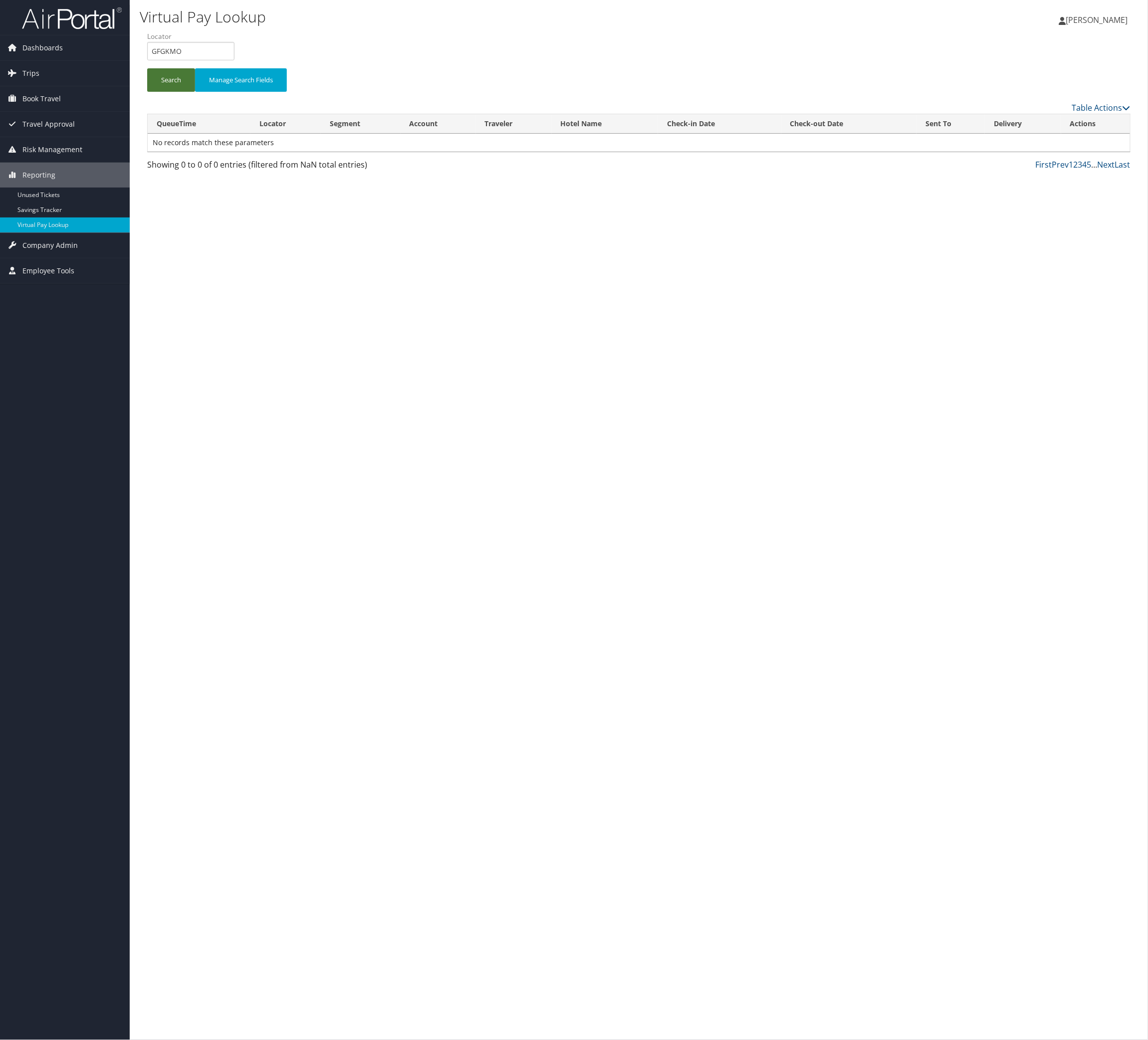
click at [195, 92] on button "Search" at bounding box center [171, 80] width 48 height 24
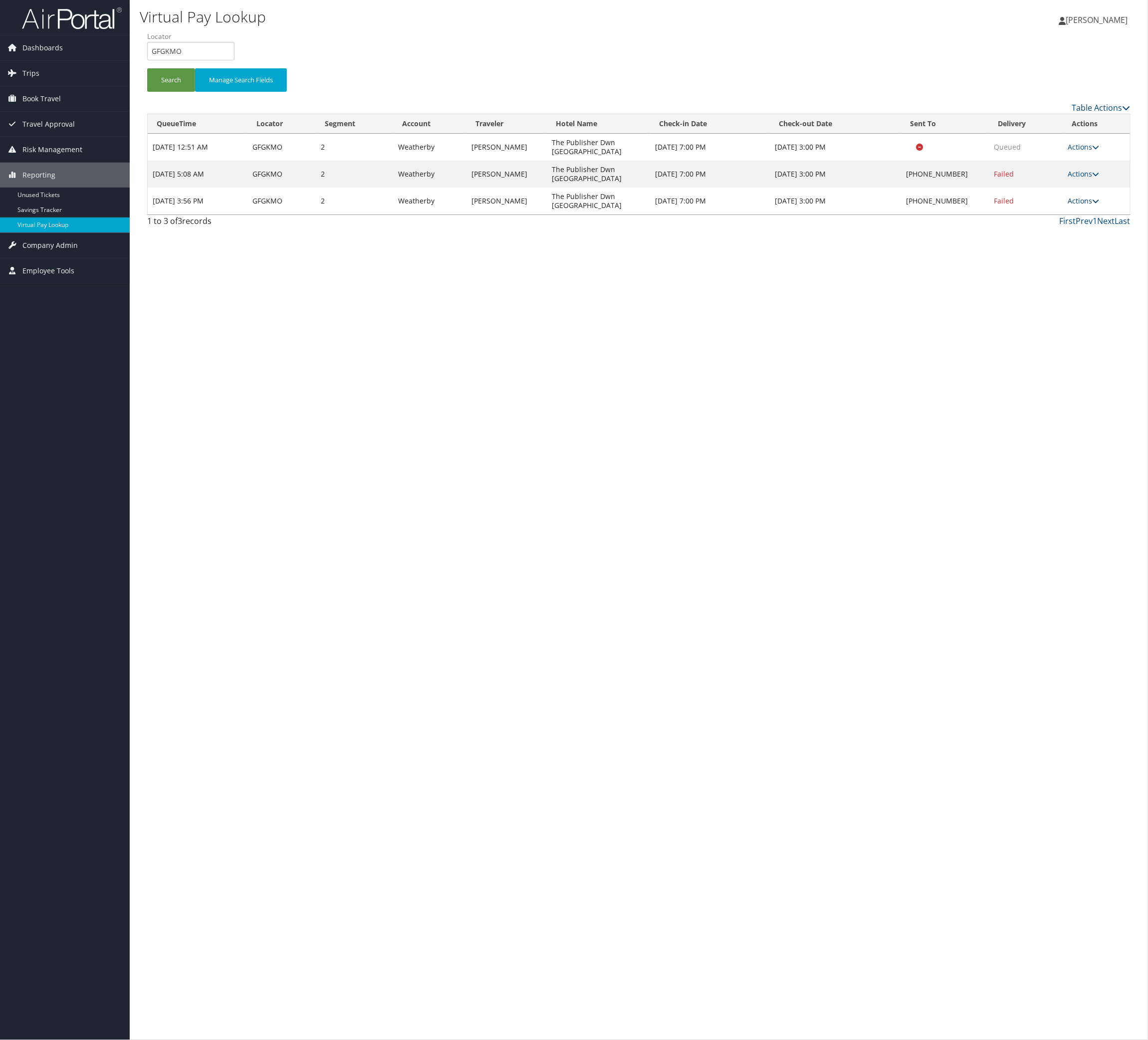
click at [1087, 206] on link "Actions" at bounding box center [1084, 201] width 31 height 9
click at [1063, 315] on link "Logs" at bounding box center [1020, 307] width 85 height 17
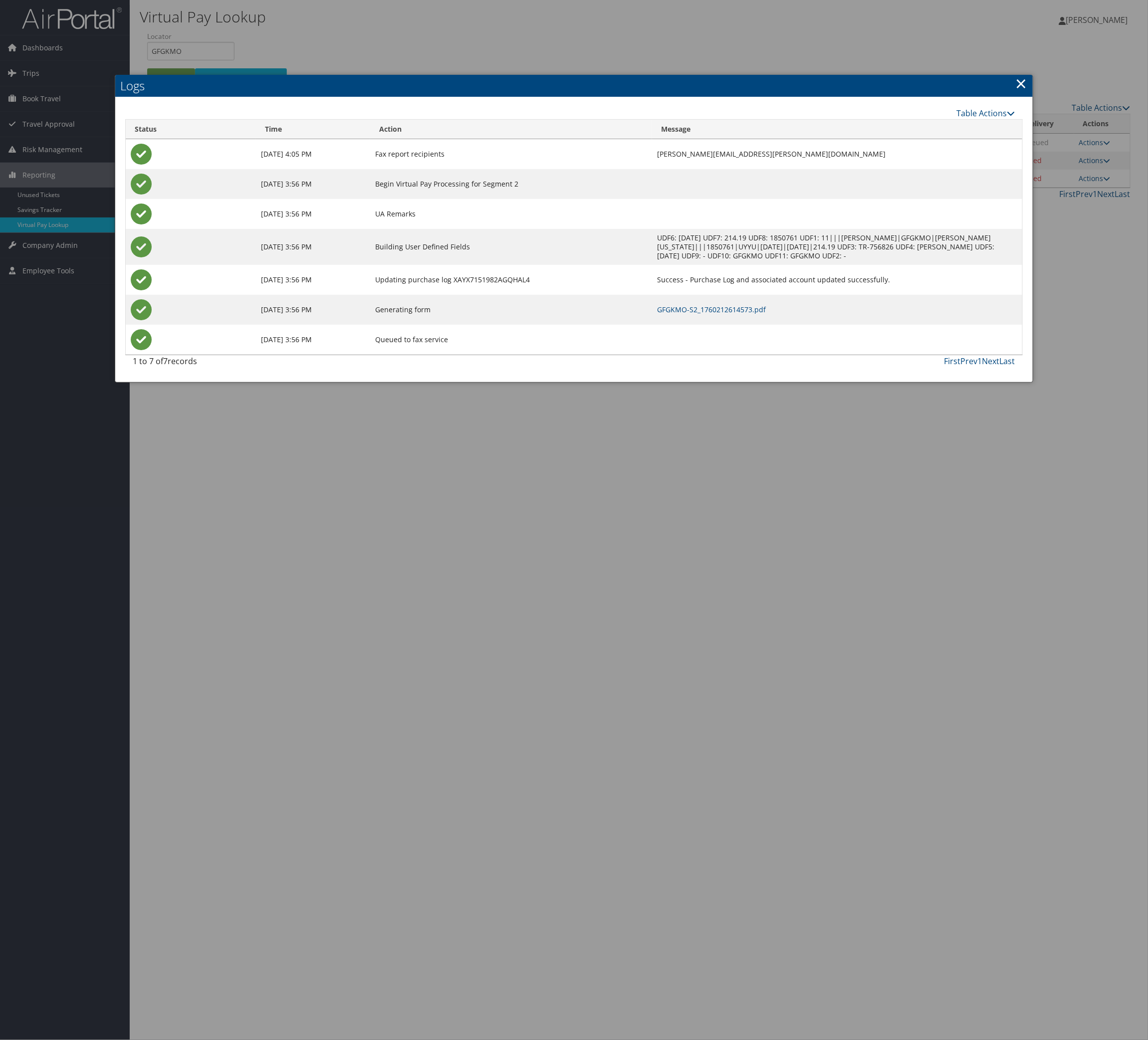
click at [675, 325] on td "GFGKMO-S2_1760212614573.pdf" at bounding box center [837, 310] width 370 height 30
click at [675, 314] on link "GFGKMO-S2_1760212614573.pdf" at bounding box center [711, 309] width 109 height 9
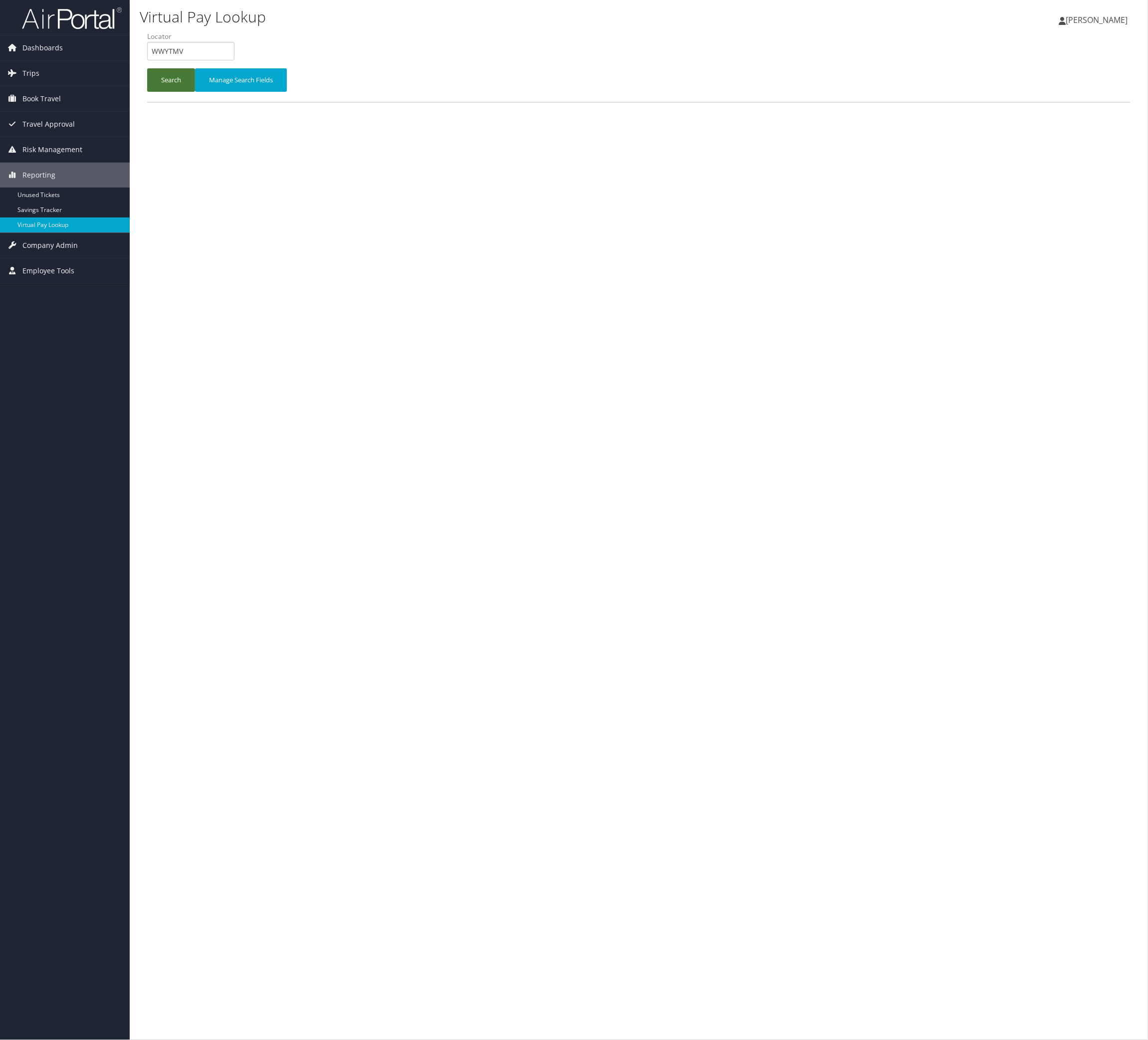
click at [195, 92] on button "Search" at bounding box center [171, 80] width 48 height 24
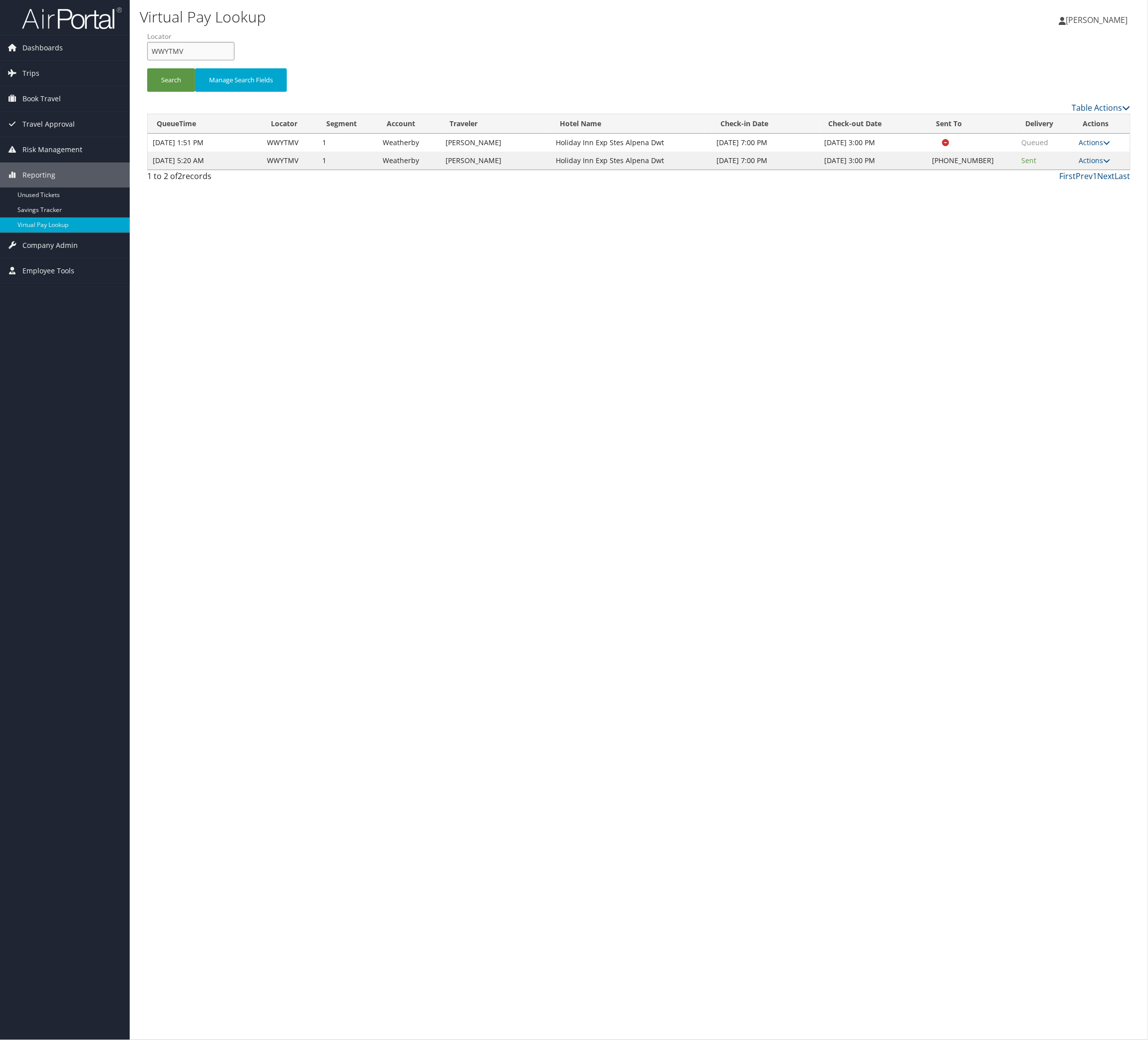
click at [232, 60] on input "WWYTMV" at bounding box center [191, 51] width 88 height 18
paste input "NNLVWR"
click at [195, 92] on button "Search" at bounding box center [171, 80] width 48 height 24
click at [225, 41] on label "Locator" at bounding box center [195, 36] width 95 height 10
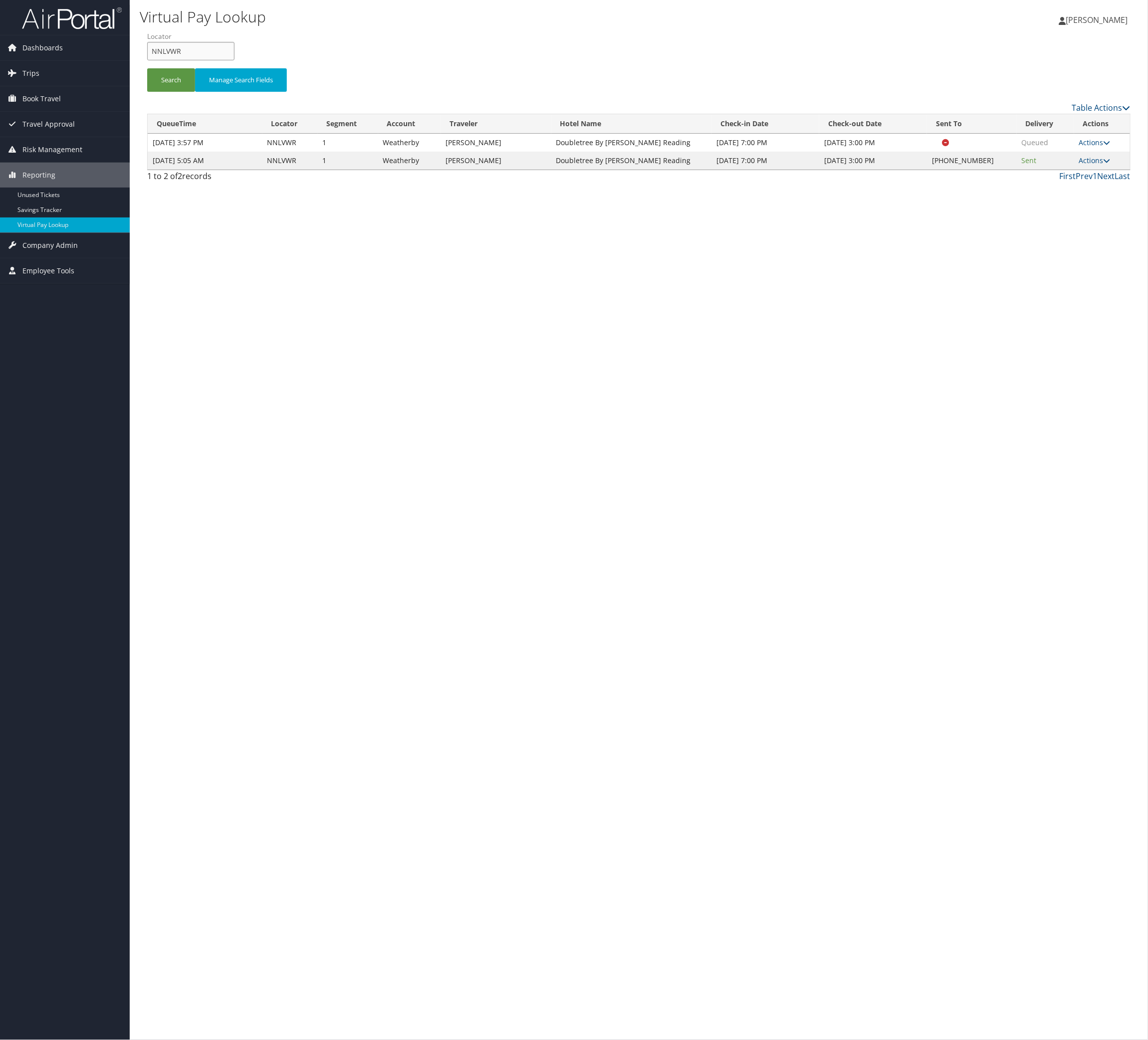
click at [225, 60] on input "NNLVWR" at bounding box center [191, 51] width 88 height 18
drag, startPoint x: 225, startPoint y: 83, endPoint x: 201, endPoint y: 112, distance: 37.6
click at [225, 60] on input "NNLVWR" at bounding box center [191, 51] width 88 height 18
paste input "HNGQTS"
click at [195, 92] on button "Search" at bounding box center [171, 80] width 48 height 24
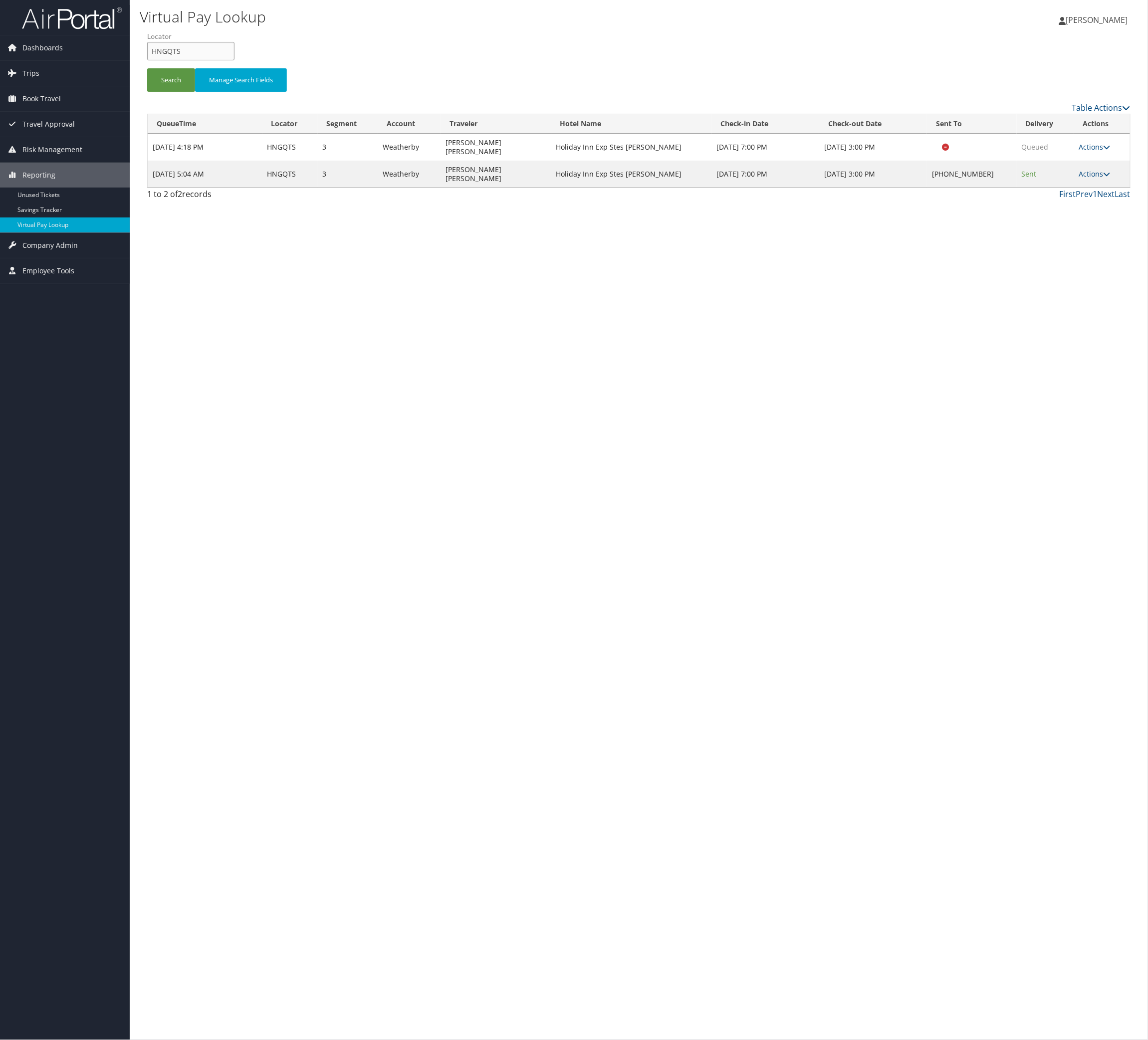
click at [235, 60] on input "HNGQTS" at bounding box center [191, 51] width 88 height 18
paste input "IHKYJU"
drag, startPoint x: 240, startPoint y: 82, endPoint x: 233, endPoint y: 87, distance: 8.6
click at [235, 60] on input "IHKYJU" at bounding box center [191, 51] width 88 height 18
click at [195, 92] on button "Search" at bounding box center [171, 80] width 48 height 24
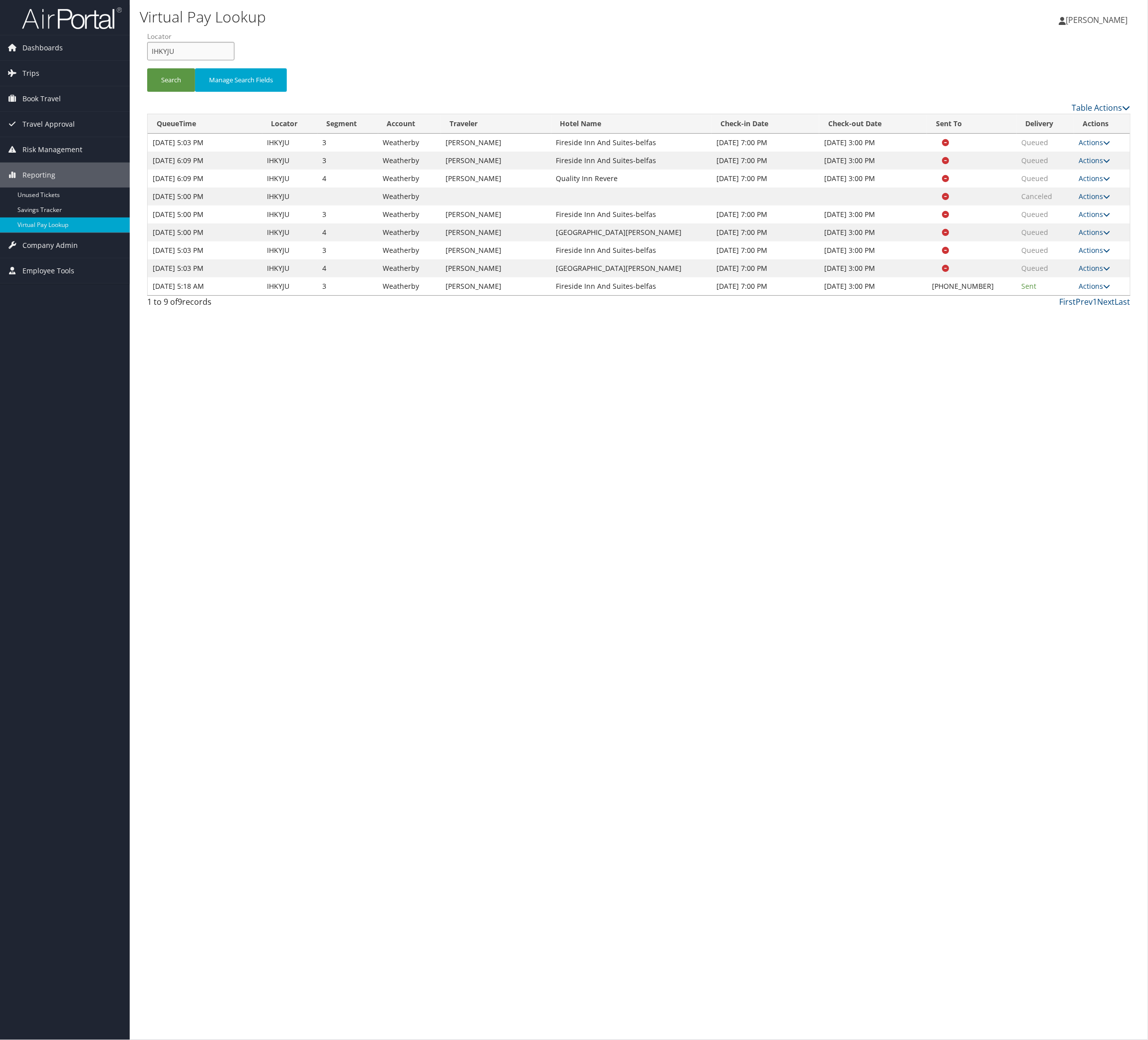
click at [219, 60] on input "IHKYJU" at bounding box center [191, 51] width 88 height 18
paste input "WDBHBT"
click at [187, 92] on button "Search" at bounding box center [171, 80] width 48 height 24
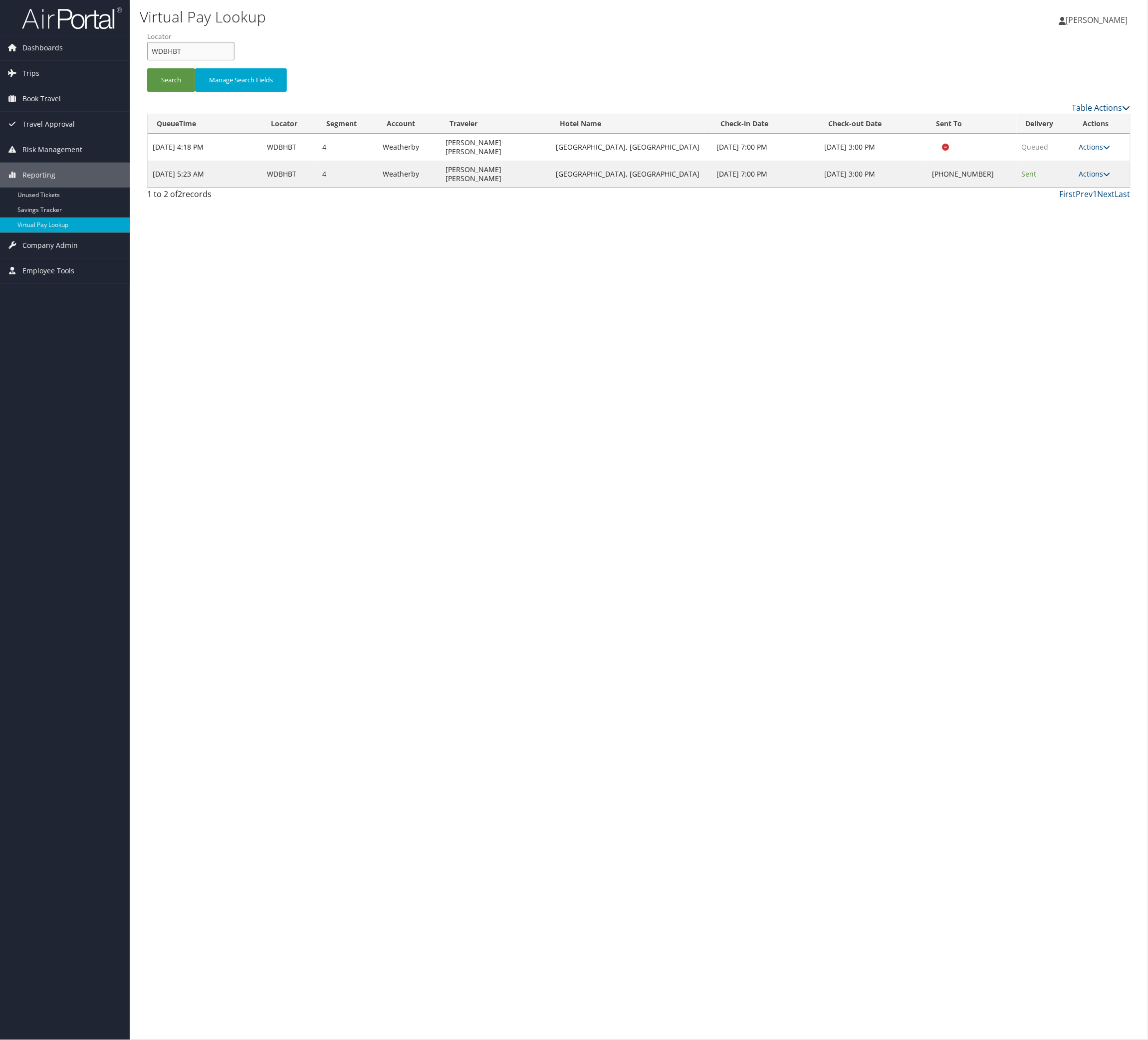
click at [235, 60] on input "WDBHBT" at bounding box center [191, 51] width 88 height 18
paste input "KDDKTN"
click at [171, 92] on button "Search" at bounding box center [171, 80] width 48 height 24
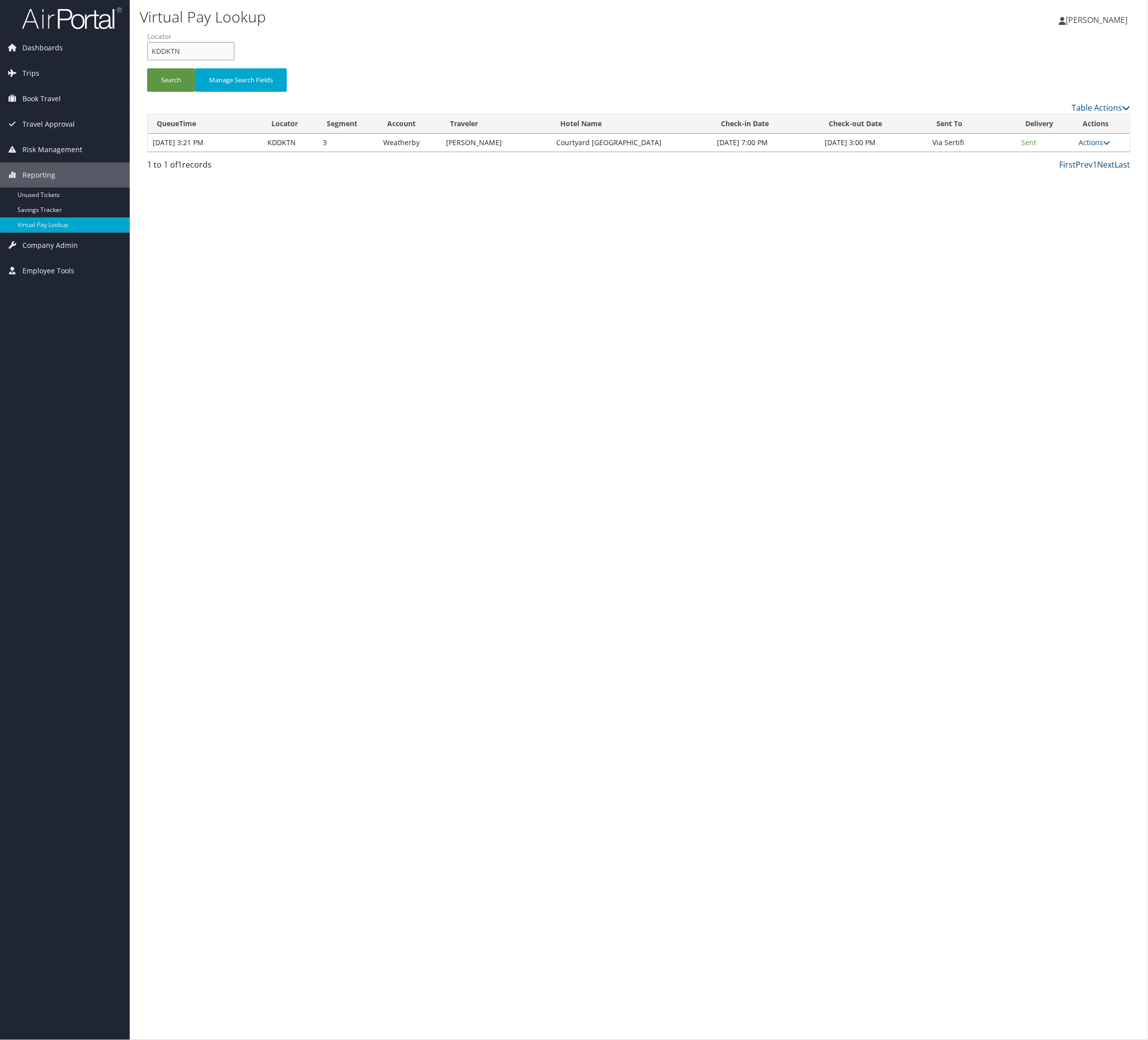
click at [235, 60] on input "KDDKTN" at bounding box center [191, 51] width 88 height 18
drag, startPoint x: 239, startPoint y: 65, endPoint x: 193, endPoint y: 116, distance: 68.7
click at [235, 60] on input "KDDKTN" at bounding box center [191, 51] width 88 height 18
paste input "MRXGWT"
type input "MRXGWT"
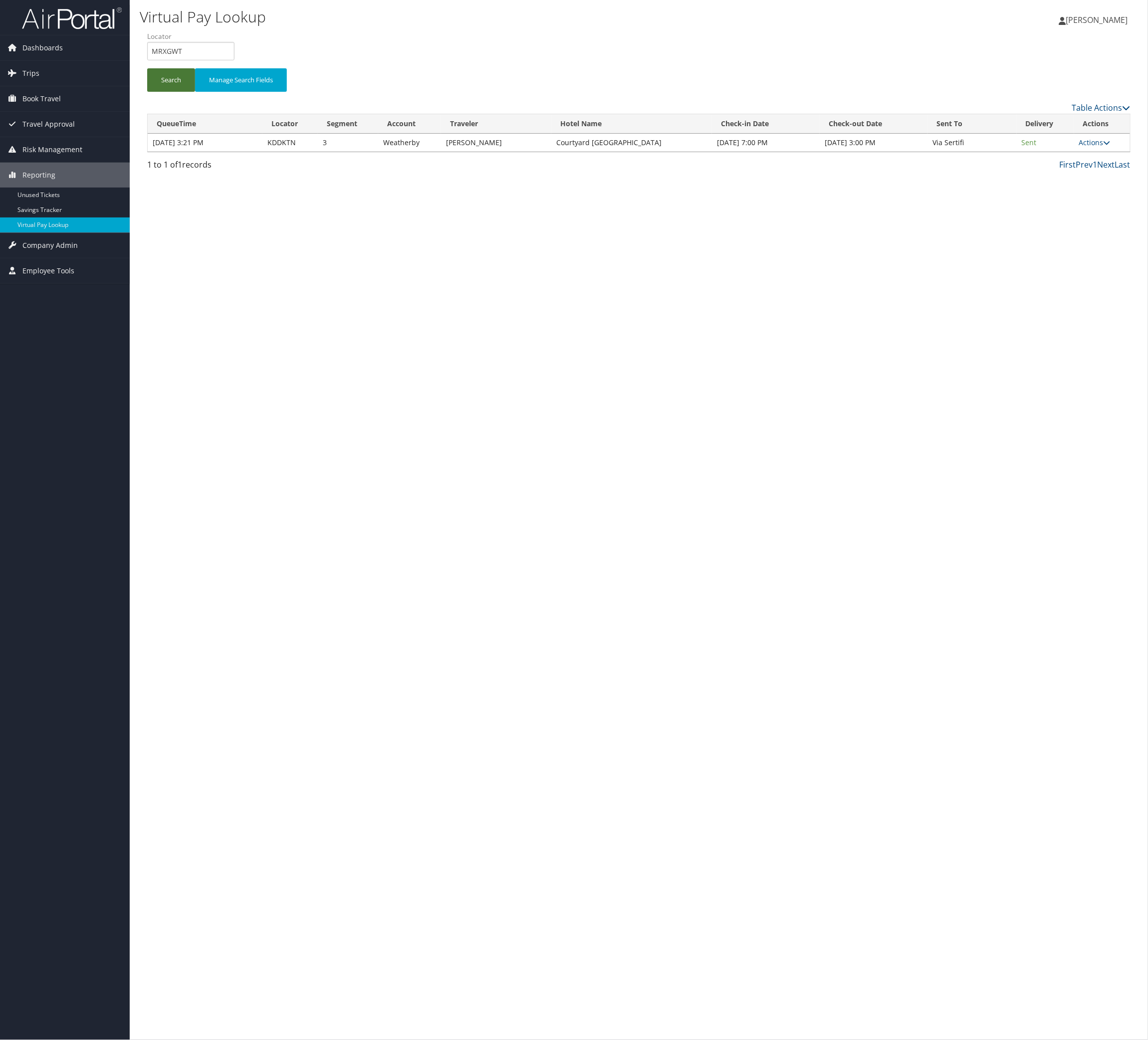
click at [193, 92] on button "Search" at bounding box center [171, 80] width 48 height 24
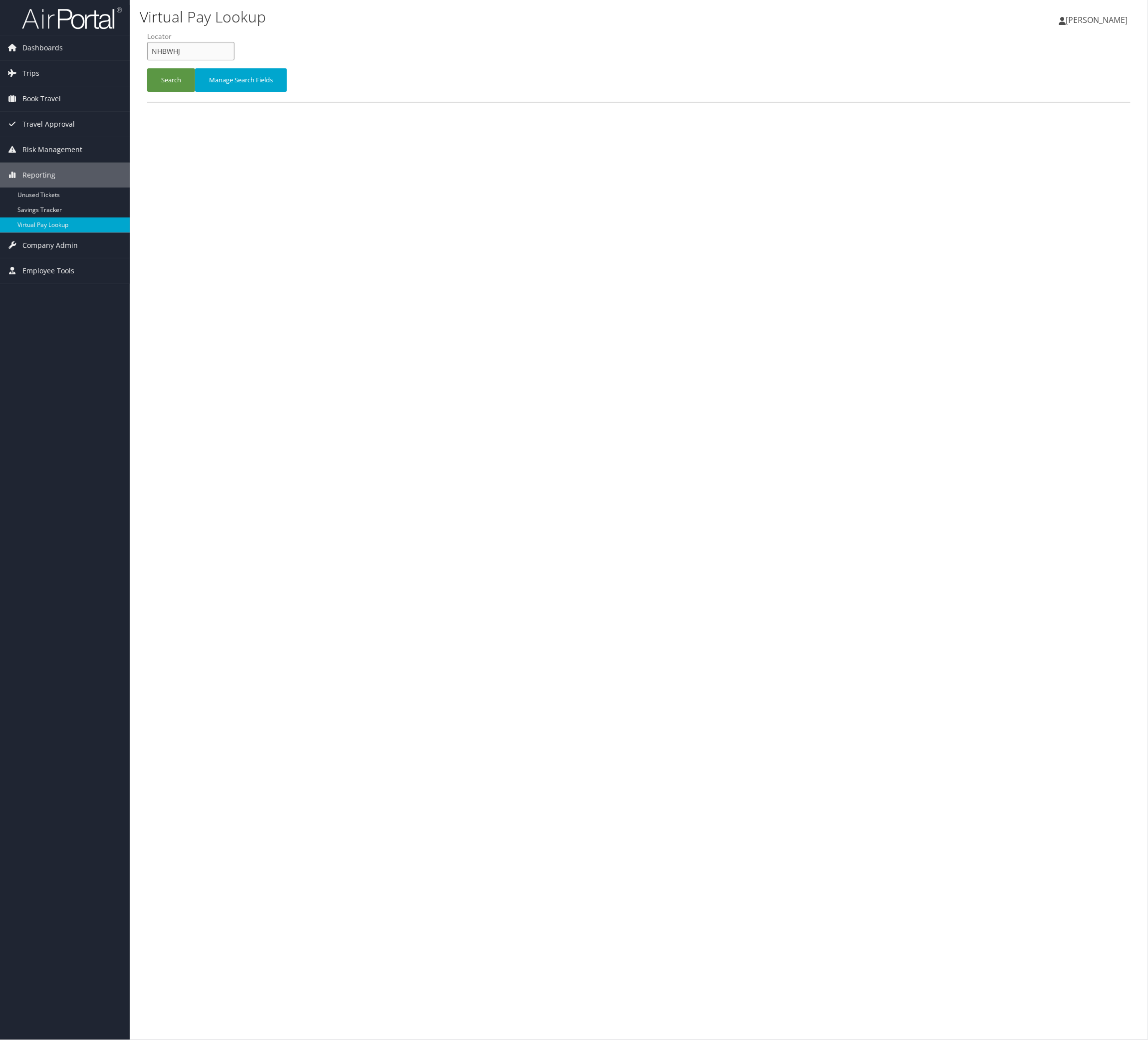
click at [208, 60] on input "NHBWHJ" at bounding box center [191, 51] width 88 height 18
paste input "QTBDQW"
click at [206, 102] on div "Search Manage Search Fields" at bounding box center [638, 85] width 998 height 33
click at [195, 92] on button "Search" at bounding box center [171, 80] width 48 height 24
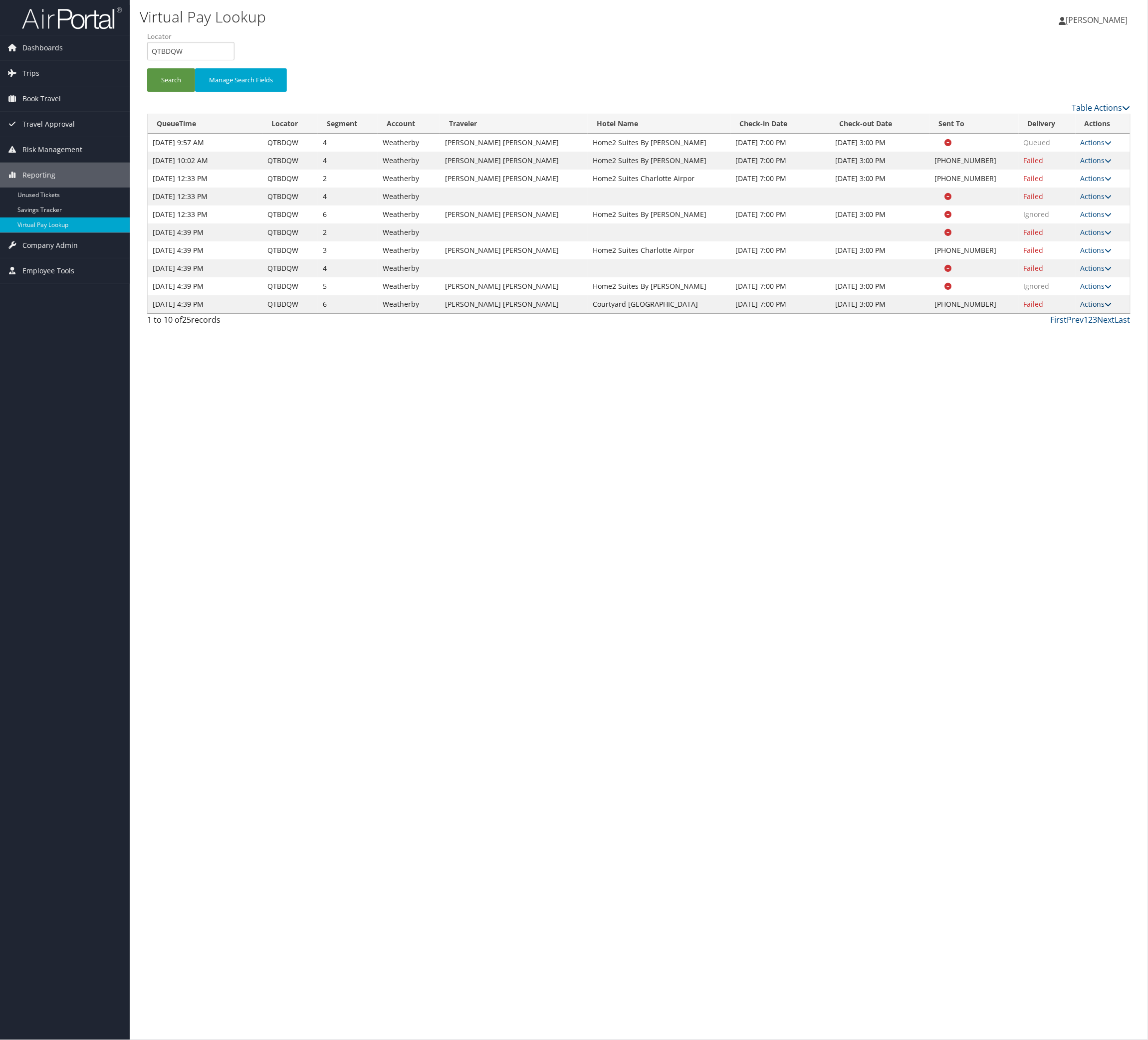
click at [1083, 309] on link "Actions" at bounding box center [1096, 304] width 31 height 9
click at [898, 691] on div "Virtual Pay Lookup [PERSON_NAME] [PERSON_NAME] My Settings Travel Agency Contac…" at bounding box center [638, 520] width 1018 height 1040
click at [1115, 325] on link "Last" at bounding box center [1122, 320] width 16 height 11
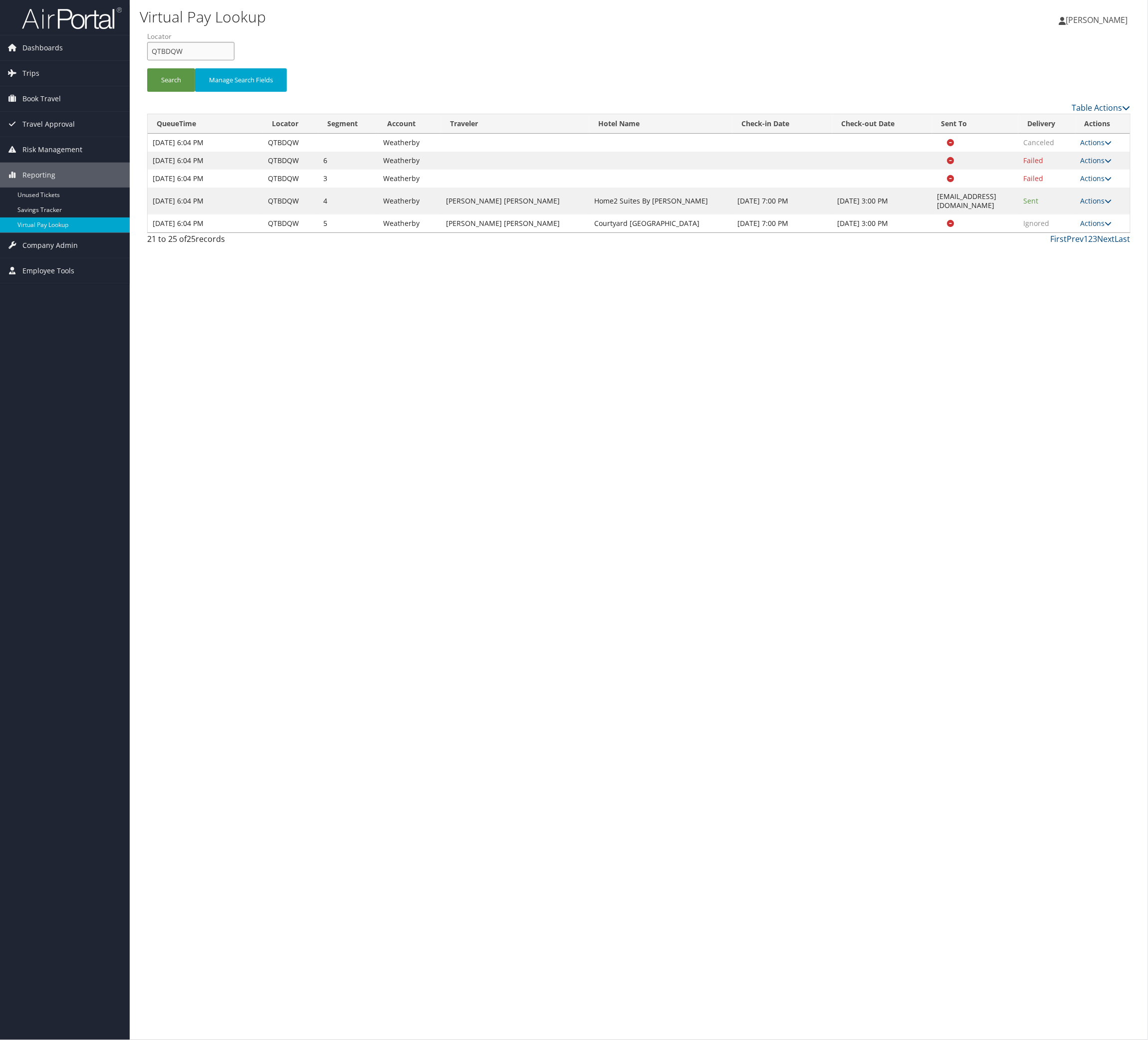
click at [235, 60] on input "QTBDQW" at bounding box center [191, 51] width 88 height 18
paste input "AHBFRG"
click at [193, 92] on button "Search" at bounding box center [171, 80] width 48 height 24
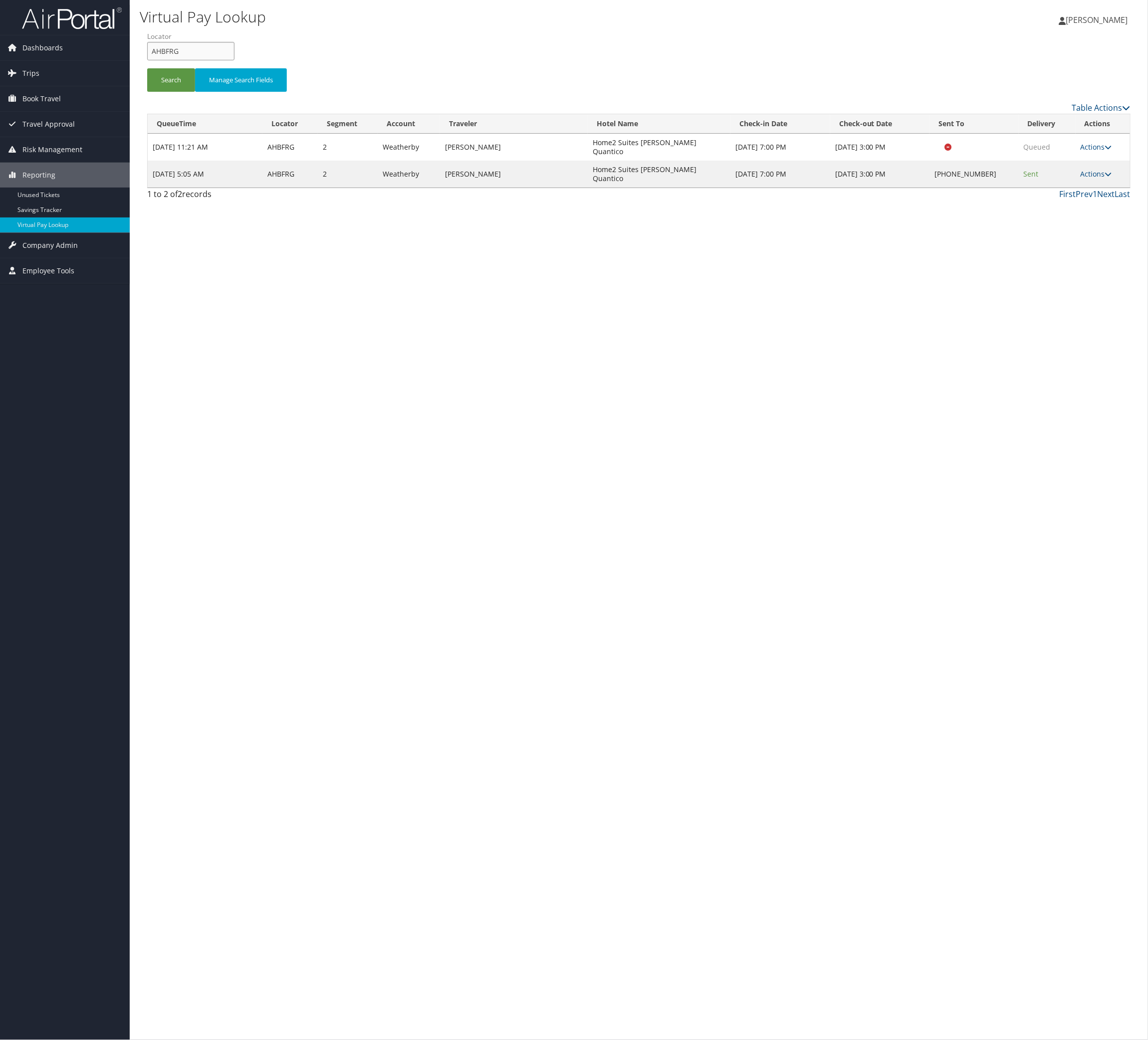
click at [235, 60] on input "AHBFRG" at bounding box center [191, 51] width 88 height 18
paste input "GSAMAS"
type input "GSAMAS"
click at [176, 92] on button "Search" at bounding box center [171, 80] width 48 height 24
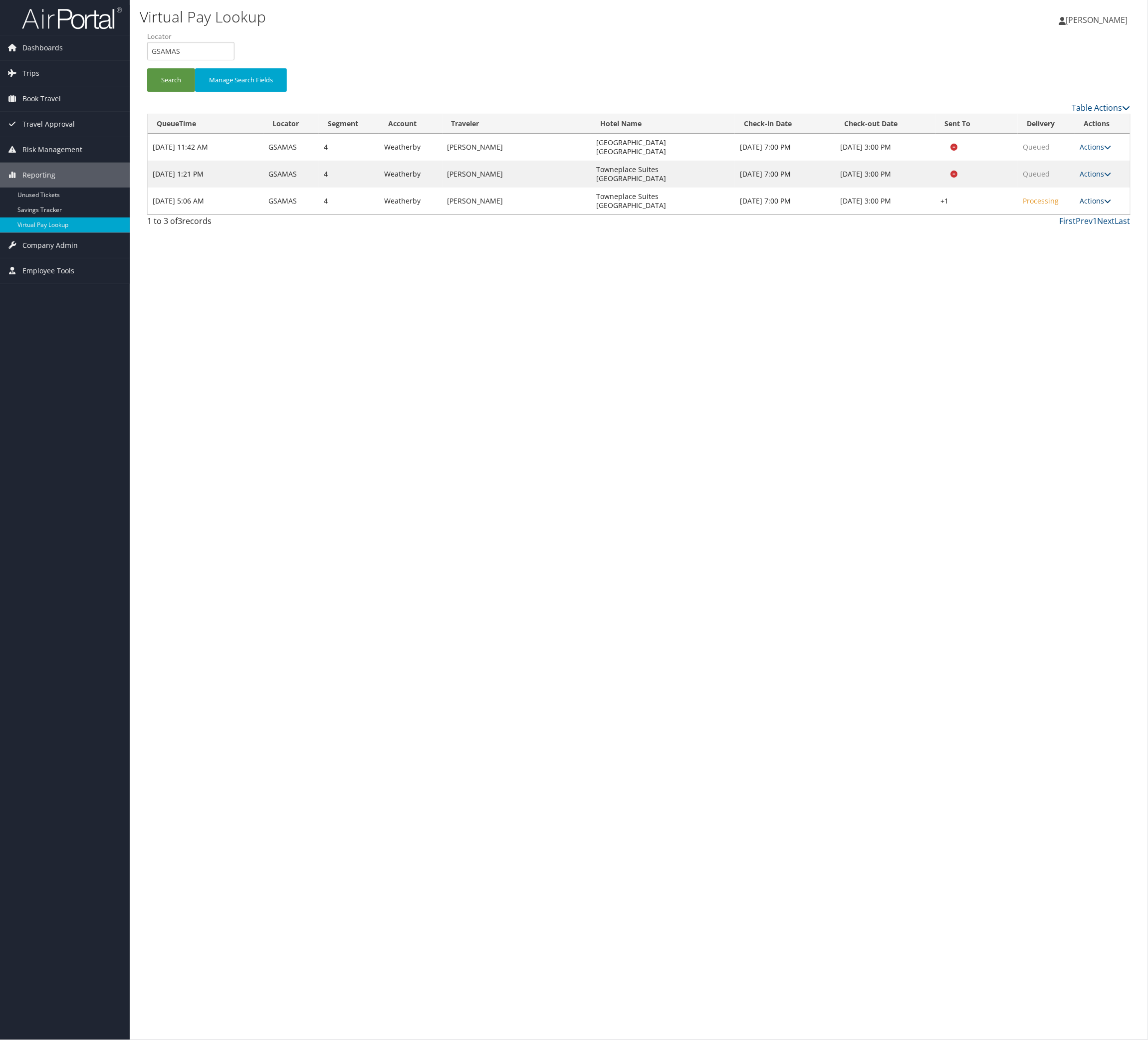
click at [1083, 206] on link "Actions" at bounding box center [1096, 201] width 31 height 9
click at [1068, 296] on link "Logs" at bounding box center [1025, 287] width 85 height 17
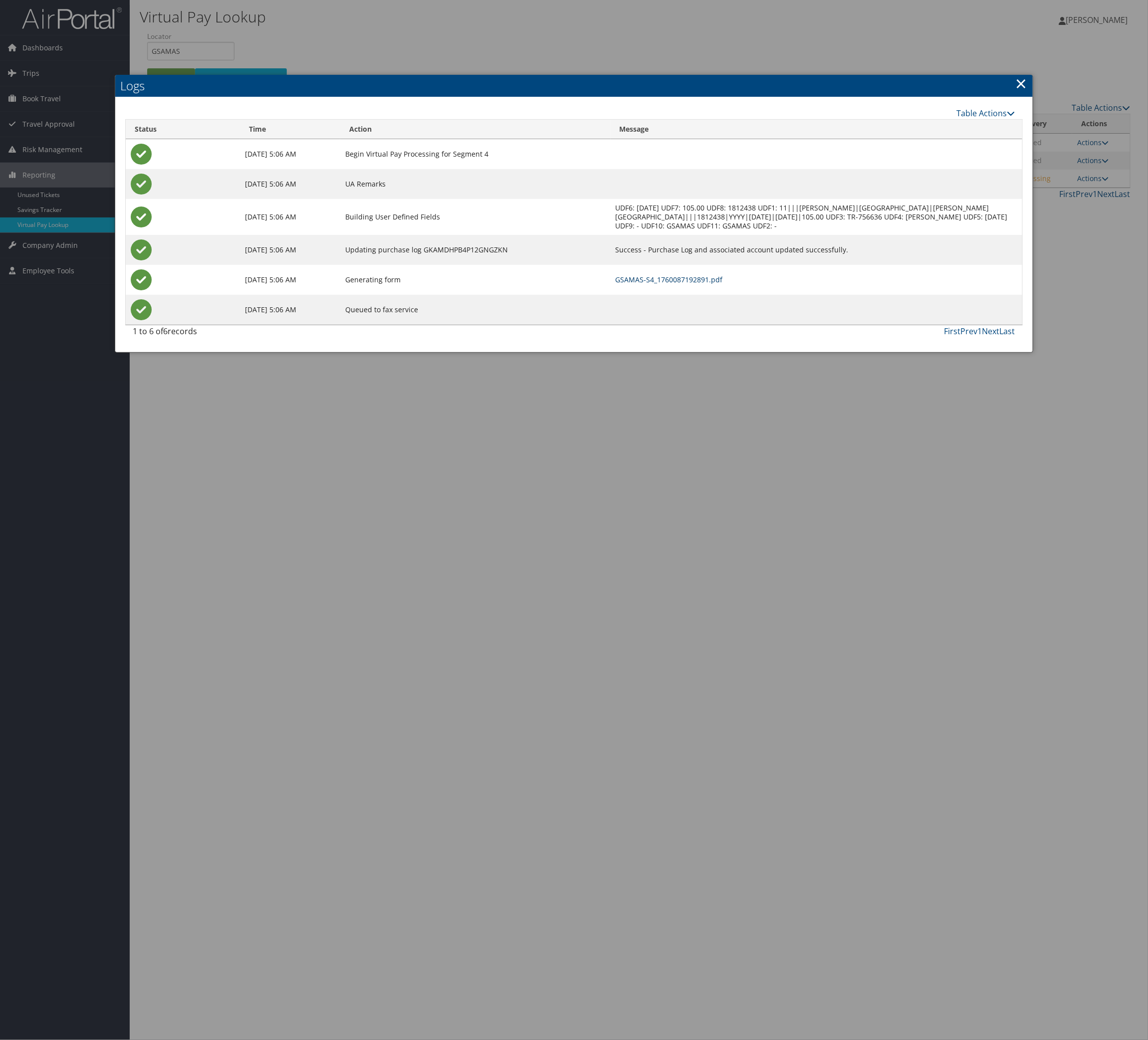
click at [723, 284] on link "GSAMAS-S4_1760087192891.pdf" at bounding box center [669, 280] width 107 height 9
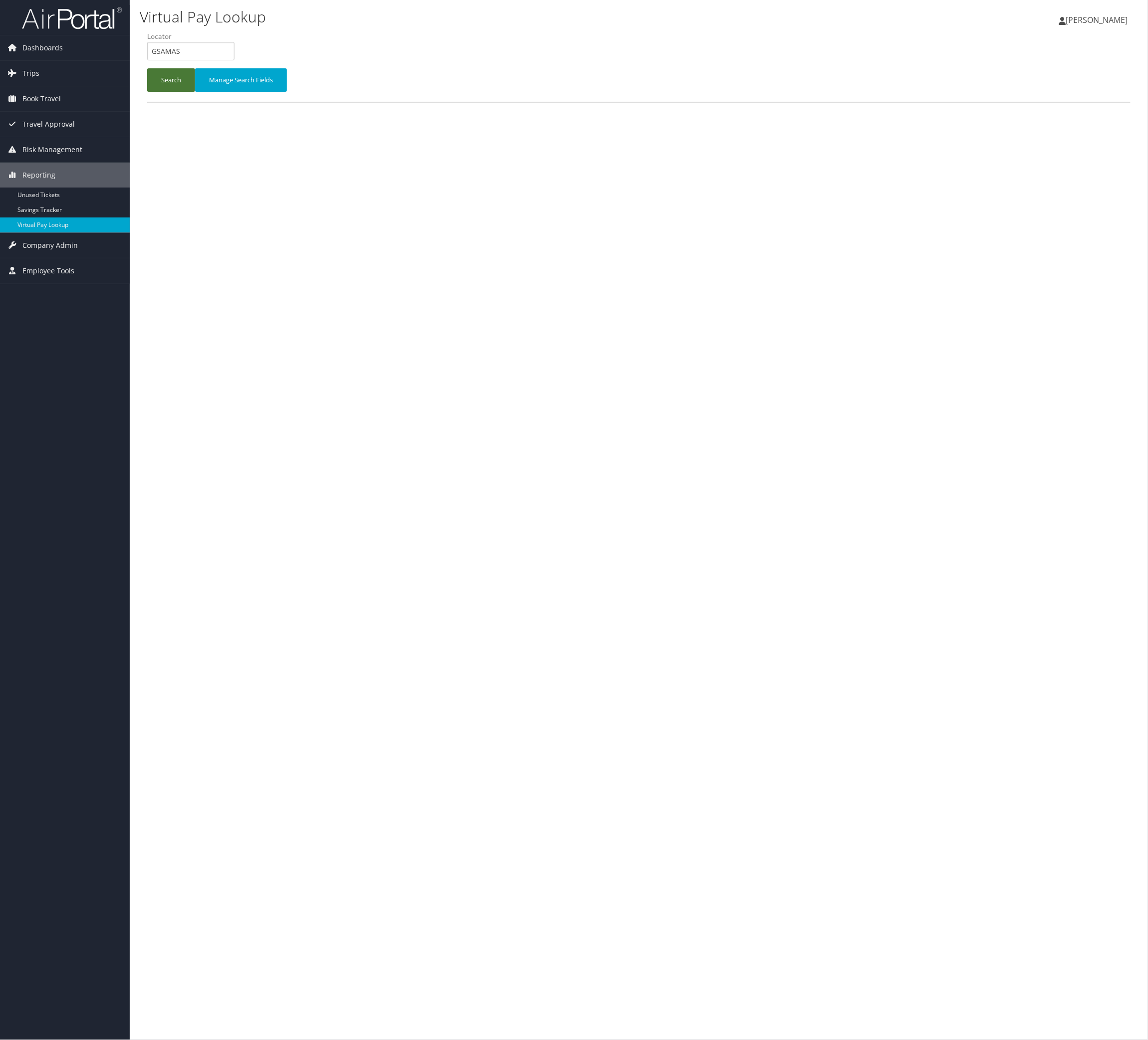
click at [187, 92] on button "Search" at bounding box center [171, 80] width 48 height 24
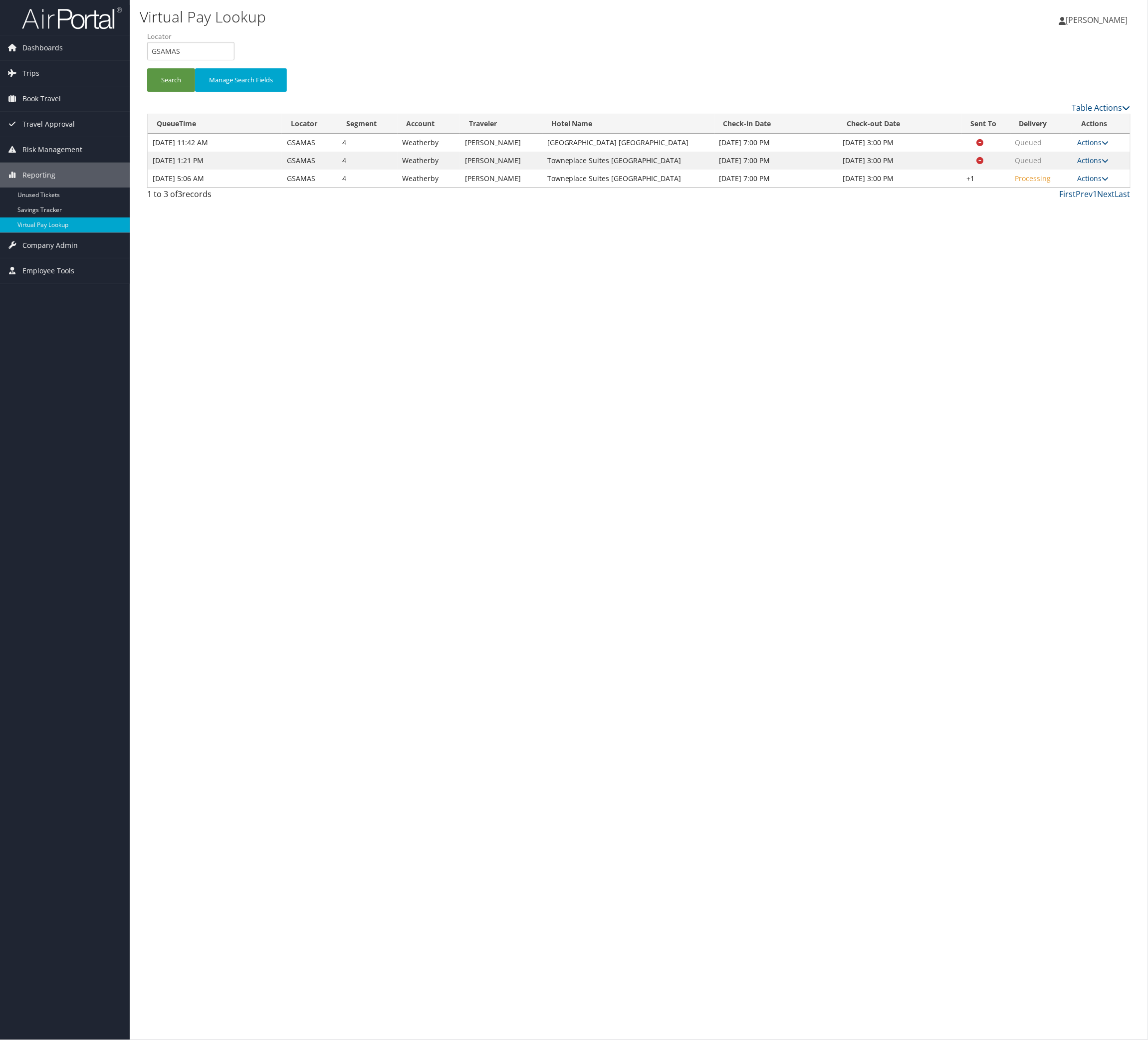
click at [1098, 187] on td "Actions Resend Logs Delivery Information View Itinerary" at bounding box center [1101, 178] width 58 height 18
click at [1092, 183] on link "Actions" at bounding box center [1092, 178] width 31 height 9
click at [1068, 296] on link "Logs" at bounding box center [1025, 287] width 85 height 17
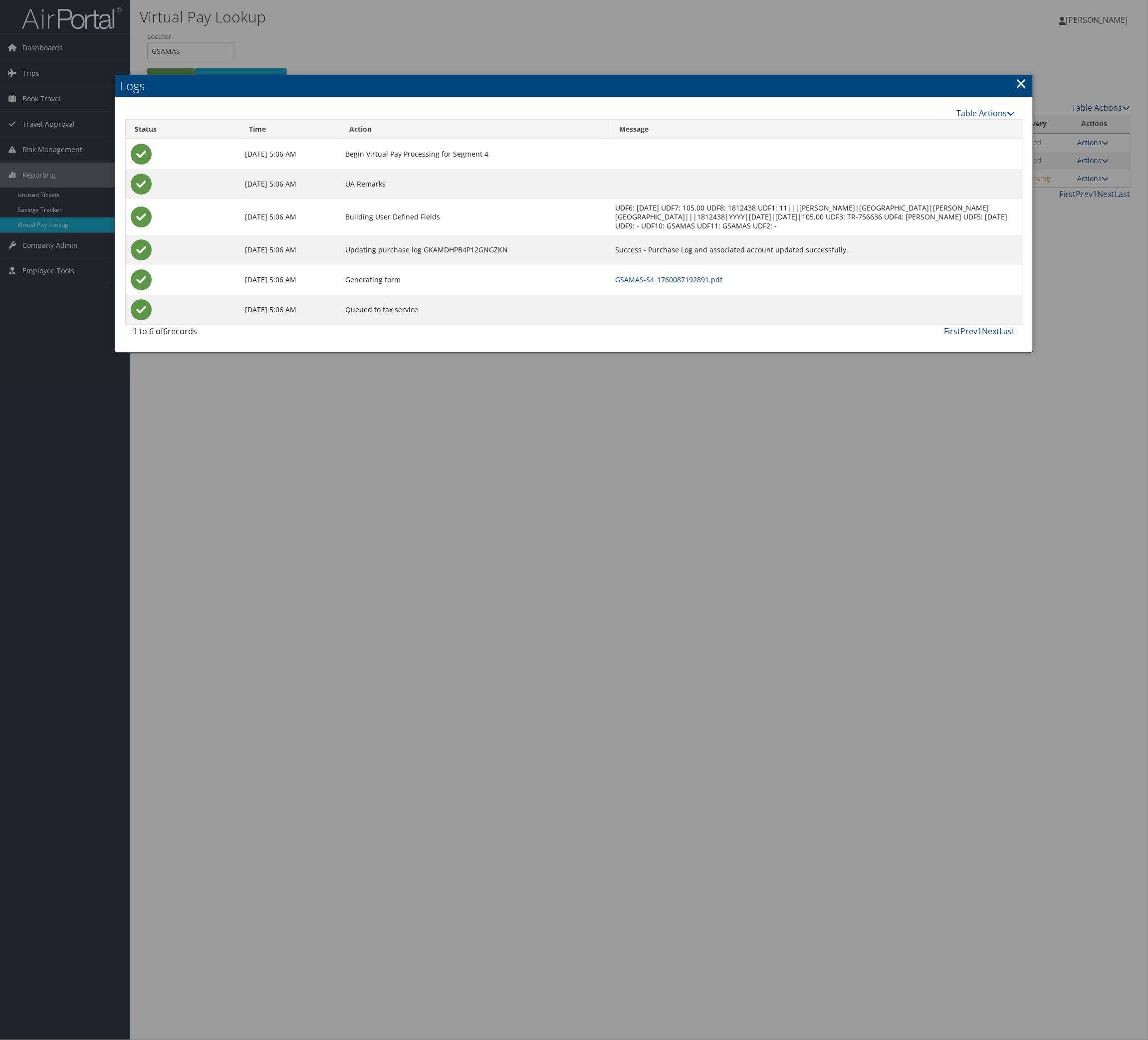
click at [802, 295] on td "GSAMAS-S4_1760087192891.pdf" at bounding box center [816, 280] width 412 height 30
click at [723, 284] on link "GSAMAS-S4_1760087192891.pdf" at bounding box center [669, 280] width 107 height 9
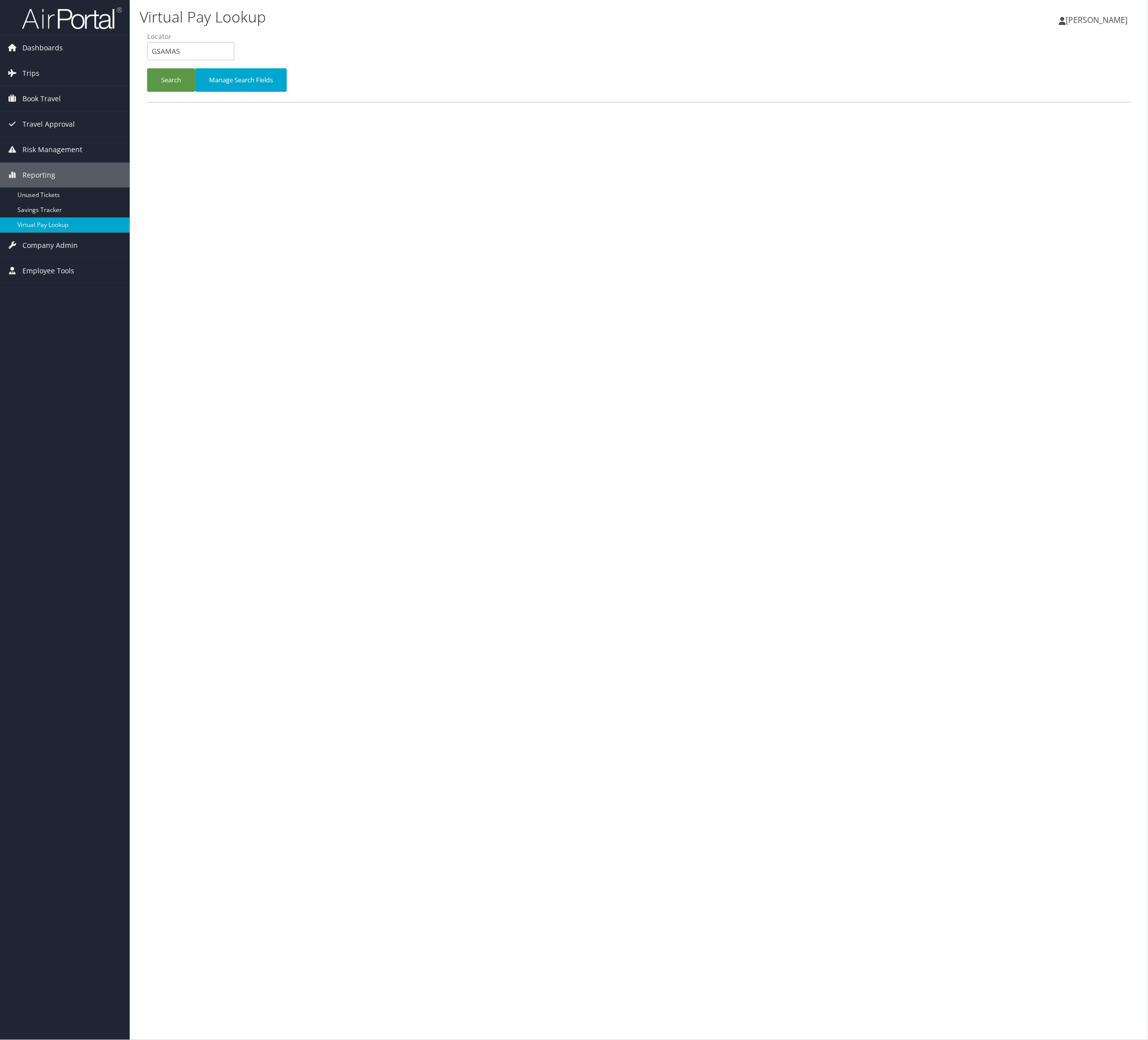
click at [242, 41] on label "Locator" at bounding box center [195, 36] width 95 height 10
click at [235, 60] on input "GSAMAS" at bounding box center [191, 51] width 88 height 18
paste input "KDDKTN"
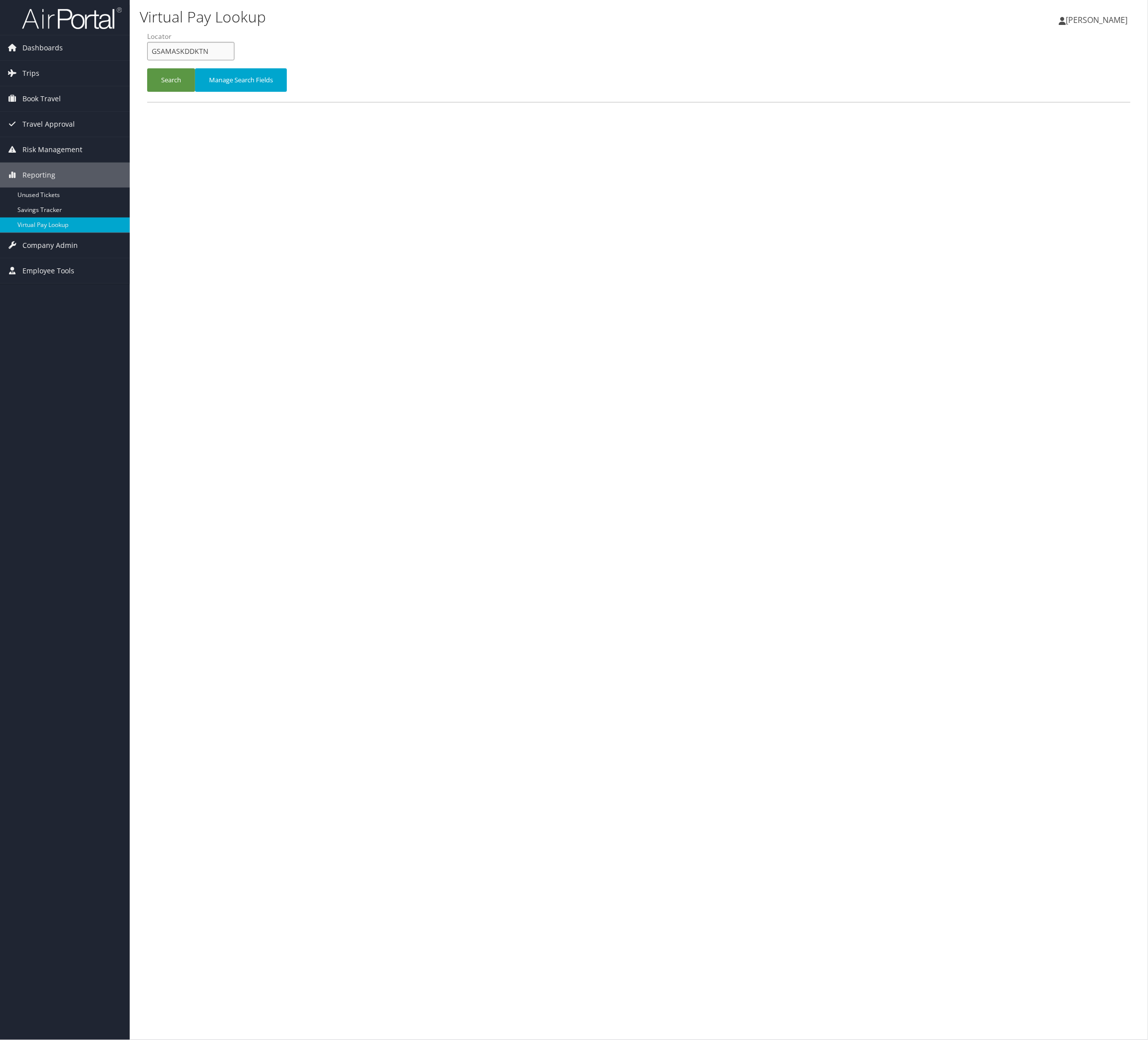
click at [207, 60] on input "GSAMASKDDKTN" at bounding box center [191, 51] width 88 height 18
drag, startPoint x: 207, startPoint y: 69, endPoint x: 196, endPoint y: 101, distance: 33.8
click at [207, 60] on input "GSAMASKDDKTN" at bounding box center [191, 51] width 88 height 18
paste input "text"
type input "KDDKTN"
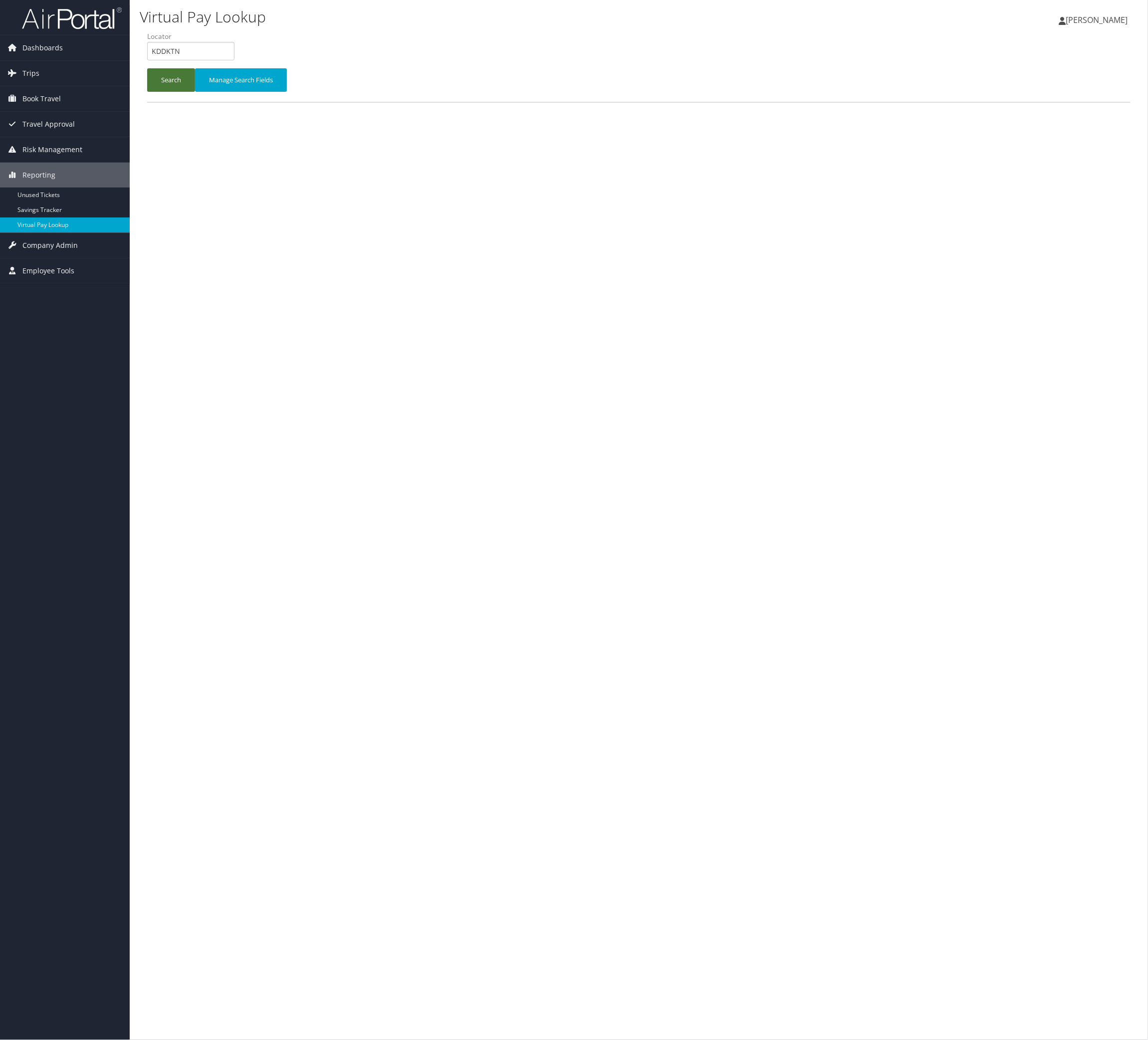
click at [189, 92] on button "Search" at bounding box center [171, 80] width 48 height 24
